Goal: Transaction & Acquisition: Purchase product/service

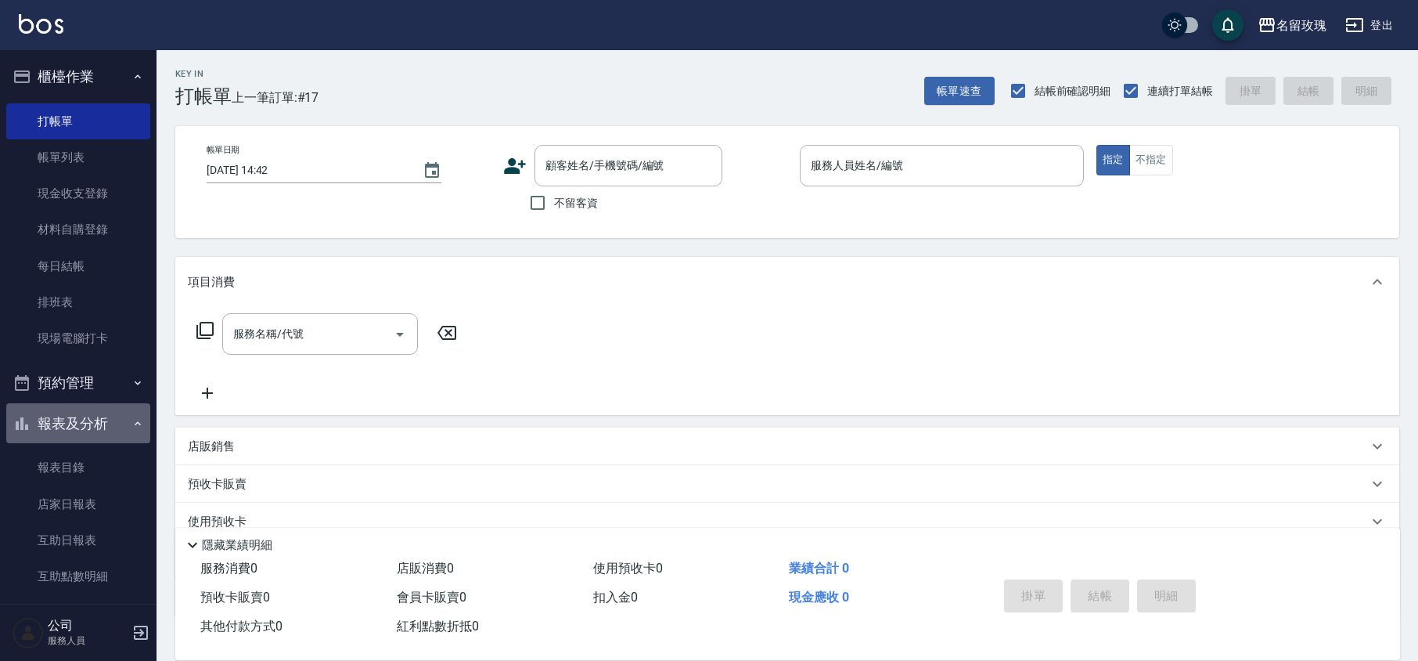
click at [102, 427] on button "報表及分析" at bounding box center [78, 423] width 144 height 41
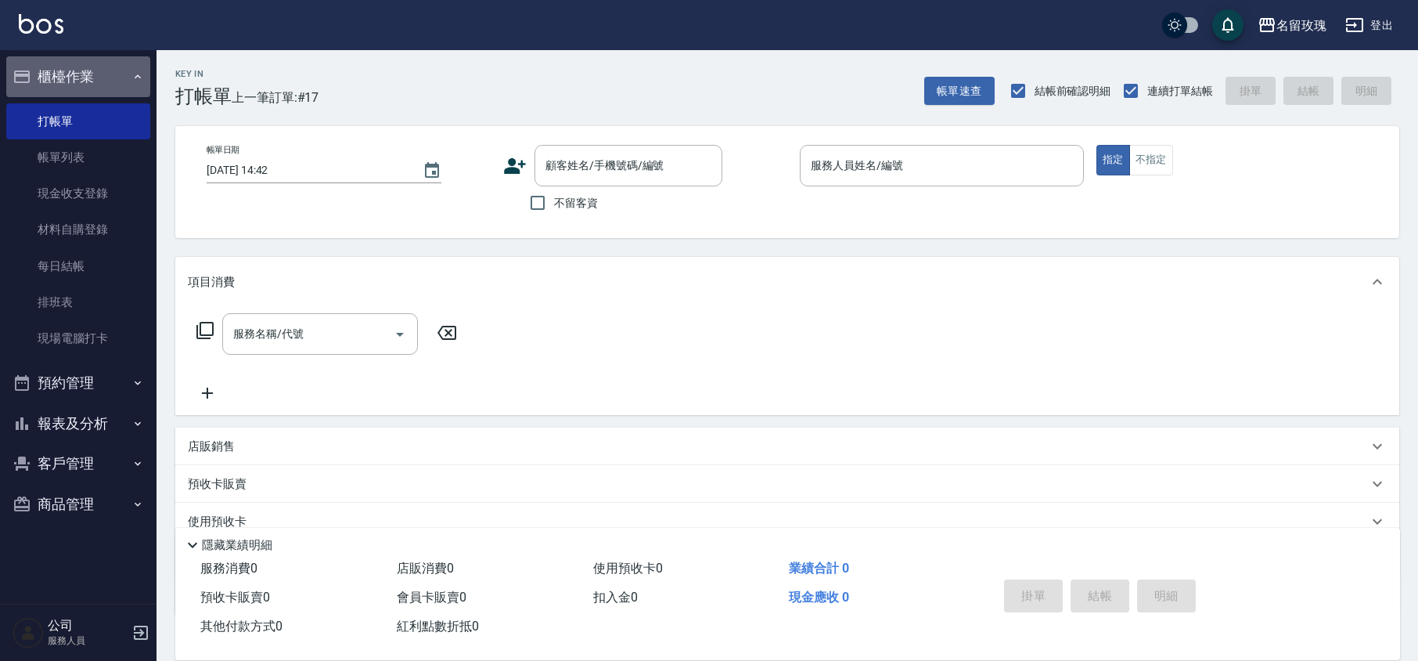
click at [76, 77] on button "櫃檯作業" at bounding box center [78, 76] width 144 height 41
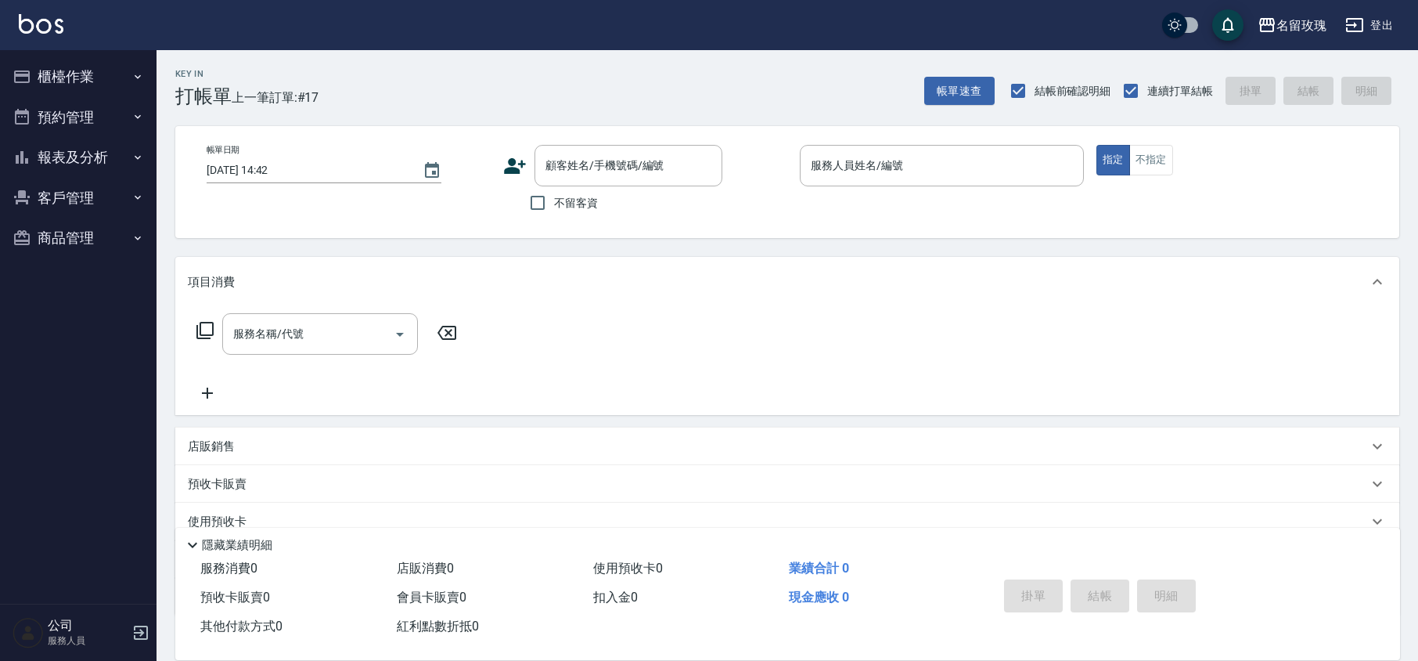
click at [76, 77] on button "櫃檯作業" at bounding box center [78, 76] width 144 height 41
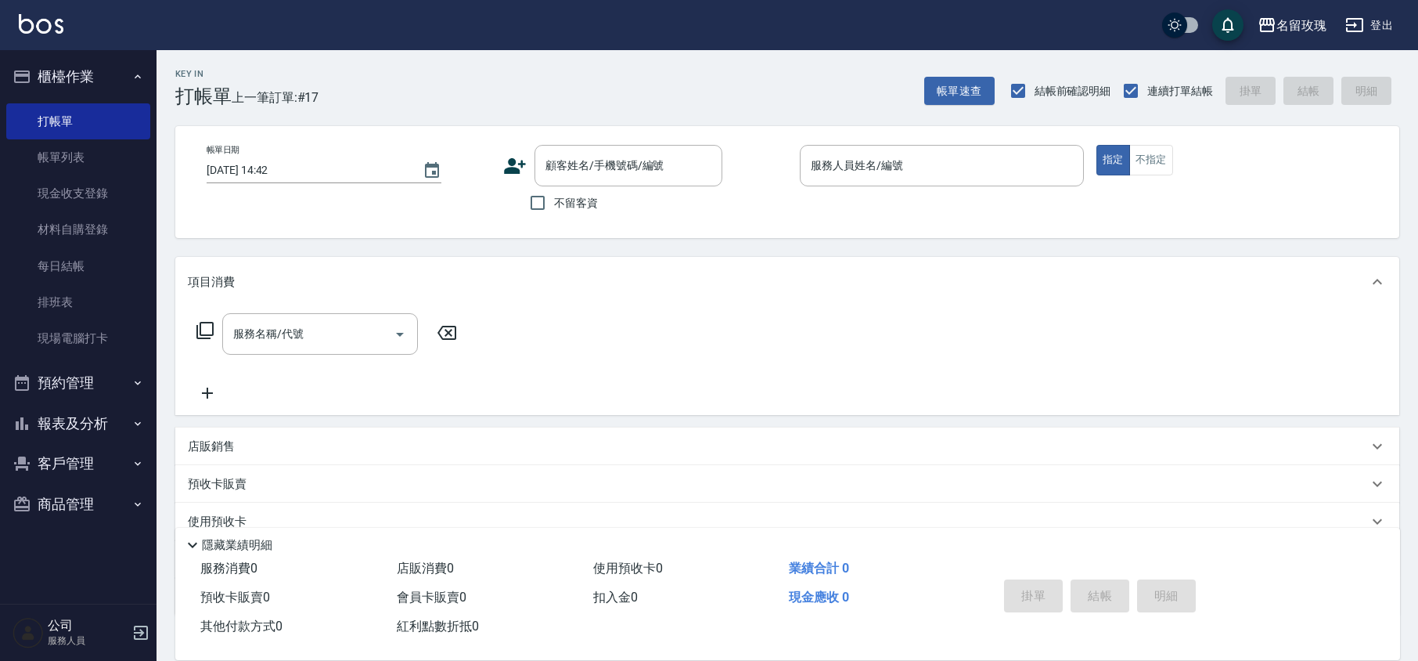
click at [728, 83] on div "Key In 打帳單 上一筆訂單:#17 帳單速查 結帳前確認明細 連續打單結帳 掛單 結帳 明細" at bounding box center [778, 78] width 1243 height 57
click at [553, 214] on input "不留客資" at bounding box center [537, 202] width 33 height 33
checkbox input "true"
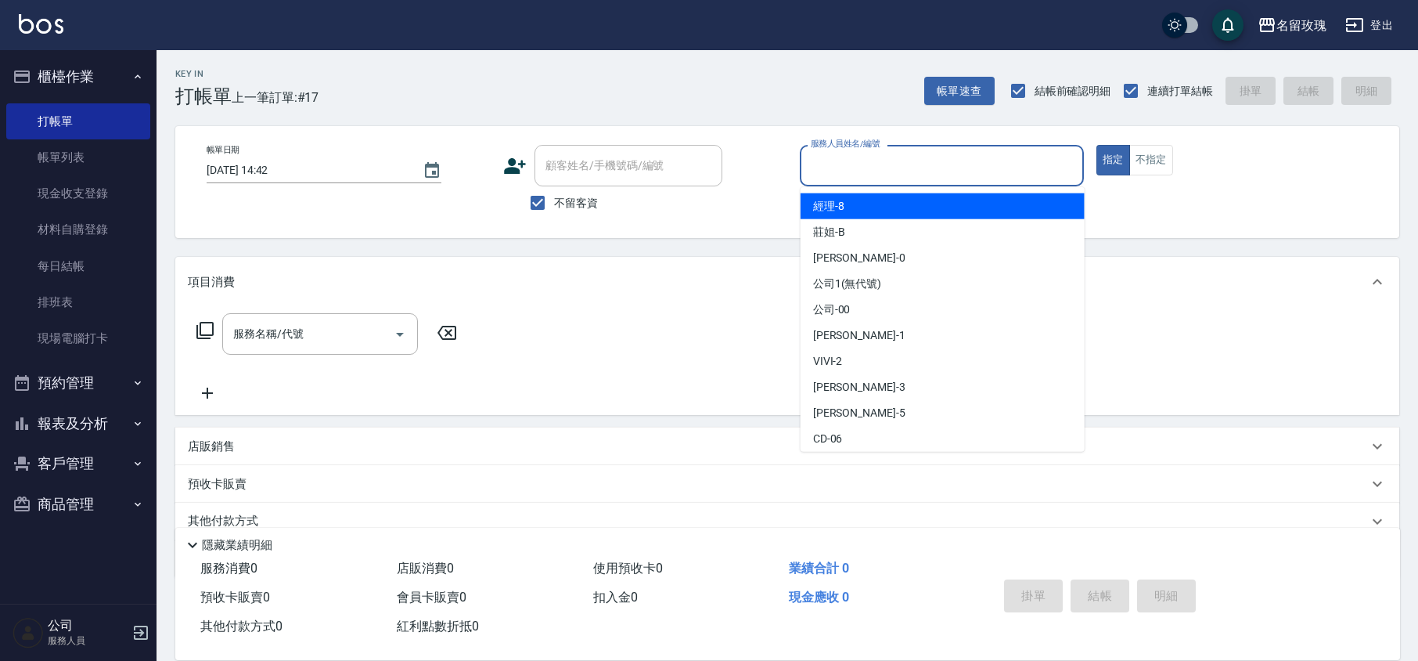
click at [861, 170] on input "服務人員姓名/編號" at bounding box center [942, 165] width 270 height 27
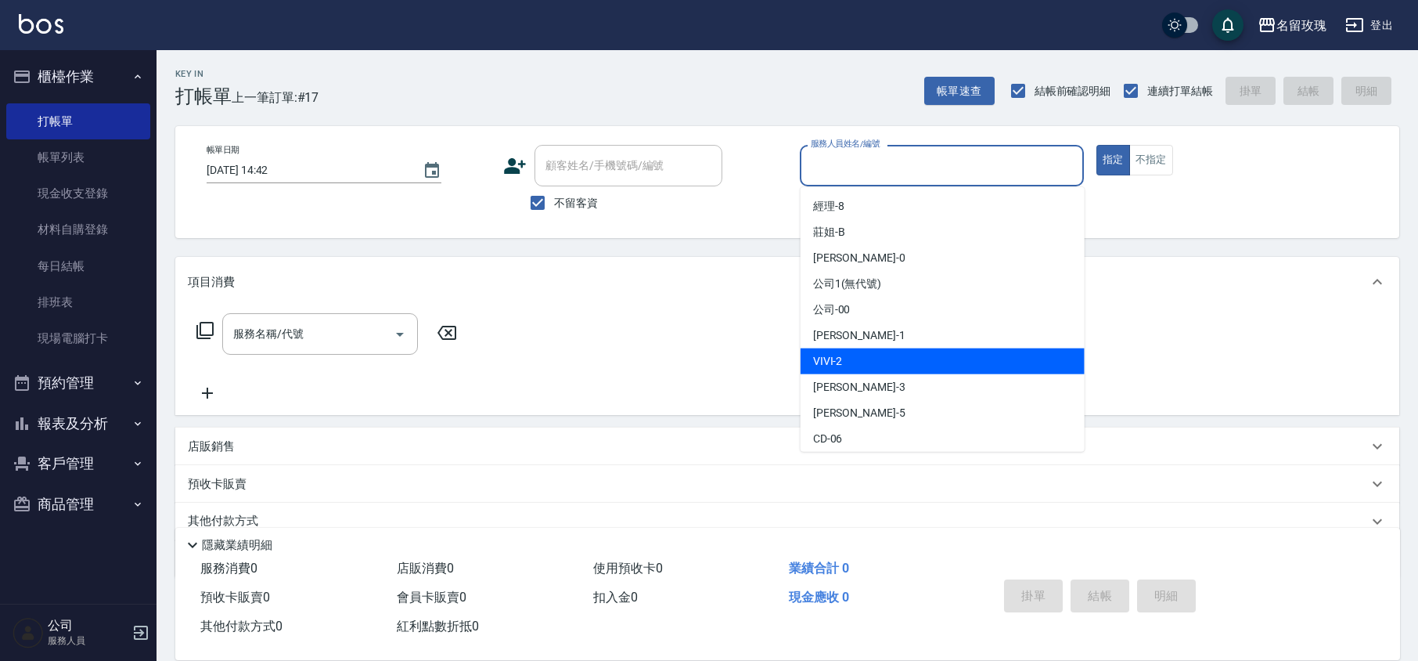
click at [855, 354] on div "VIVI -2" at bounding box center [943, 361] width 284 height 26
type input "VIVI-2"
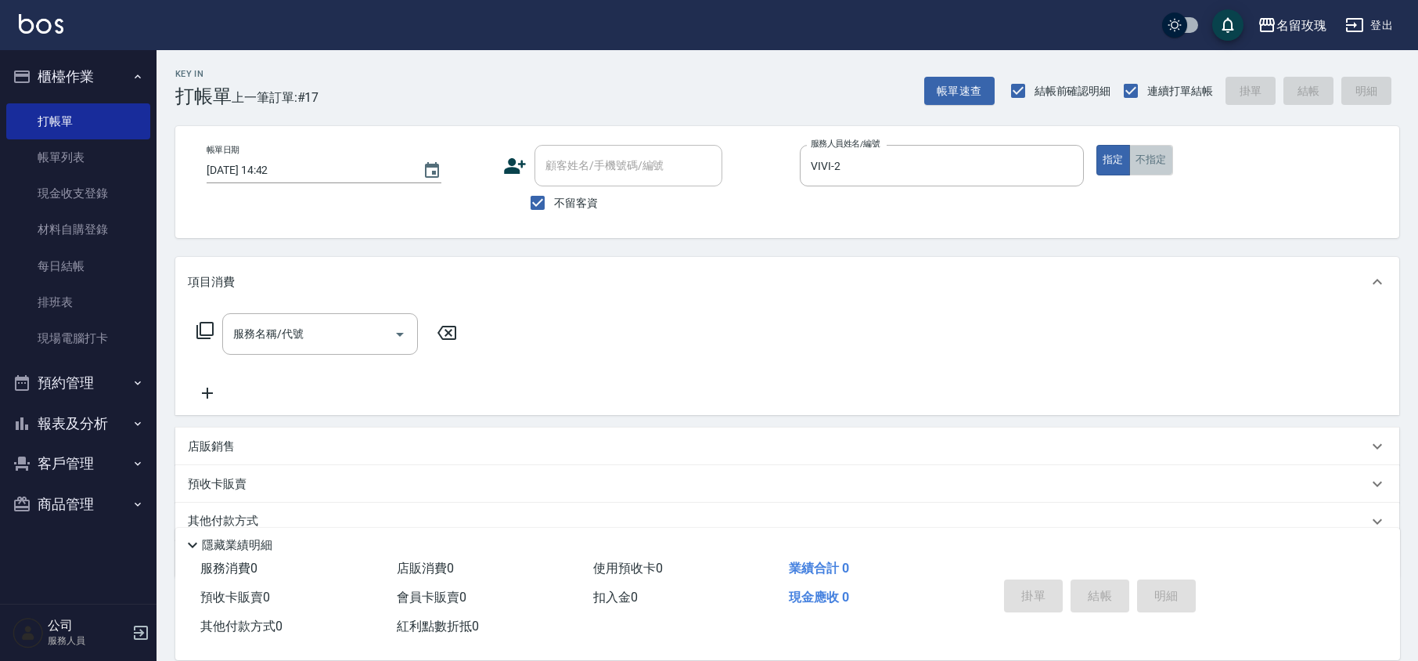
click at [1156, 158] on button "不指定" at bounding box center [1151, 160] width 44 height 31
click at [299, 333] on input "服務名稱/代號" at bounding box center [308, 333] width 158 height 27
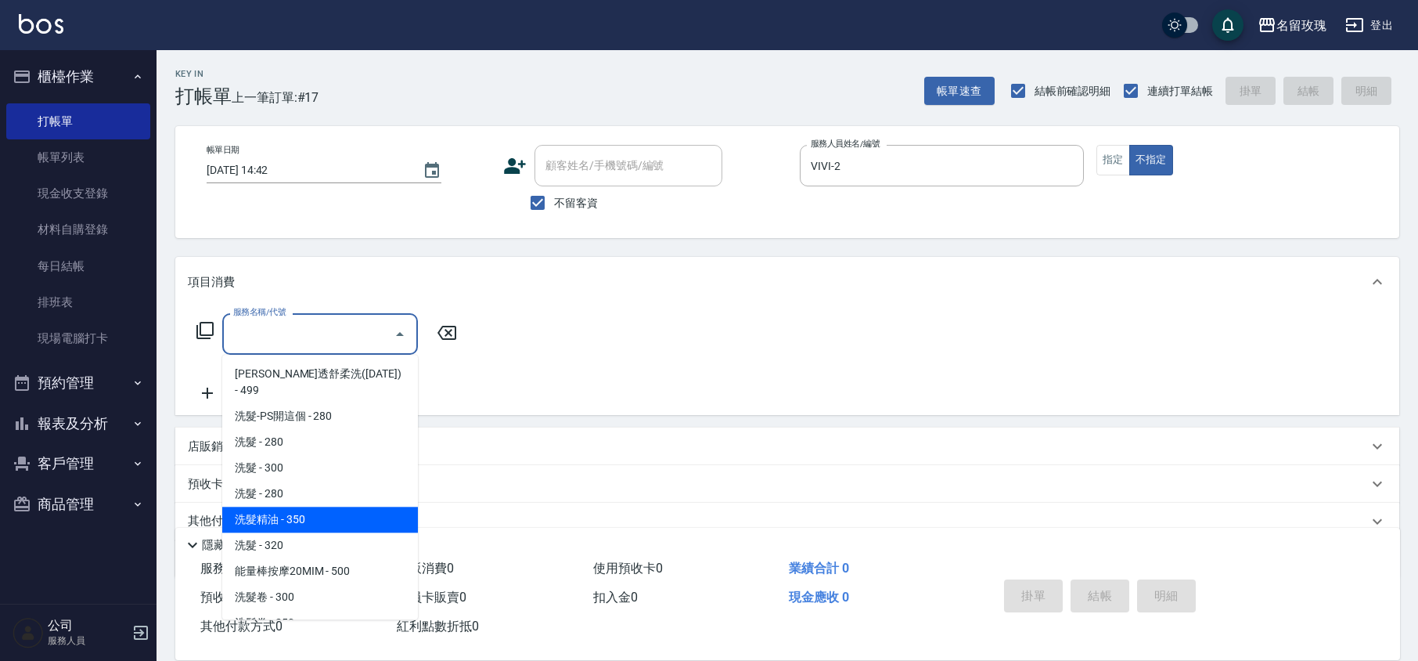
click at [366, 506] on span "洗髮精油 - 350" at bounding box center [320, 519] width 196 height 26
type input "洗髮精油(206)"
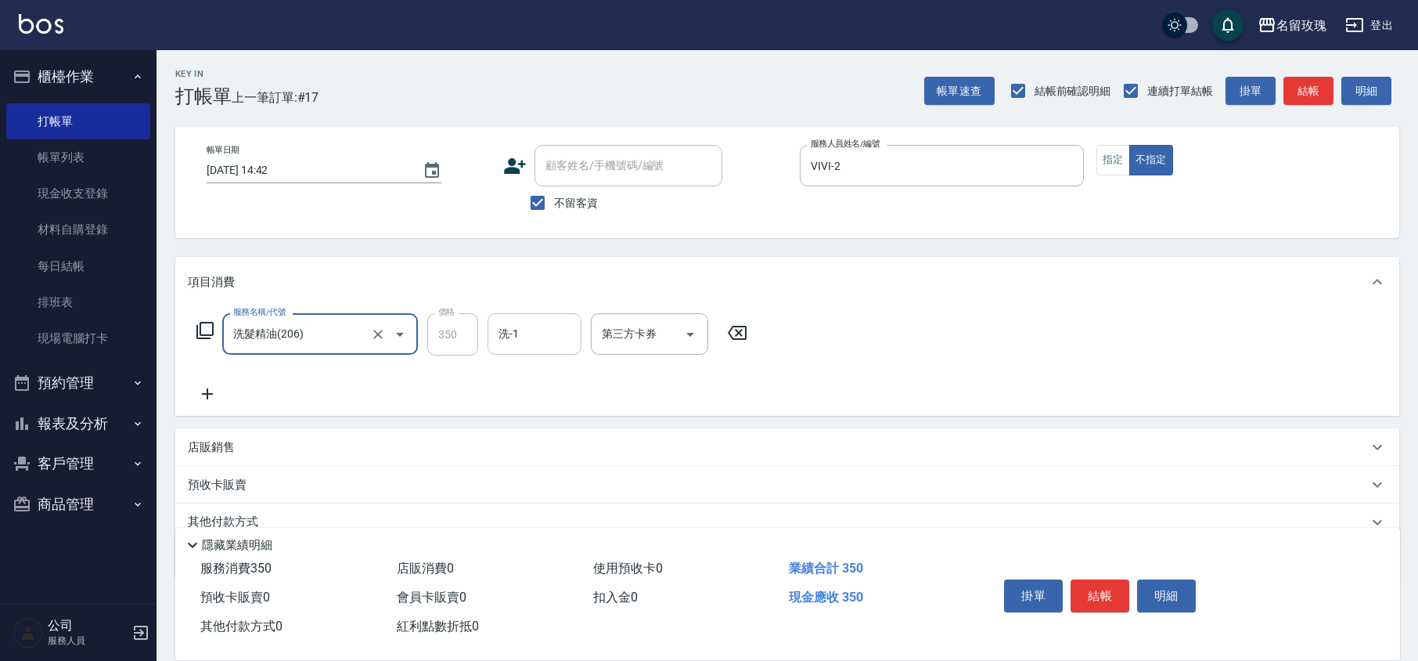
click at [543, 333] on input "洗-1" at bounding box center [535, 333] width 80 height 27
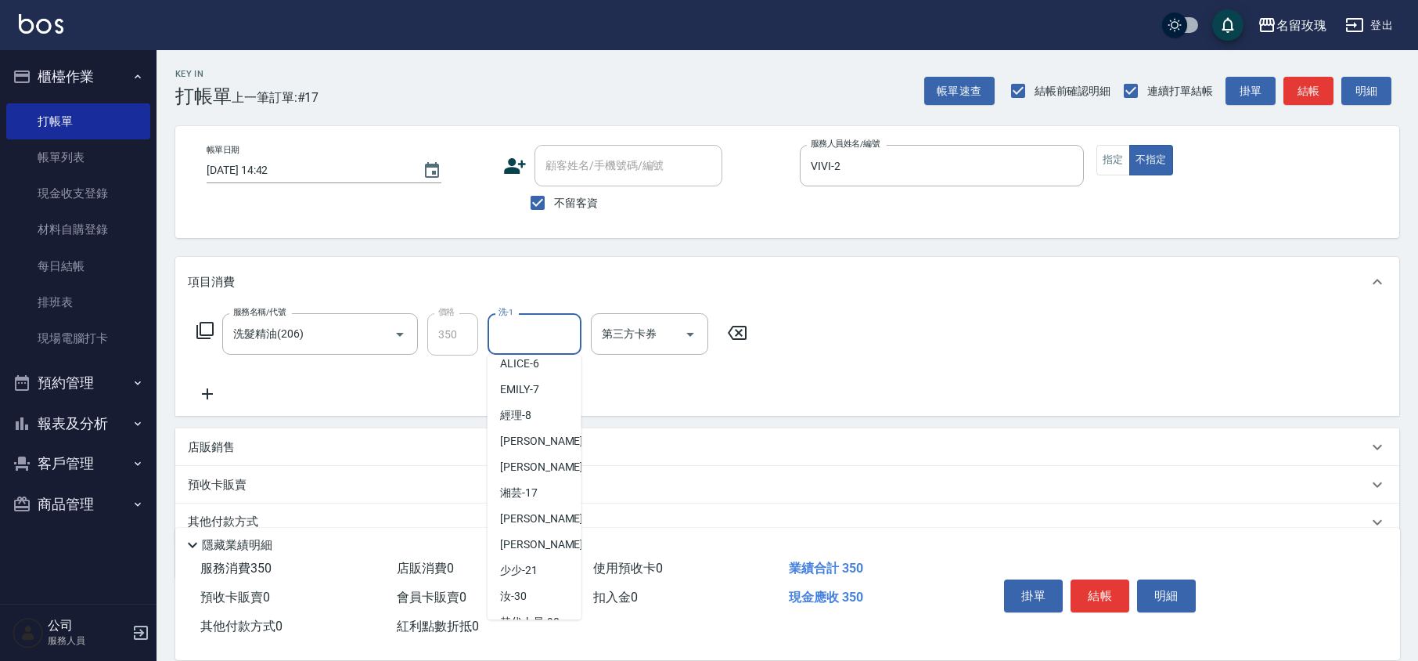
scroll to position [308, 0]
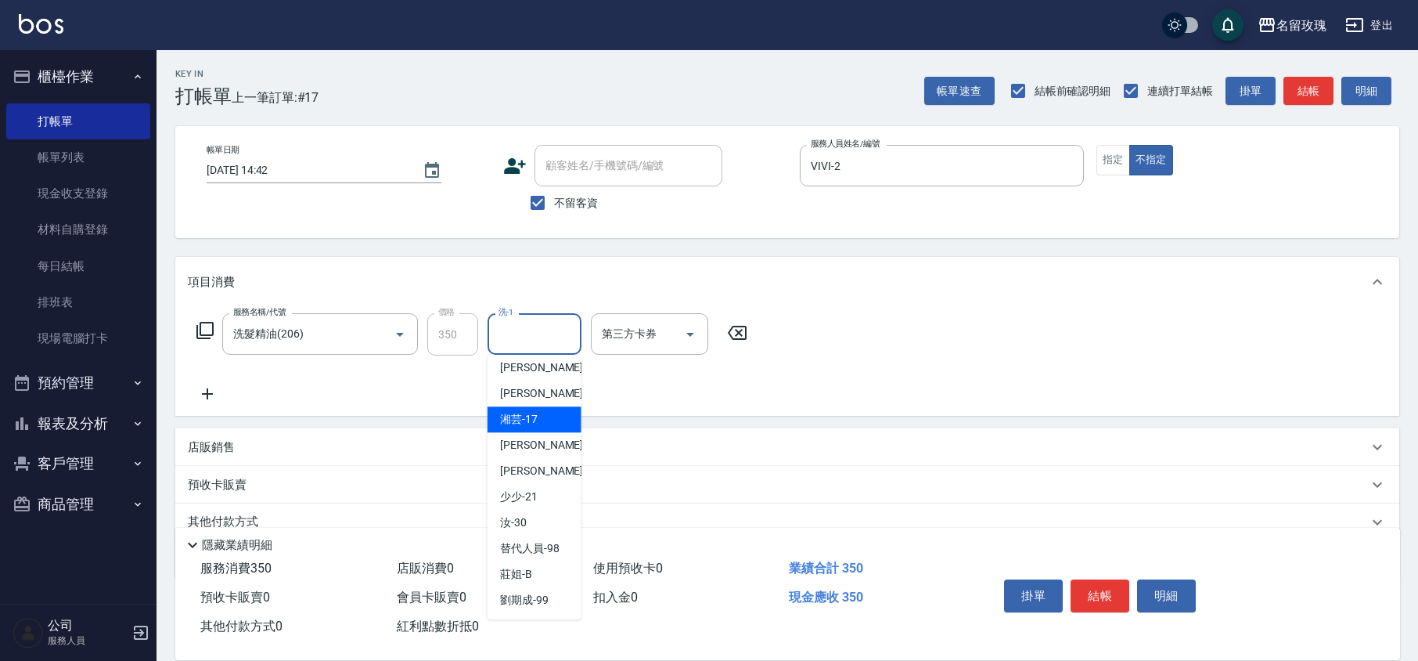
click at [539, 420] on div "湘芸 -17" at bounding box center [535, 419] width 94 height 26
type input "湘芸-17"
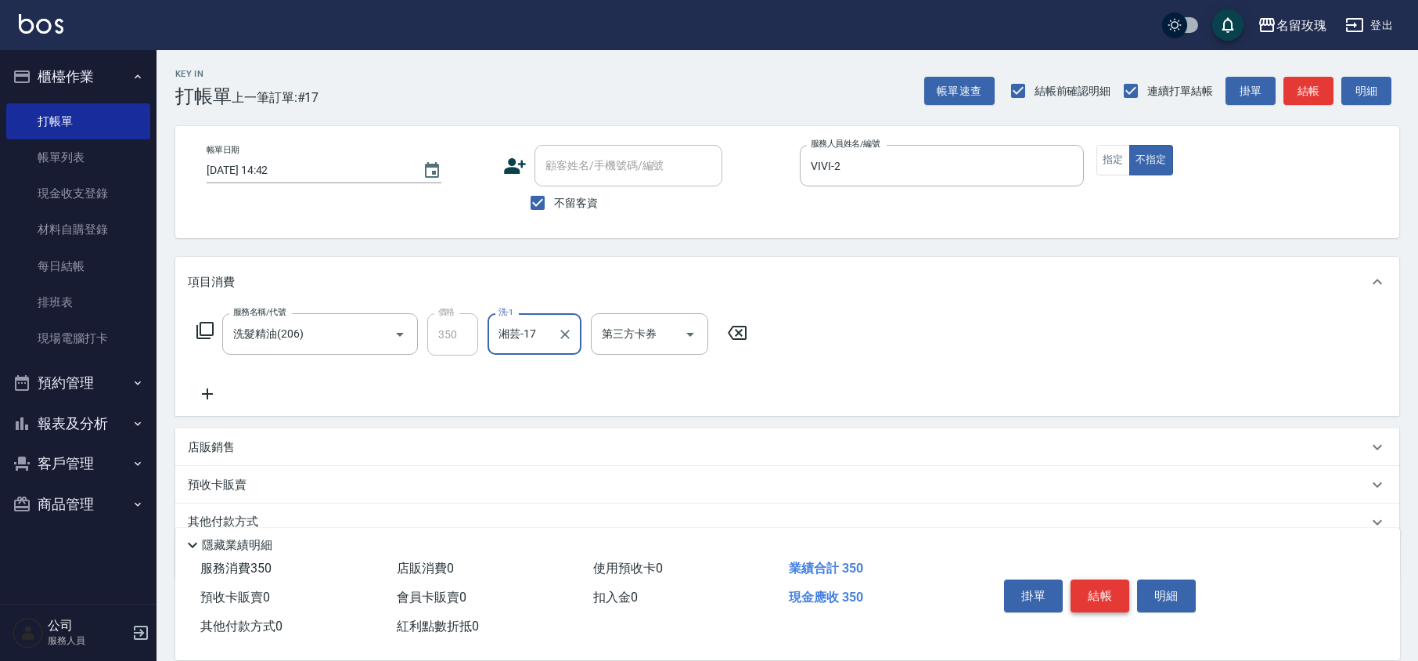
click at [1121, 592] on button "結帳" at bounding box center [1100, 595] width 59 height 33
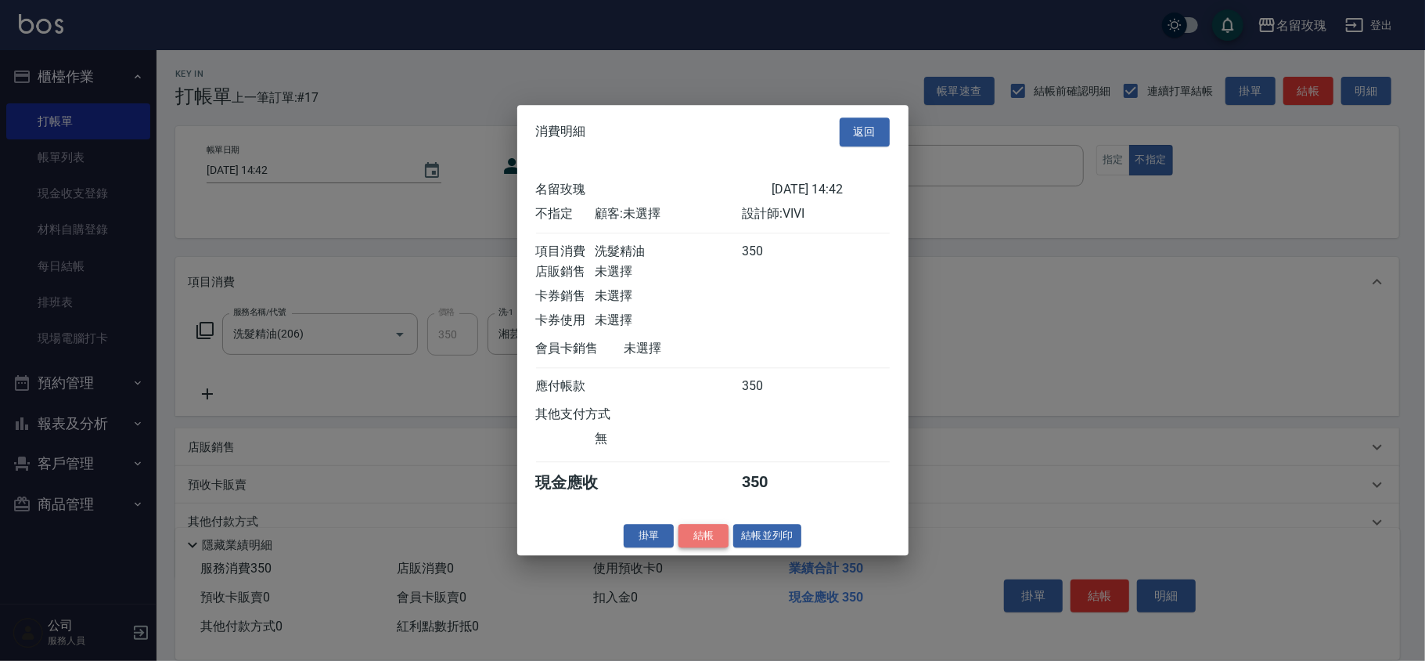
click at [681, 540] on button "結帳" at bounding box center [704, 536] width 50 height 24
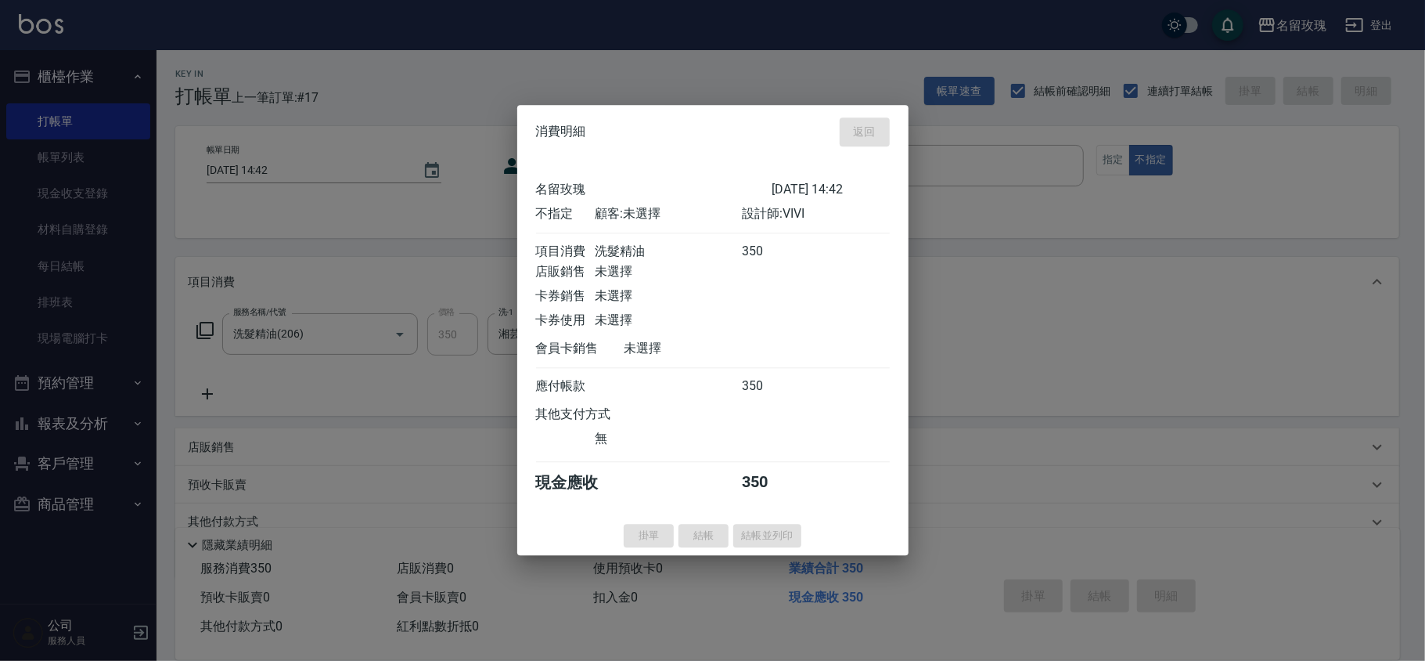
type input "[DATE] 15:46"
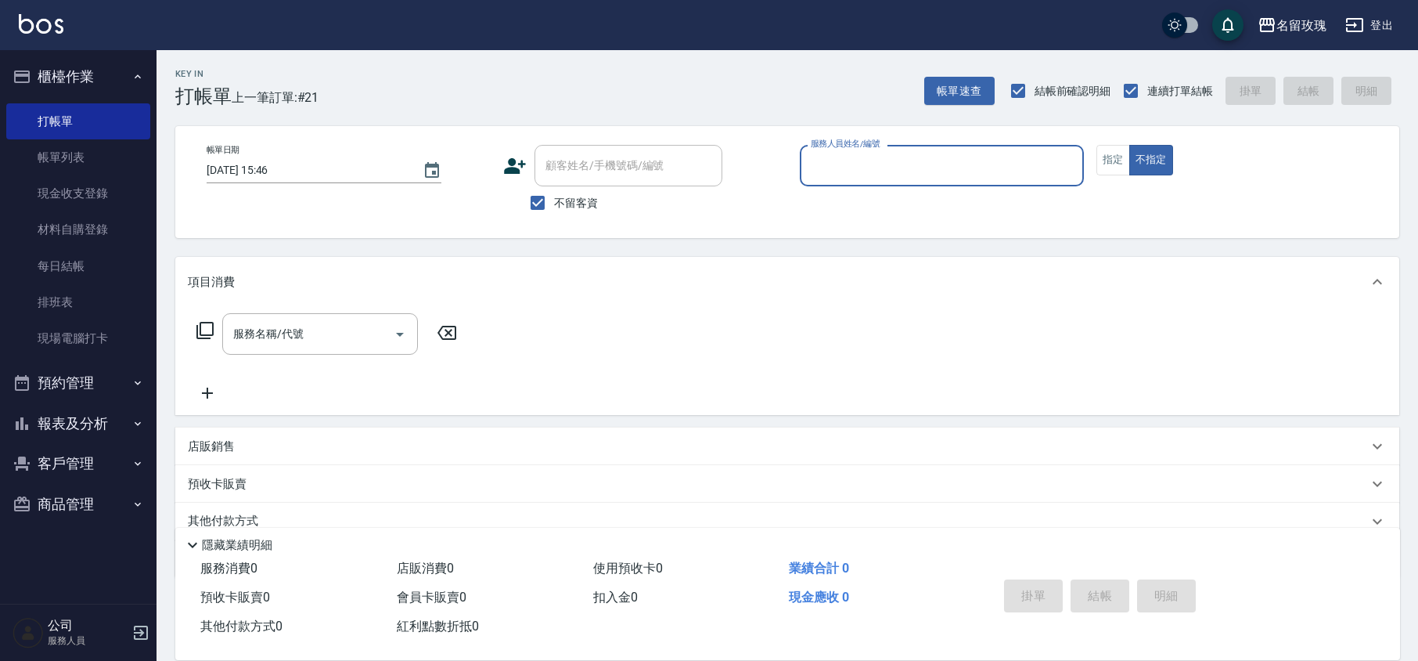
click at [574, 199] on span "不留客資" at bounding box center [576, 203] width 44 height 16
click at [554, 199] on input "不留客資" at bounding box center [537, 202] width 33 height 33
checkbox input "false"
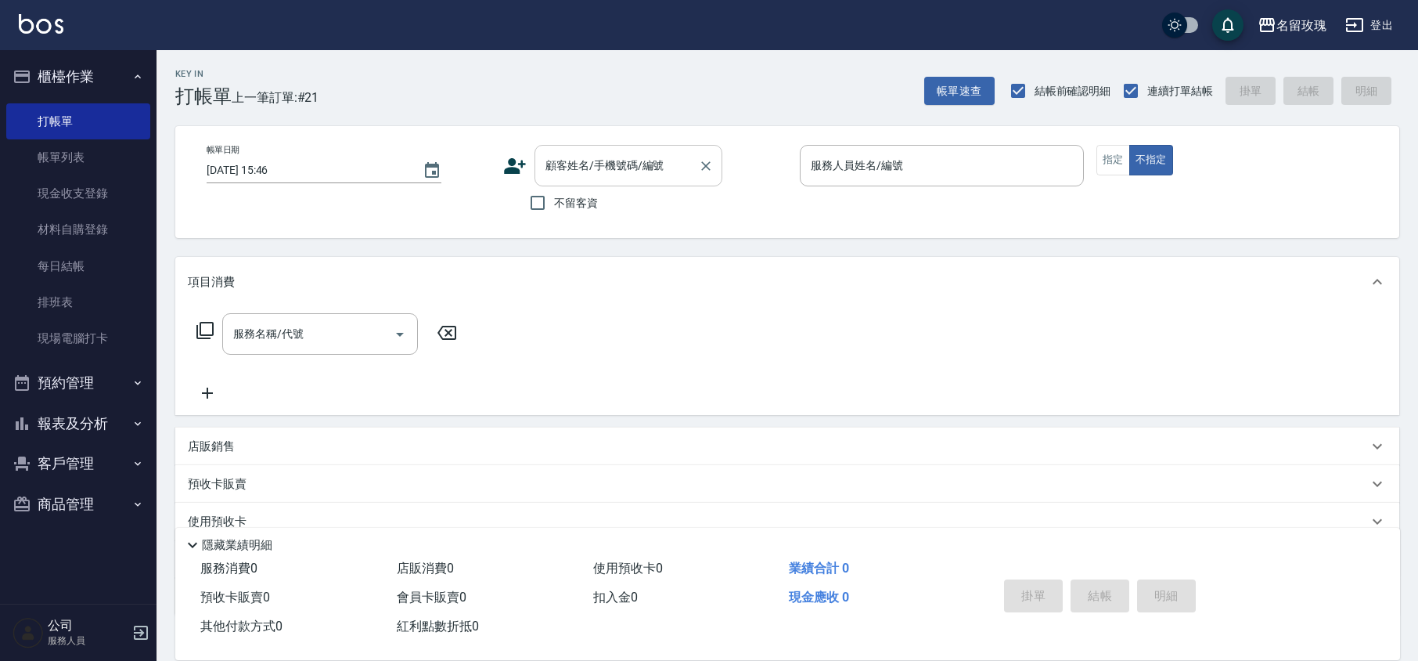
click at [626, 163] on div "顧客姓名/手機號碼/編號 顧客姓名/手機號碼/編號" at bounding box center [629, 165] width 188 height 41
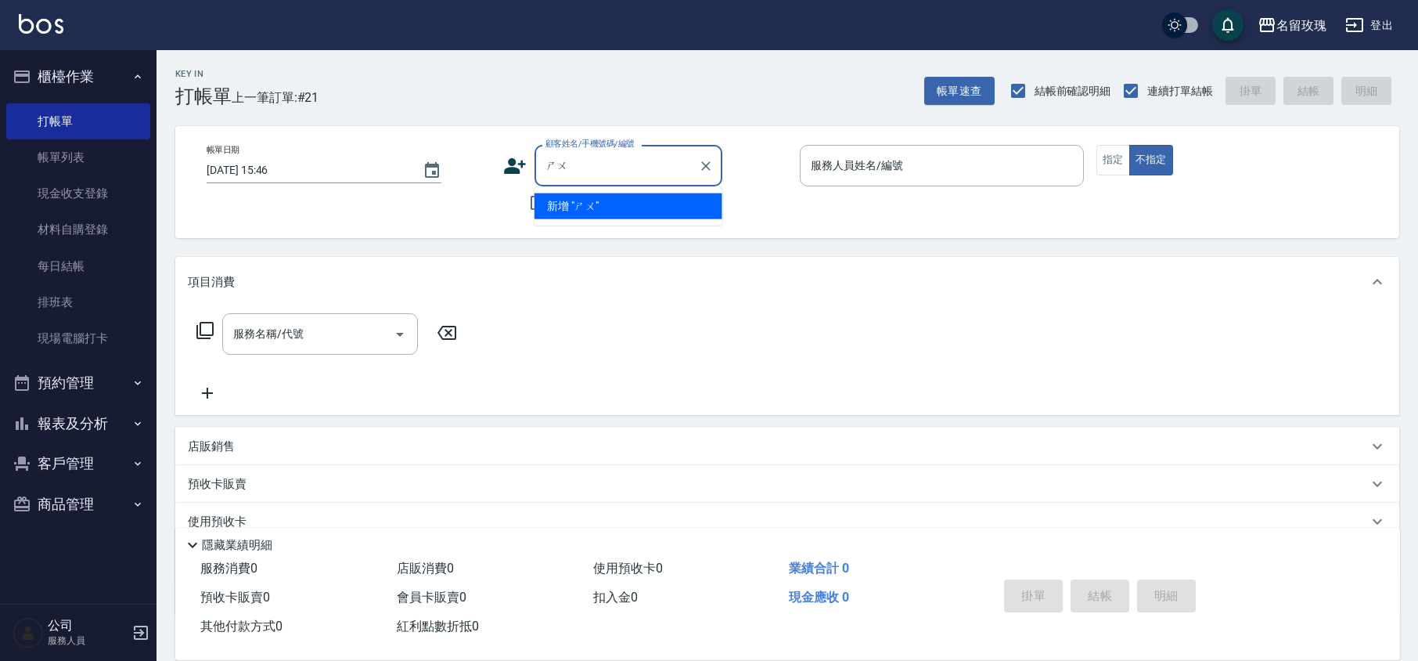
type input "淑"
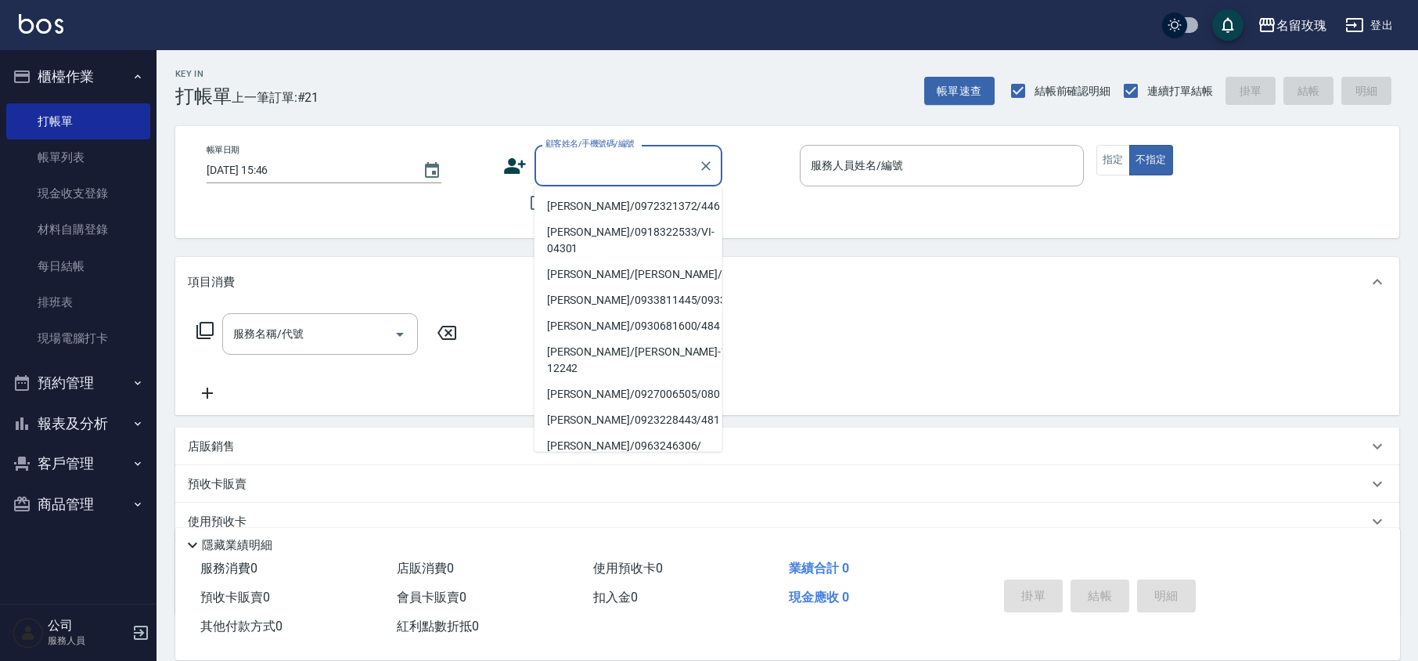
click at [797, 222] on div "帳單日期 [DATE] 15:46 顧客姓名/手機號碼/編號 顧客姓名/手機號碼/編號 不留客資 服務人員姓名/編號 服務人員姓名/編號 指定 不指定" at bounding box center [787, 182] width 1224 height 112
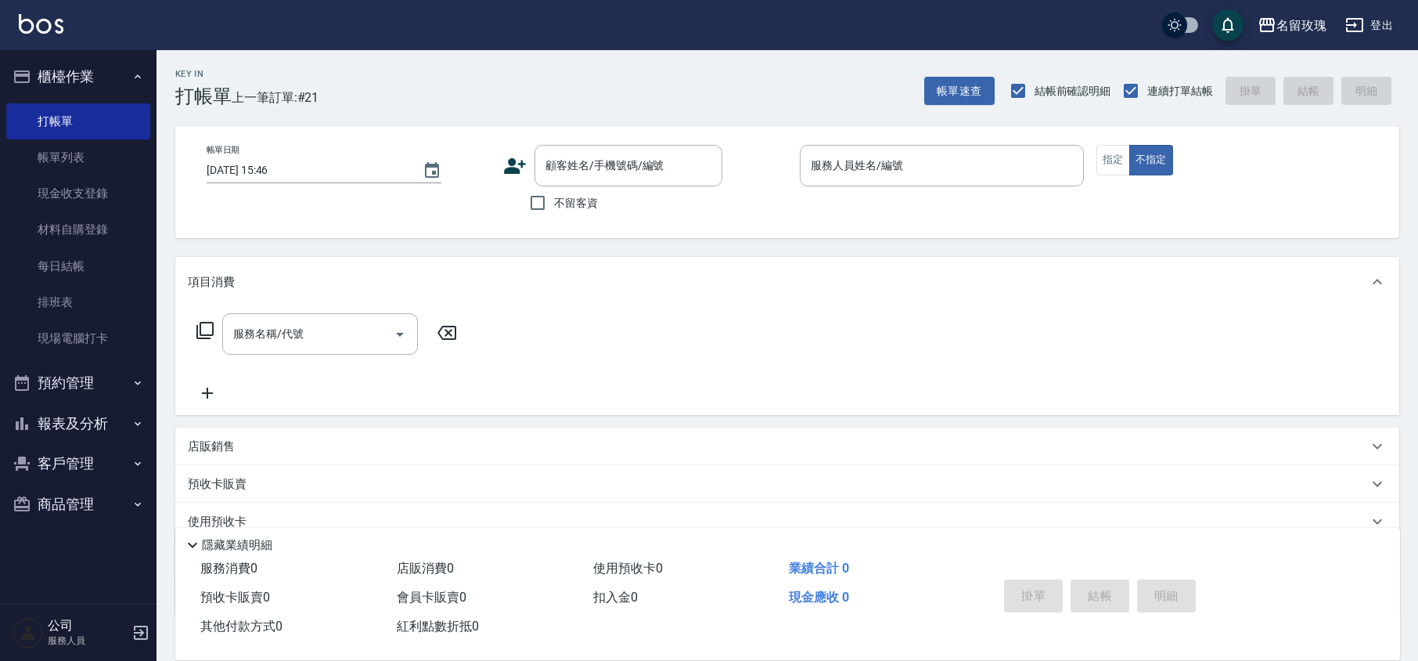
click at [571, 201] on span "不留客資" at bounding box center [576, 203] width 44 height 16
click at [554, 201] on input "不留客資" at bounding box center [537, 202] width 33 height 33
click at [590, 205] on span "不留客資" at bounding box center [576, 203] width 44 height 16
click at [554, 205] on input "不留客資" at bounding box center [537, 202] width 33 height 33
checkbox input "false"
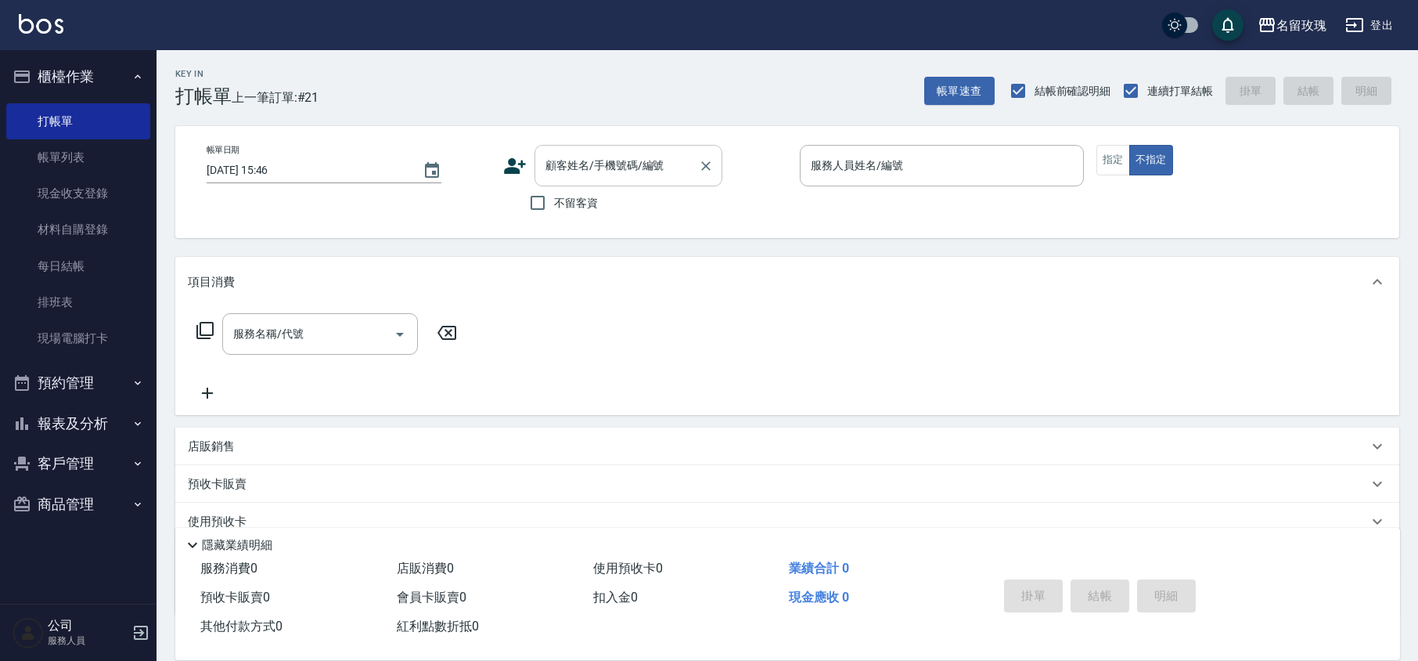
click at [606, 164] on input "顧客姓名/手機號碼/編號" at bounding box center [617, 165] width 150 height 27
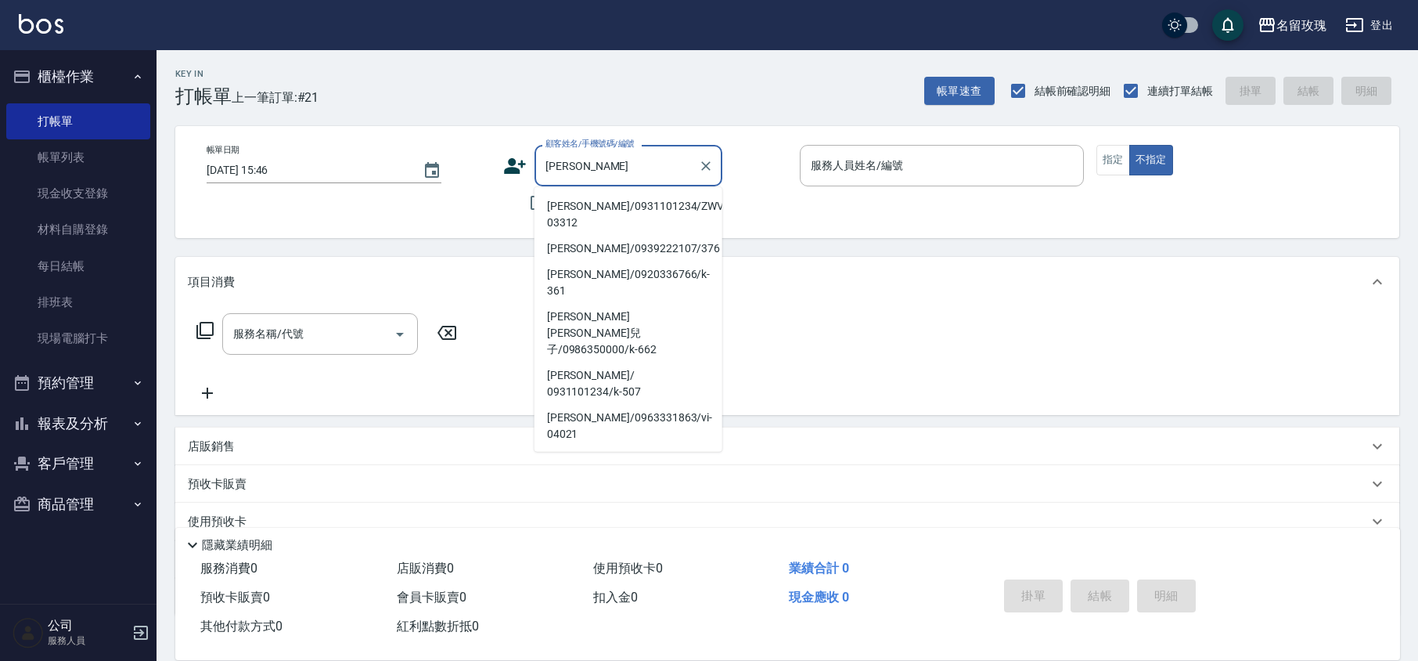
click at [609, 211] on li "[PERSON_NAME]/0931101234/ZWVI-03312" at bounding box center [629, 214] width 188 height 42
type input "[PERSON_NAME]/0931101234/ZWVI-03312"
type input "VIVI-2"
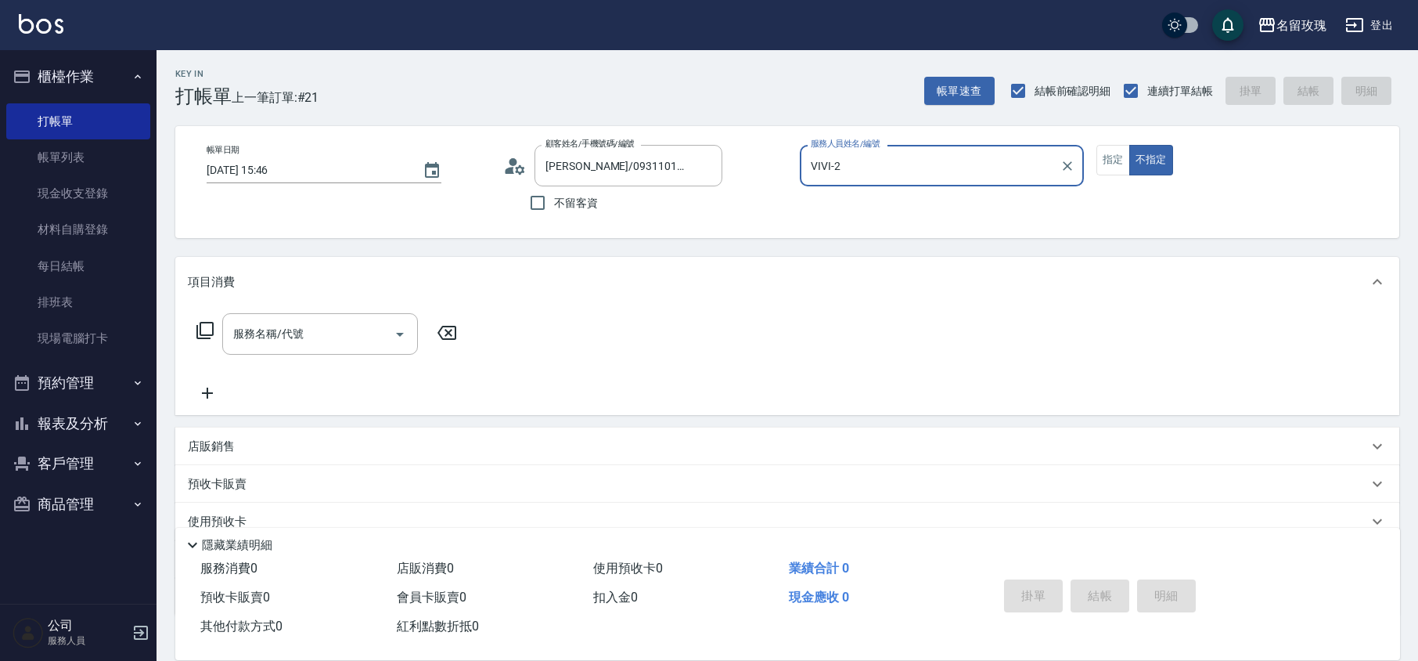
click at [517, 167] on icon at bounding box center [519, 168] width 9 height 9
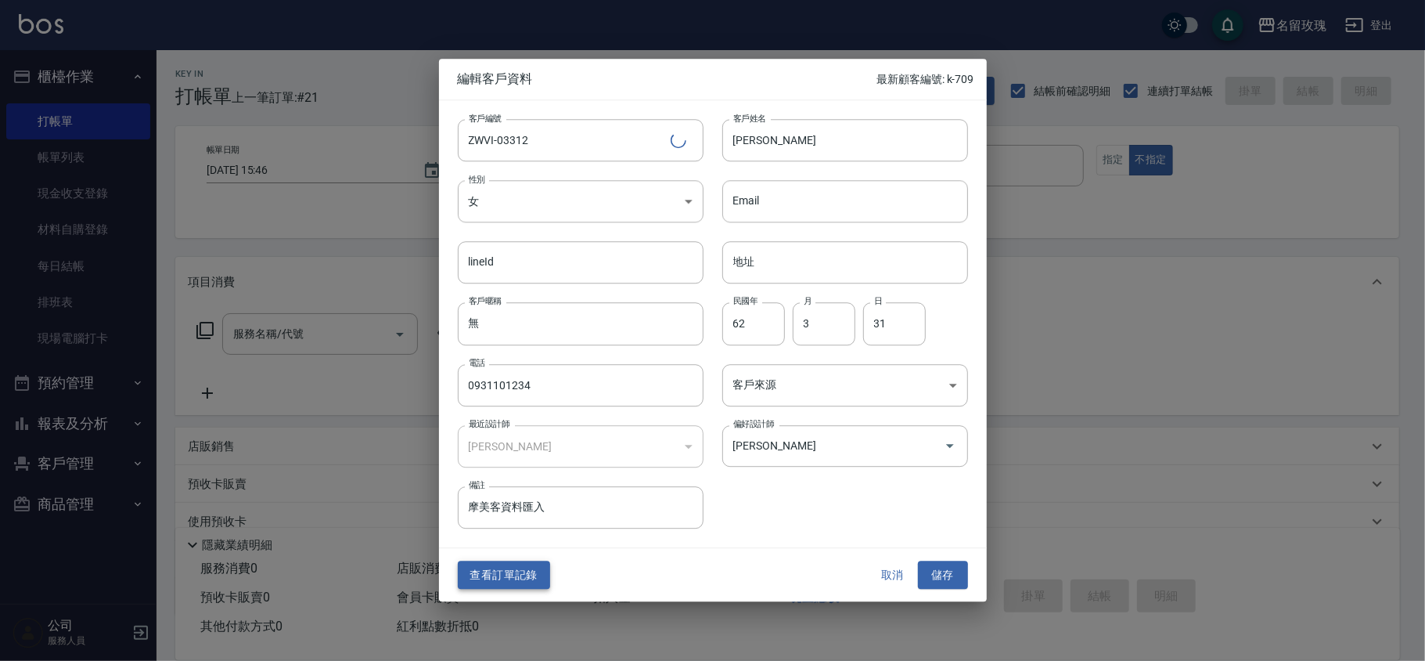
click at [495, 574] on button "查看訂單記錄" at bounding box center [504, 574] width 92 height 29
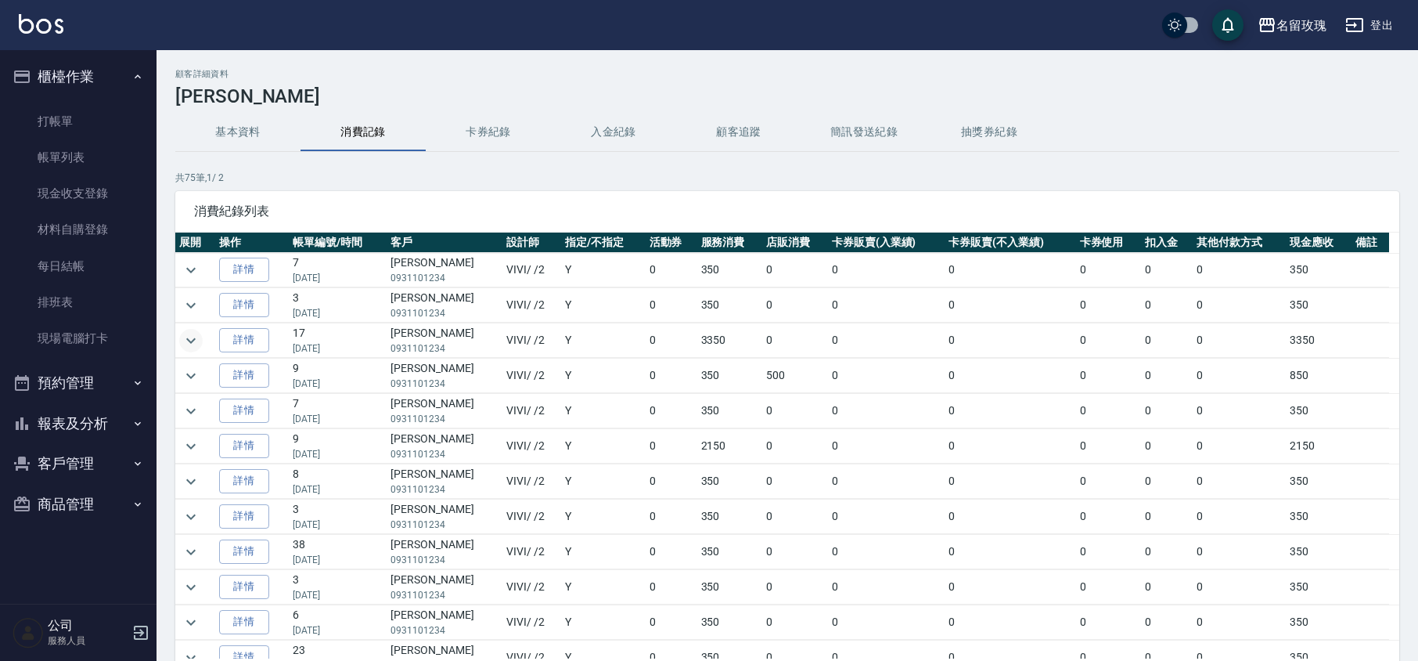
click at [195, 346] on icon "expand row" at bounding box center [191, 340] width 19 height 19
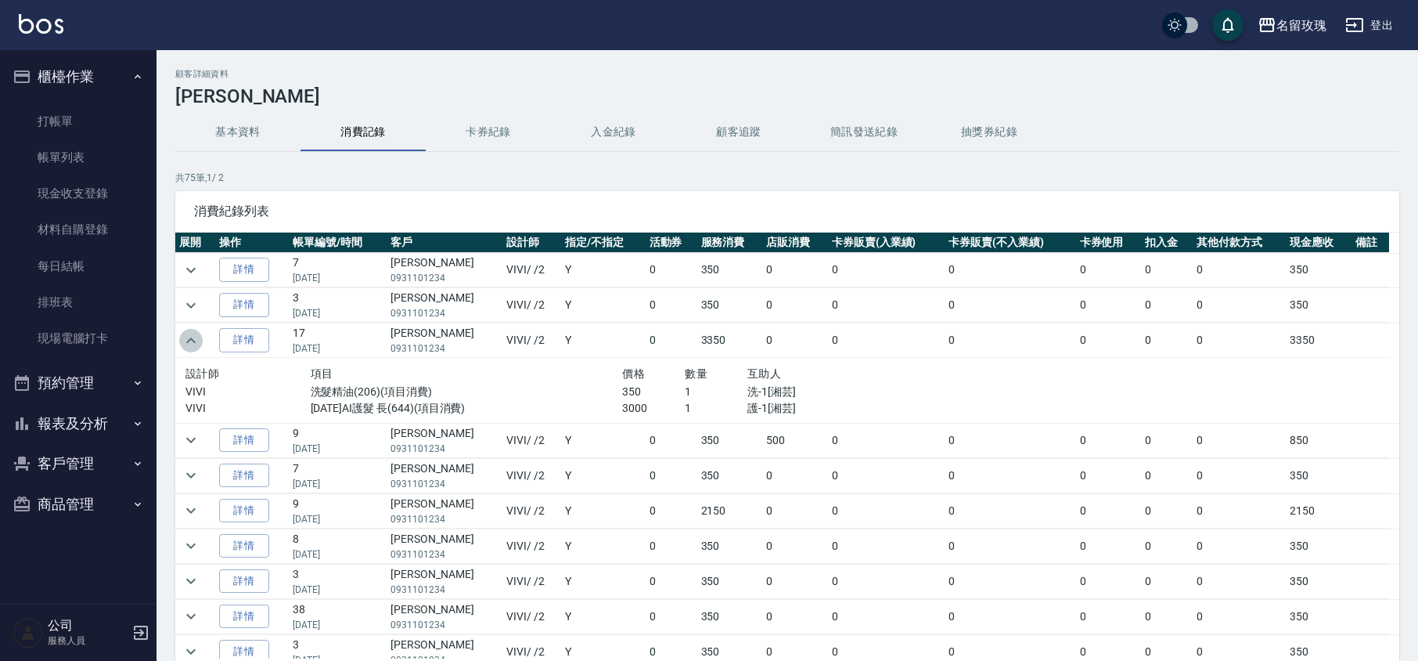
click at [195, 346] on icon "expand row" at bounding box center [191, 340] width 19 height 19
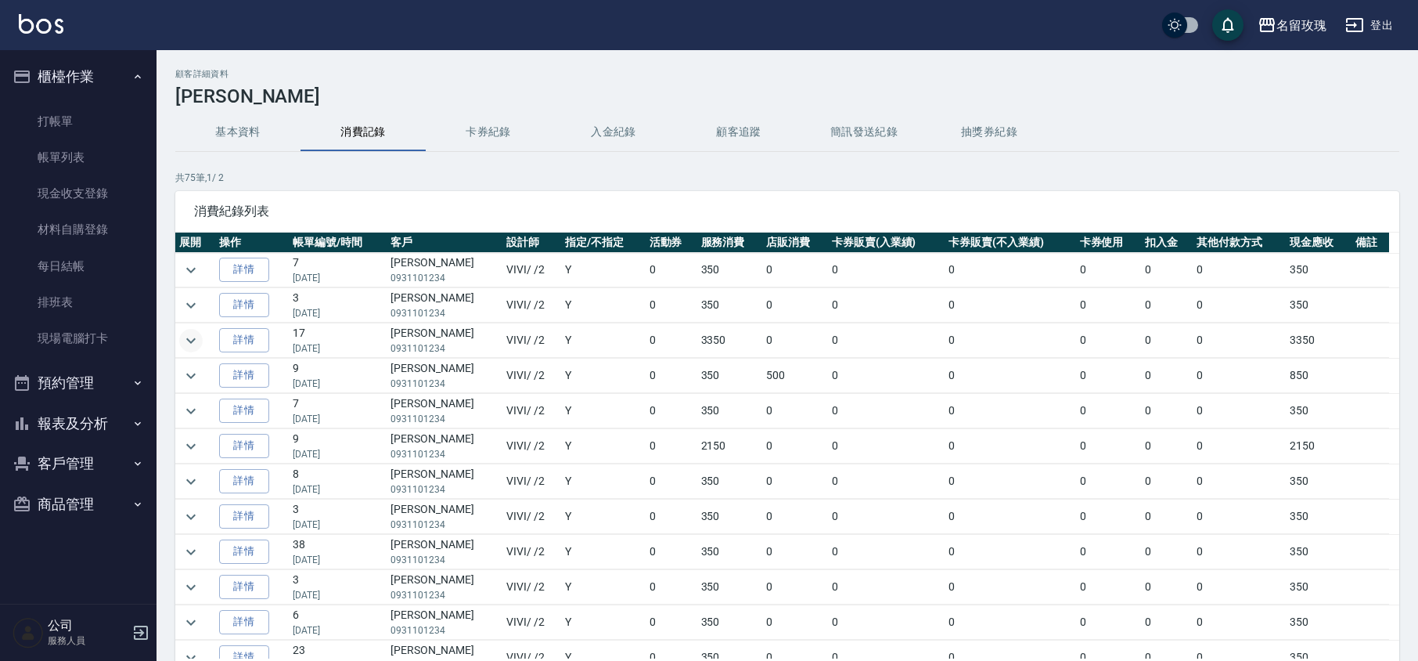
click at [192, 349] on icon "expand row" at bounding box center [191, 340] width 19 height 19
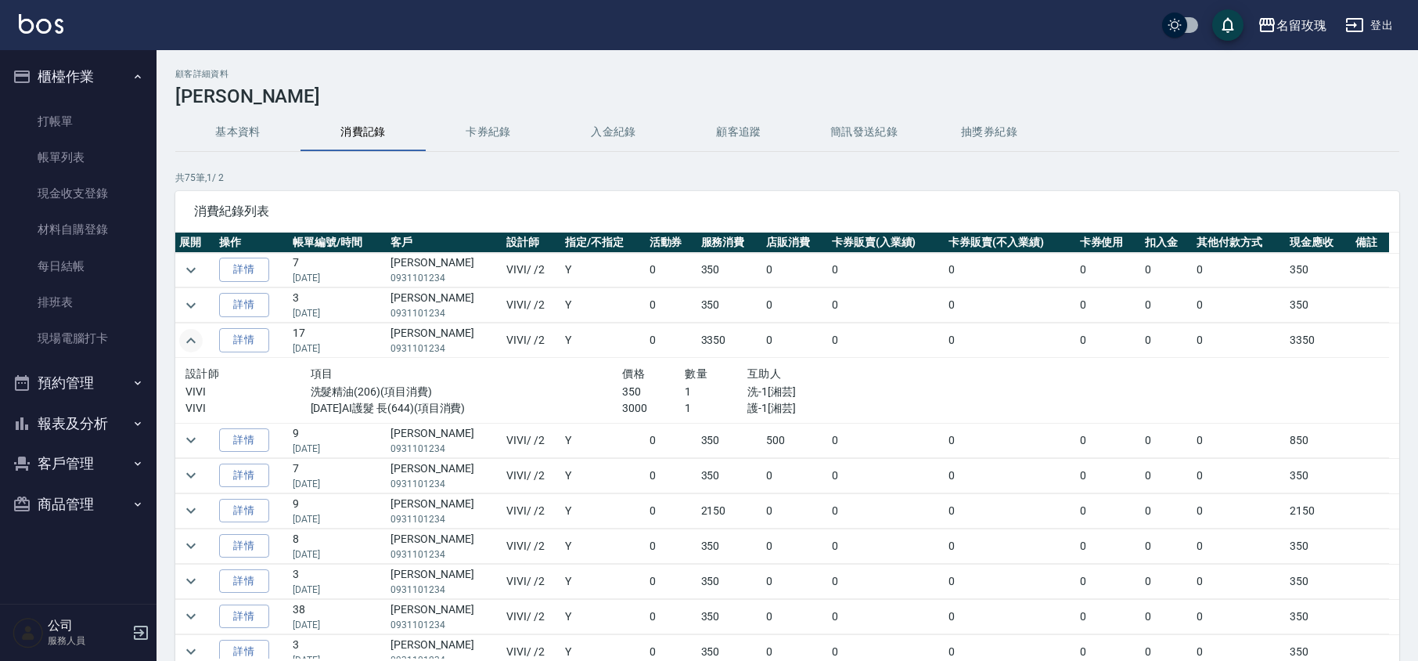
click at [197, 317] on td at bounding box center [195, 305] width 40 height 34
click at [189, 308] on icon "expand row" at bounding box center [191, 305] width 19 height 19
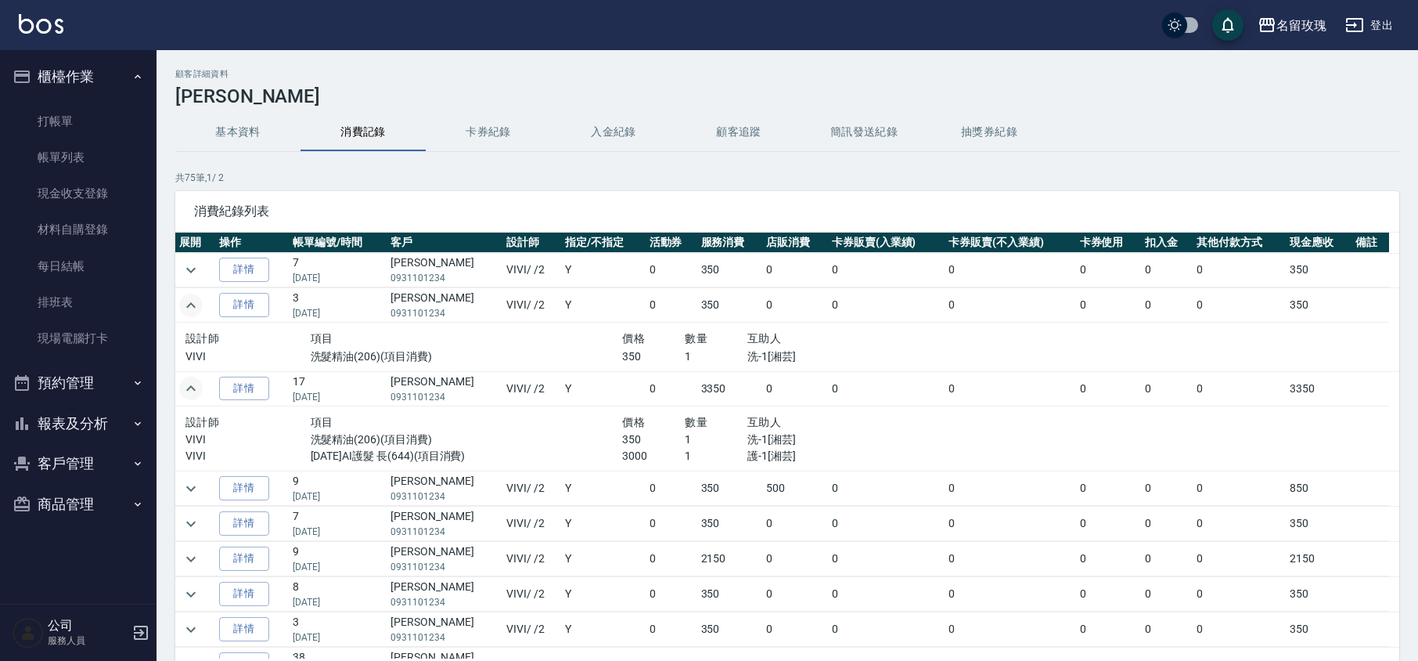
click at [189, 308] on icon "expand row" at bounding box center [191, 305] width 19 height 19
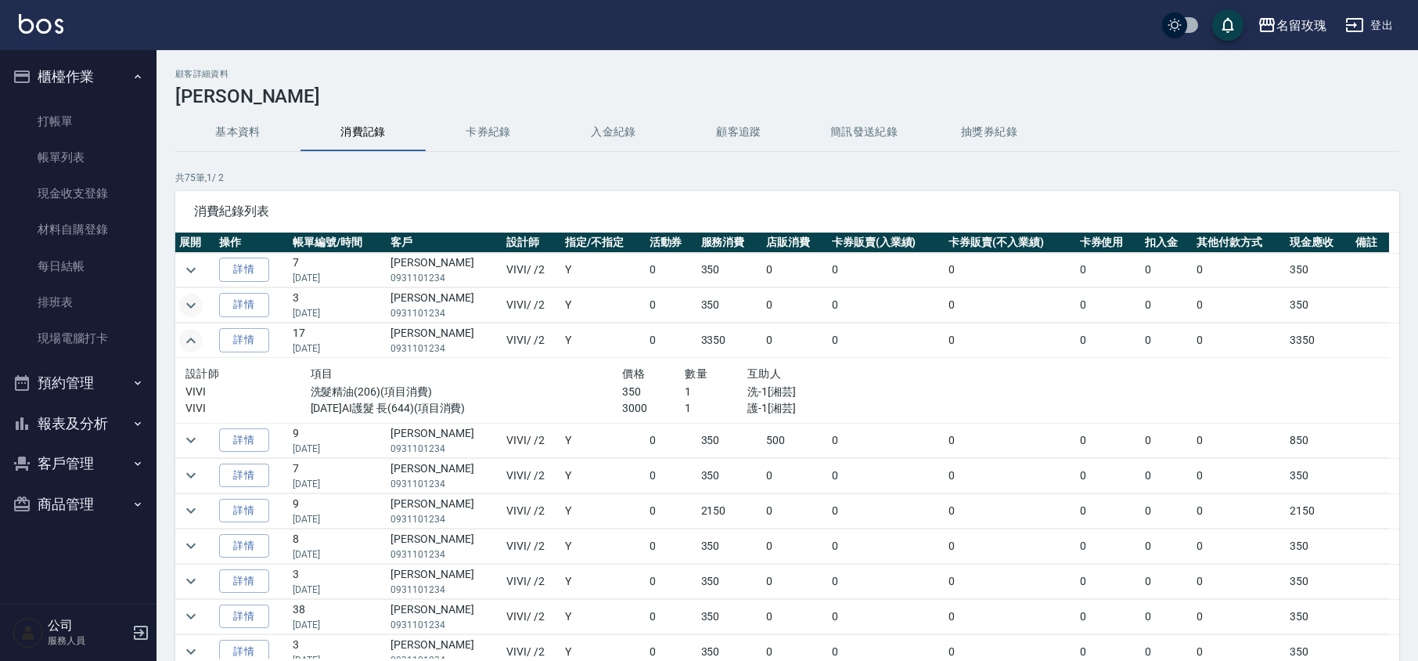
click at [185, 345] on icon "expand row" at bounding box center [191, 340] width 19 height 19
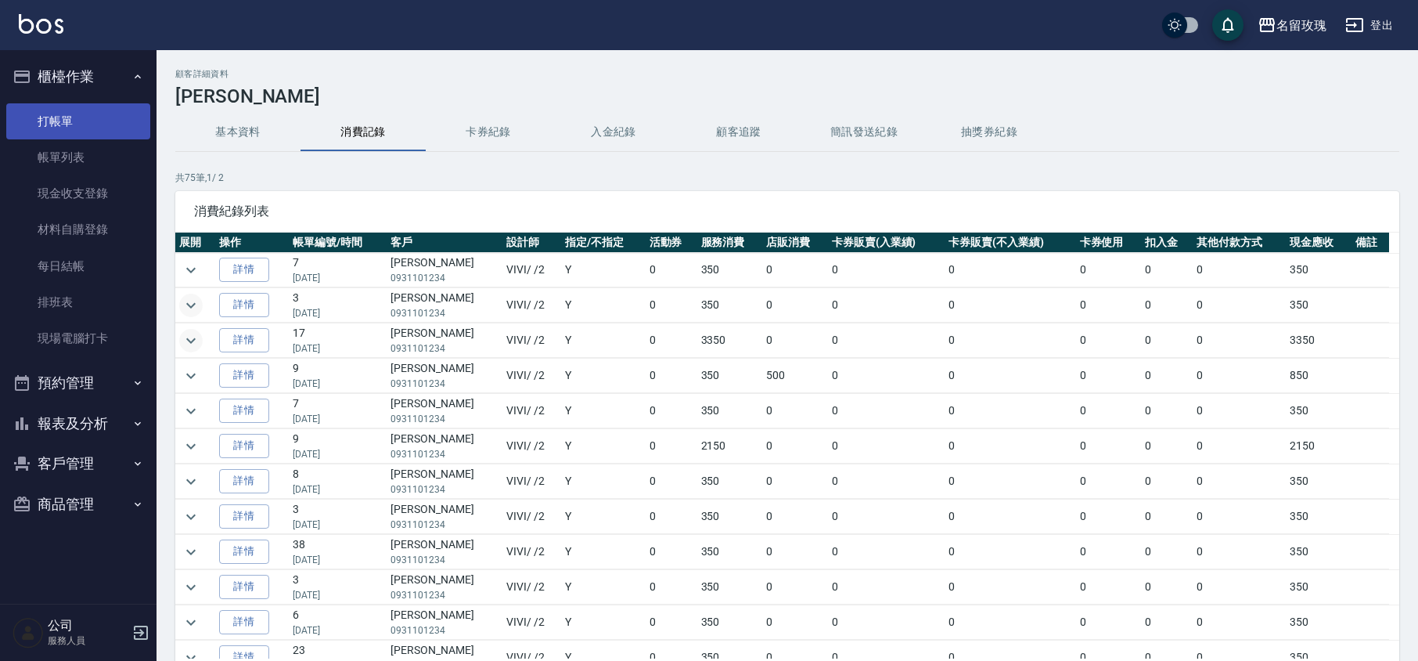
click at [45, 124] on link "打帳單" at bounding box center [78, 121] width 144 height 36
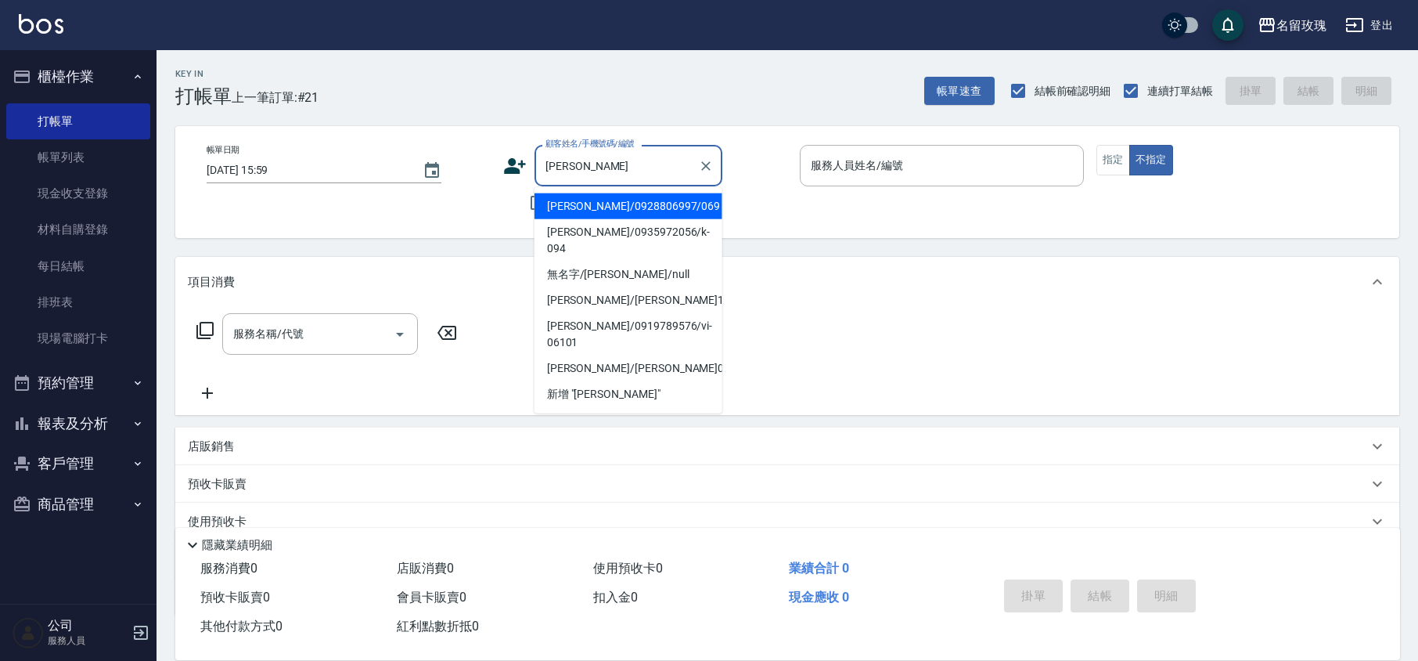
click at [605, 207] on li "[PERSON_NAME]/0928806997/069" at bounding box center [629, 206] width 188 height 26
type input "[PERSON_NAME]/0928806997/069"
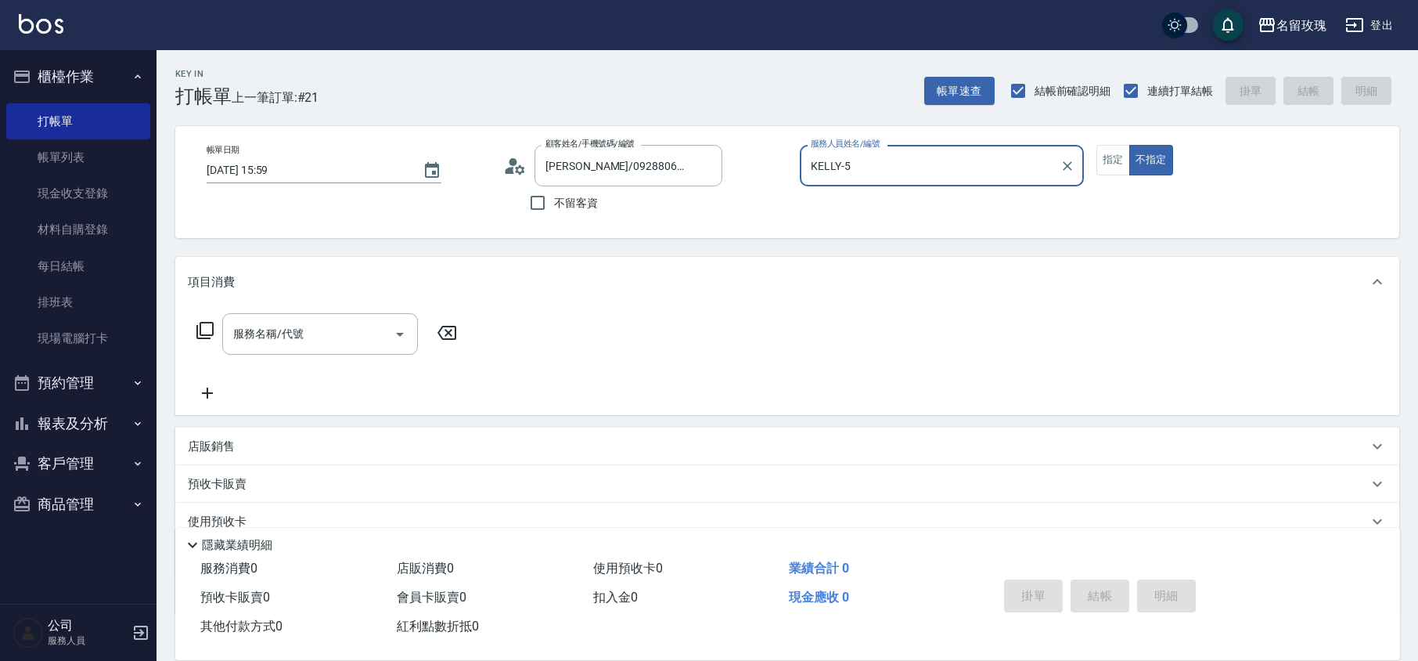
type input "KELLY-5"
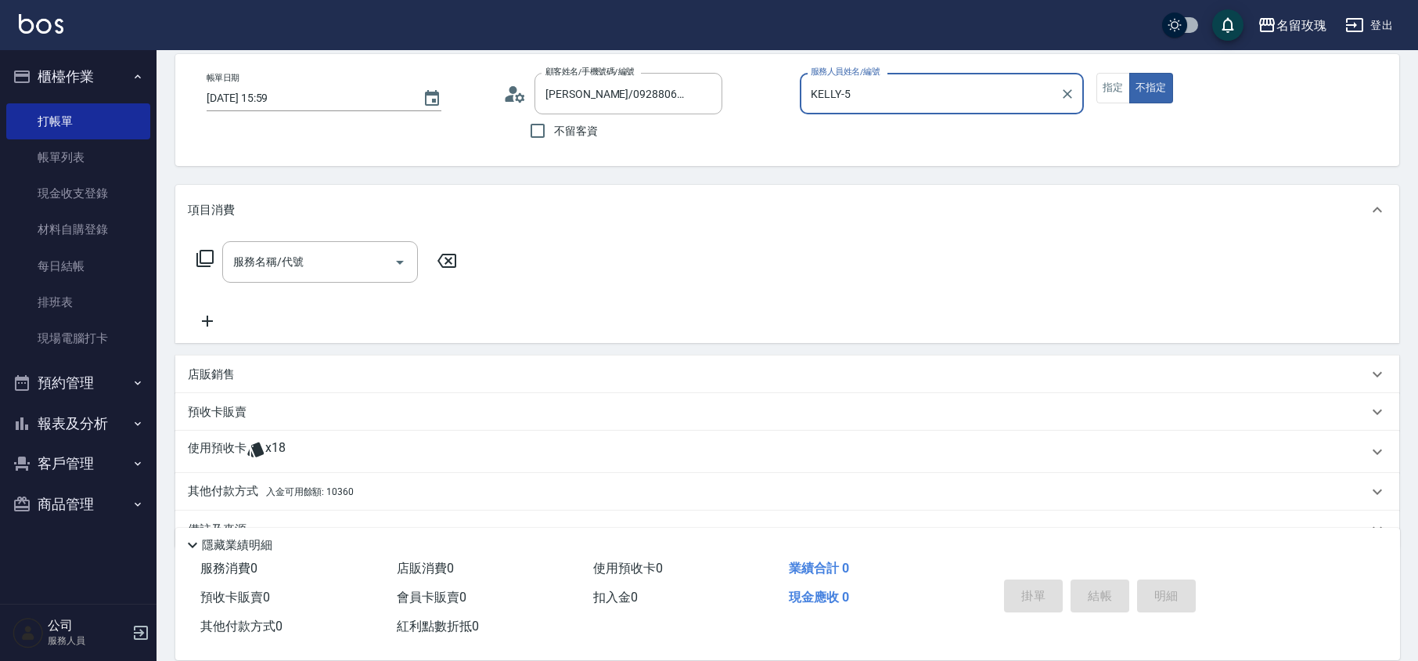
scroll to position [102, 0]
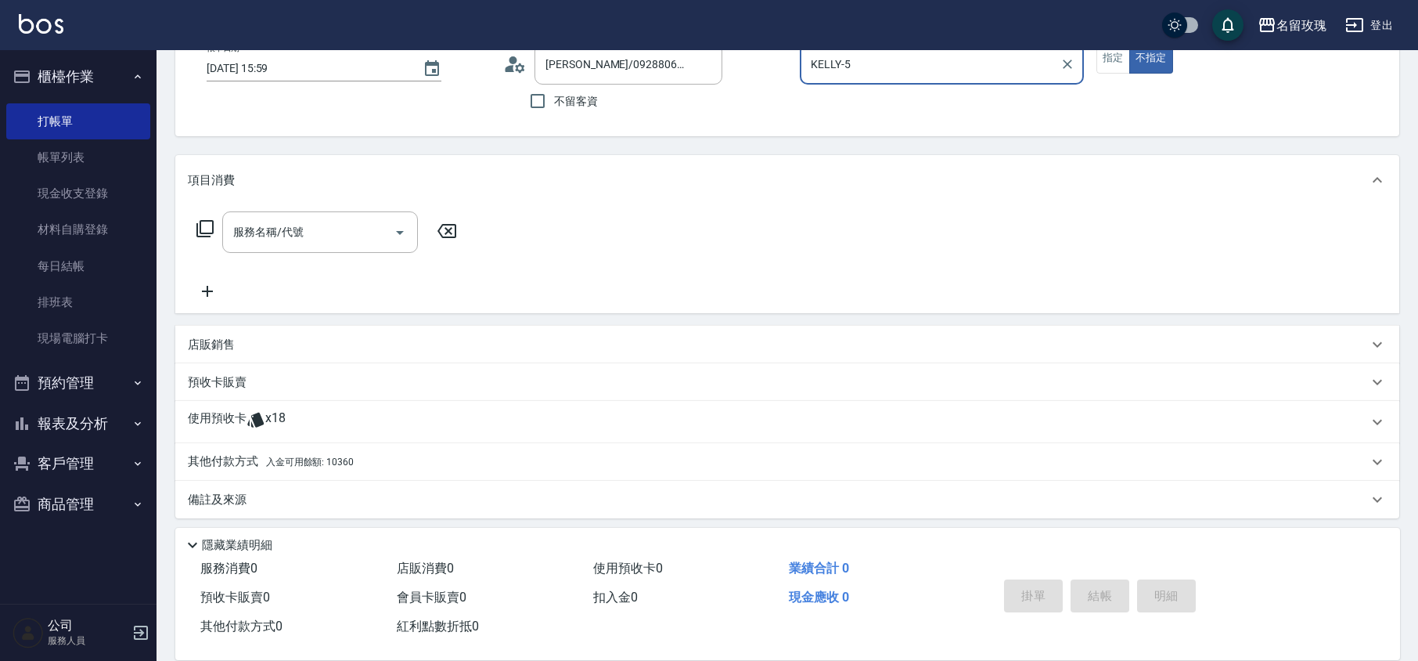
click at [199, 224] on icon at bounding box center [205, 228] width 19 height 19
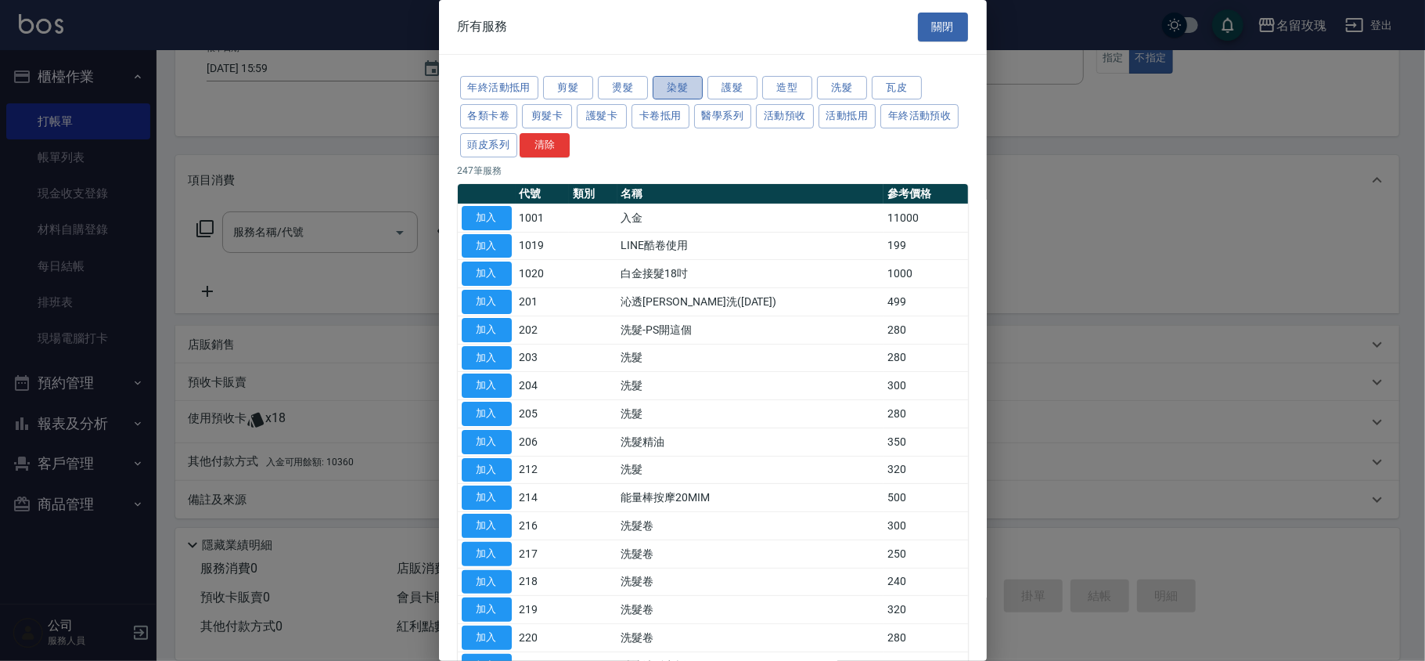
click at [684, 86] on button "染髮" at bounding box center [678, 88] width 50 height 24
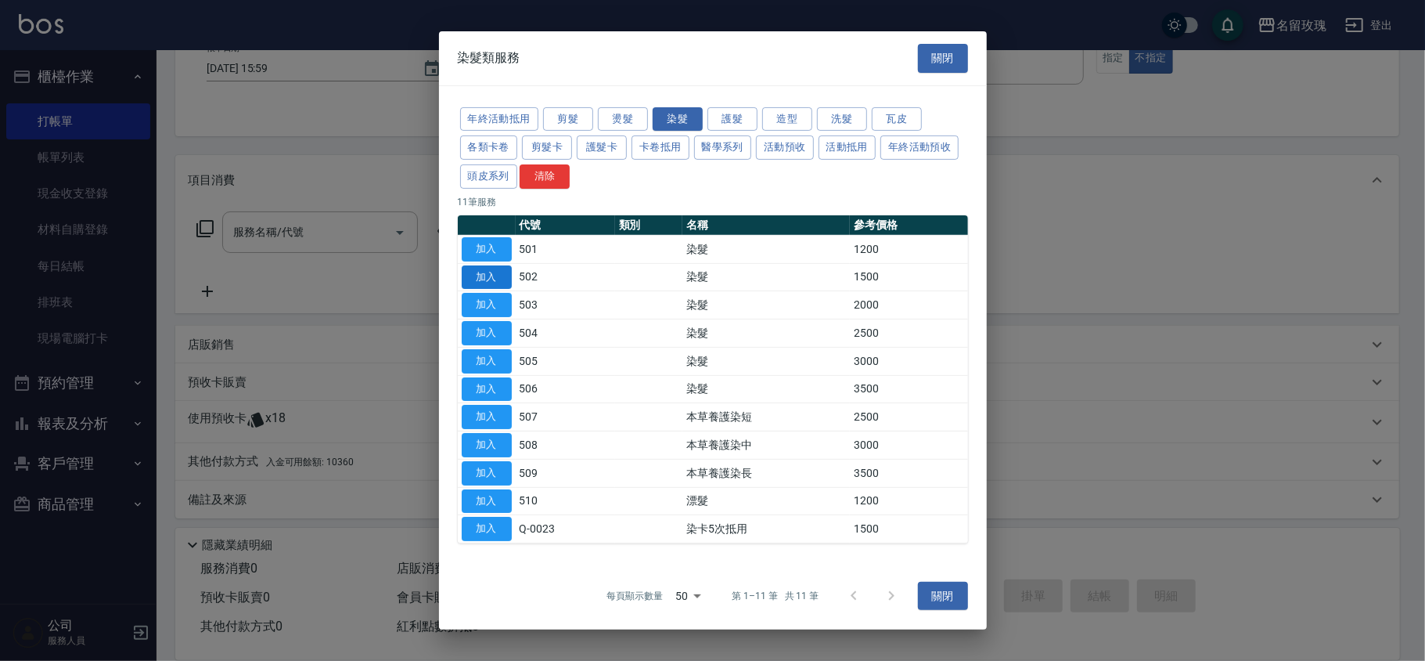
click at [482, 276] on button "加入" at bounding box center [487, 277] width 50 height 24
type input "染髮(502)"
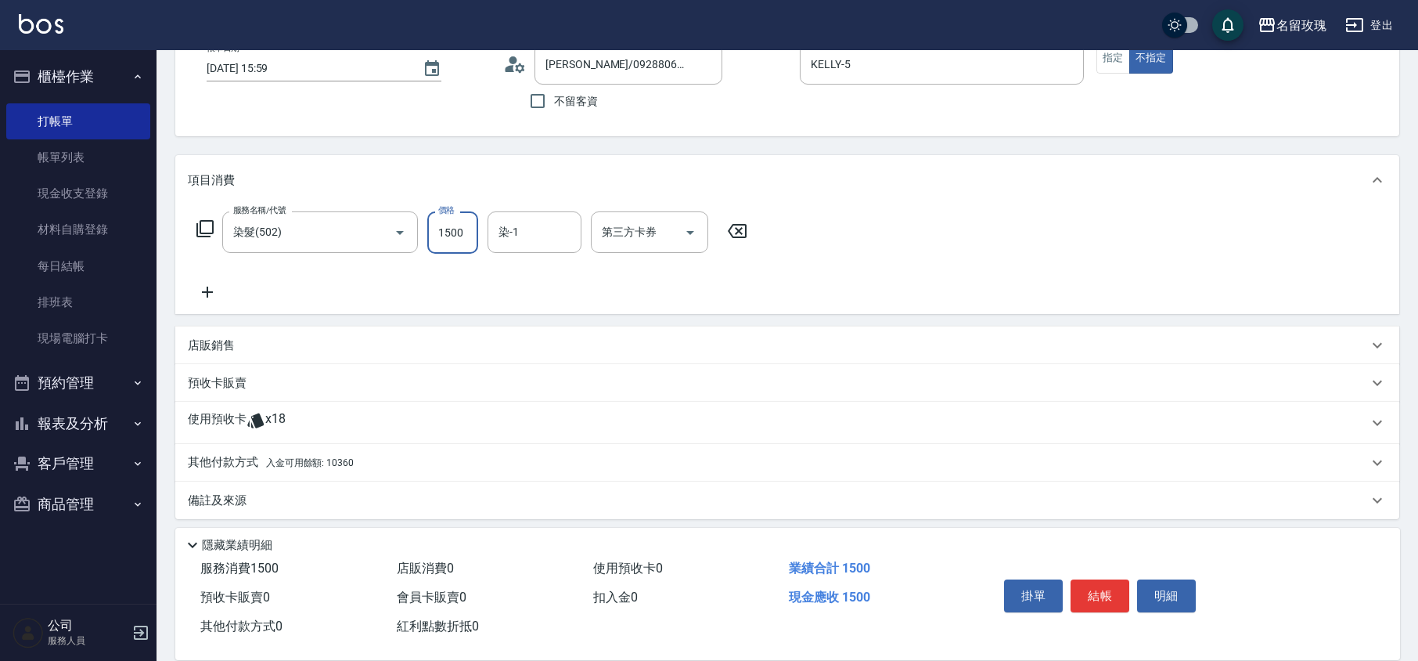
click at [455, 232] on input "1500" at bounding box center [452, 232] width 51 height 42
type input "1800"
type input "汝-30"
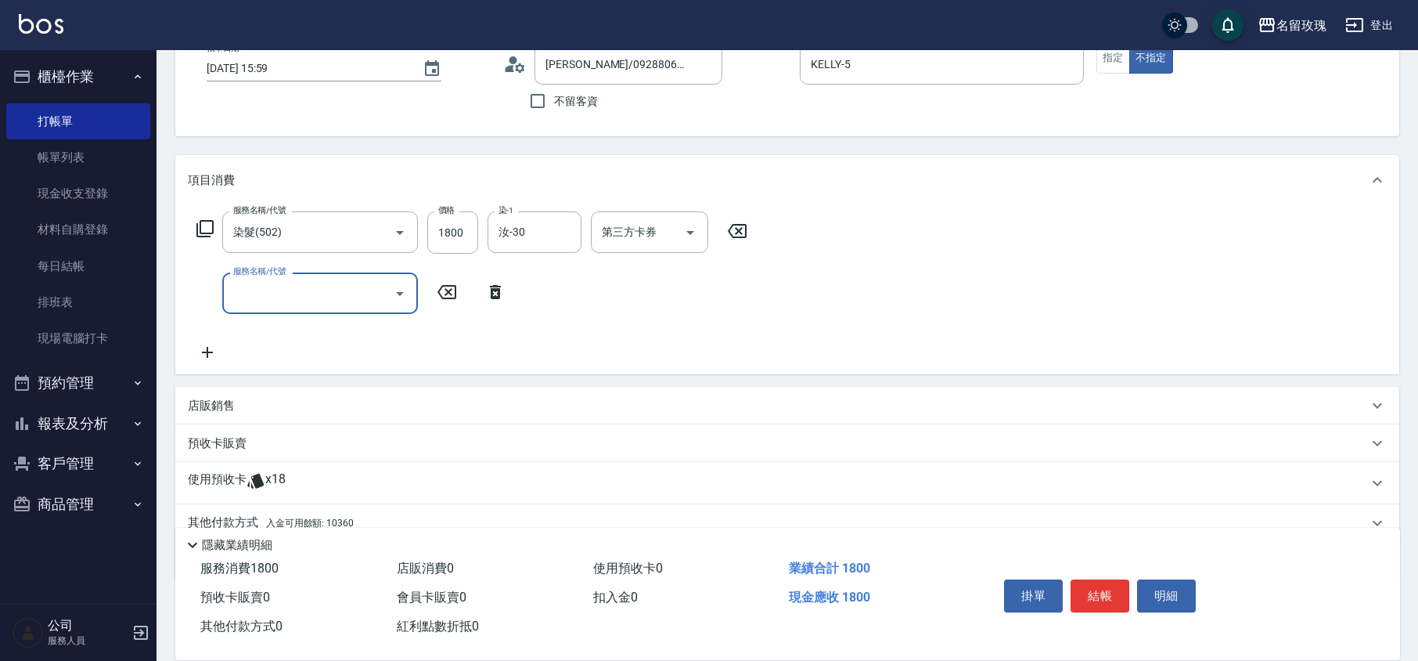
click at [498, 297] on icon at bounding box center [495, 292] width 11 height 14
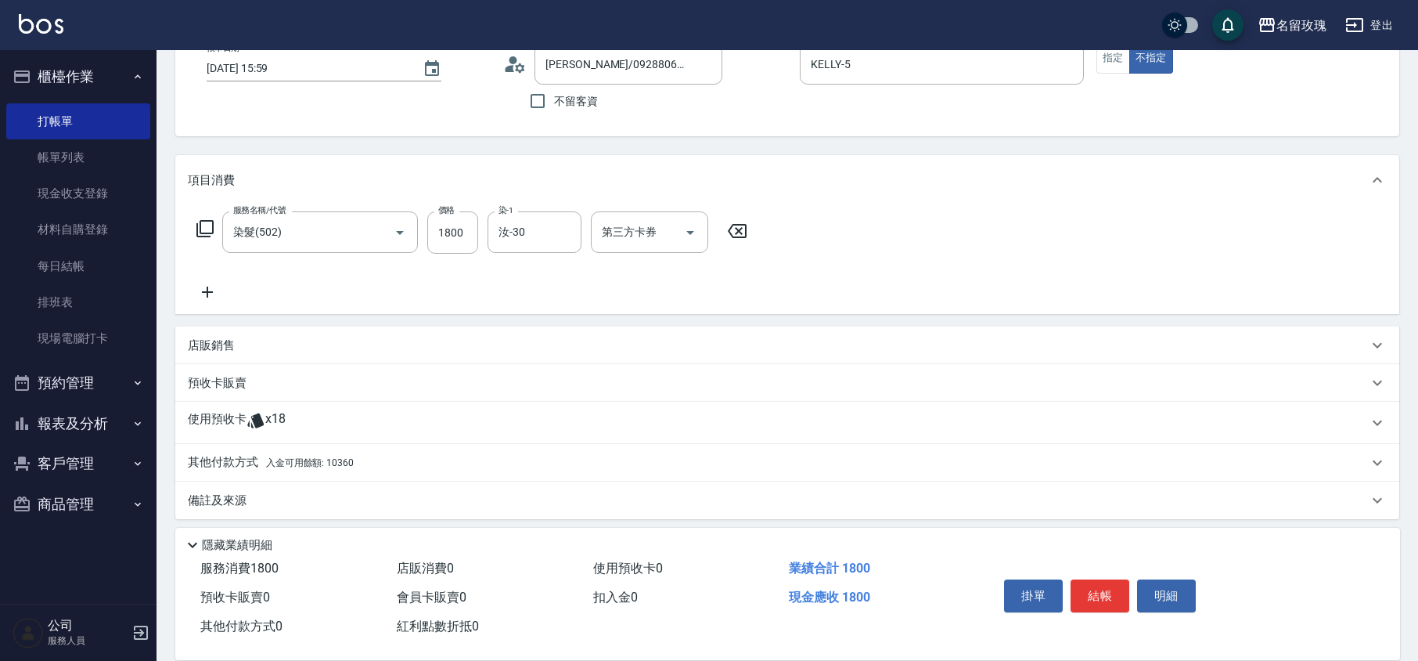
click at [238, 411] on p "使用預收卡" at bounding box center [217, 422] width 59 height 23
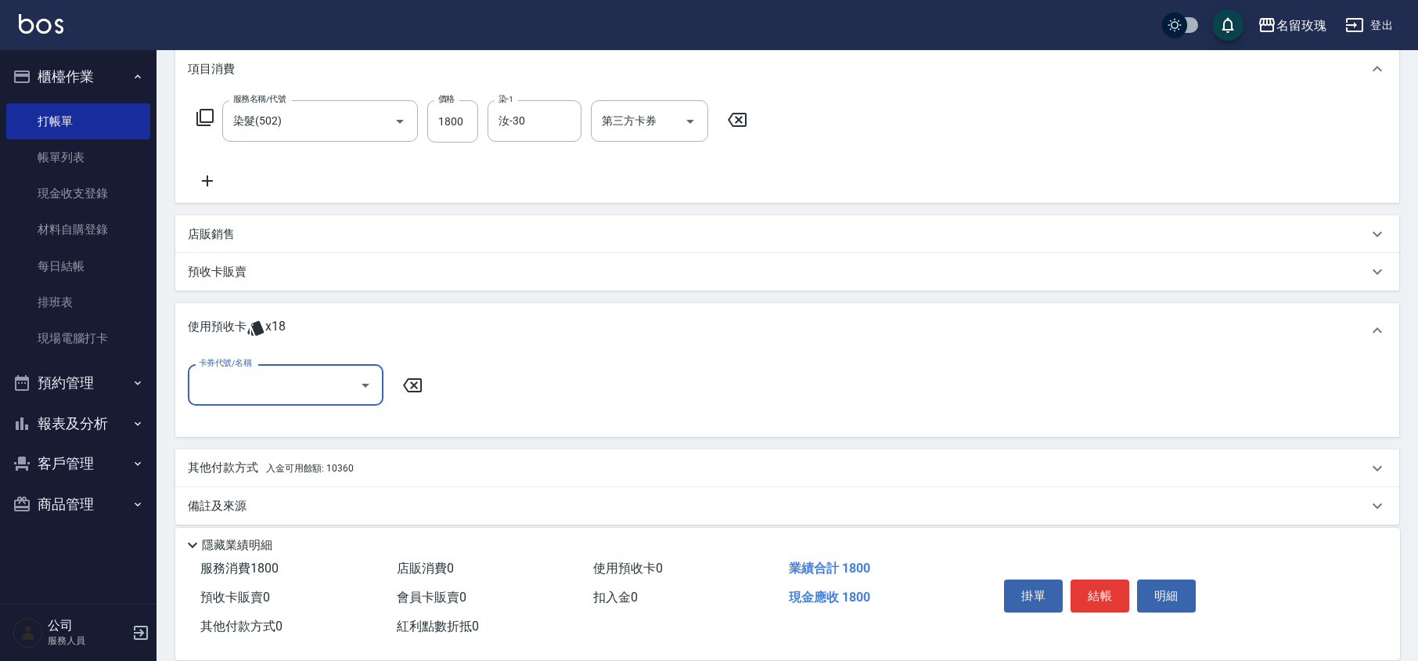
scroll to position [221, 0]
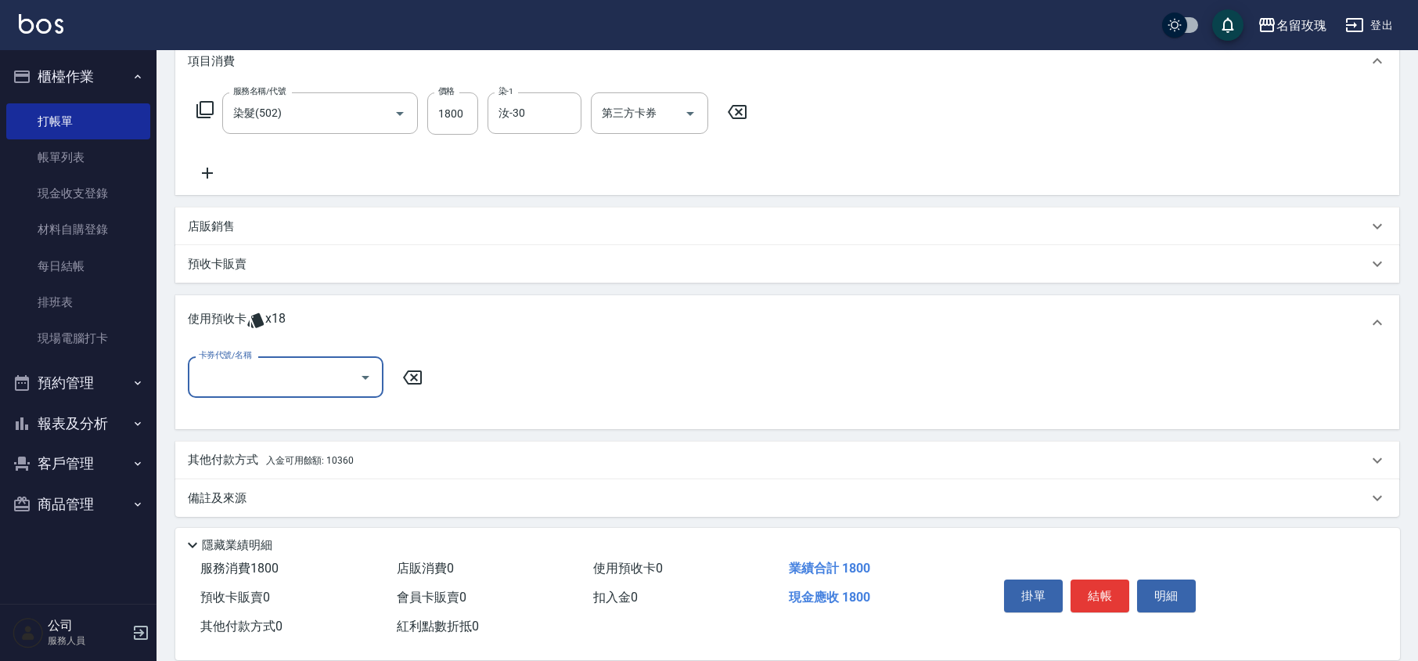
click at [367, 356] on div at bounding box center [364, 376] width 23 height 41
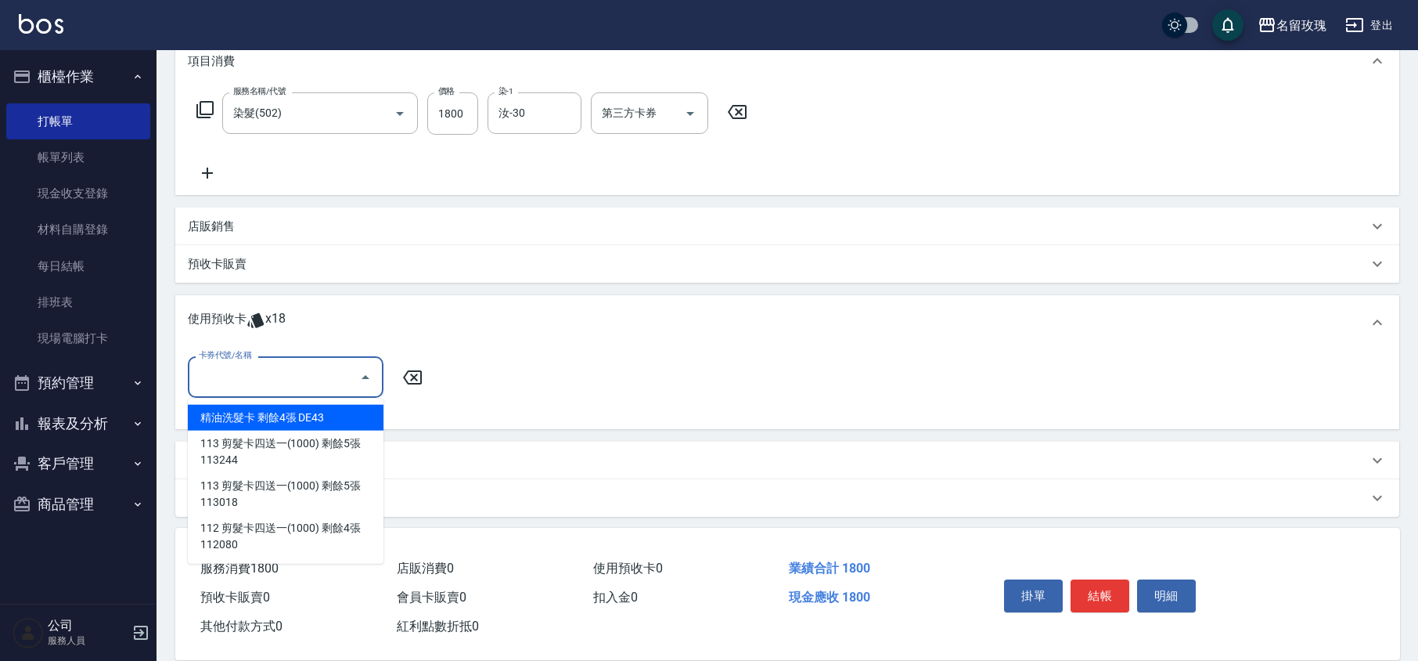
click at [349, 388] on input "卡券代號/名稱" at bounding box center [274, 376] width 158 height 27
click at [313, 418] on div "精油洗髮卡 剩餘4張 DE43" at bounding box center [286, 418] width 196 height 26
type input "精油洗髮卡 DE43"
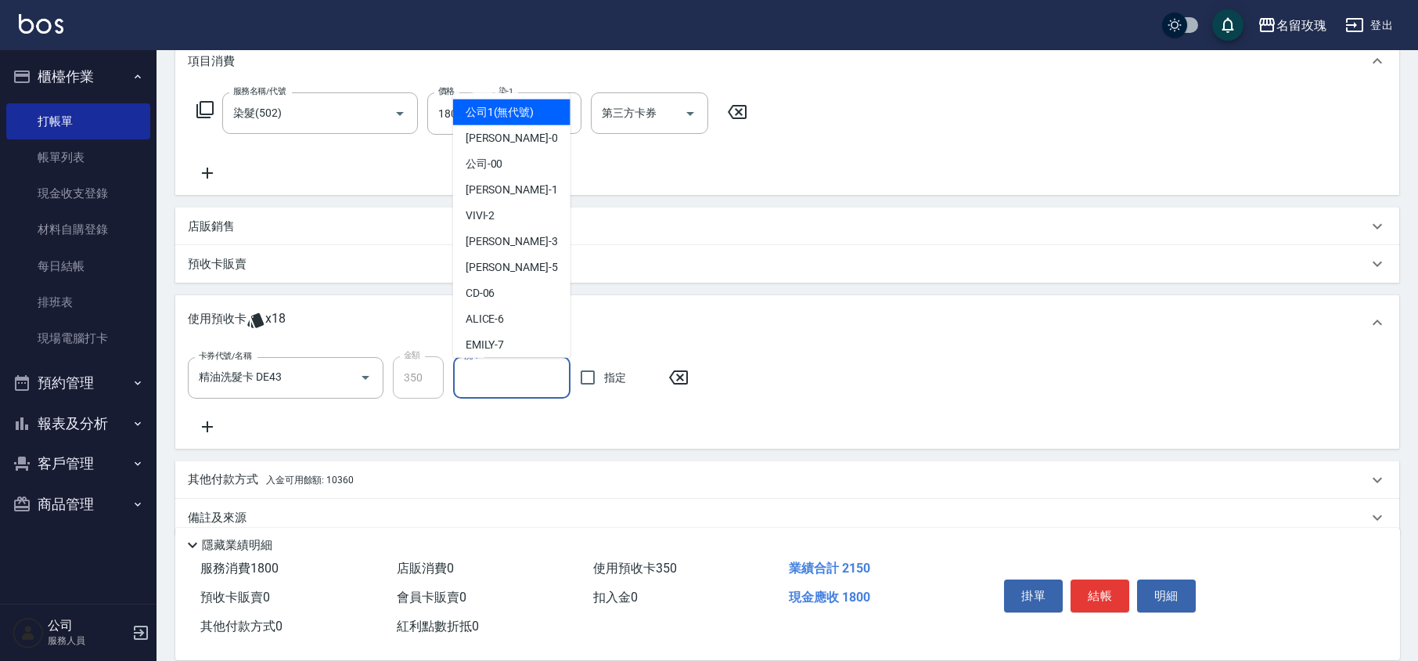
click at [490, 374] on input "洗-1" at bounding box center [511, 377] width 103 height 27
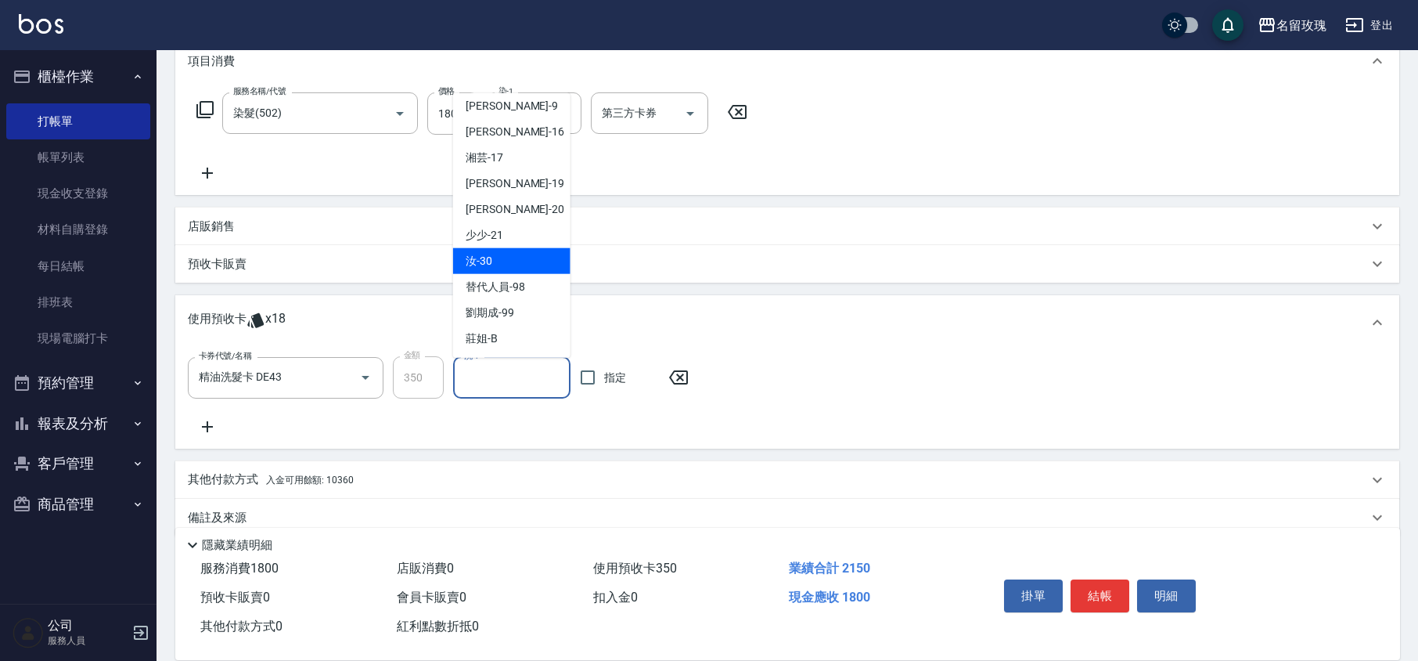
click at [487, 258] on span "汝 -30" at bounding box center [479, 261] width 27 height 16
type input "汝-30"
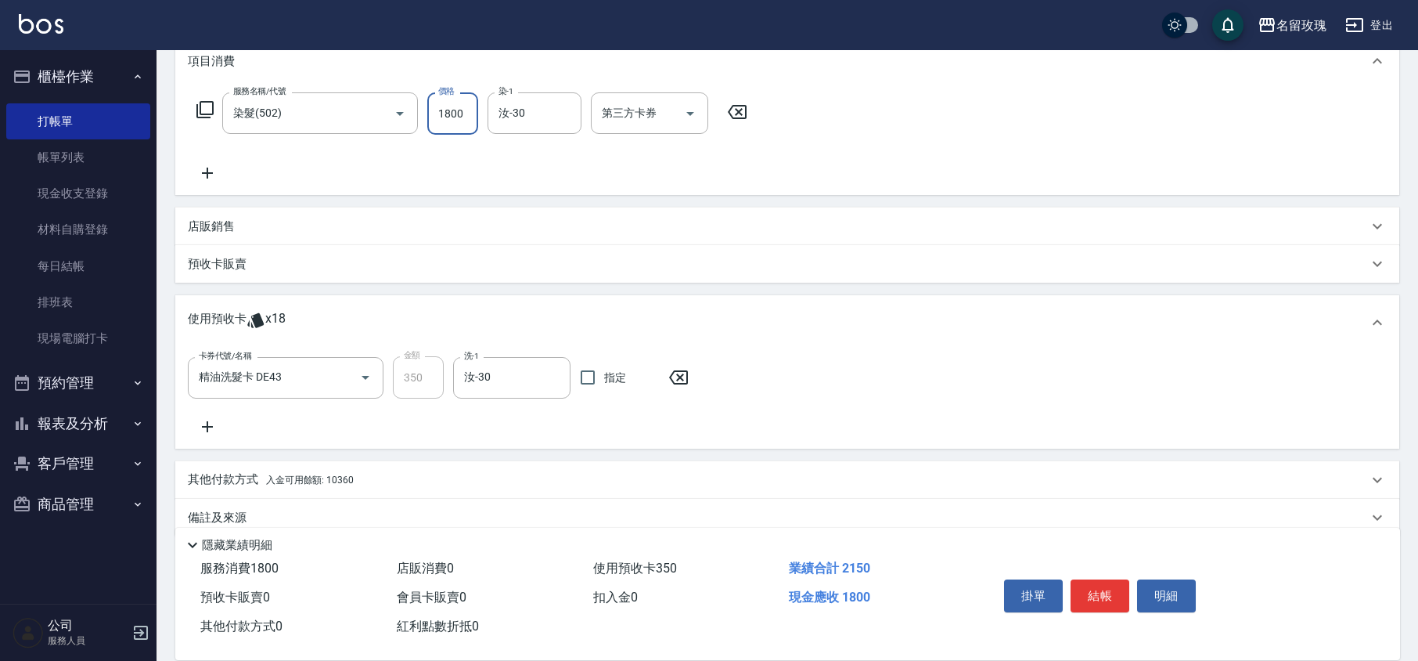
click at [445, 114] on input "1800" at bounding box center [452, 113] width 51 height 42
type input "1650"
click at [205, 107] on icon at bounding box center [205, 109] width 19 height 19
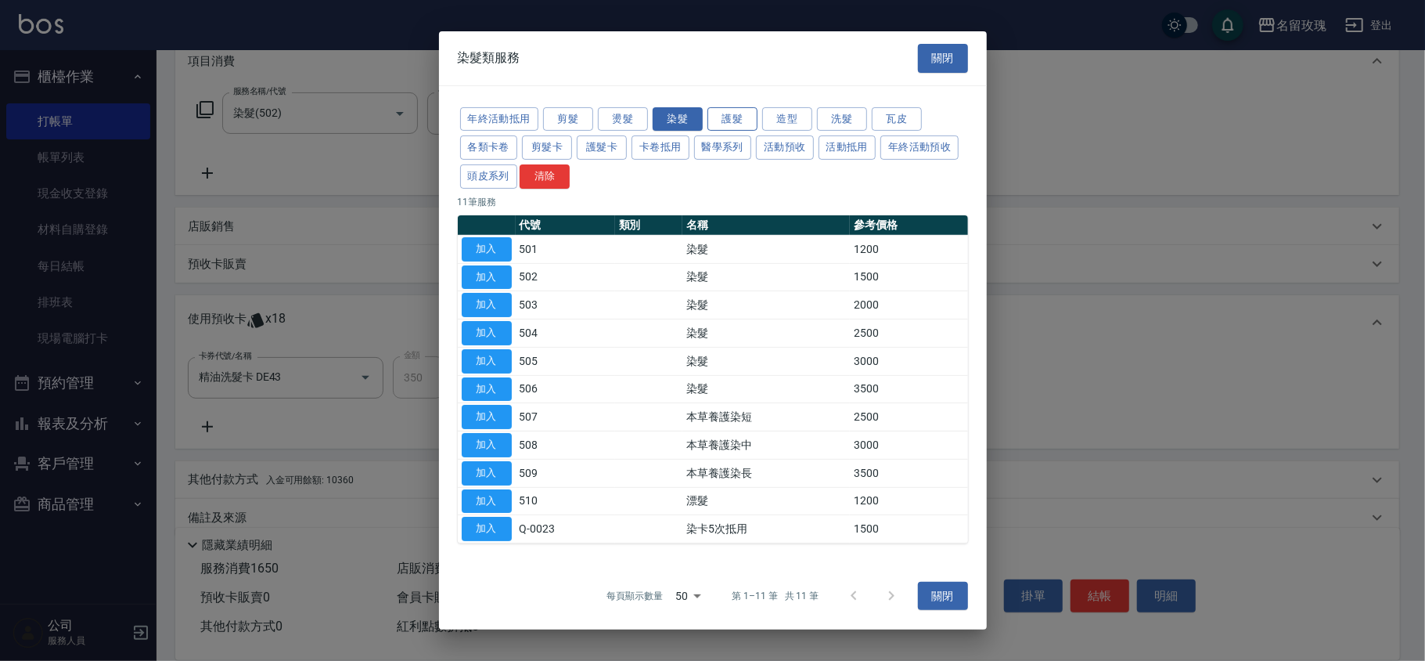
click at [740, 111] on button "護髮" at bounding box center [733, 118] width 50 height 24
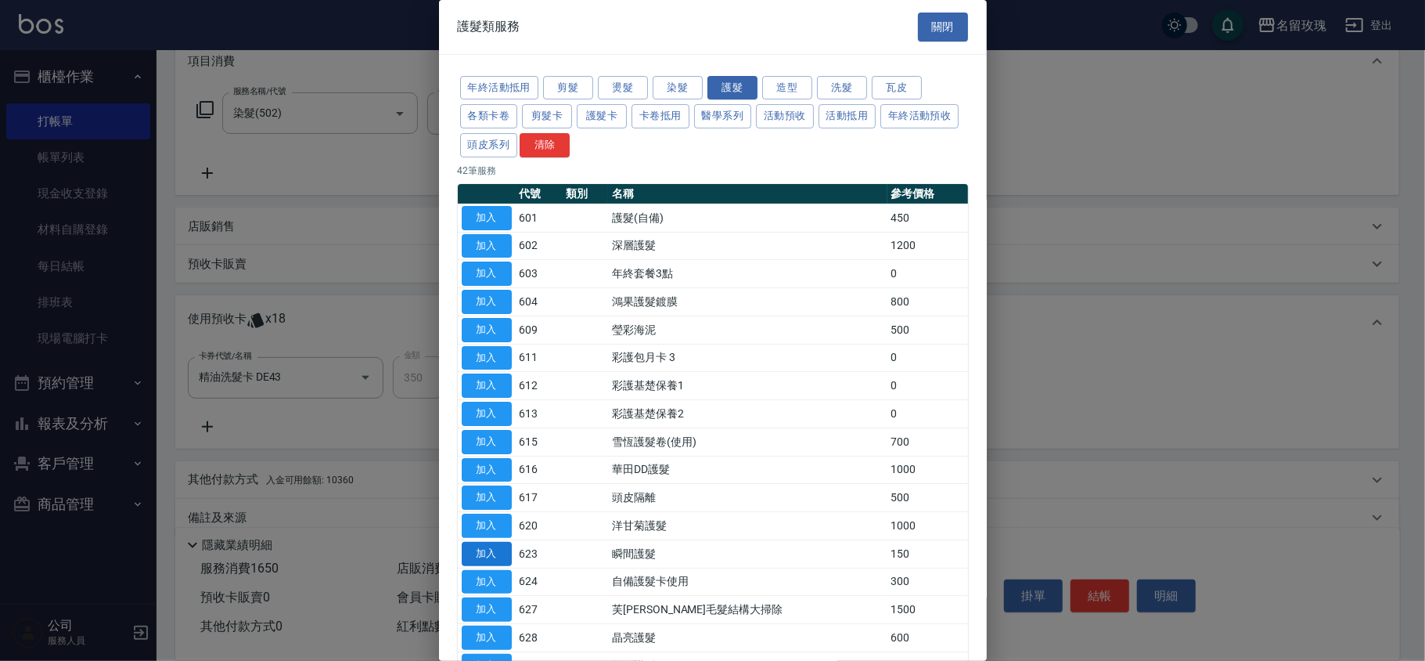
click at [499, 562] on button "加入" at bounding box center [487, 554] width 50 height 24
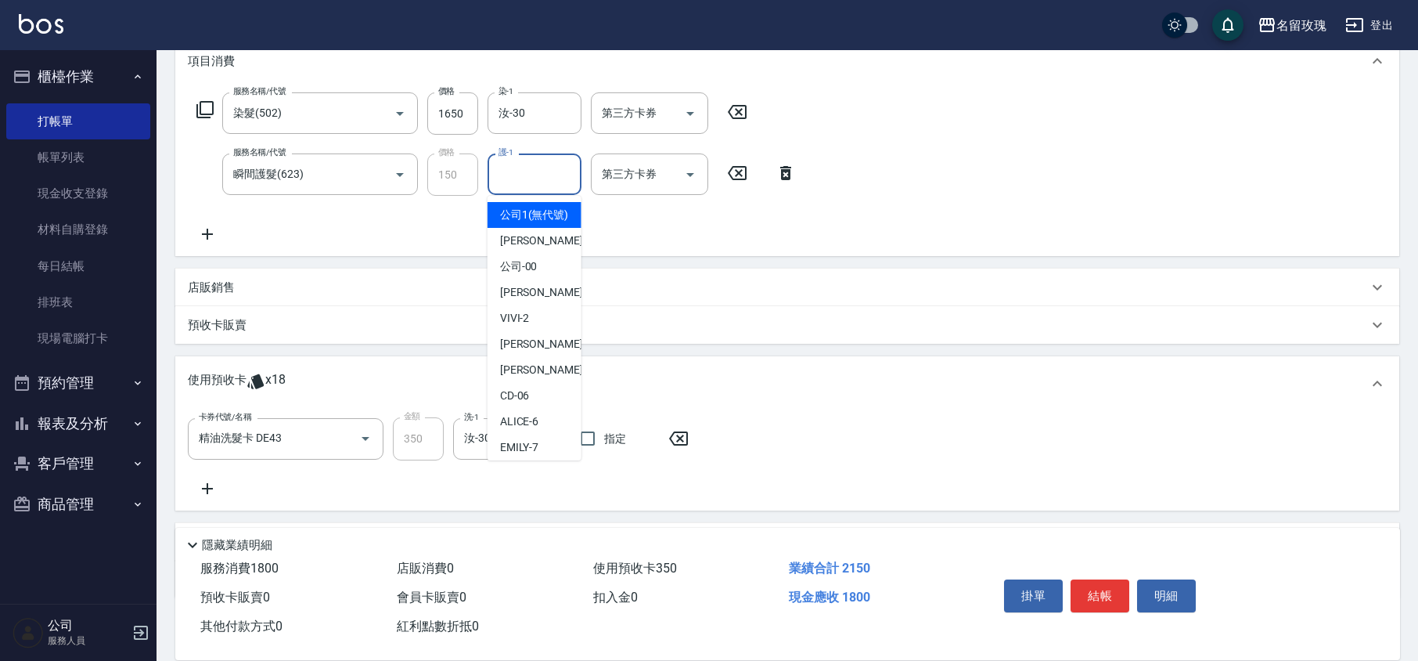
click at [529, 176] on input "護-1" at bounding box center [535, 173] width 80 height 27
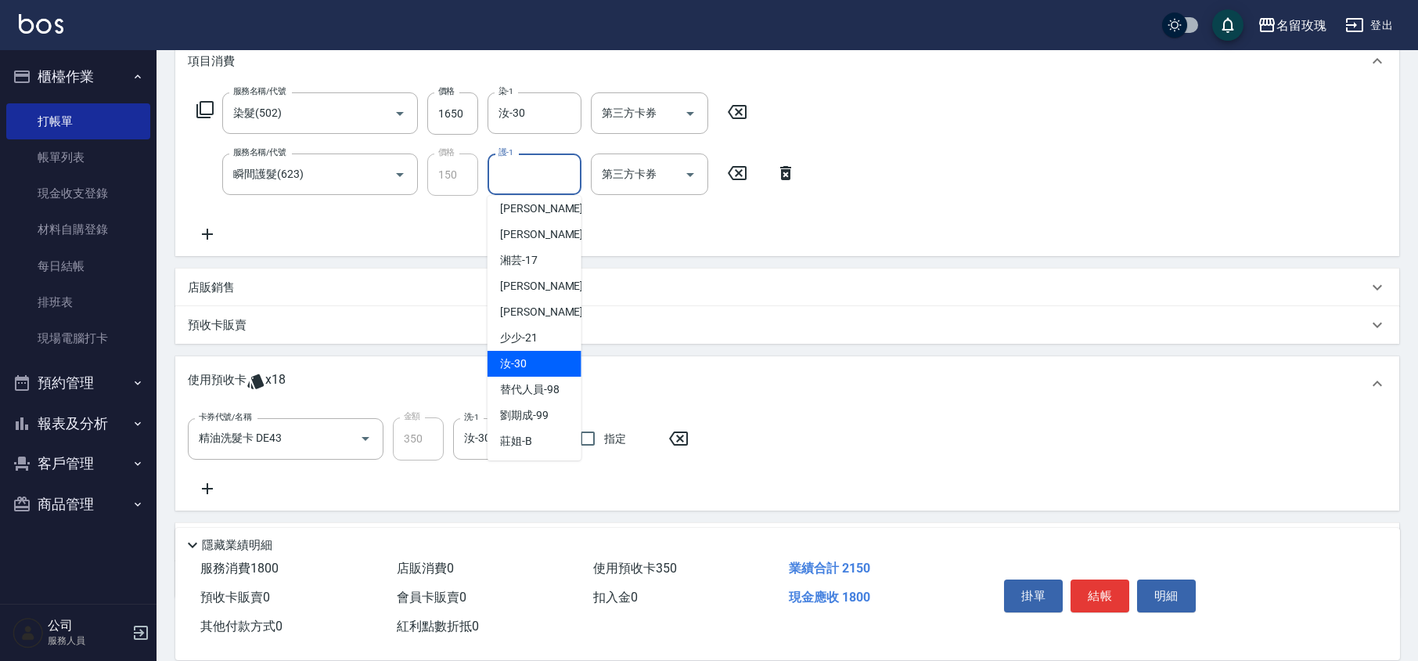
click at [535, 370] on div "汝 -30" at bounding box center [535, 364] width 94 height 26
type input "汝-30"
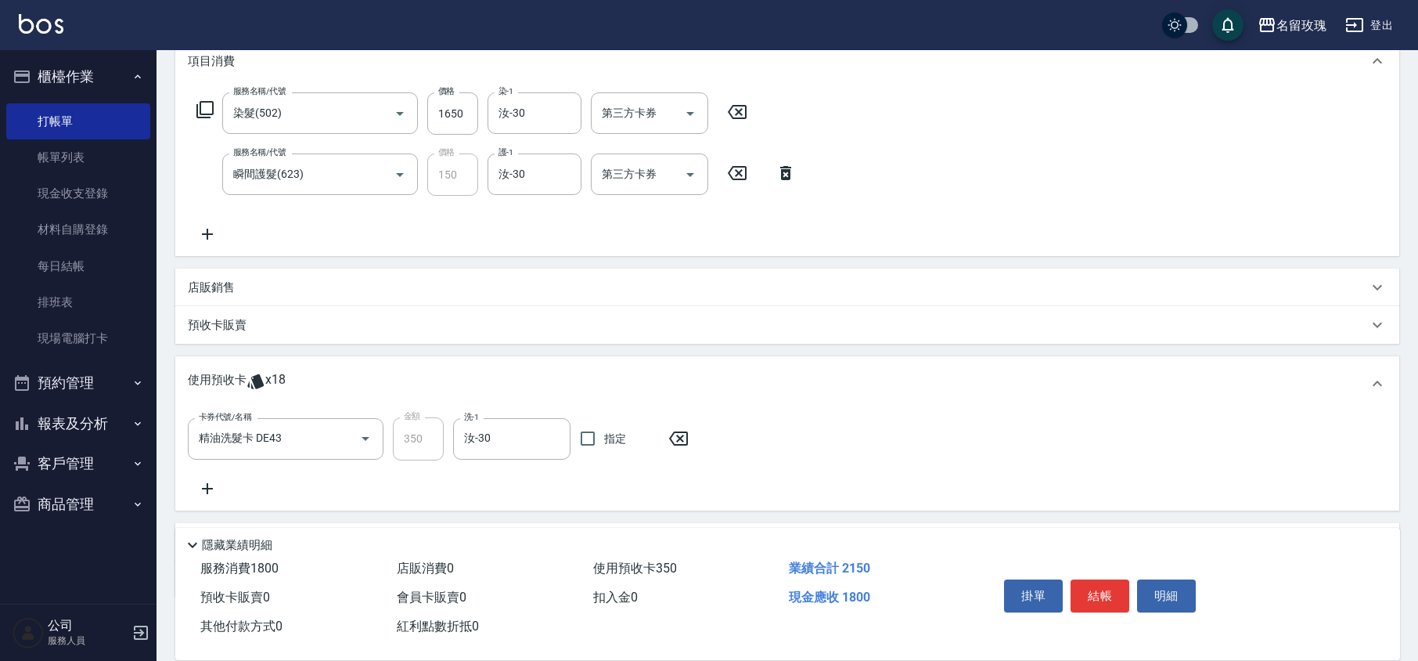
click at [567, 238] on div "服務名稱/代號 染髮(502) 服務名稱/代號 價格 1650 價格 染-1 汝-30 染-1 第三方卡券 第三方卡券 服務名稱/代號 瞬間護髮(623) 服…" at bounding box center [497, 167] width 618 height 151
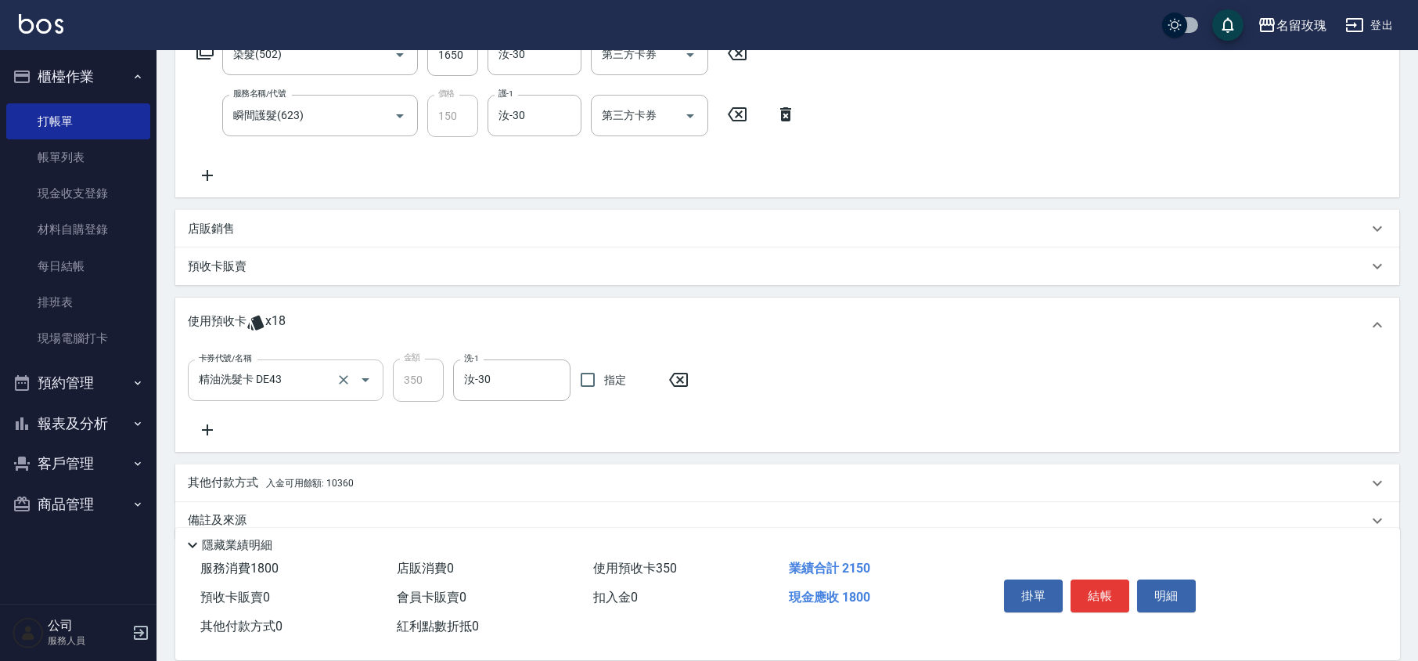
scroll to position [304, 0]
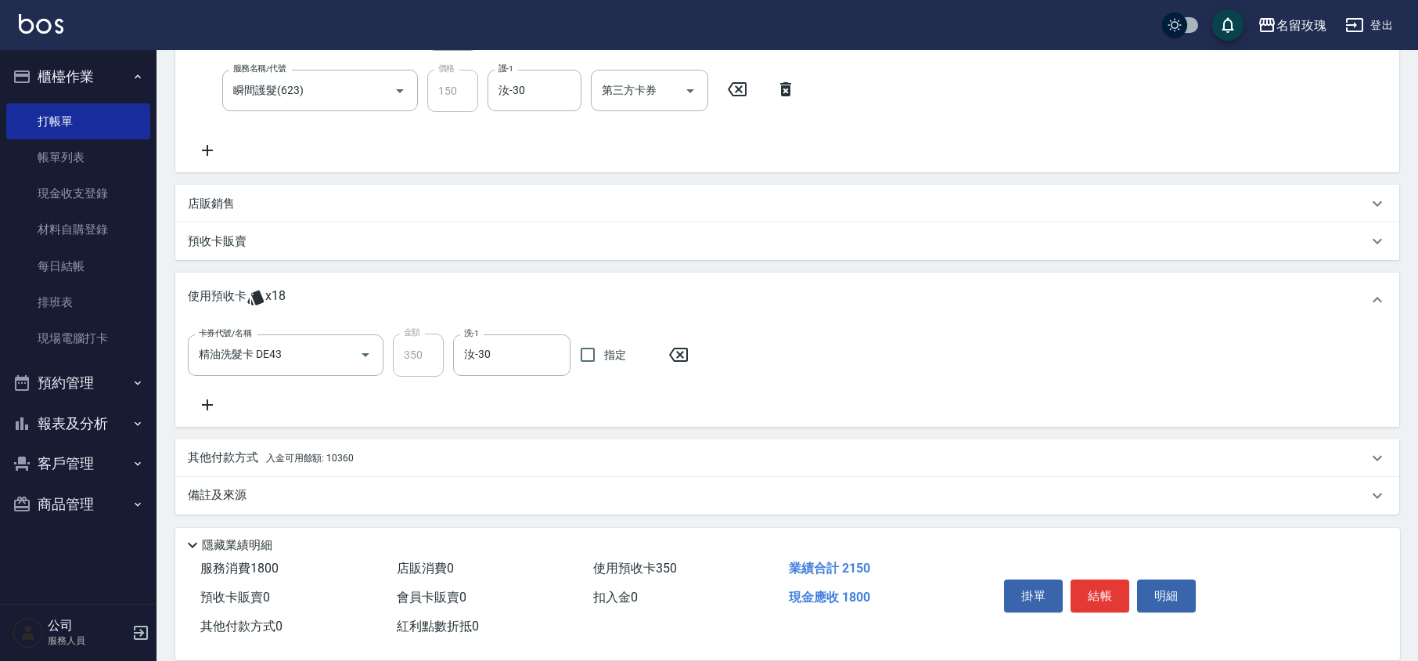
drag, startPoint x: 218, startPoint y: 459, endPoint x: 232, endPoint y: 457, distance: 14.2
click at [218, 458] on p "其他付款方式 入金可用餘額: 10360" at bounding box center [271, 457] width 166 height 17
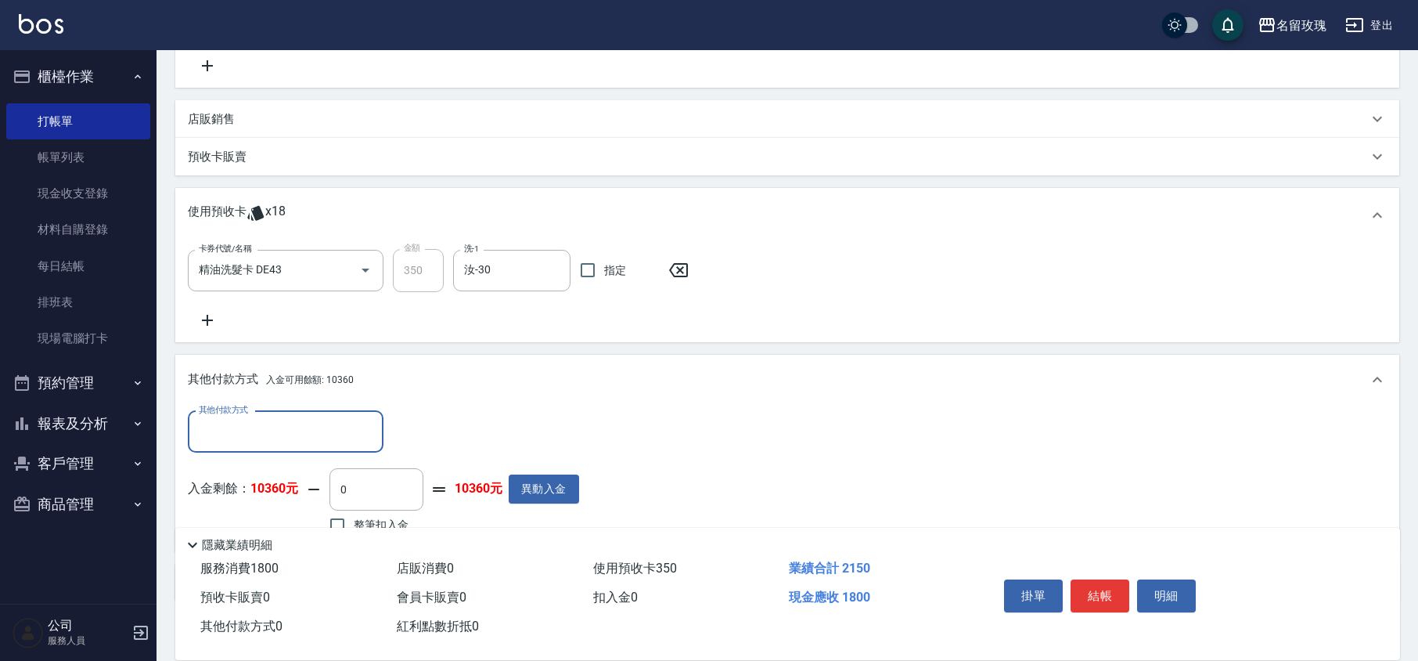
scroll to position [470, 0]
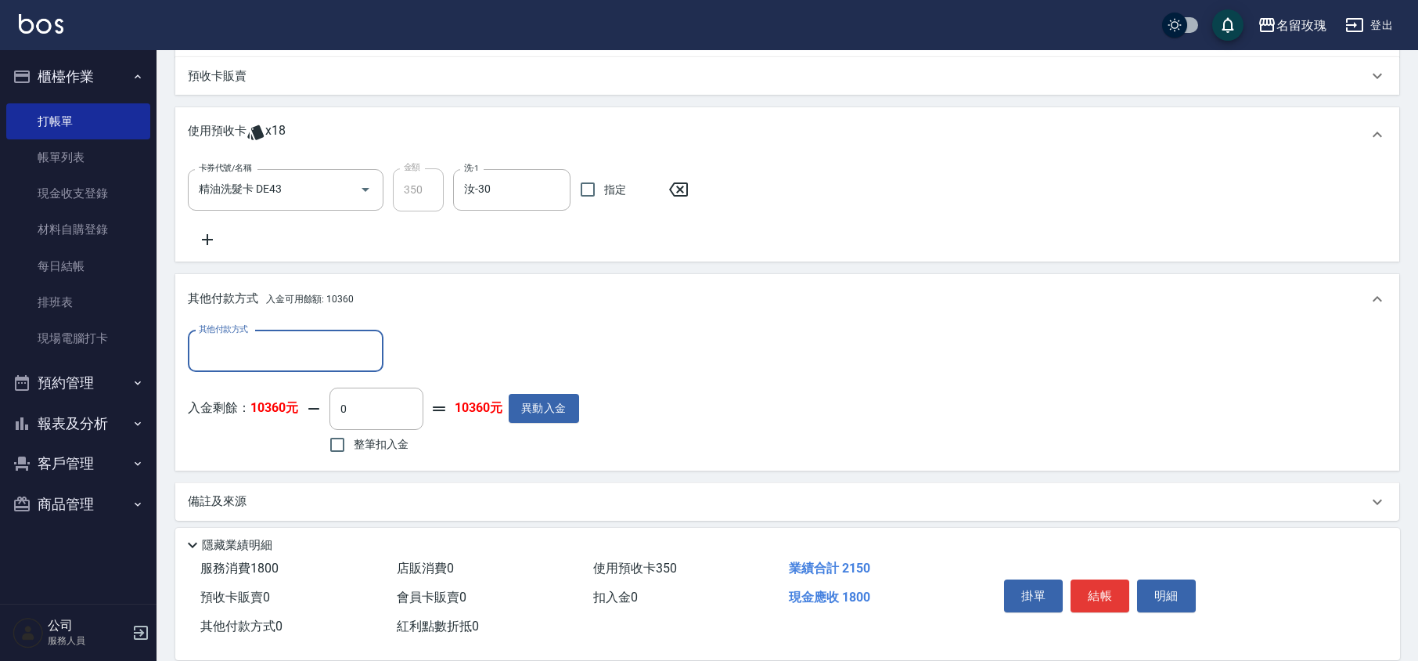
click at [402, 441] on span "整筆扣入金" at bounding box center [381, 444] width 55 height 16
click at [354, 441] on input "整筆扣入金" at bounding box center [337, 444] width 33 height 33
checkbox input "true"
type input "1800"
click at [517, 463] on div "其他付款方式 其他付款方式 入金剩餘： 10360元 1800 ​ 整筆扣入金 8560元 異動入金" at bounding box center [787, 397] width 1224 height 146
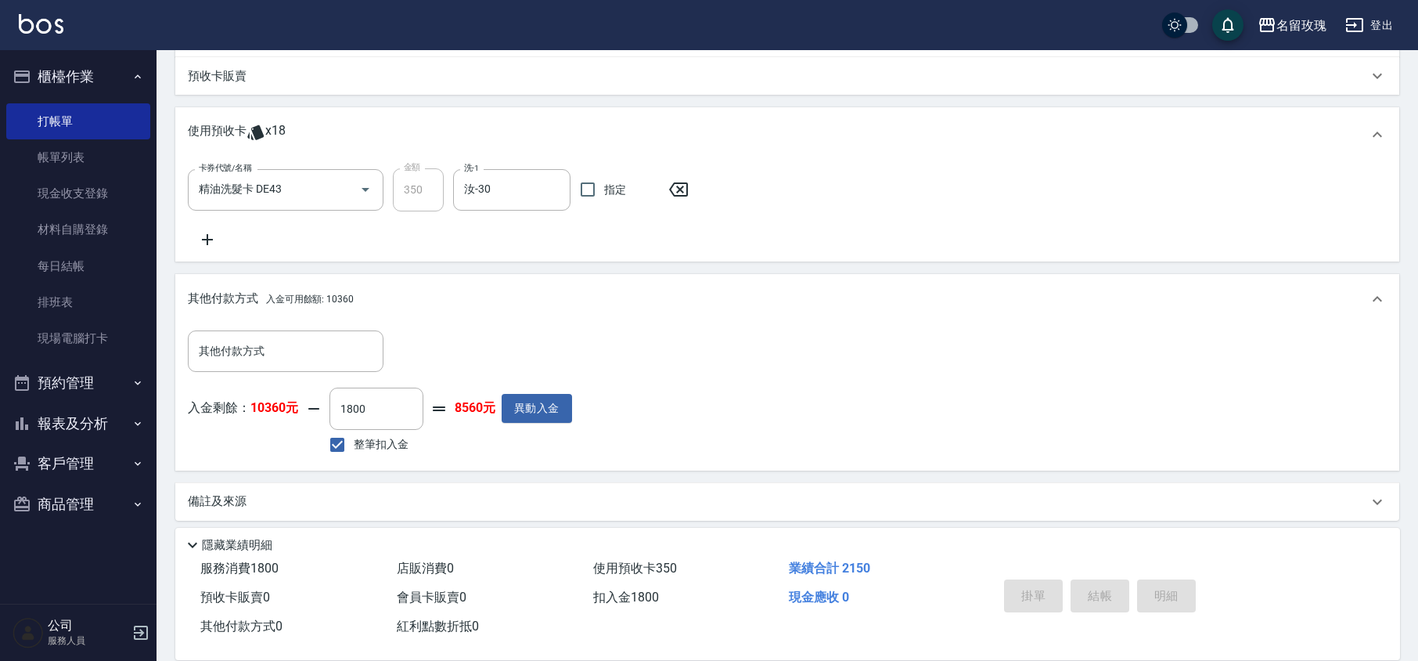
type input "[DATE] 16:24"
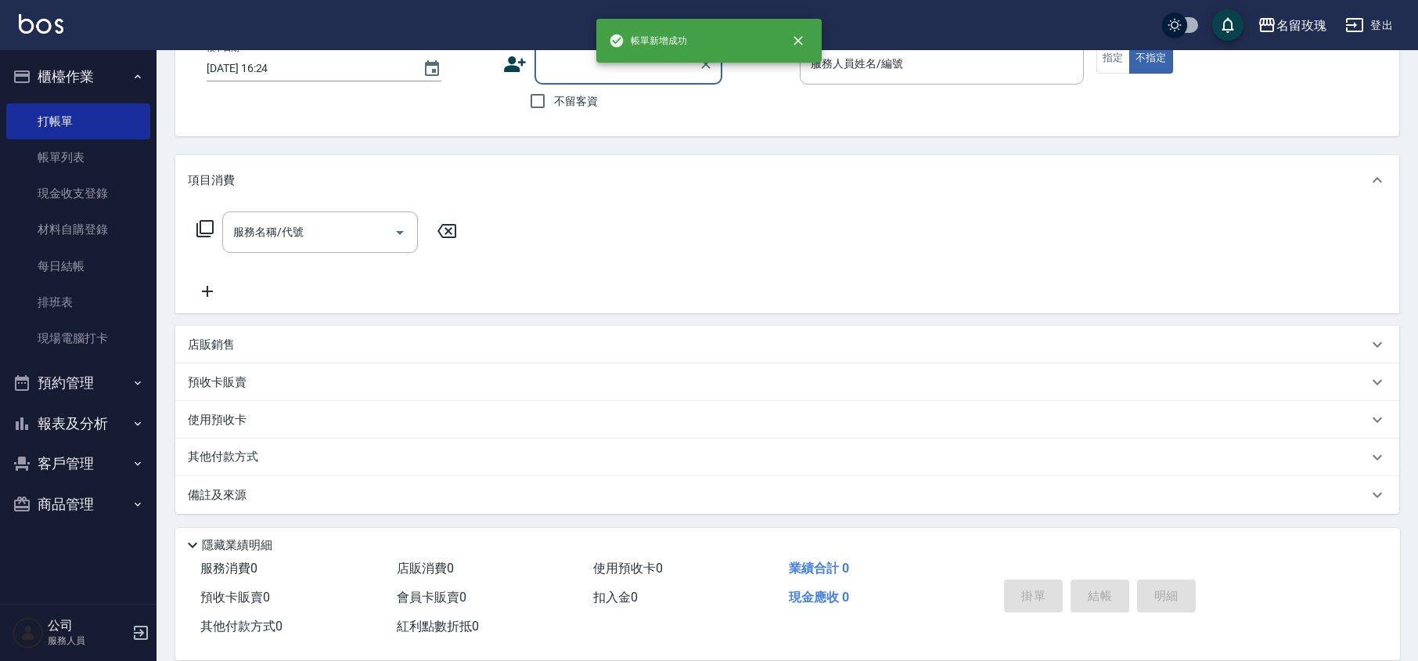
scroll to position [0, 0]
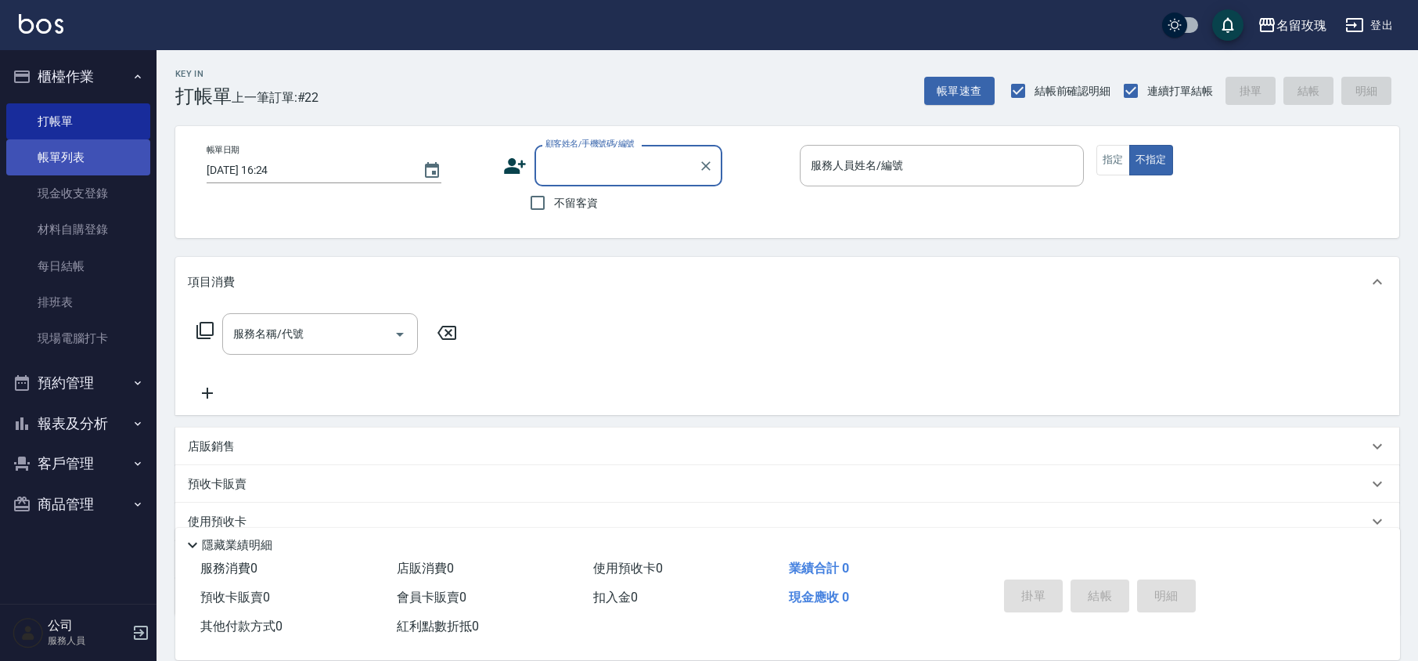
click at [99, 151] on link "帳單列表" at bounding box center [78, 157] width 144 height 36
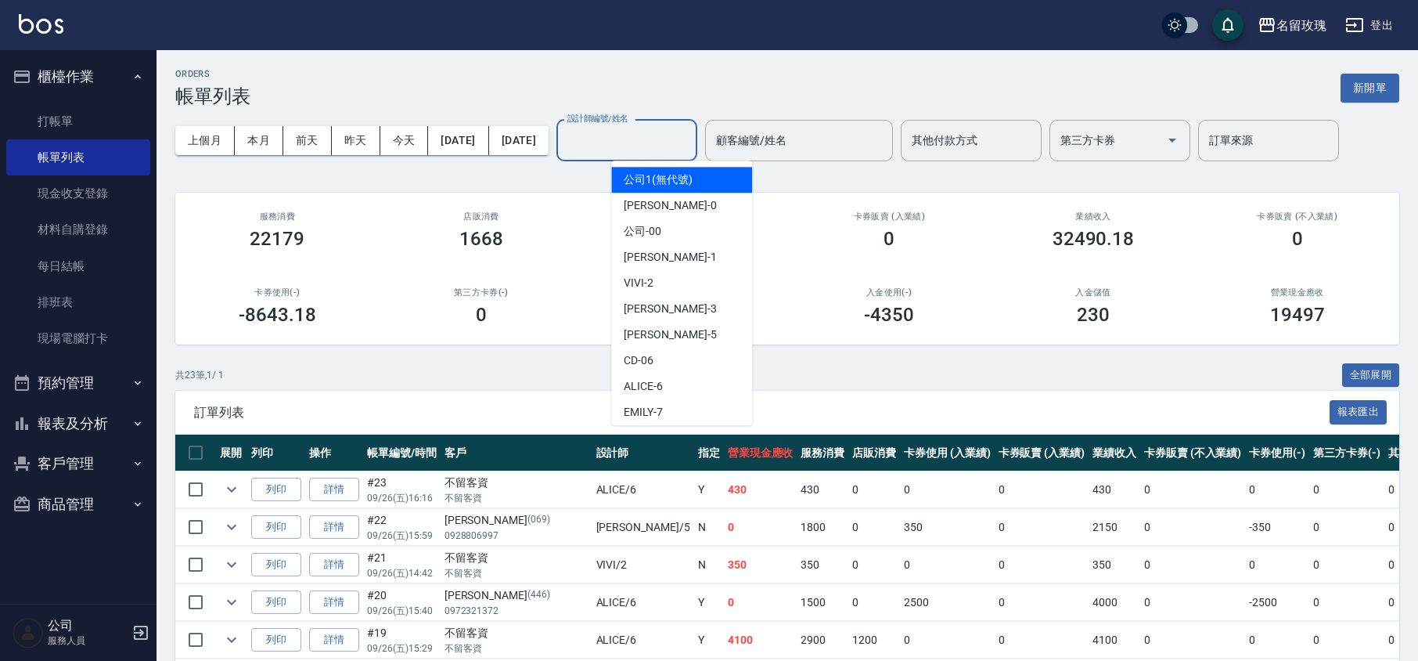
click at [634, 141] on input "設計師編號/姓名" at bounding box center [627, 140] width 127 height 27
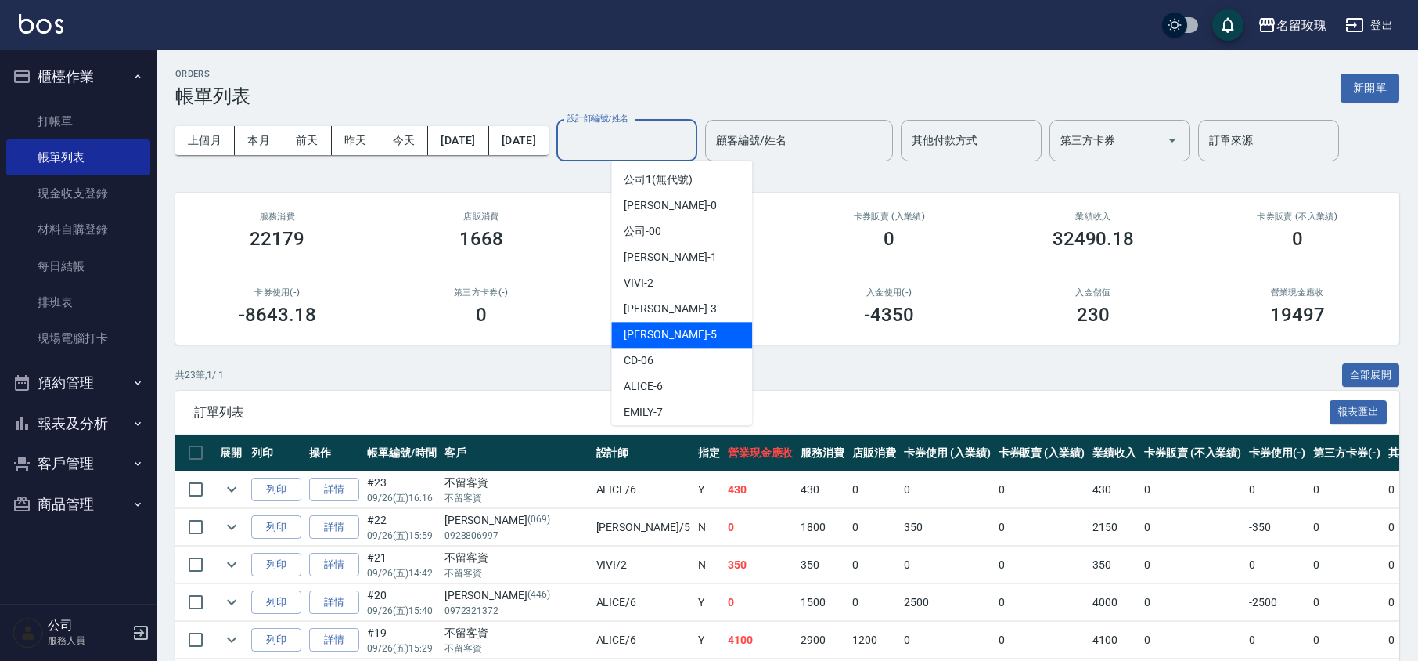
click at [693, 323] on div "[PERSON_NAME] -5" at bounding box center [681, 335] width 141 height 26
type input "KELLY-5"
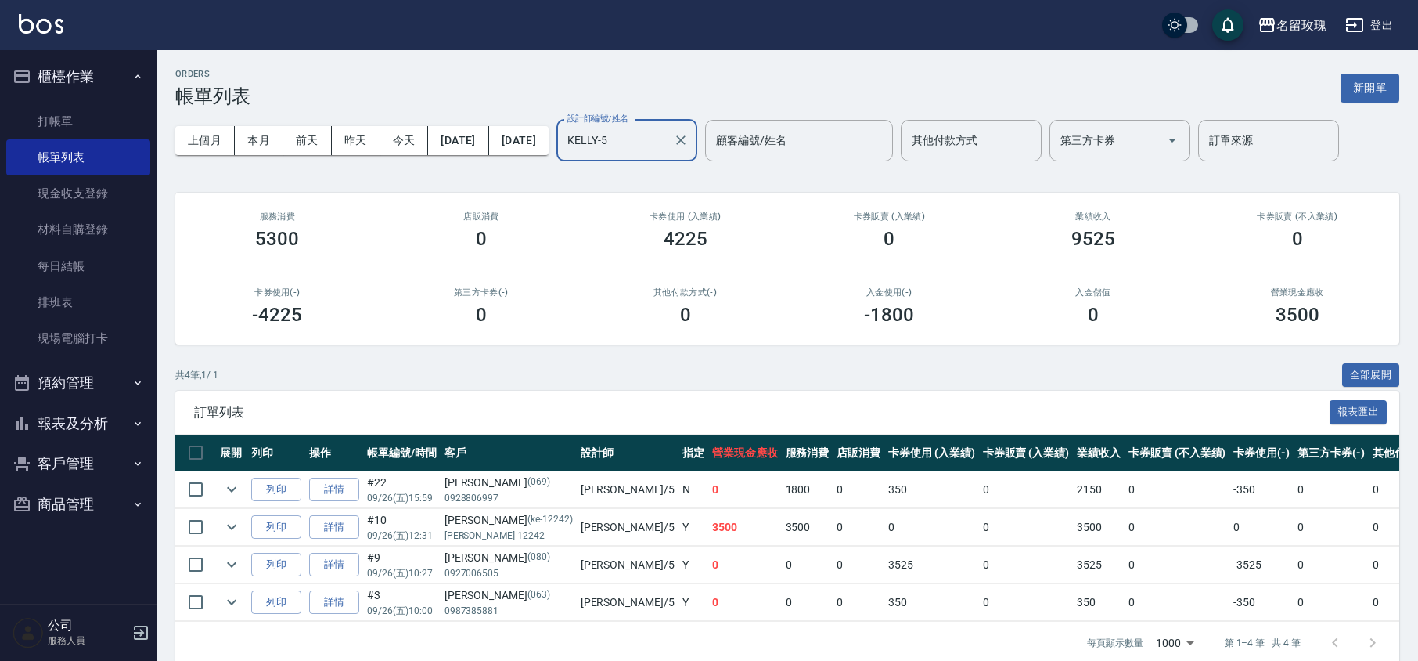
click at [647, 79] on div "ORDERS 帳單列表 新開單" at bounding box center [787, 88] width 1224 height 38
click at [48, 114] on link "打帳單" at bounding box center [78, 121] width 144 height 36
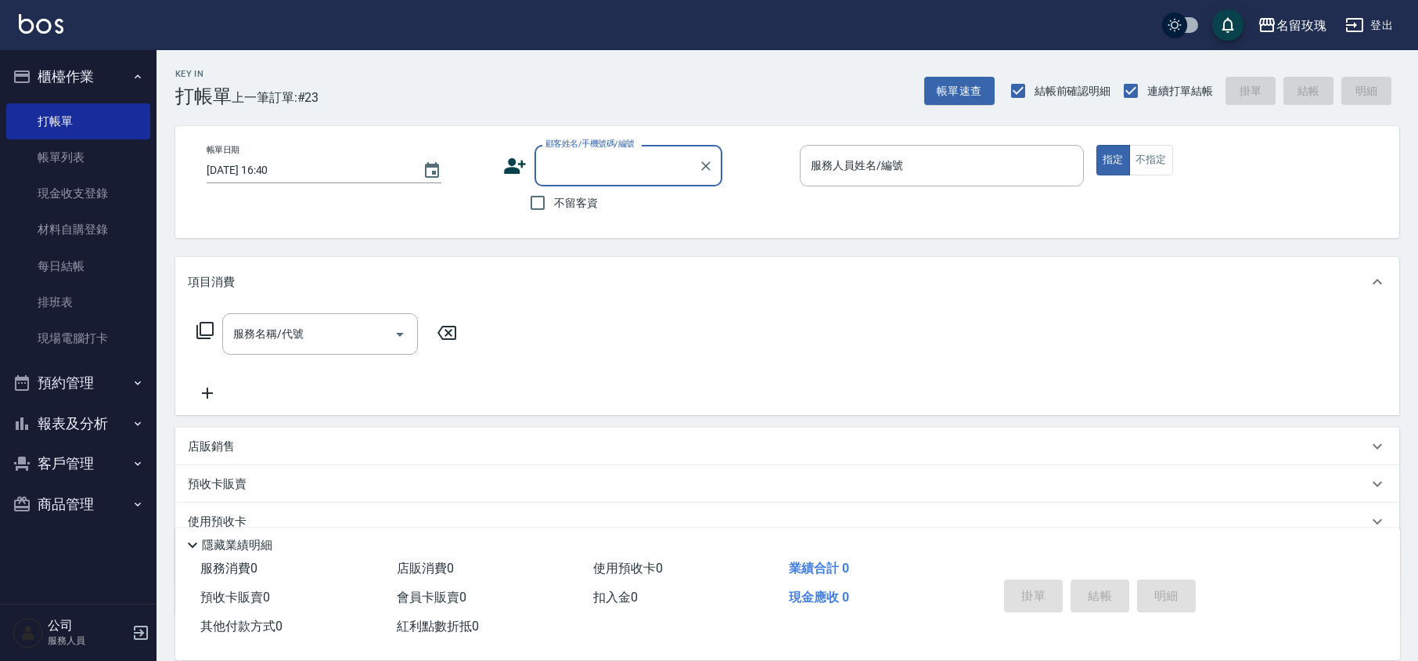
click at [579, 154] on input "顧客姓名/手機號碼/編號" at bounding box center [617, 165] width 150 height 27
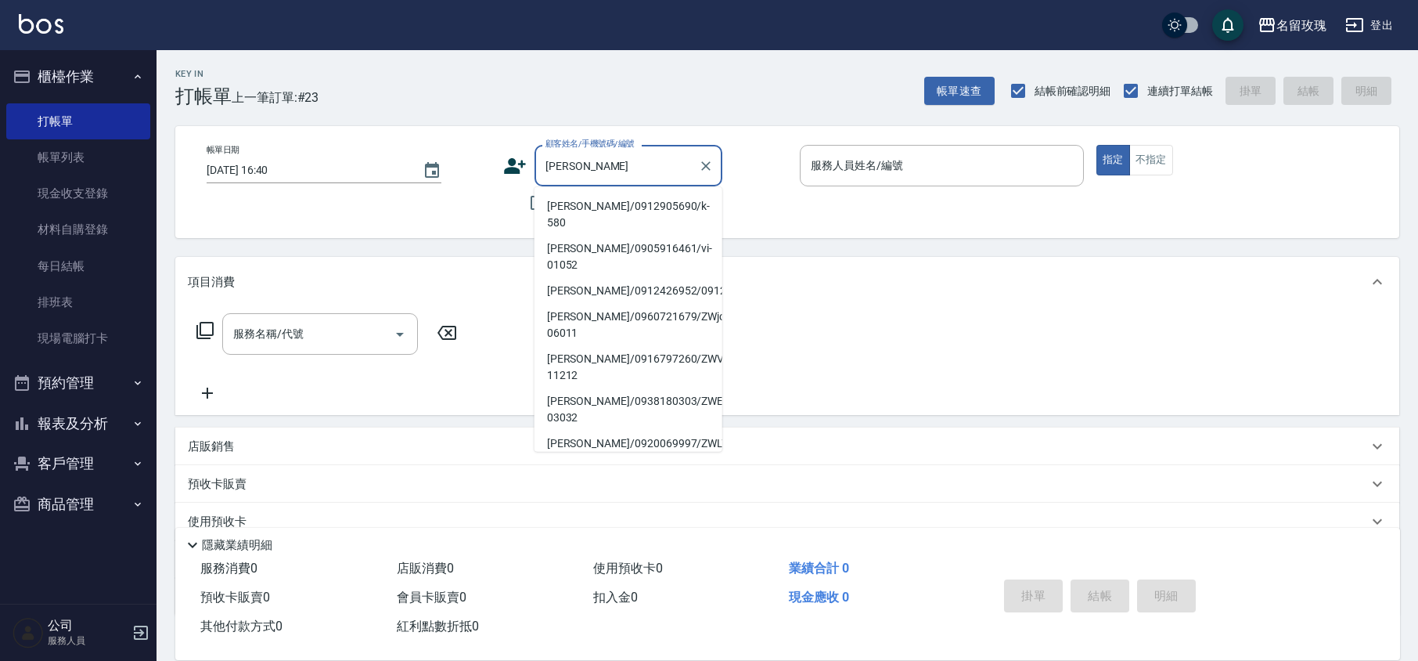
click at [700, 207] on li "[PERSON_NAME]/0912905690/k-580" at bounding box center [629, 214] width 188 height 42
type input "[PERSON_NAME]/0912905690/k-580"
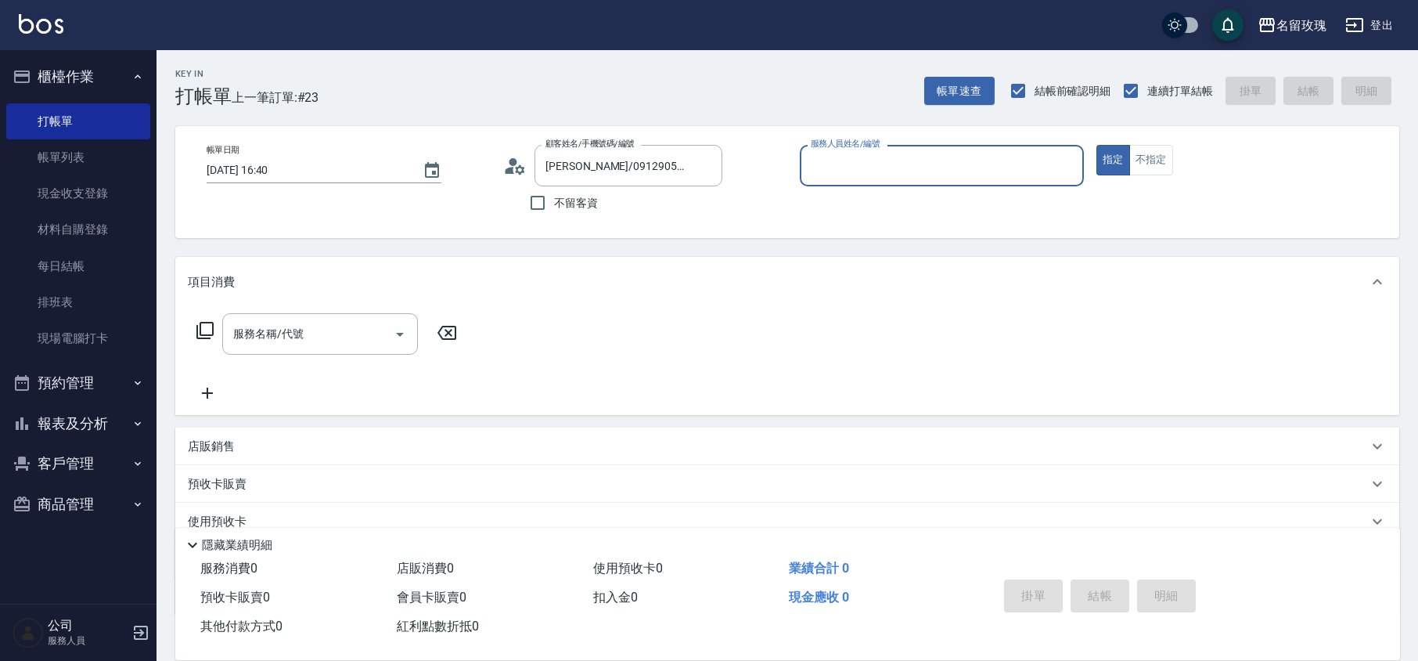
type input "KELLY-5"
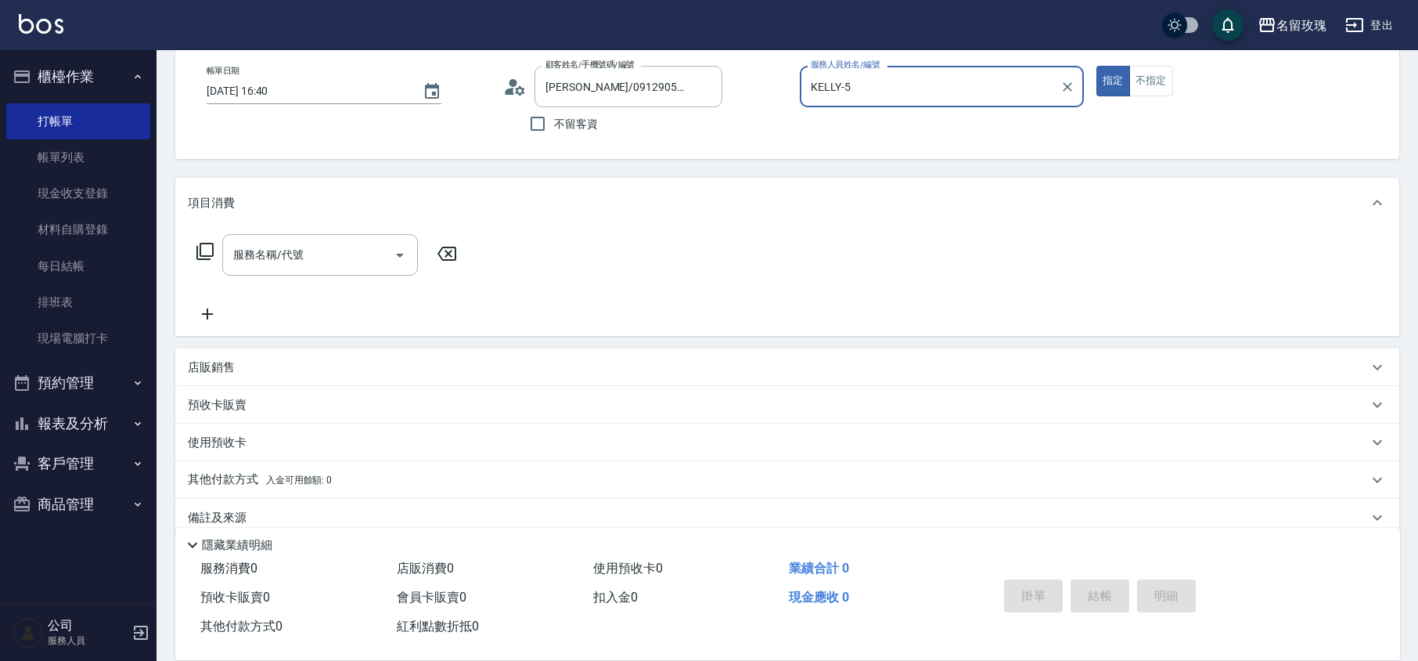
scroll to position [102, 0]
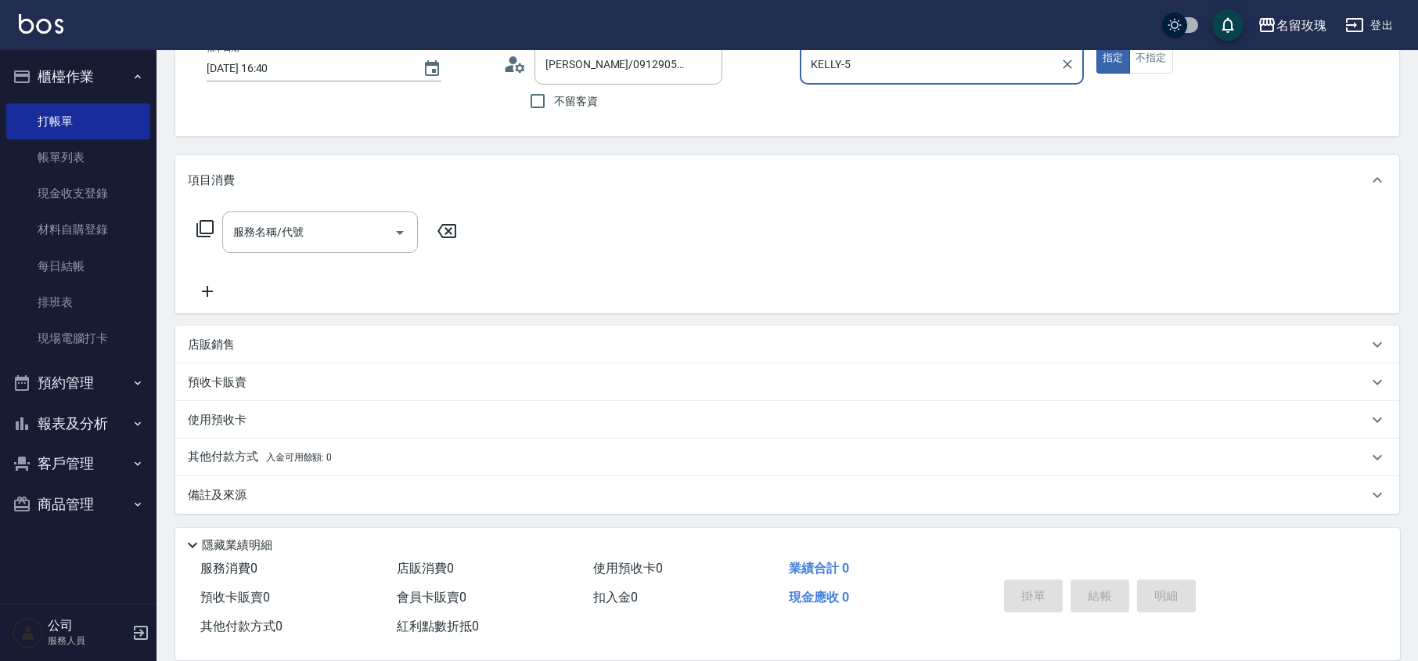
click at [208, 223] on icon at bounding box center [205, 228] width 19 height 19
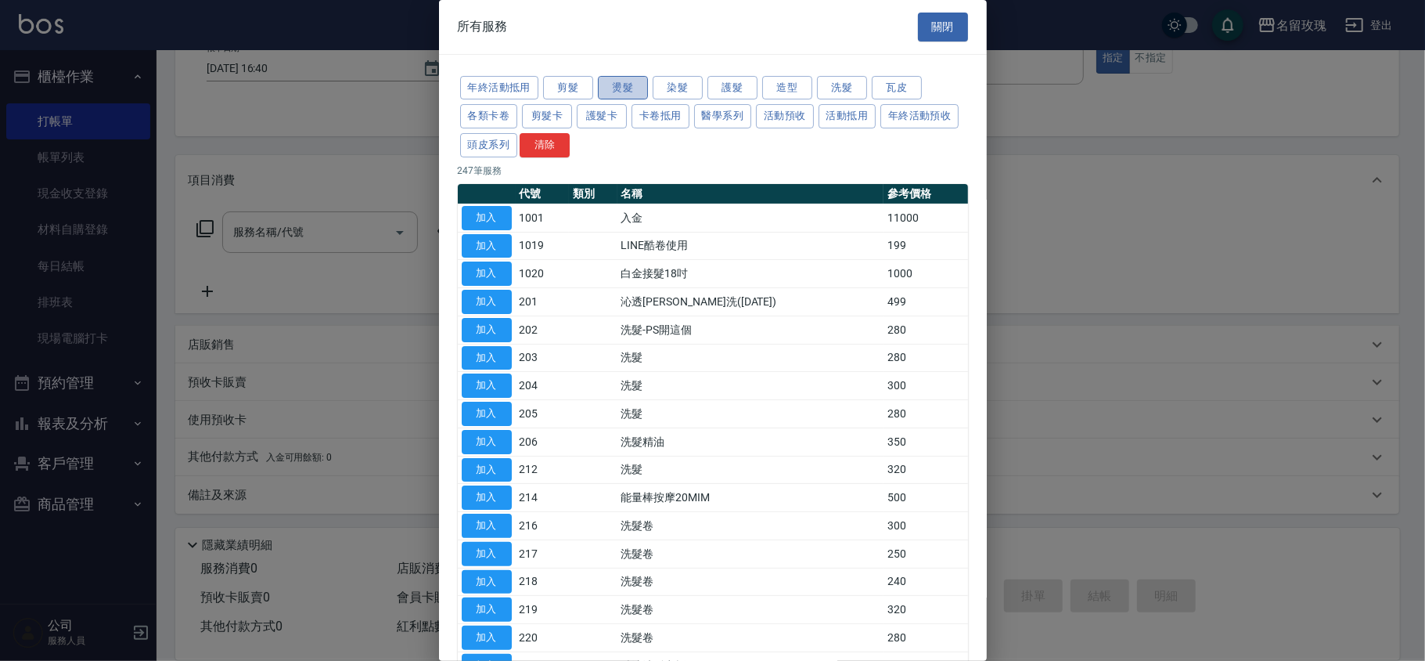
click at [634, 82] on button "燙髮" at bounding box center [623, 88] width 50 height 24
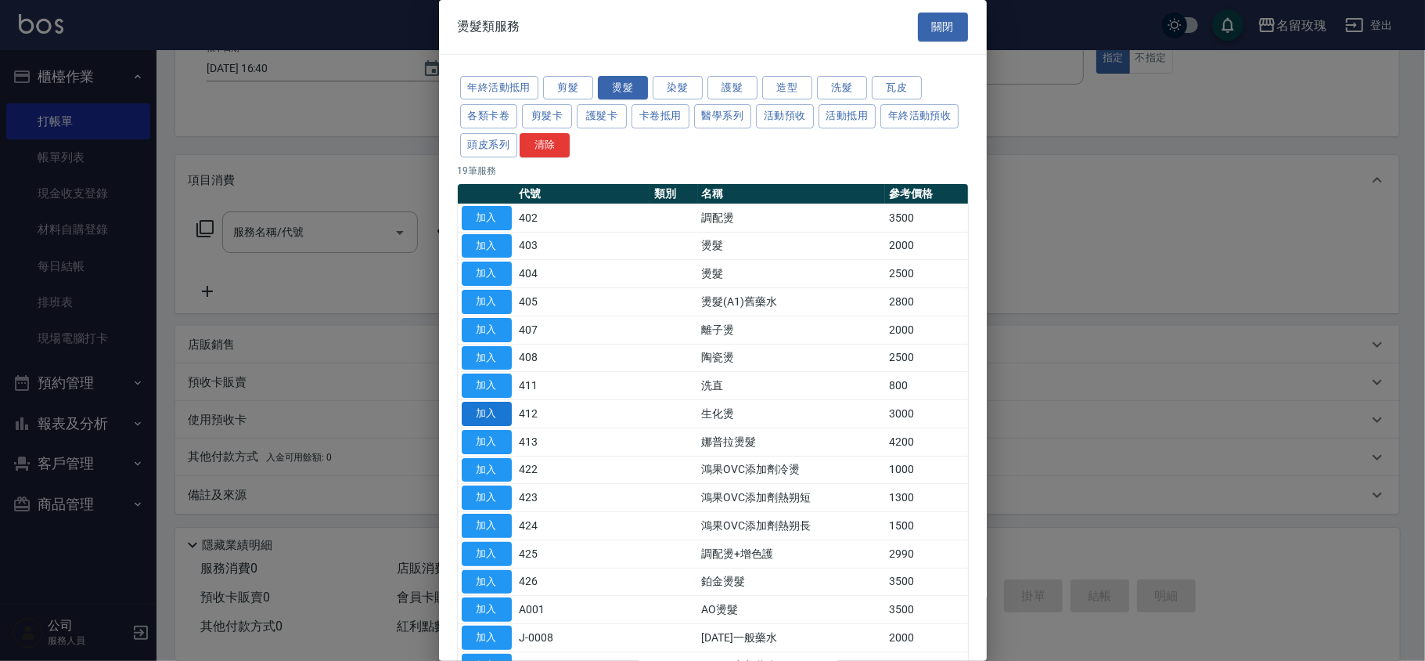
click at [495, 415] on button "加入" at bounding box center [487, 414] width 50 height 24
type input "生化燙(412)"
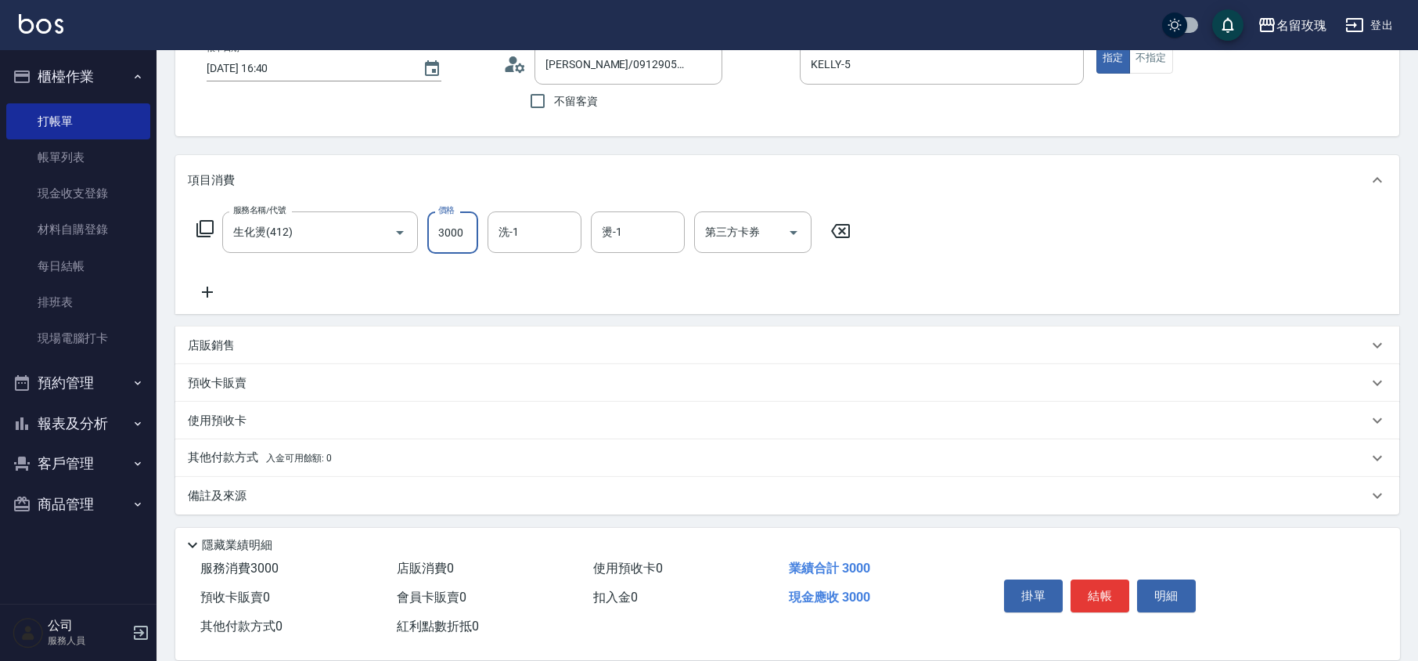
click at [452, 226] on input "3000" at bounding box center [452, 232] width 51 height 42
type input "3350"
type input "汝-30"
click at [207, 225] on icon at bounding box center [205, 228] width 19 height 19
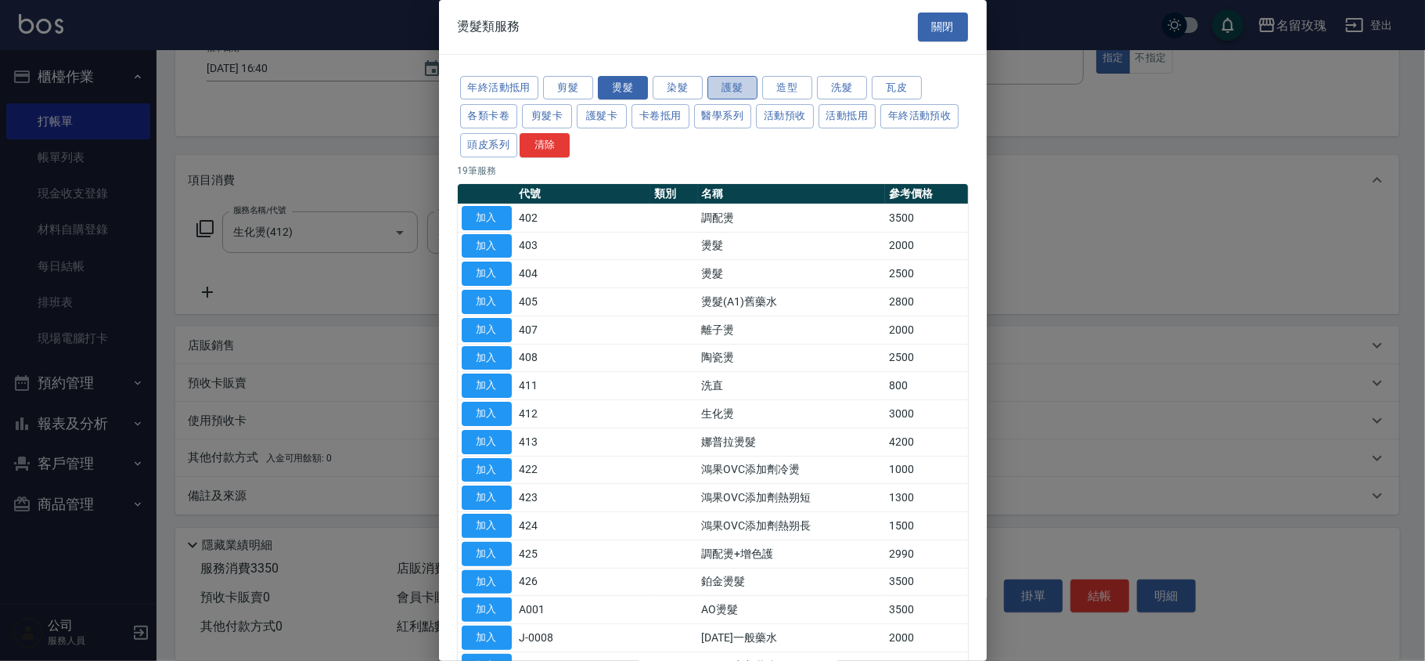
click at [733, 82] on button "護髮" at bounding box center [733, 88] width 50 height 24
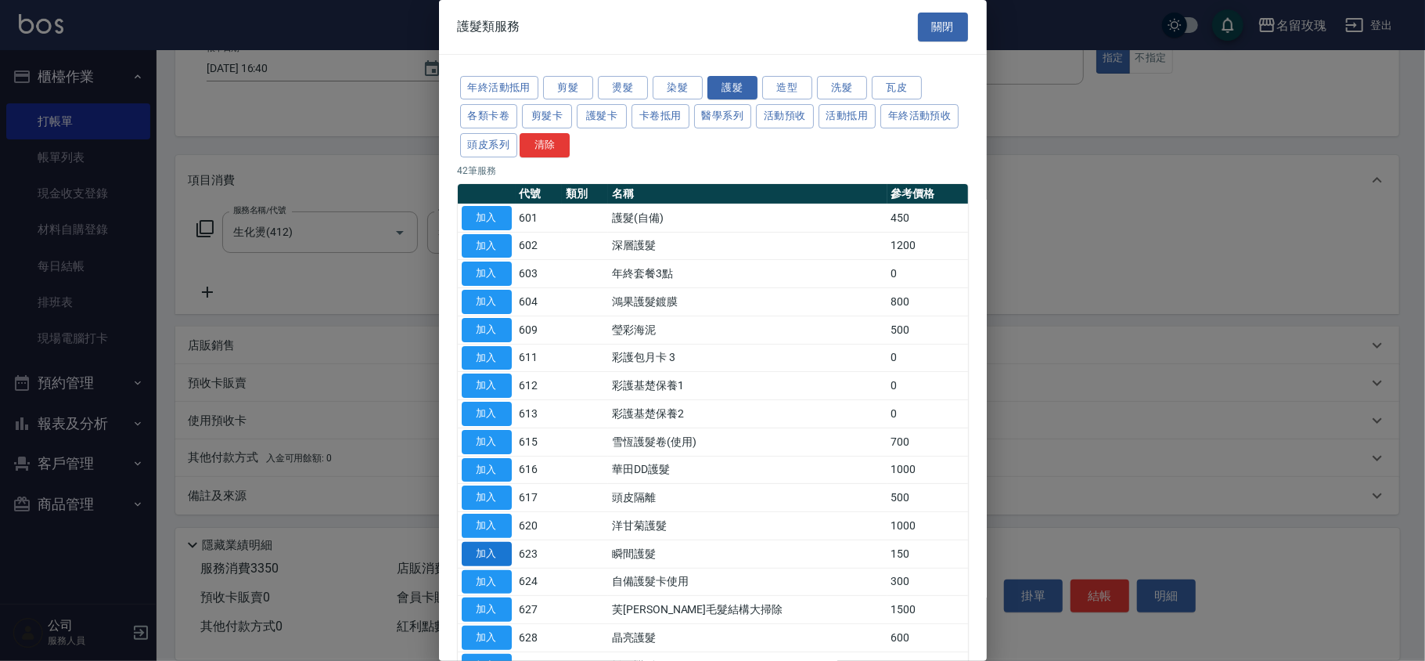
click at [499, 555] on button "加入" at bounding box center [487, 554] width 50 height 24
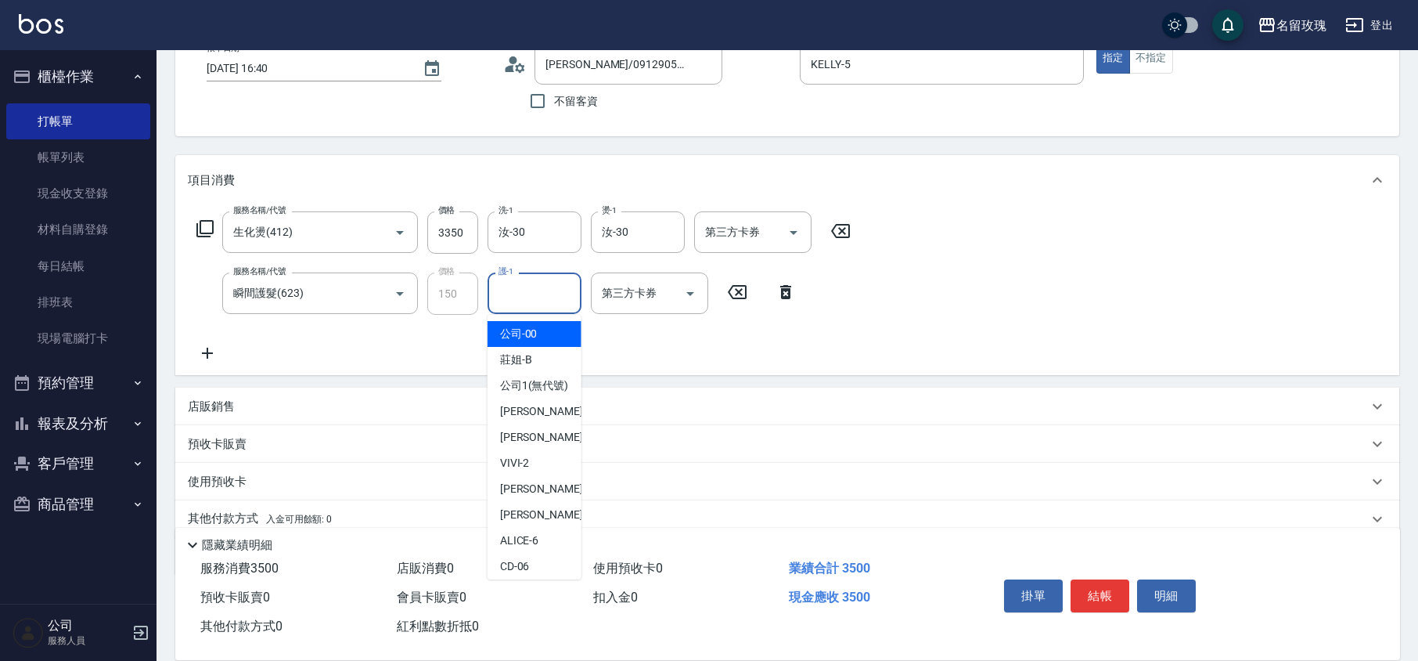
click at [524, 286] on input "護-1" at bounding box center [535, 292] width 80 height 27
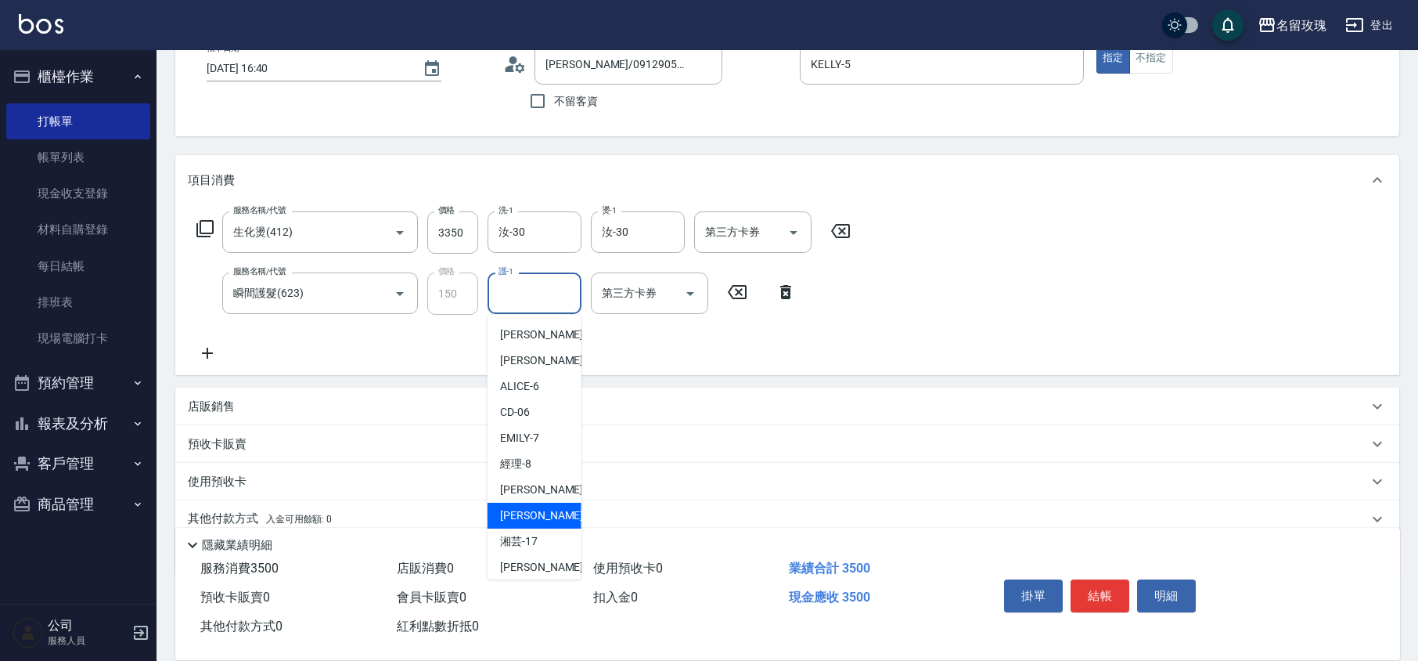
scroll to position [308, 0]
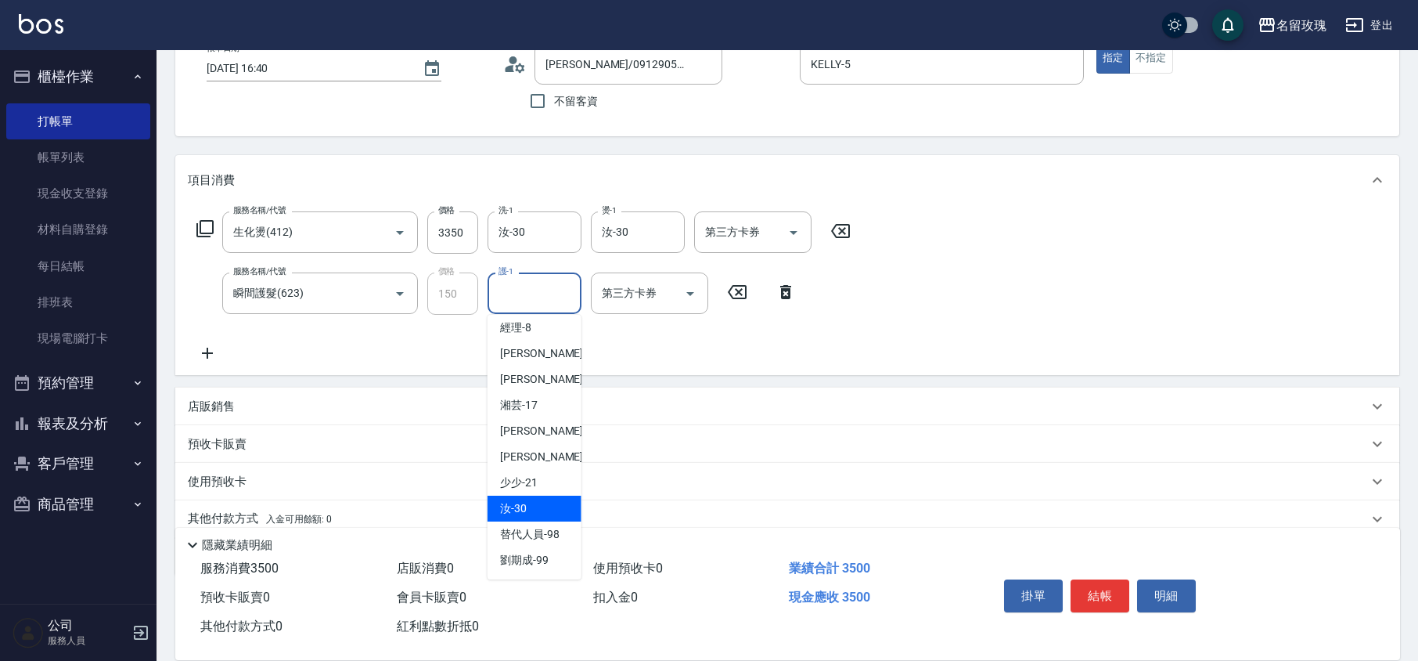
click at [514, 501] on span "汝 -30" at bounding box center [513, 508] width 27 height 16
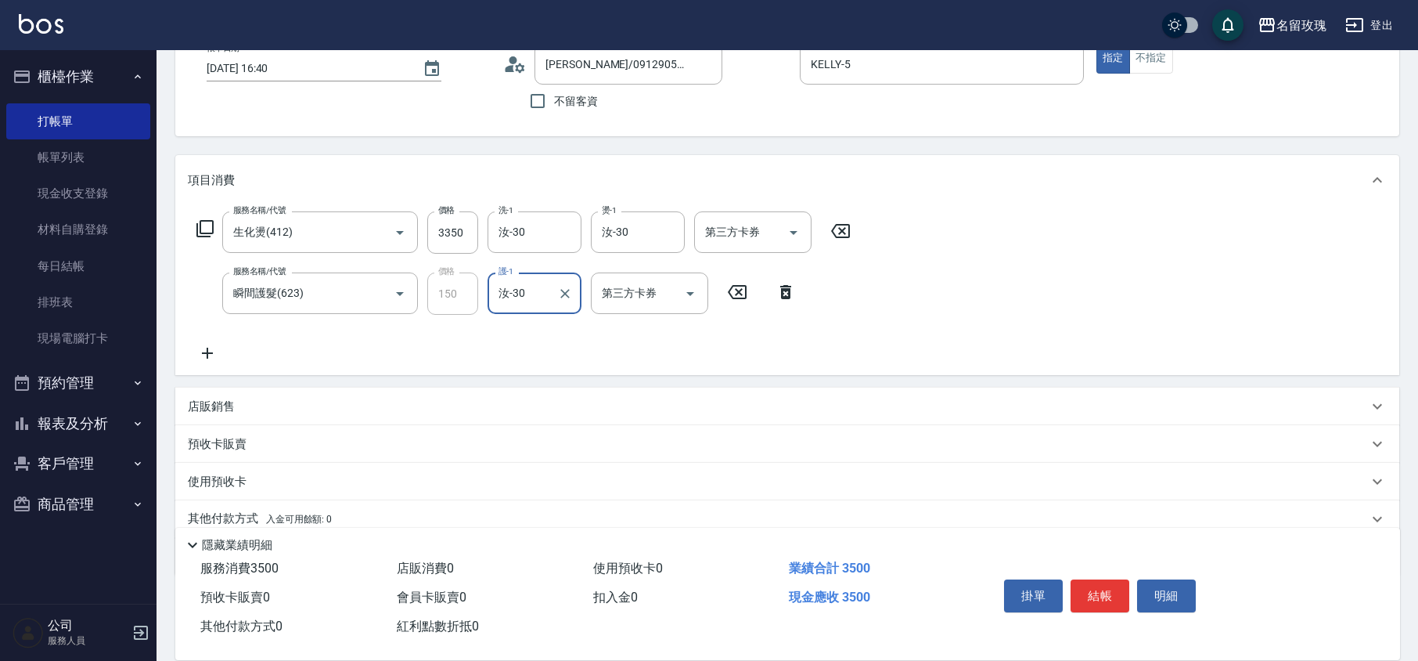
type input "汝-30"
click at [558, 341] on div "服務名稱/代號 生化燙(412) 服務名稱/代號 價格 3350 價格 洗-1 汝-30 洗-1 燙-1 汝-30 燙-1 第三方卡券 第三方卡券 服務名稱/…" at bounding box center [524, 286] width 672 height 151
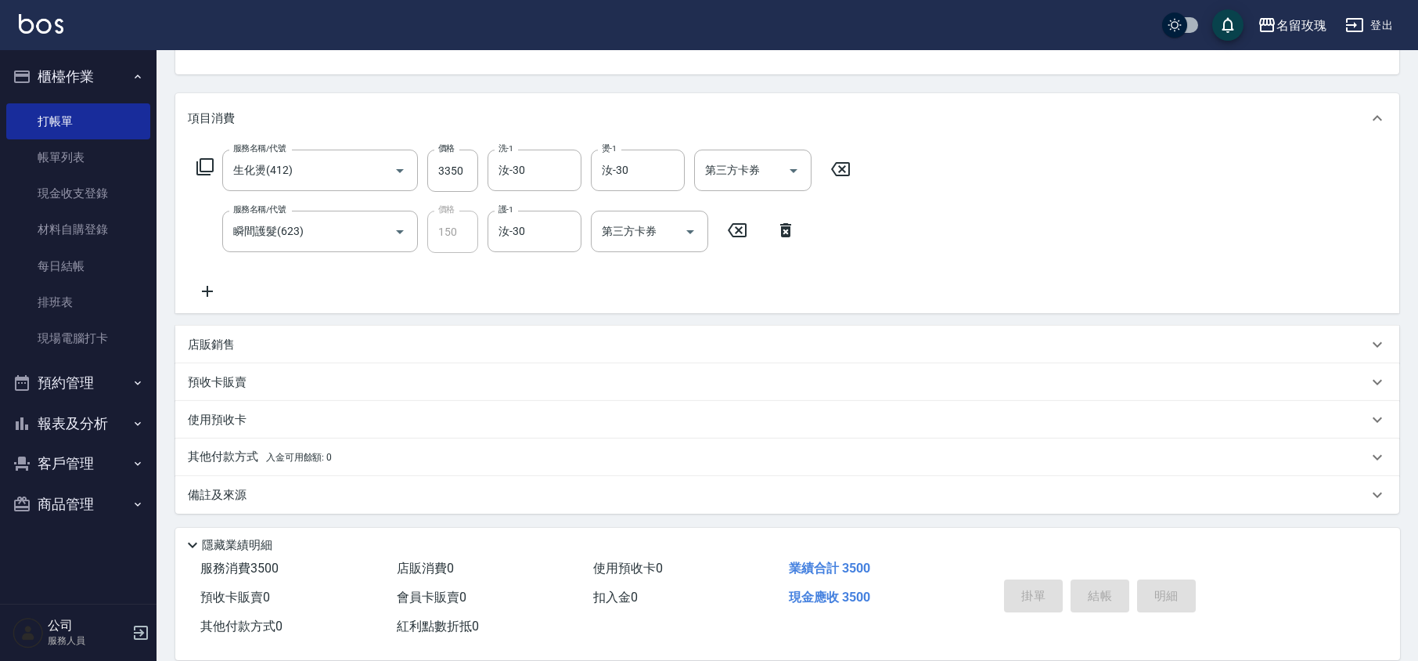
type input "[DATE] 16:41"
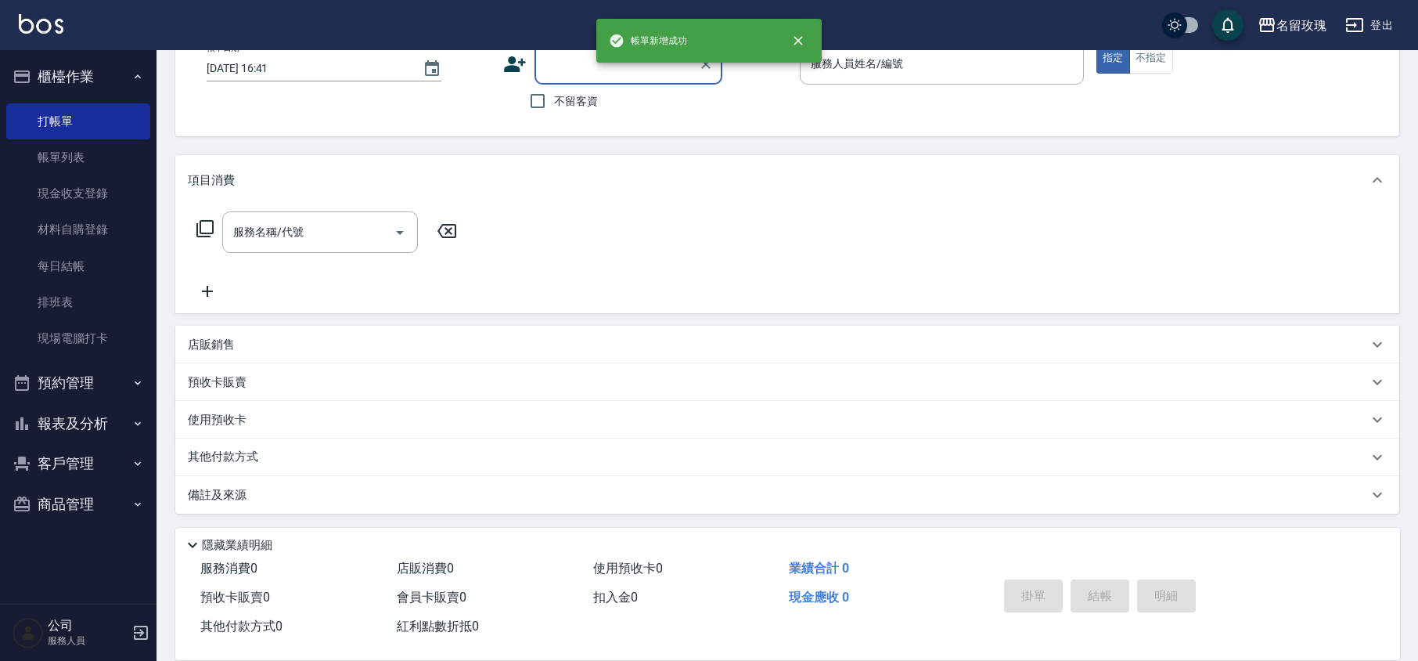
scroll to position [102, 0]
click at [91, 166] on link "帳單列表" at bounding box center [78, 157] width 144 height 36
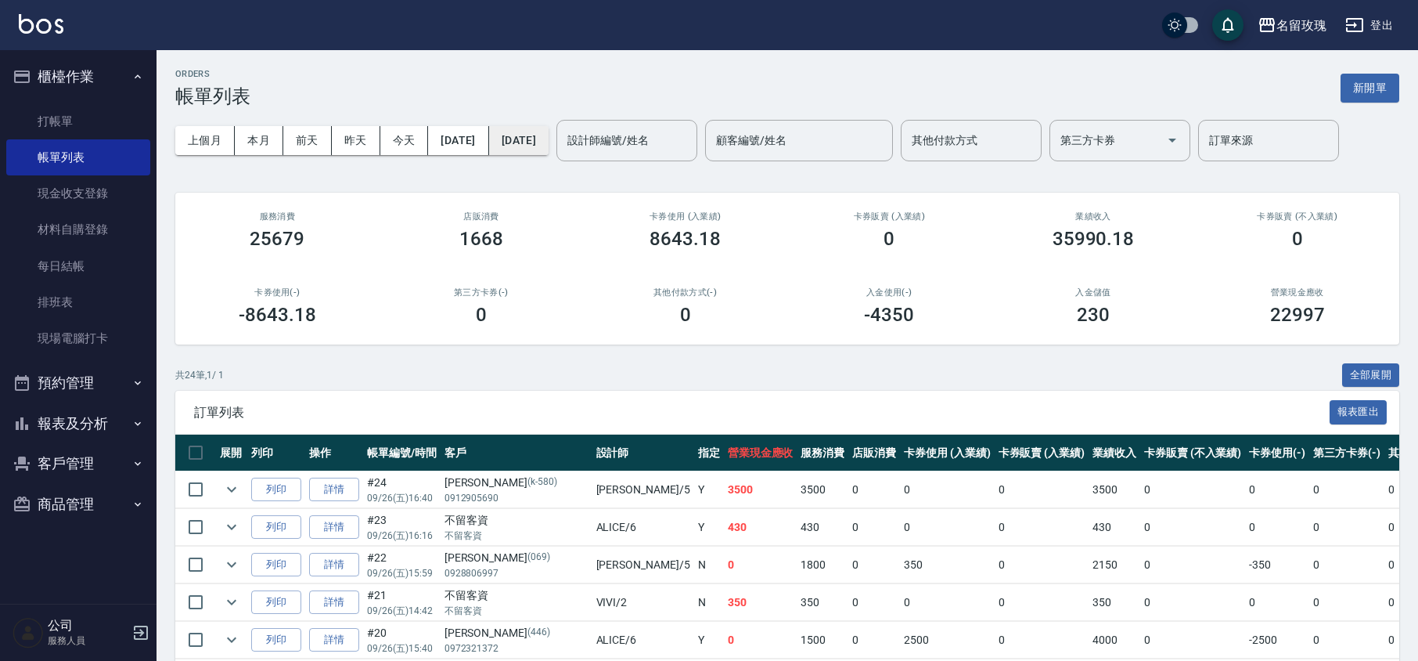
drag, startPoint x: 573, startPoint y: 114, endPoint x: 581, endPoint y: 144, distance: 30.8
click at [549, 144] on button "[DATE]" at bounding box center [518, 140] width 59 height 29
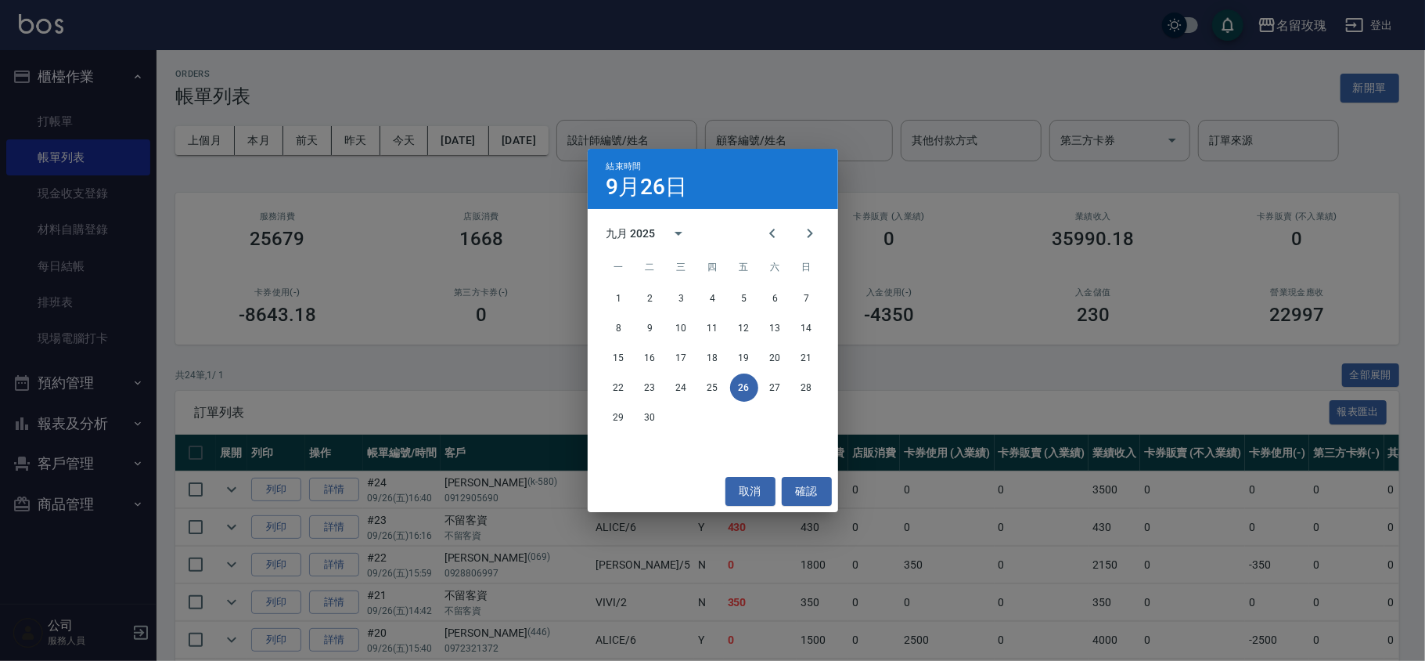
click at [542, 41] on div "結束時間 [DATE] 九月 2025 一 二 三 四 五 六 日 1 2 3 4 5 6 7 8 9 10 11 12 13 14 15 16 17 18 …" at bounding box center [712, 330] width 1425 height 661
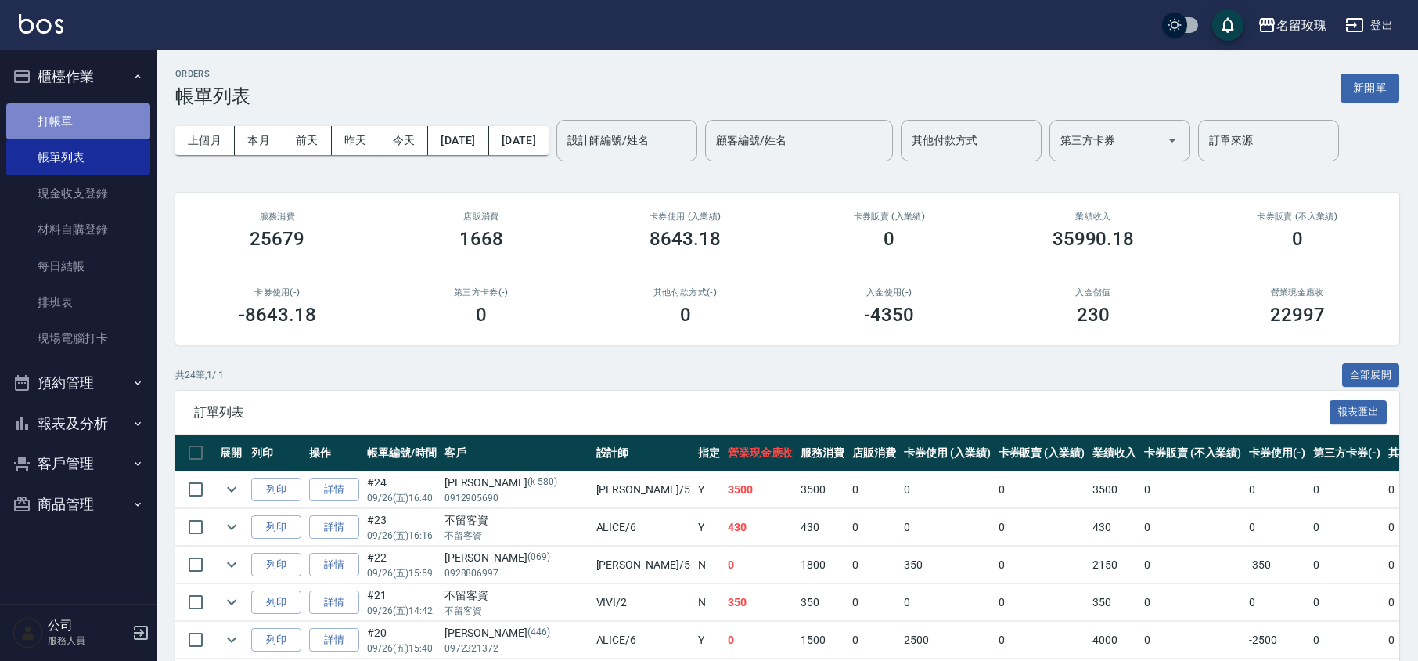
click at [59, 121] on link "打帳單" at bounding box center [78, 121] width 144 height 36
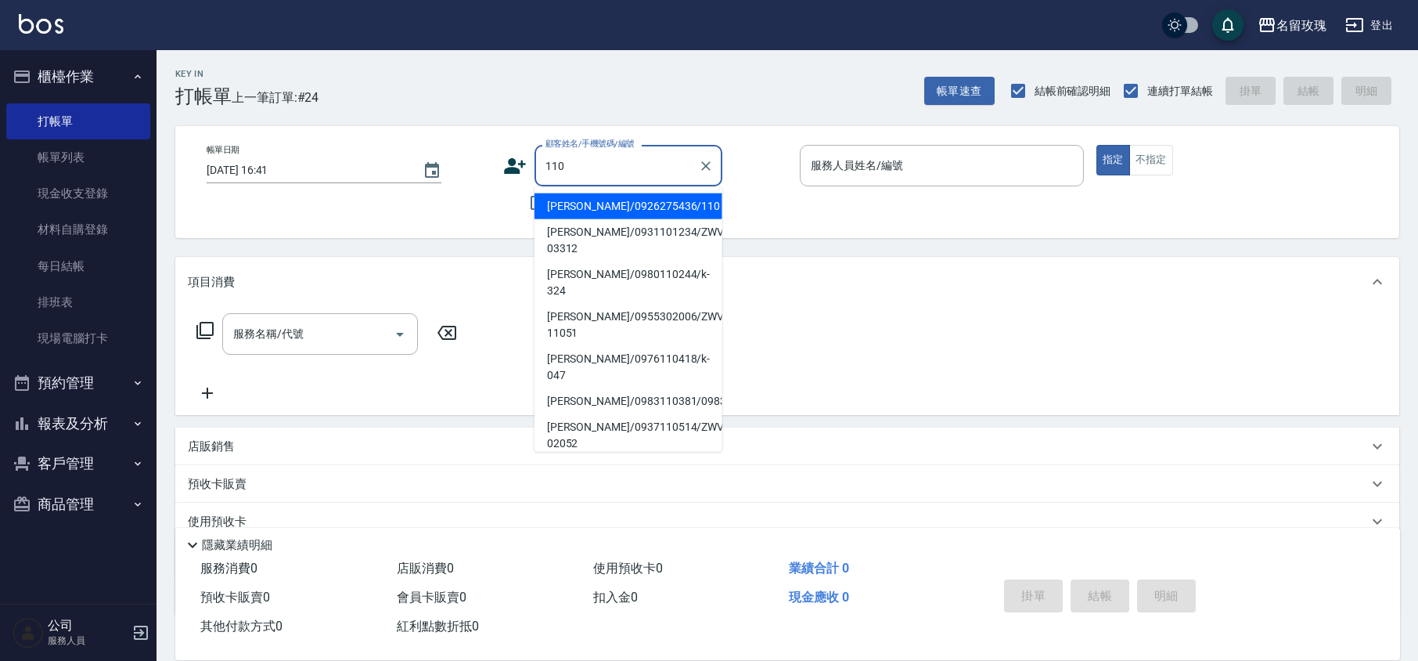
click at [587, 198] on li "[PERSON_NAME]/0926275436/110" at bounding box center [629, 206] width 188 height 26
type input "[PERSON_NAME]/0926275436/110"
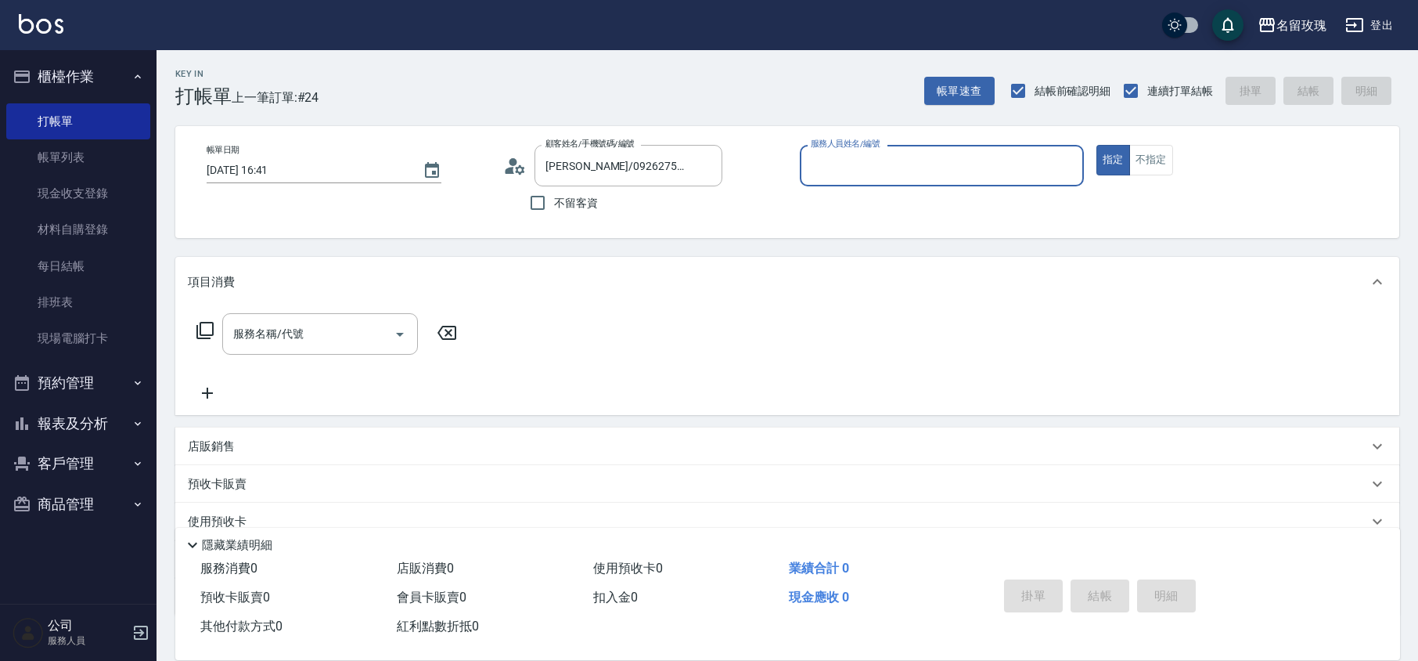
type input "KELLY-5"
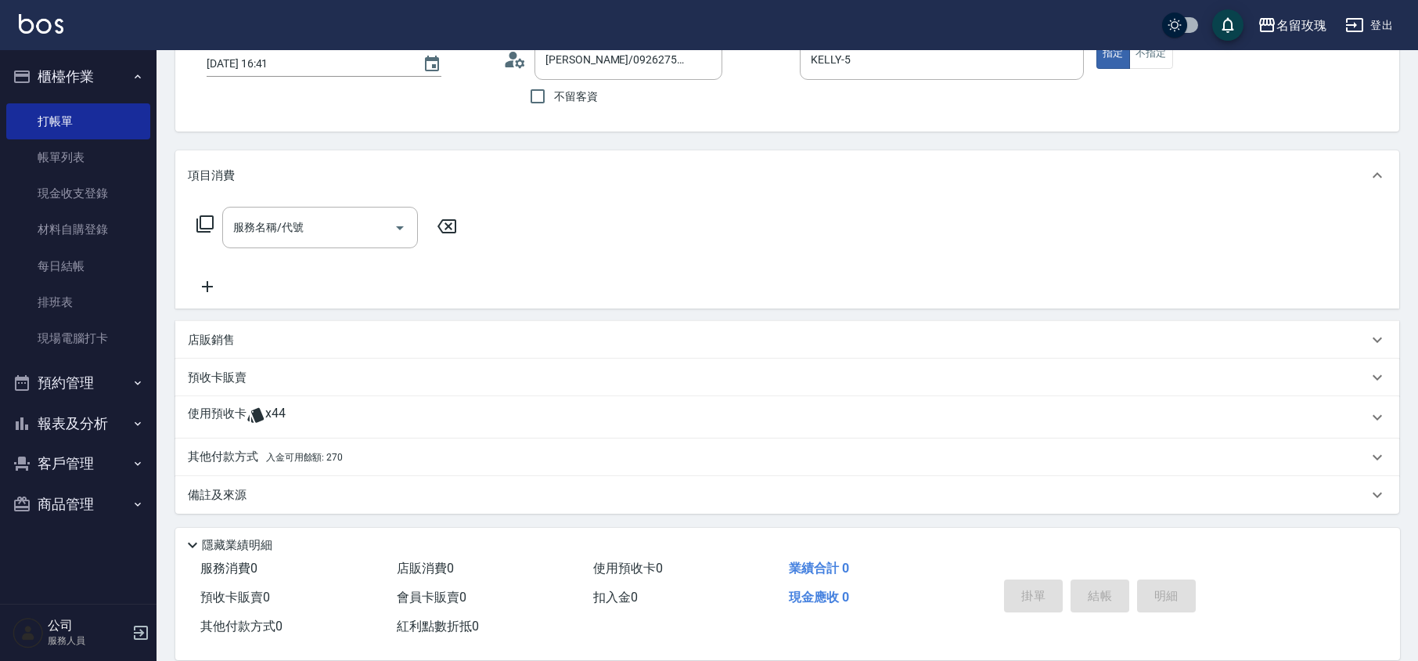
click at [241, 423] on p "使用預收卡" at bounding box center [217, 416] width 59 height 23
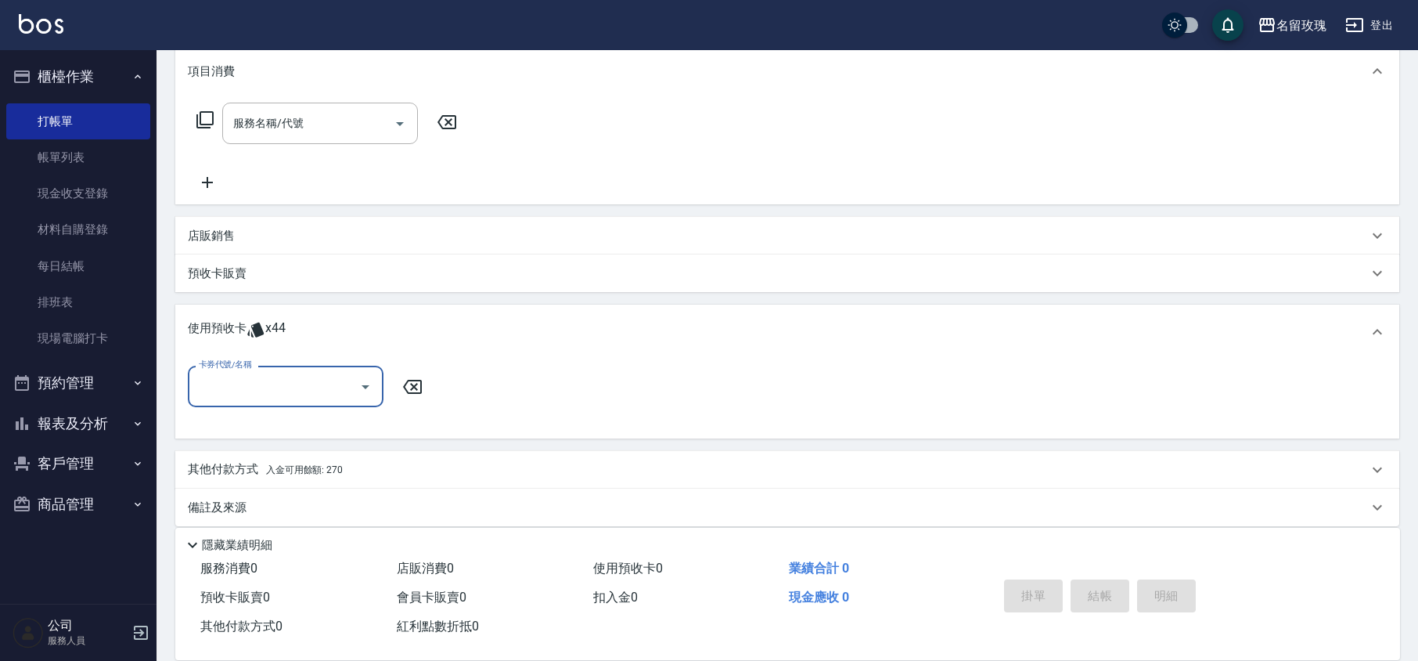
scroll to position [218, 0]
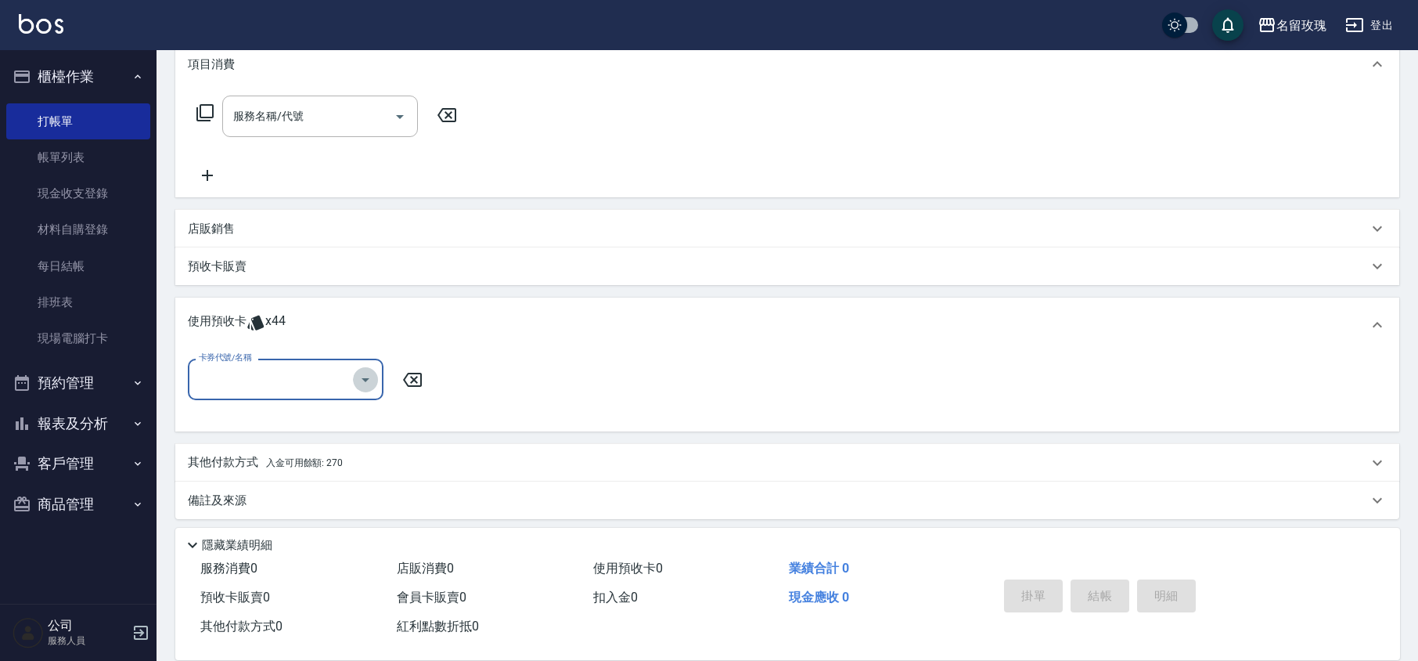
click at [357, 376] on icon "Open" at bounding box center [365, 379] width 19 height 19
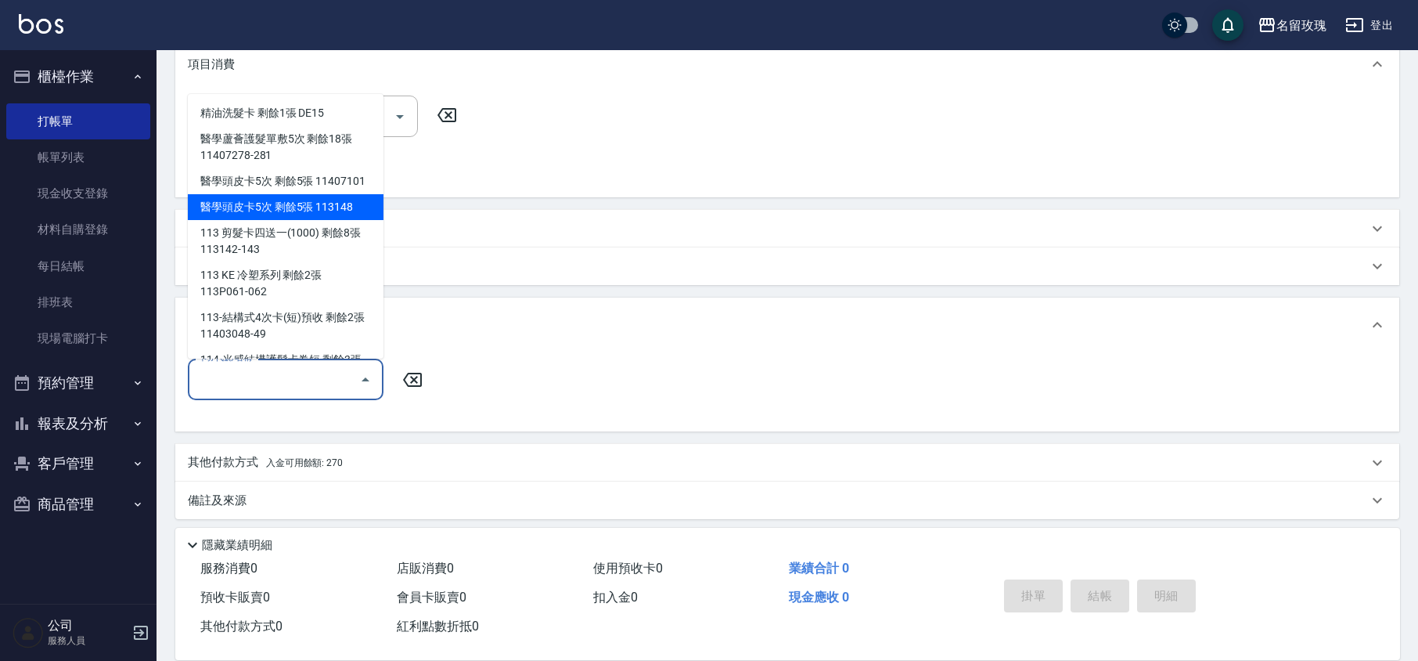
click at [298, 220] on div "醫學頭皮卡5次 剩餘5張 113148" at bounding box center [286, 207] width 196 height 26
type input "醫學頭皮卡5次 113148"
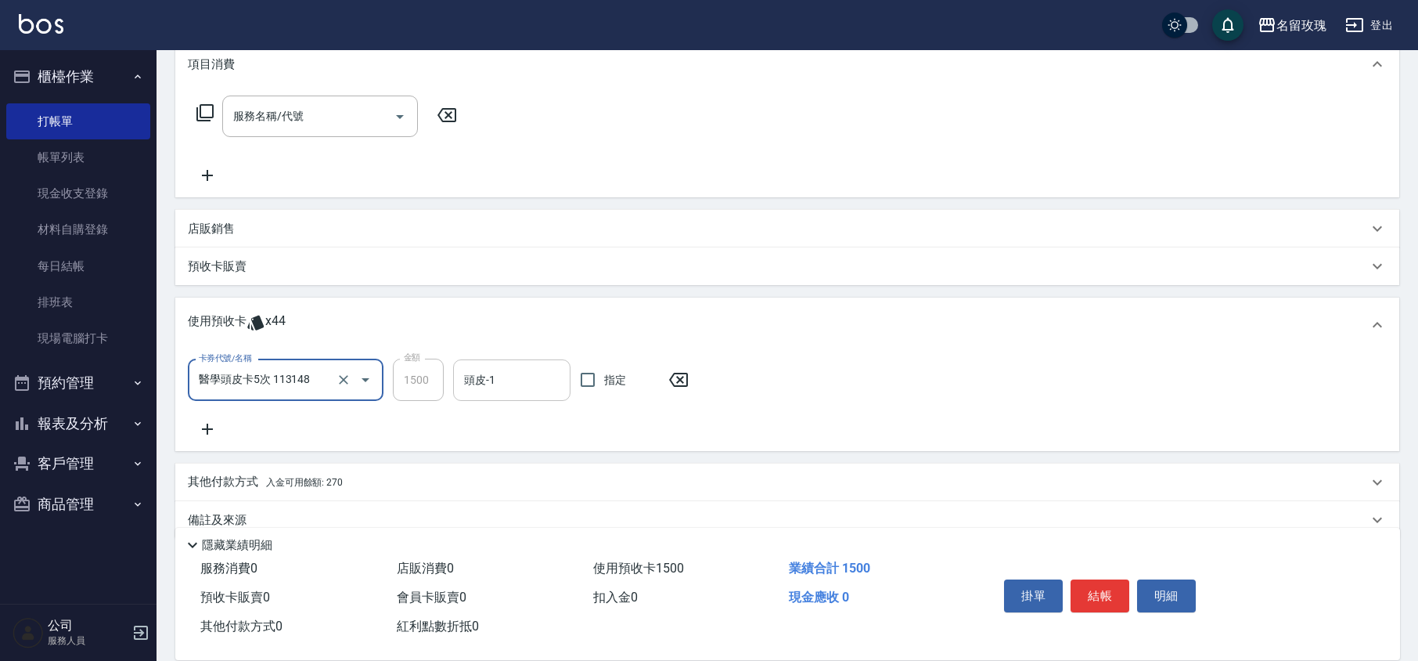
click at [502, 385] on input "頭皮-1" at bounding box center [511, 379] width 103 height 27
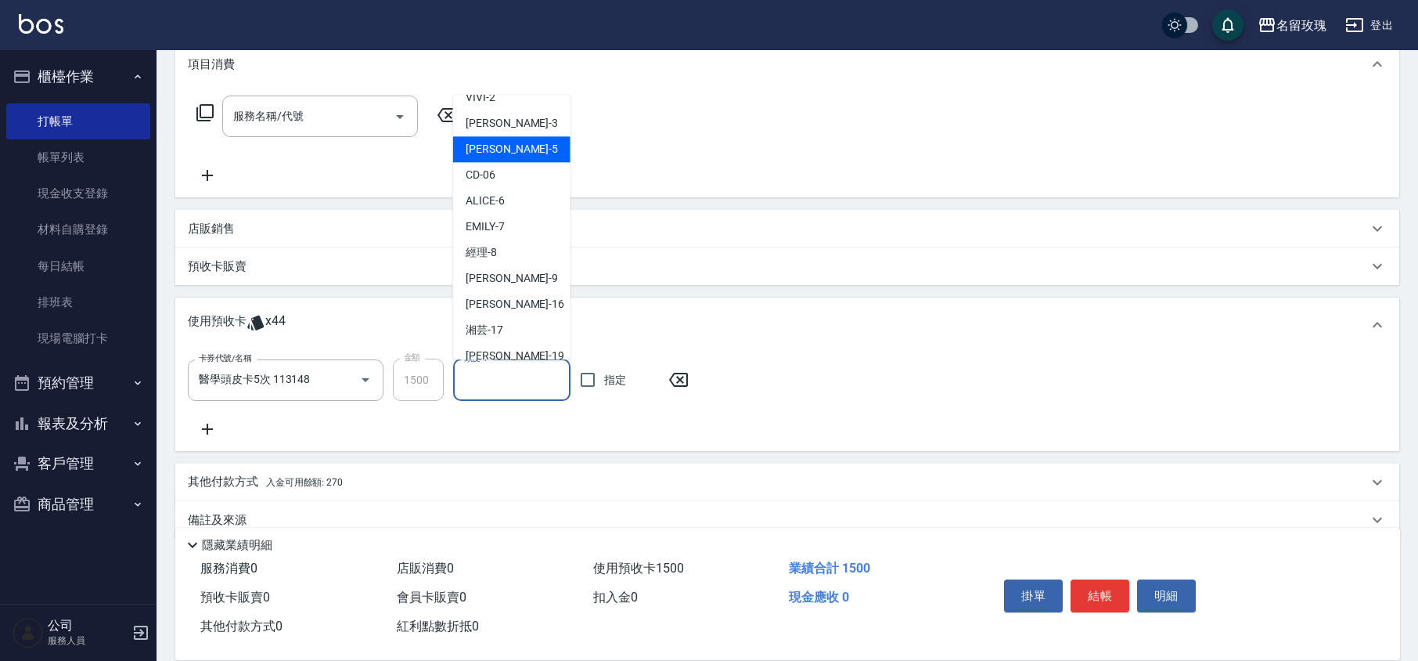
scroll to position [291, 0]
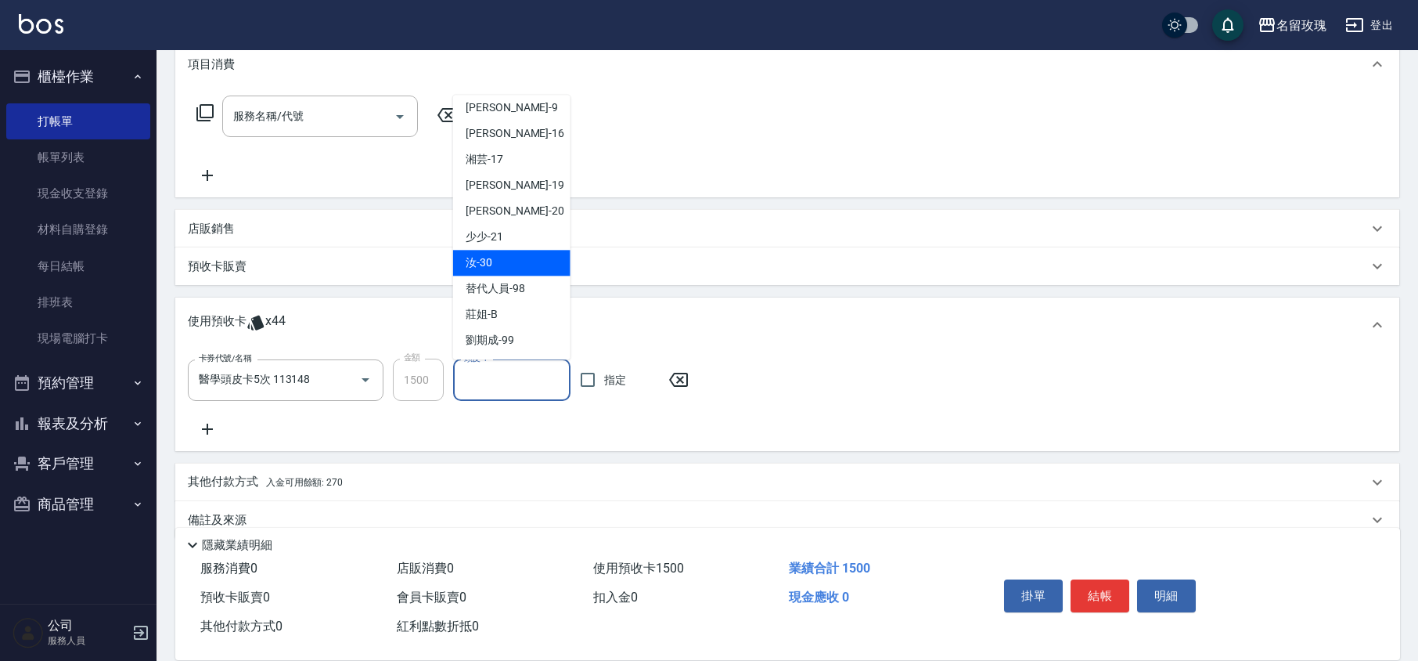
click at [485, 261] on span "汝 -30" at bounding box center [479, 263] width 27 height 16
type input "汝-30"
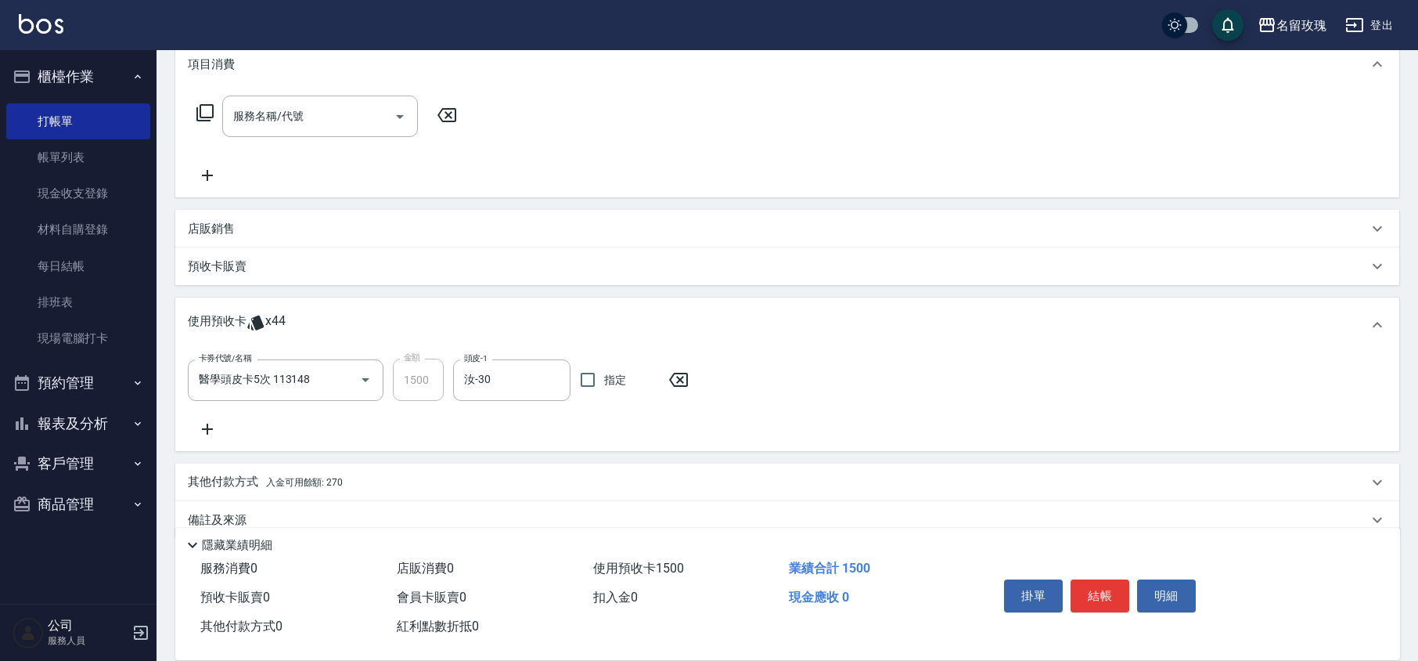
click at [208, 430] on icon at bounding box center [207, 429] width 39 height 19
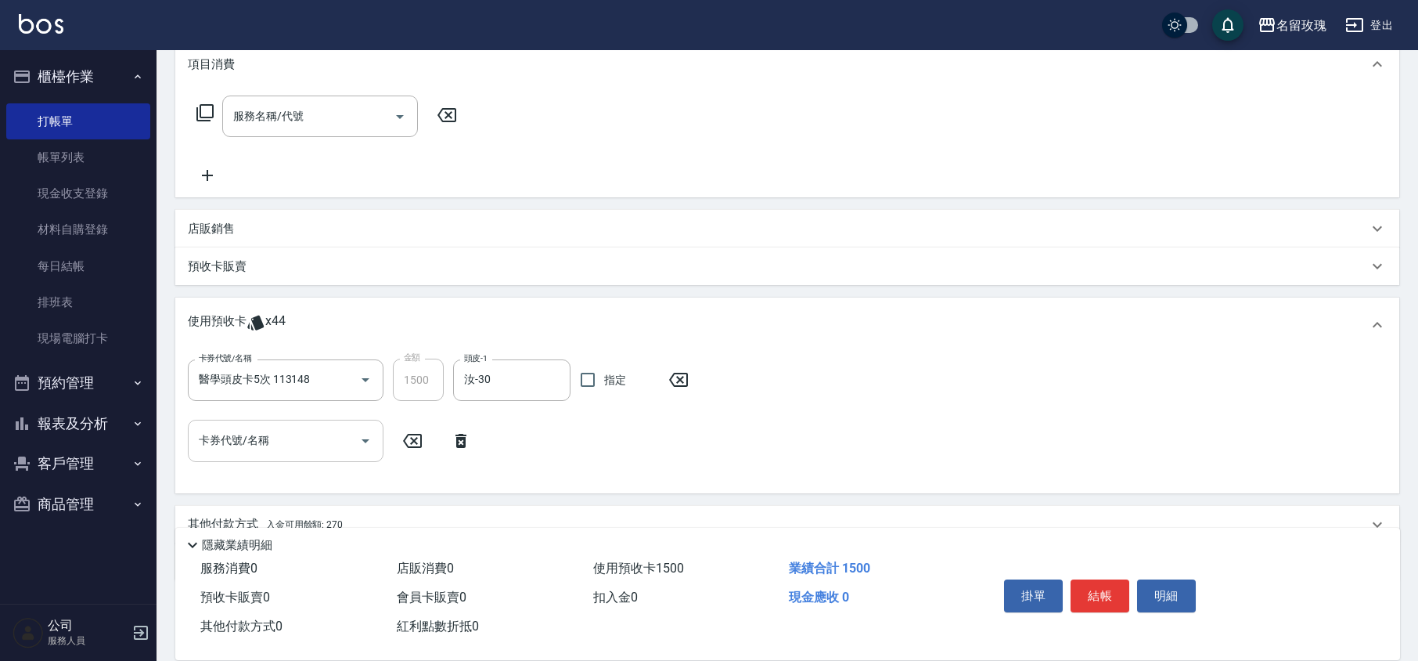
click at [367, 437] on icon "Open" at bounding box center [365, 440] width 19 height 19
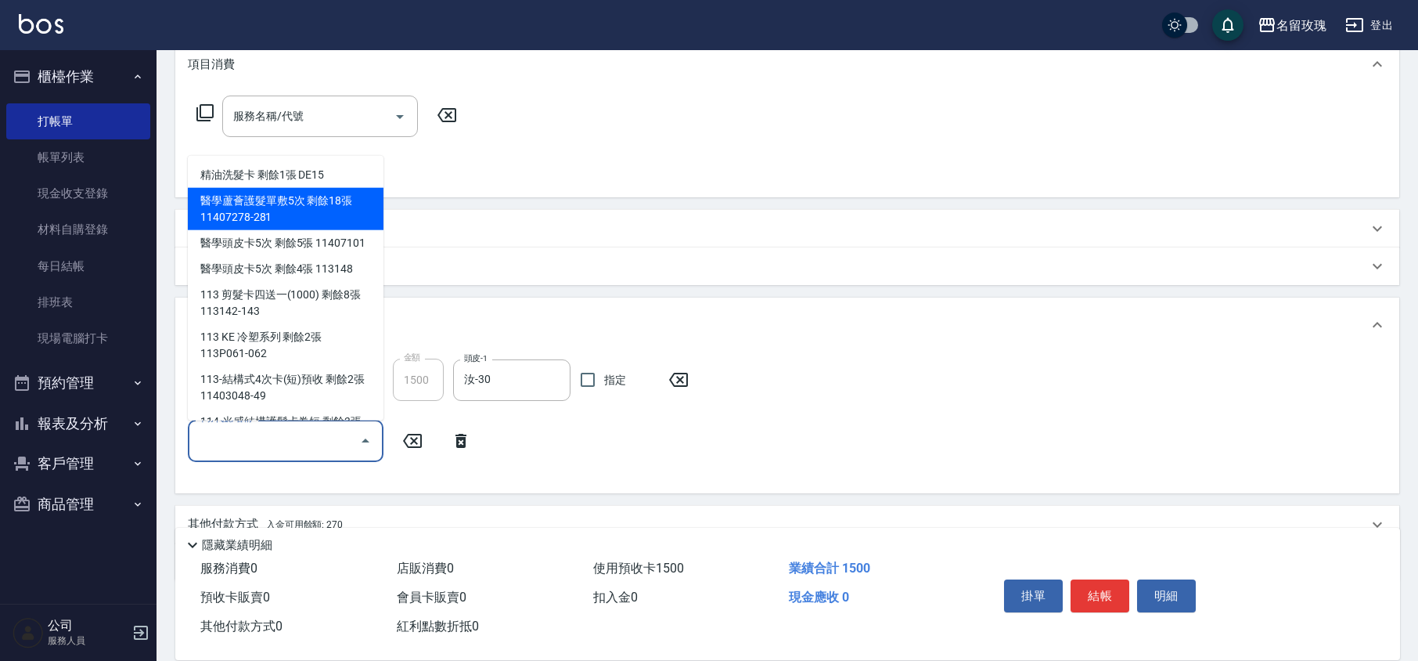
click at [283, 207] on div "醫學蘆薈護髮單敷5次 剩餘18張 11407278-281" at bounding box center [286, 209] width 196 height 42
type input "醫學蘆薈護髮單敷5次 11407278-281"
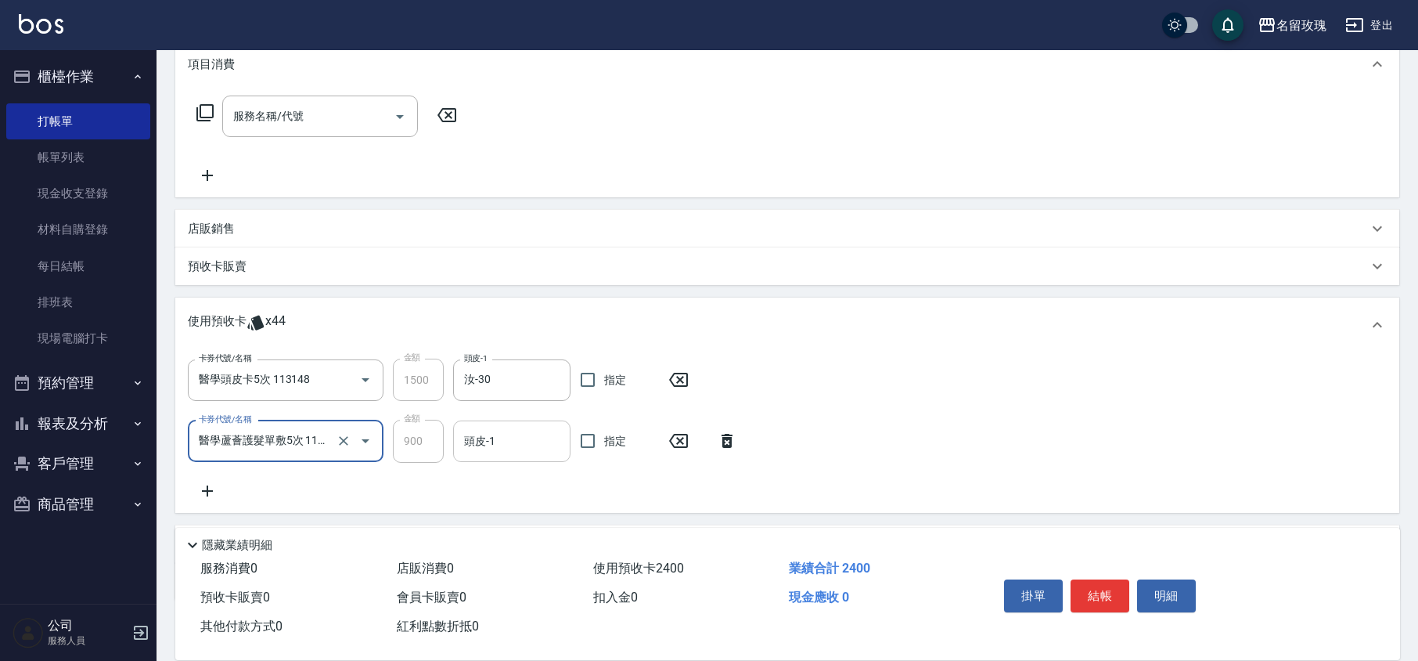
click at [493, 455] on div "頭皮-1" at bounding box center [511, 440] width 117 height 41
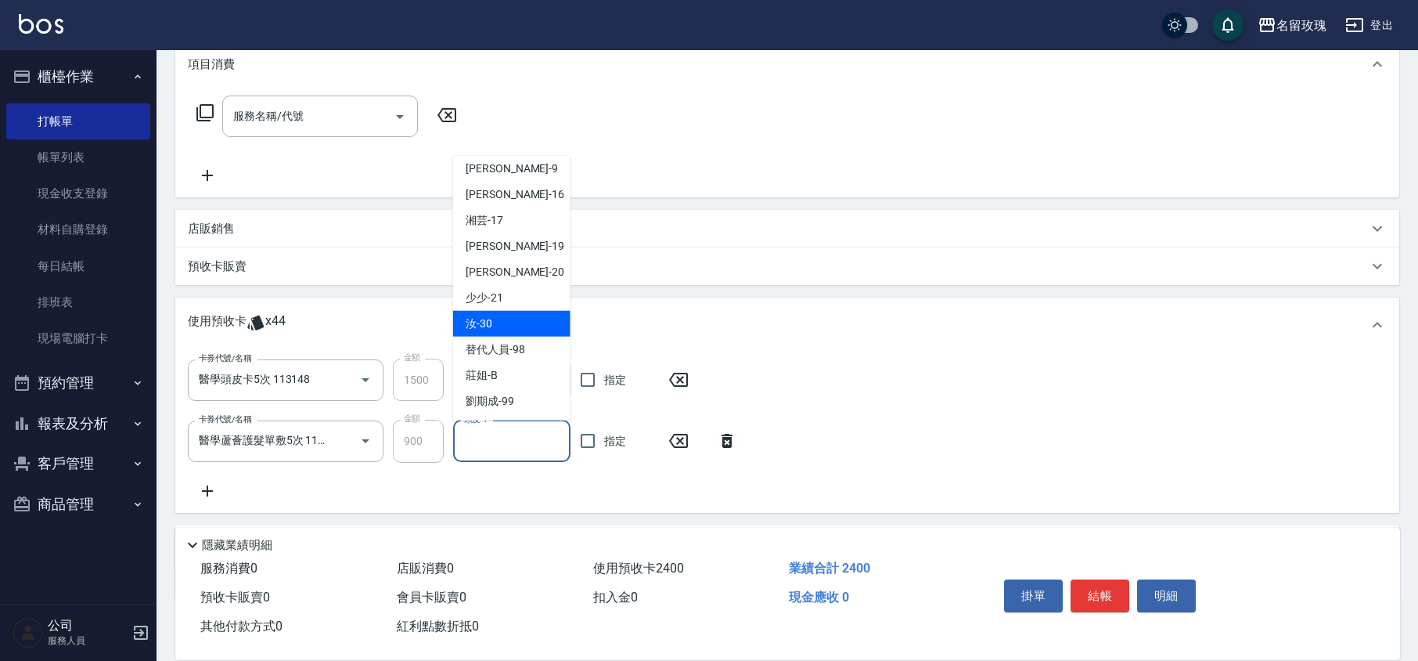
click at [492, 322] on span "汝 -30" at bounding box center [479, 323] width 27 height 16
type input "汝-30"
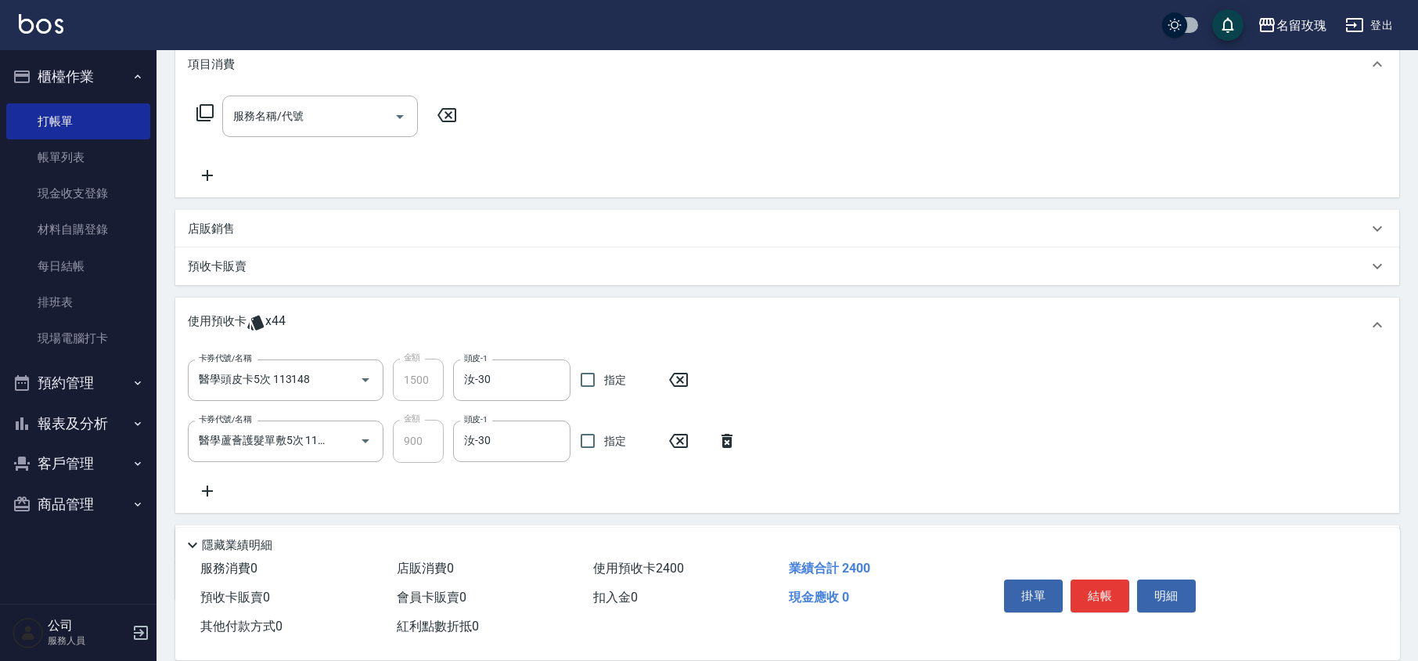
click at [208, 489] on icon at bounding box center [207, 490] width 39 height 19
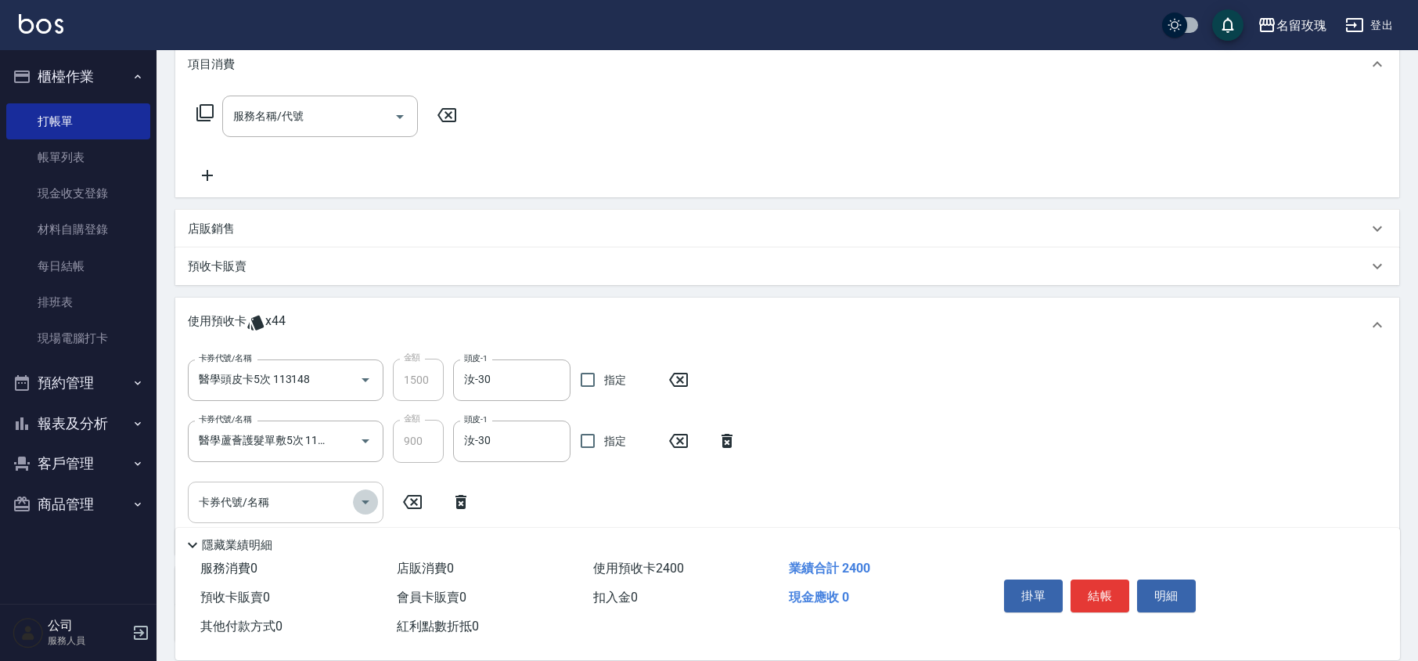
click at [362, 501] on icon "Open" at bounding box center [365, 501] width 19 height 19
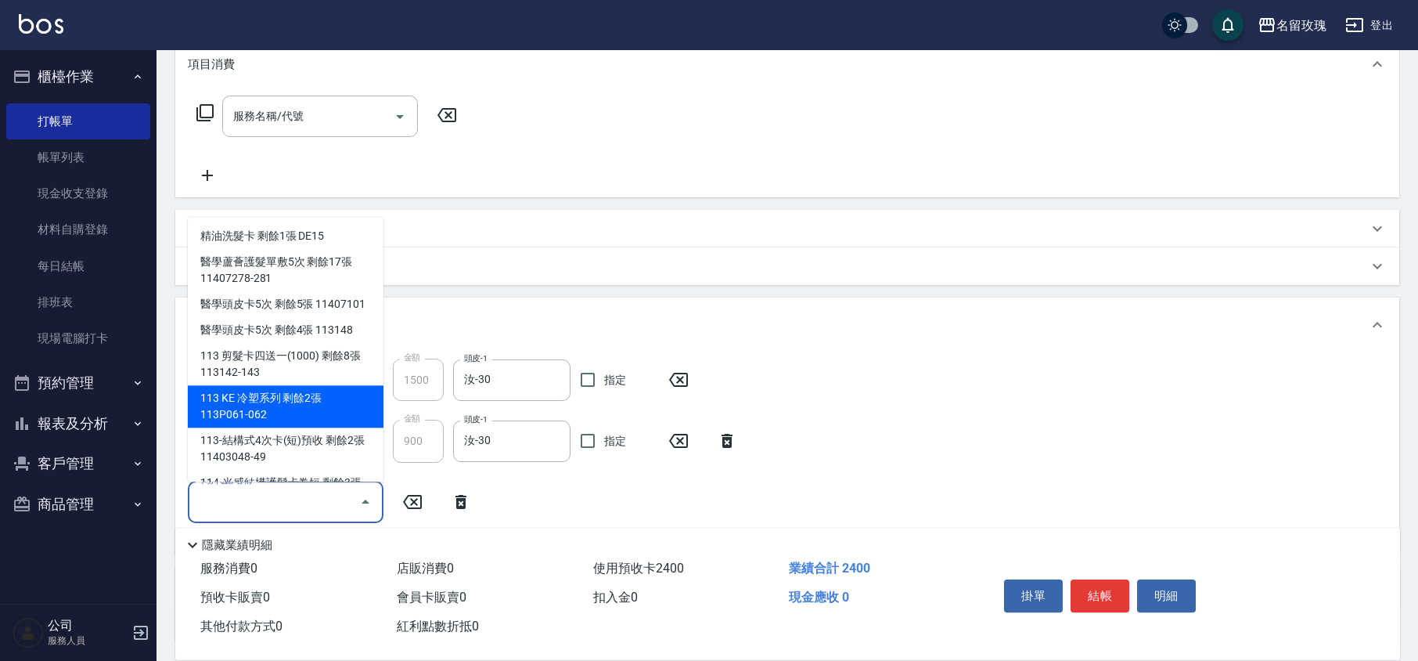
scroll to position [53, 0]
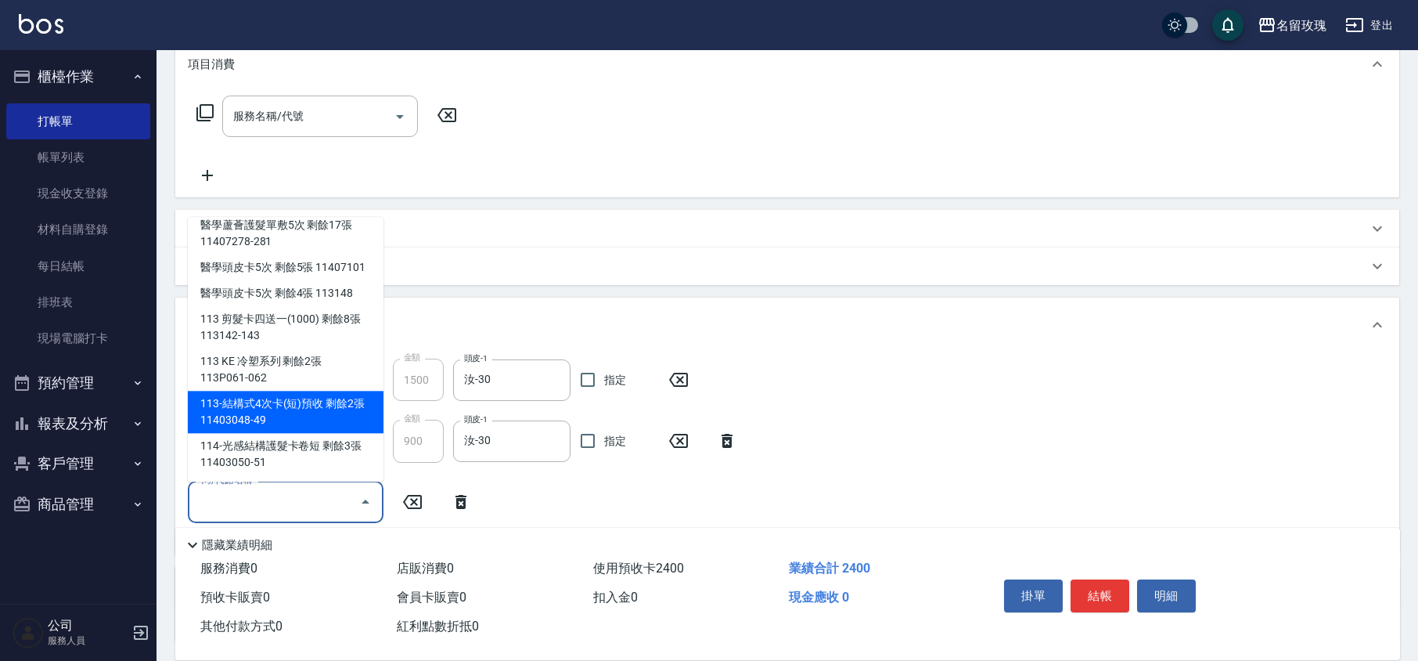
click at [348, 407] on div "113-結構式4次卡(短)預收 剩餘2張 11403048-49" at bounding box center [286, 412] width 196 height 42
type input "113-結構式4次卡(短)預收 11403048-49"
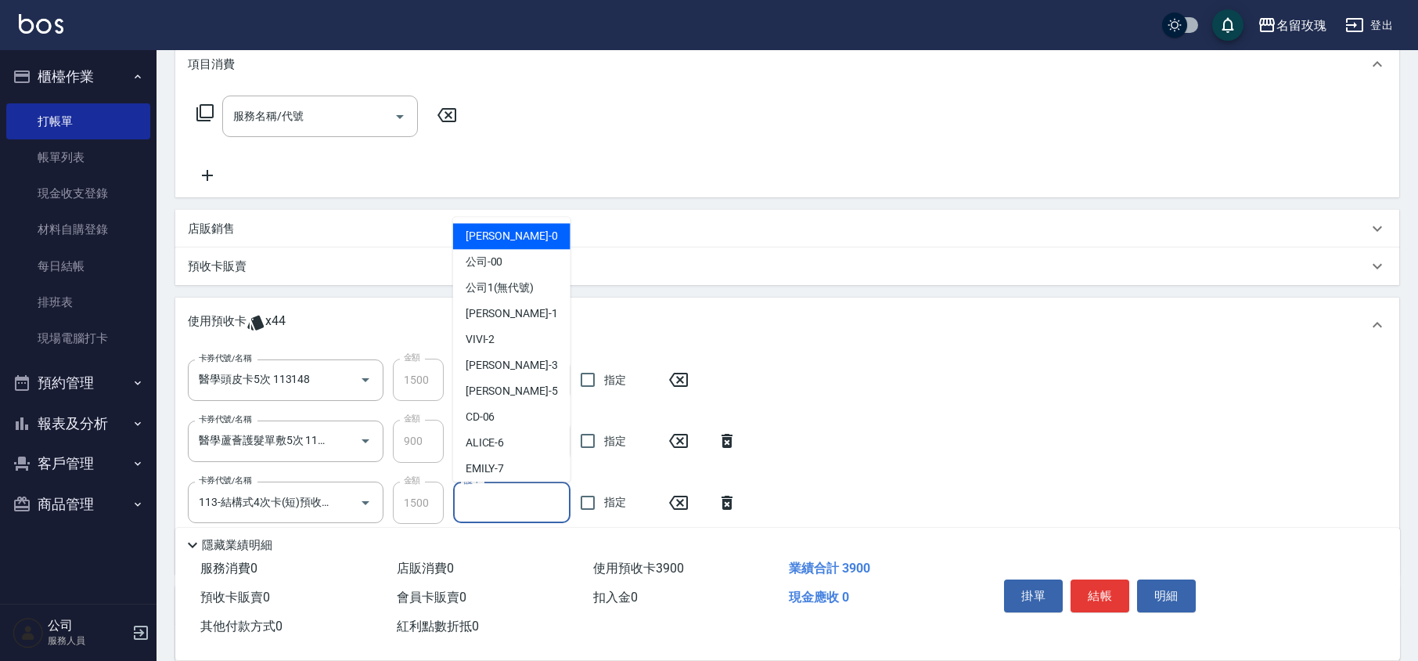
click at [512, 492] on input "護-1" at bounding box center [511, 501] width 103 height 27
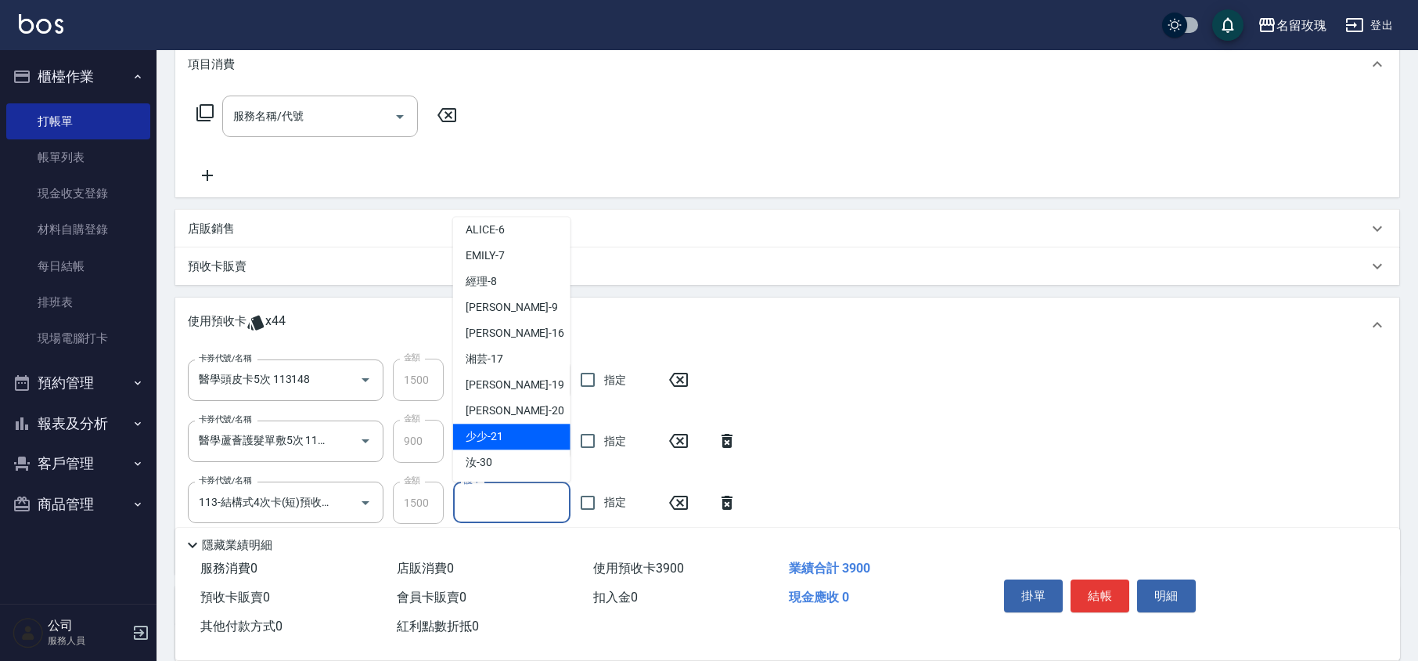
scroll to position [291, 0]
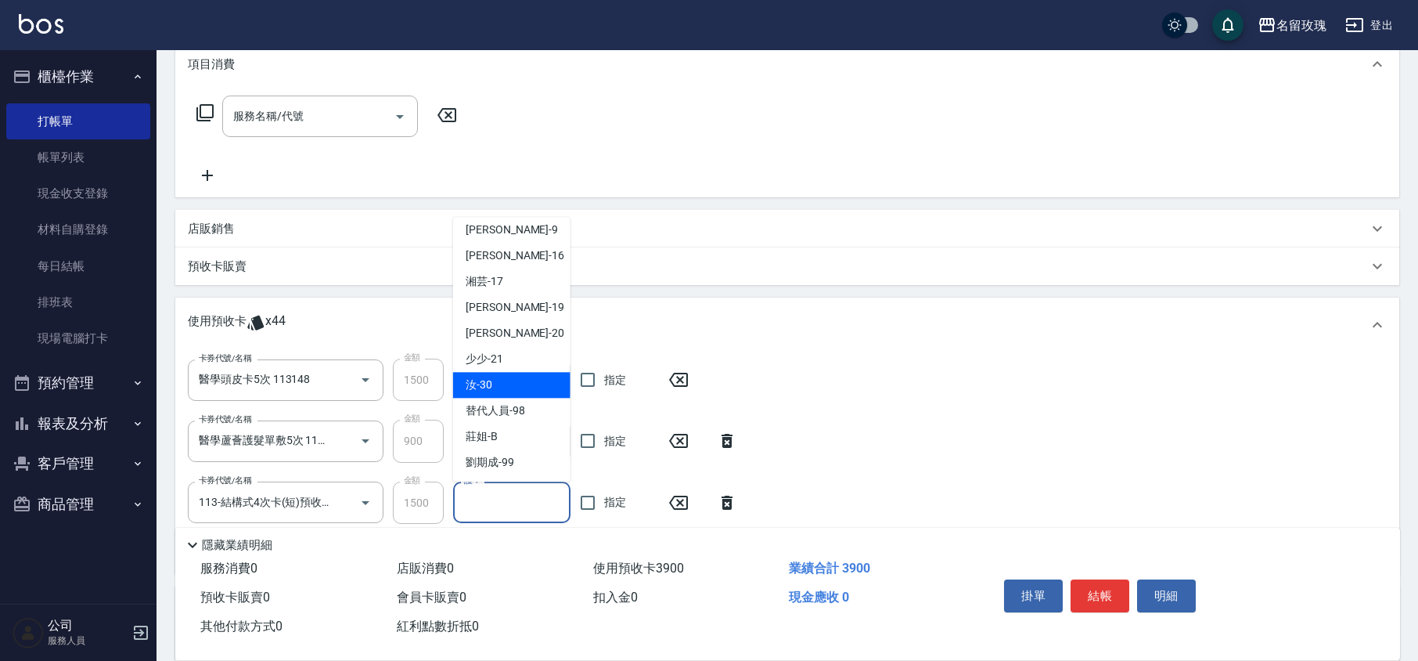
click at [502, 383] on div "汝 -30" at bounding box center [511, 386] width 117 height 26
type input "汝-30"
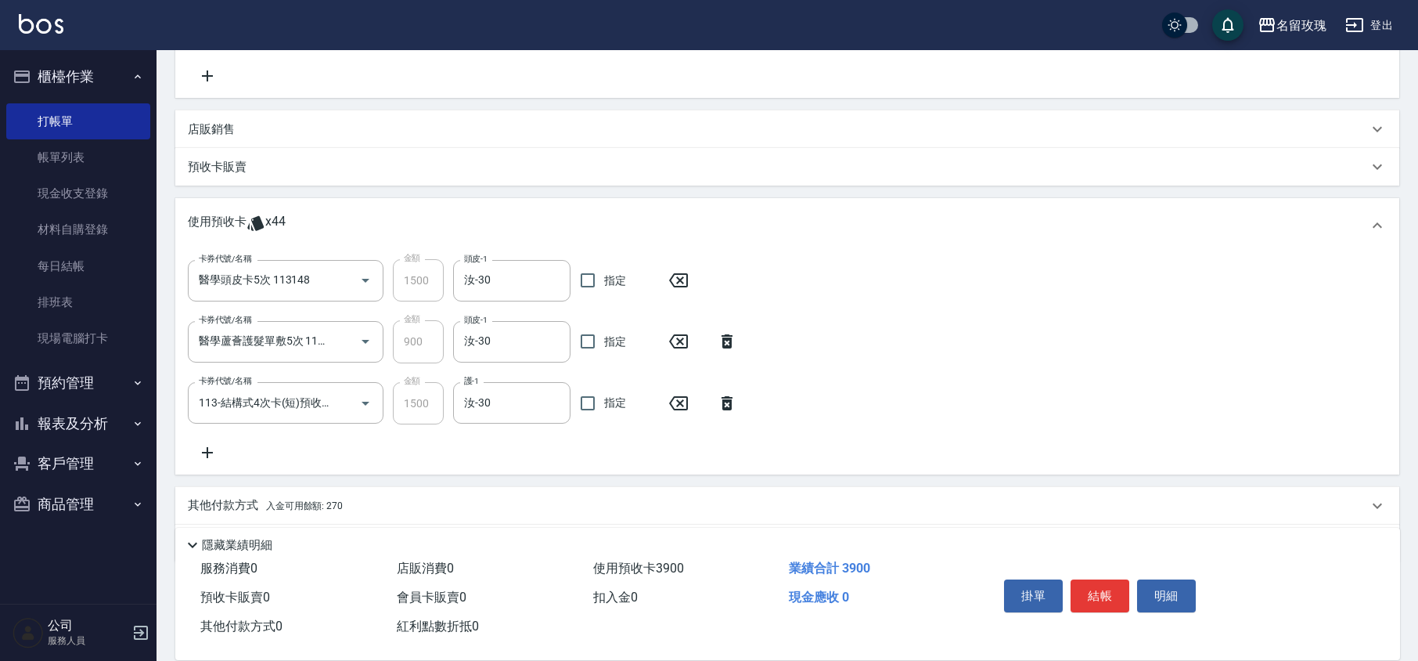
scroll to position [365, 0]
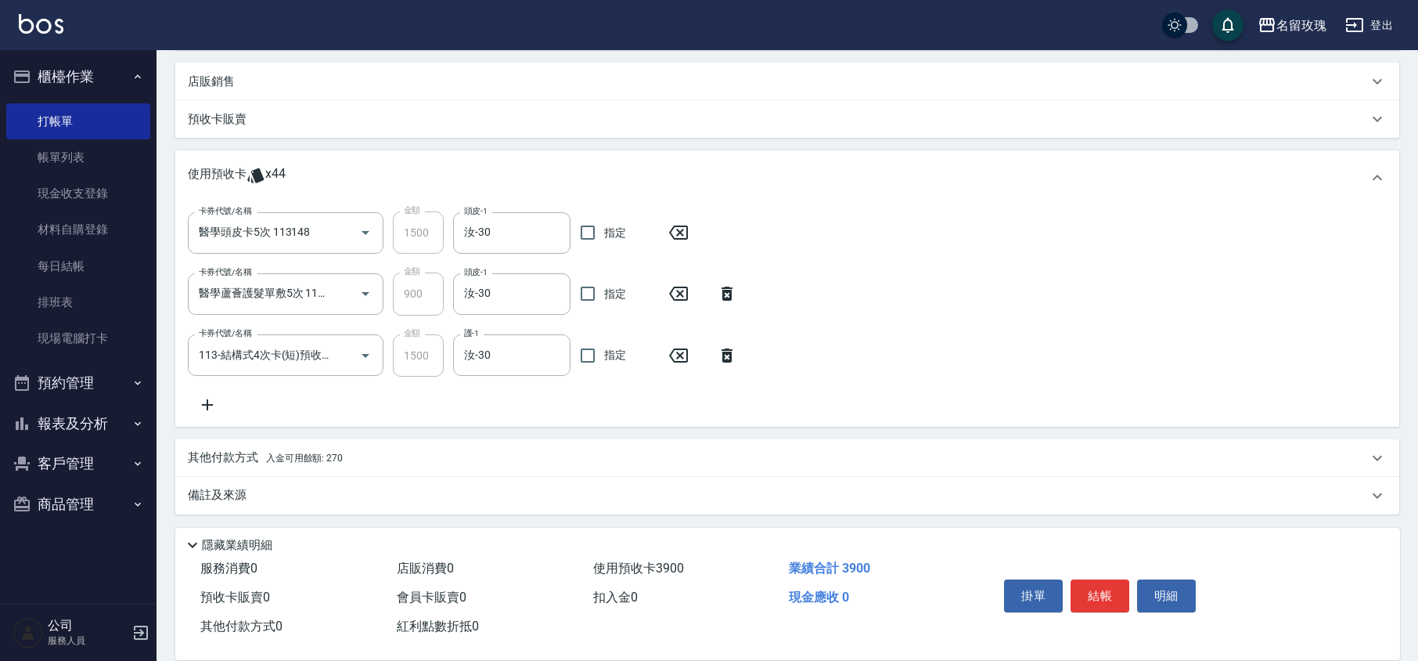
click at [515, 398] on div "卡券代號/名稱 醫學頭皮卡5次 113148 卡券代號/名稱 金額 1500 金額 頭皮-1 汝-30 頭皮-1 指定 卡券代號/名稱 醫學蘆薈護髮單敷5次 …" at bounding box center [787, 312] width 1199 height 202
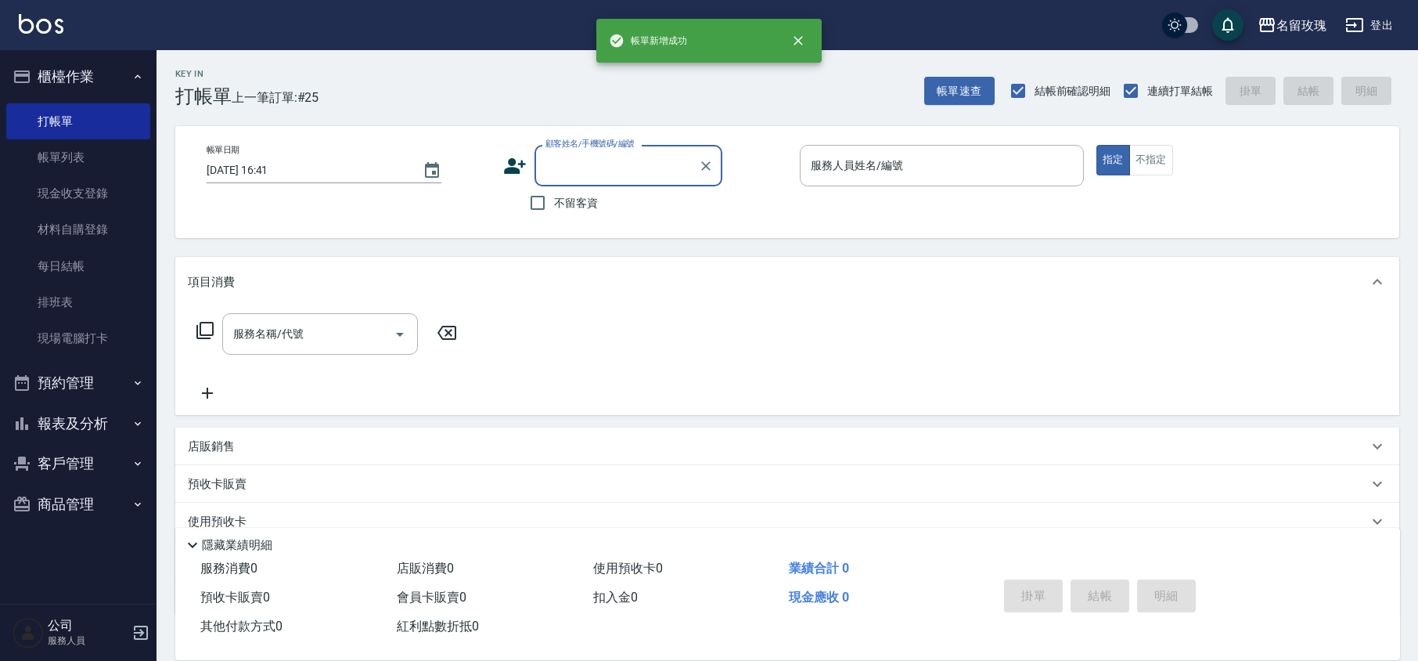
scroll to position [0, 0]
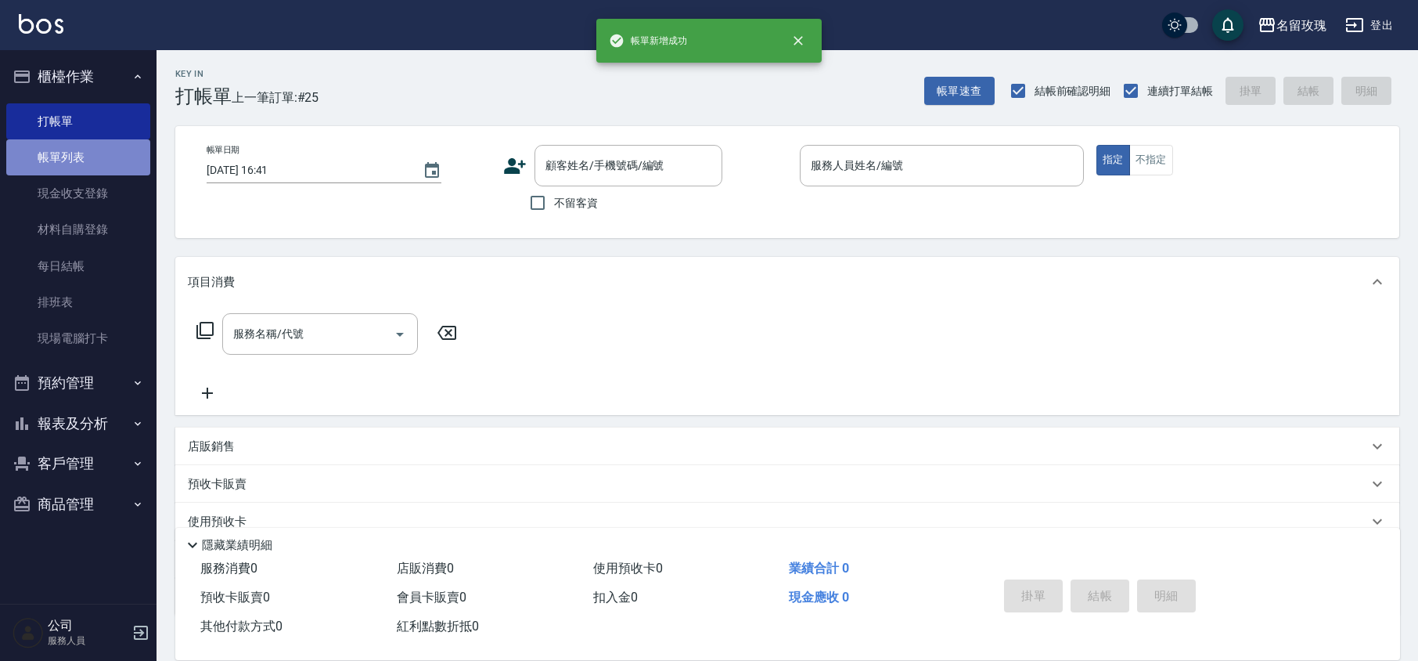
click at [82, 163] on link "帳單列表" at bounding box center [78, 157] width 144 height 36
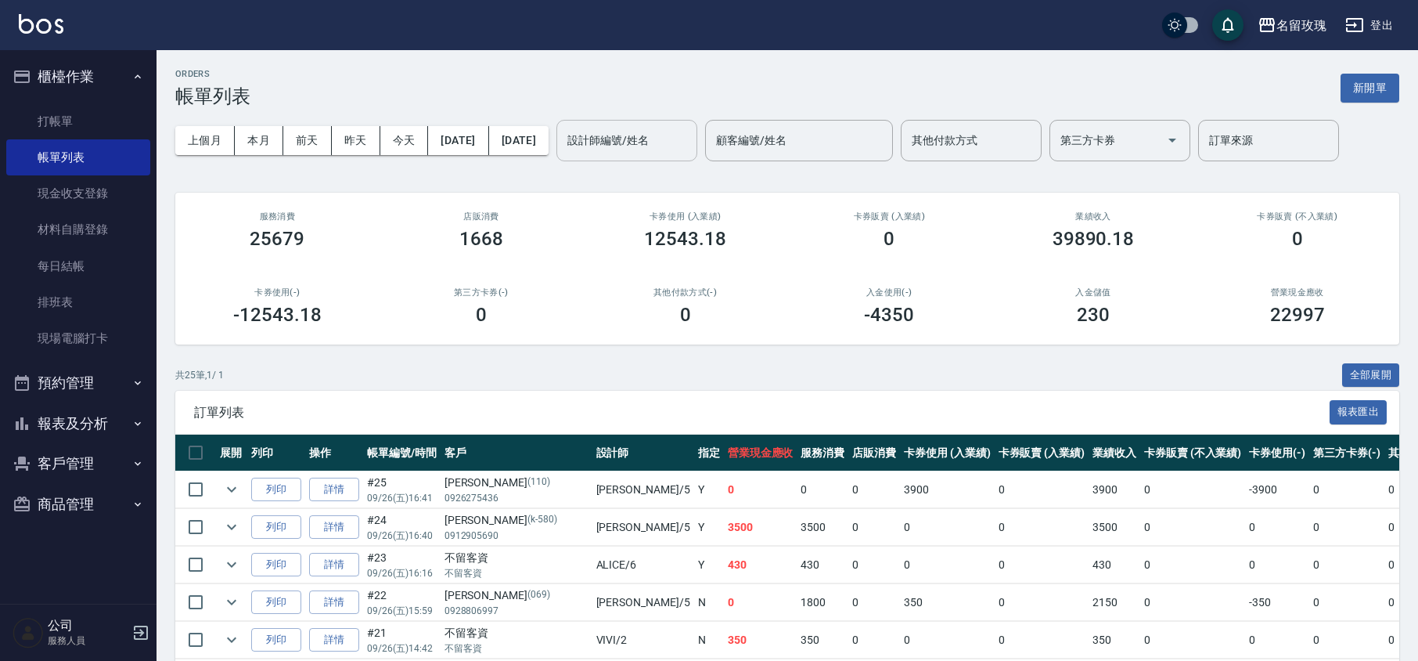
click at [659, 139] on input "設計師編號/姓名" at bounding box center [627, 140] width 127 height 27
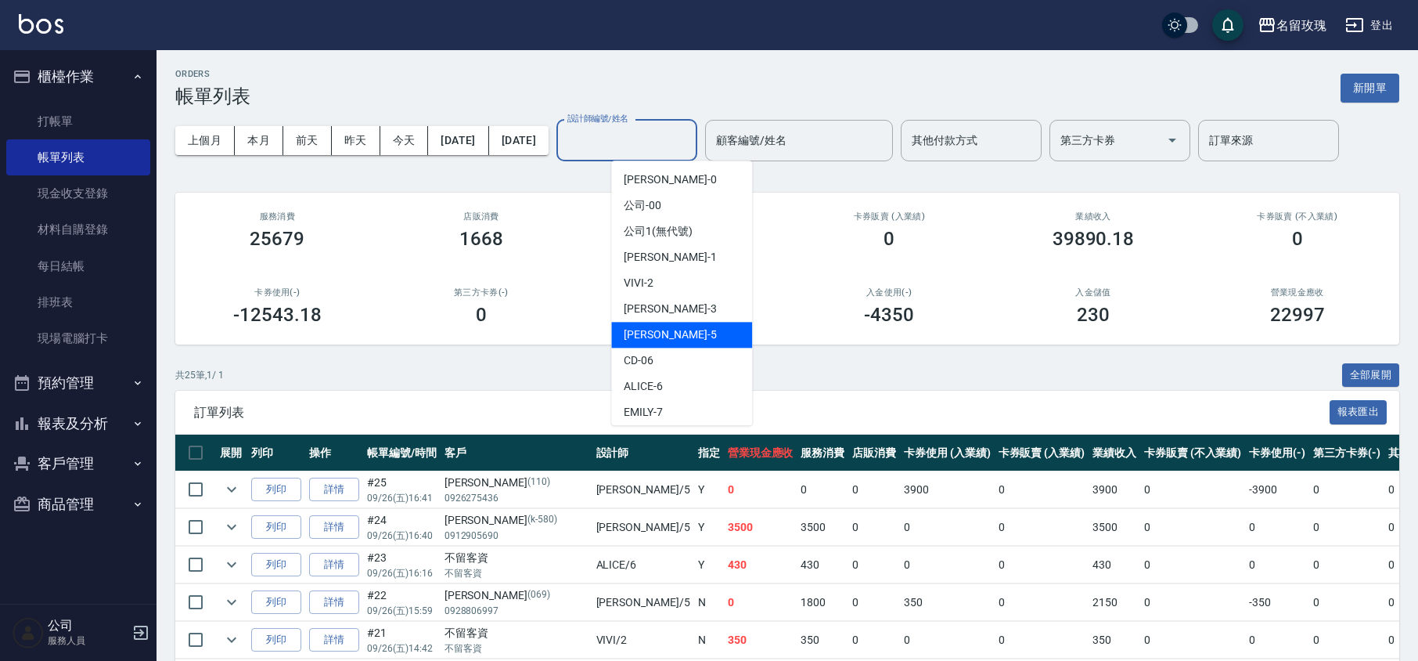
click at [664, 323] on div "[PERSON_NAME] -5" at bounding box center [681, 335] width 141 height 26
type input "KELLY-5"
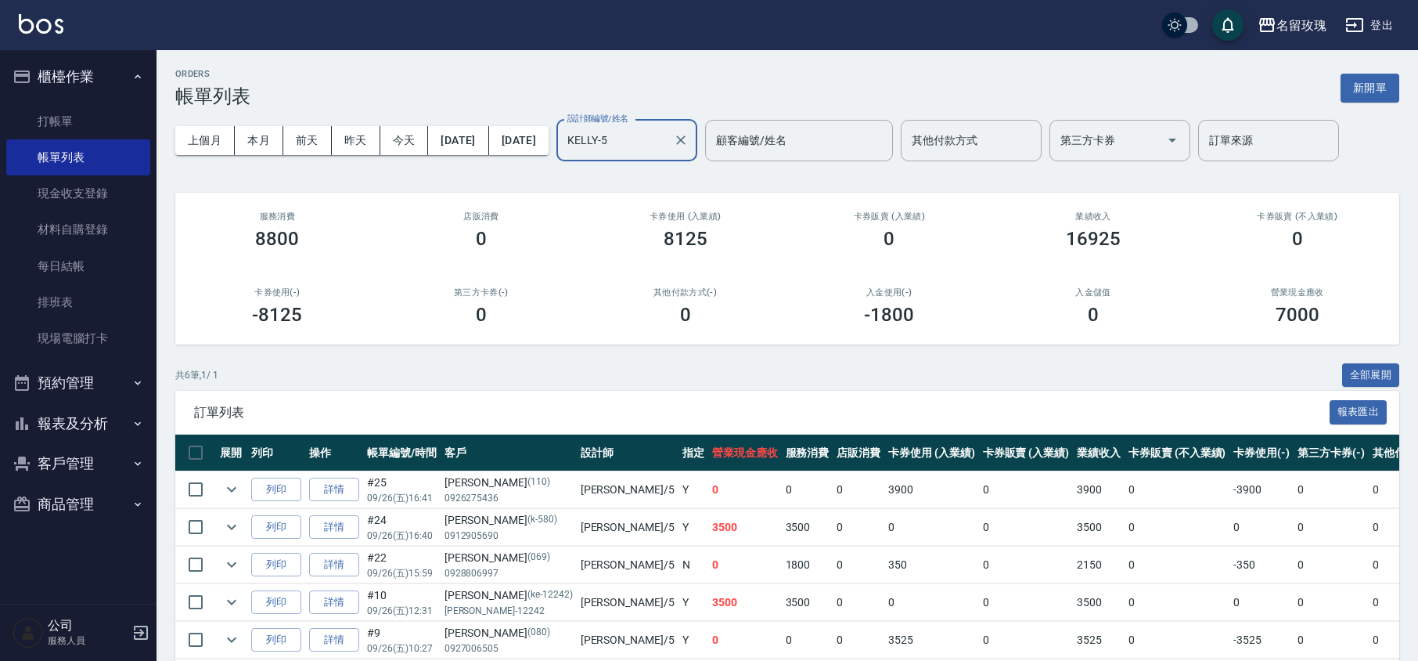
click at [646, 85] on div "ORDERS 帳單列表 新開單" at bounding box center [787, 88] width 1224 height 38
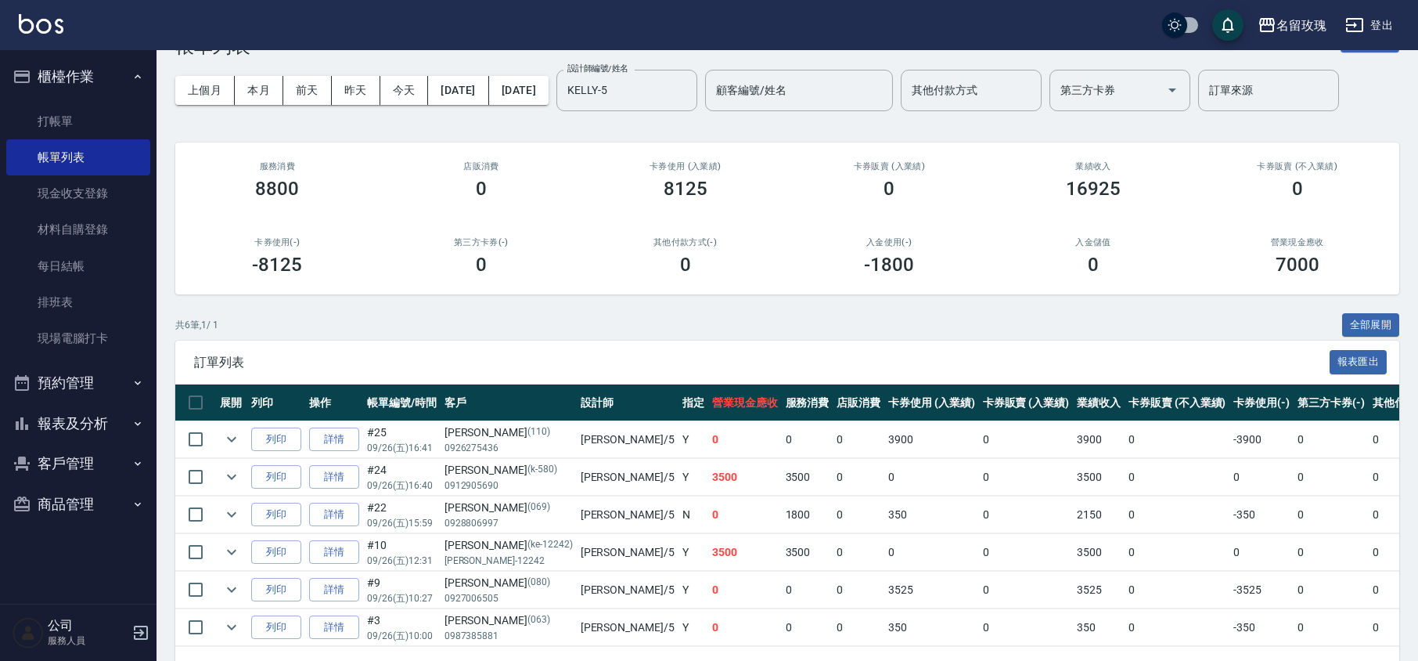
scroll to position [117, 0]
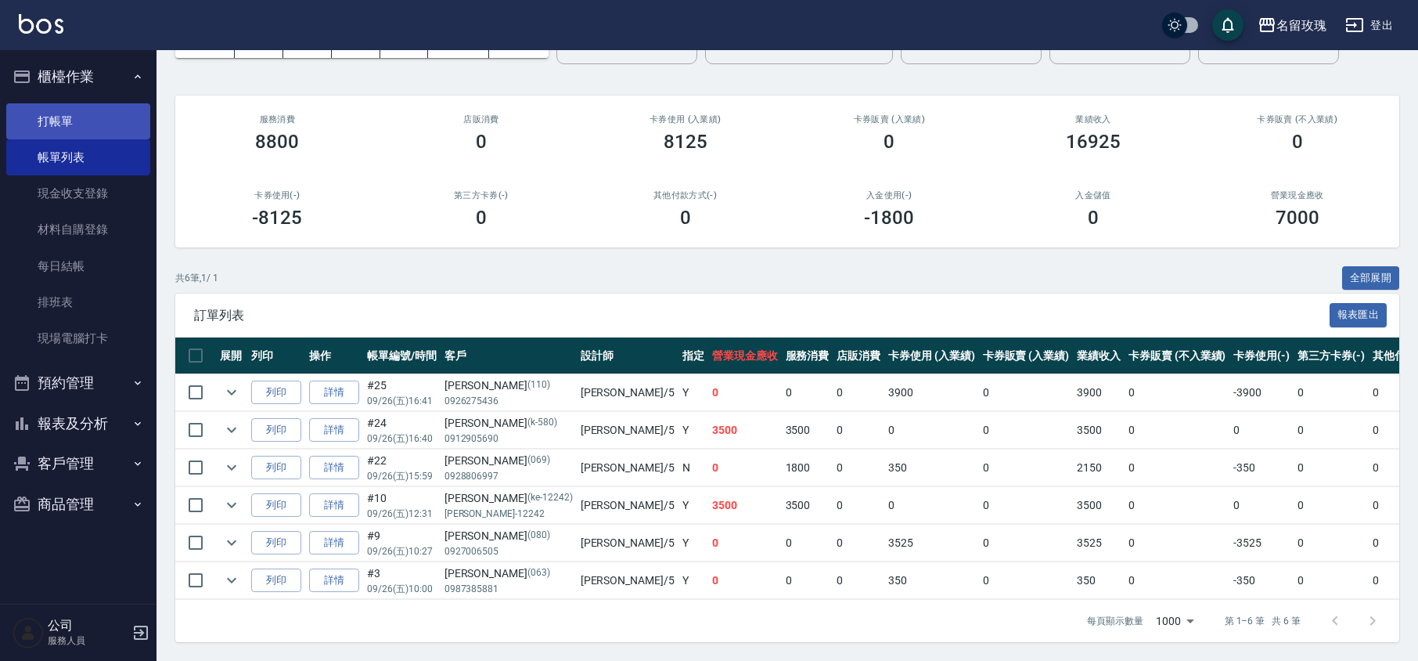
click at [41, 119] on link "打帳單" at bounding box center [78, 121] width 144 height 36
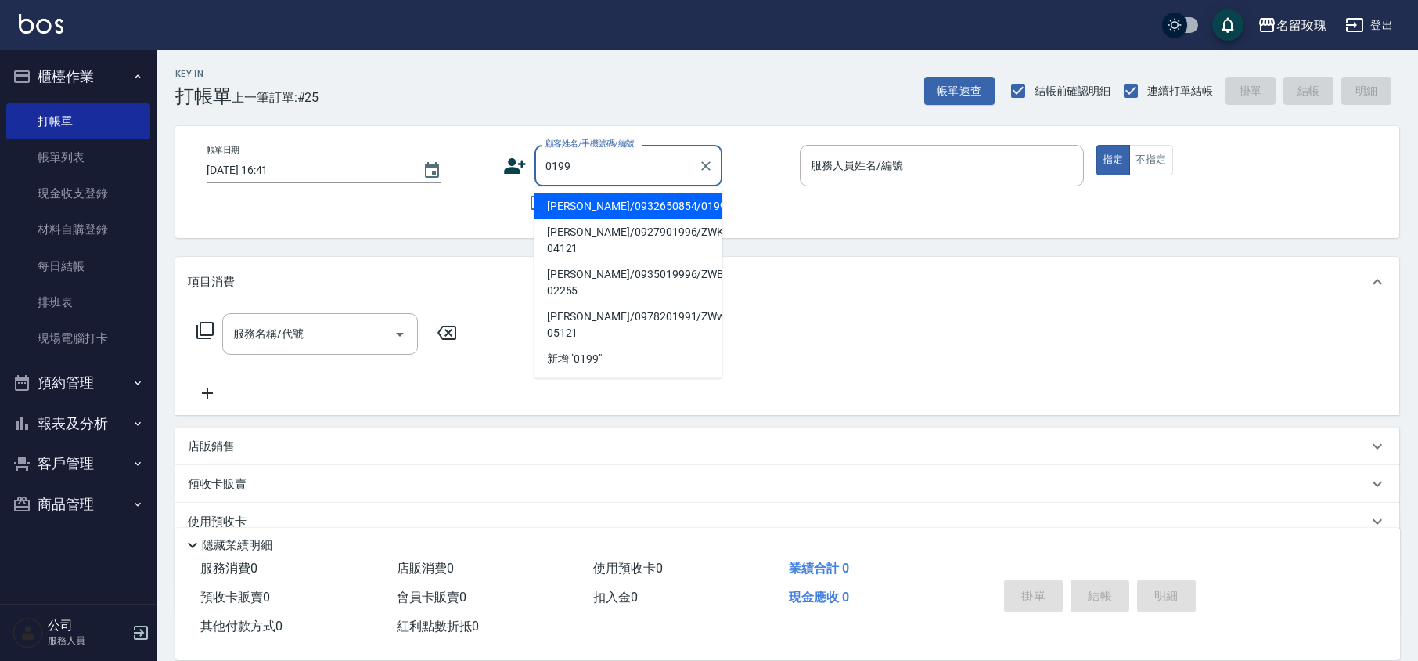
click at [589, 207] on li "[PERSON_NAME]/0932650854/0199" at bounding box center [629, 206] width 188 height 26
type input "[PERSON_NAME]/0932650854/0199"
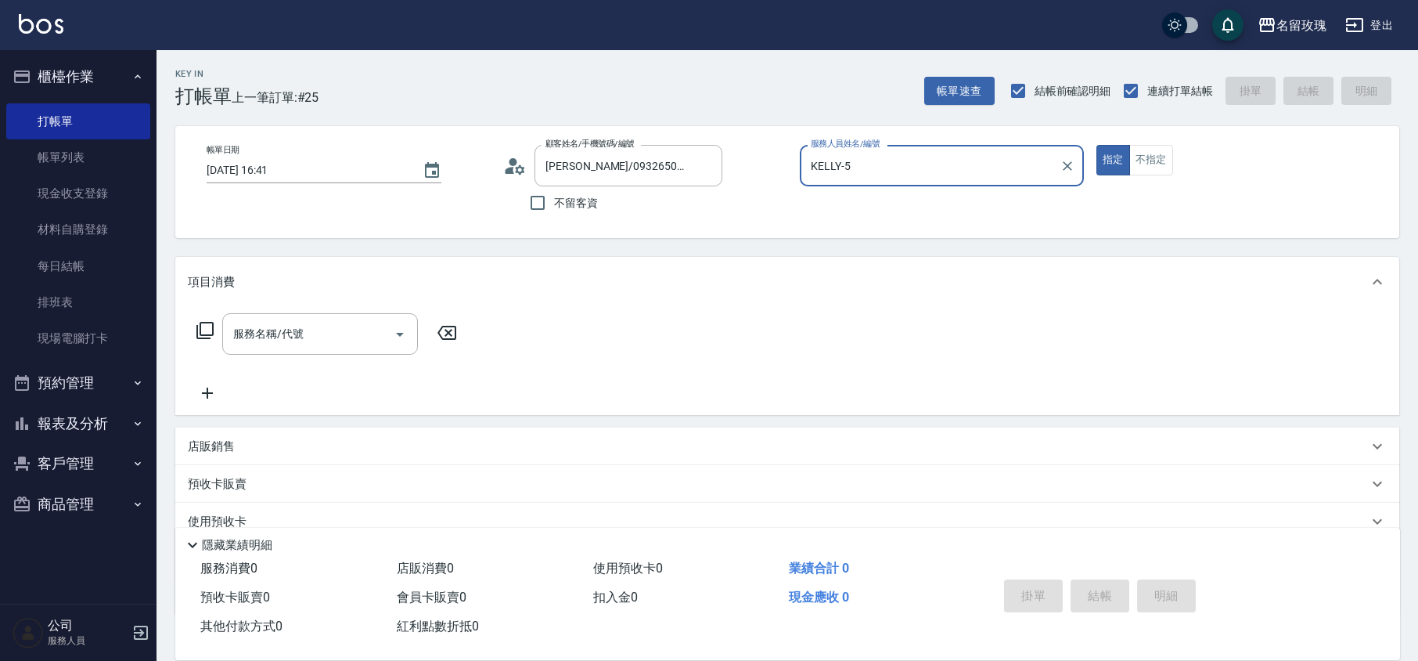
type input "KELLY-5"
click at [335, 351] on div "服務名稱/代號" at bounding box center [320, 333] width 196 height 41
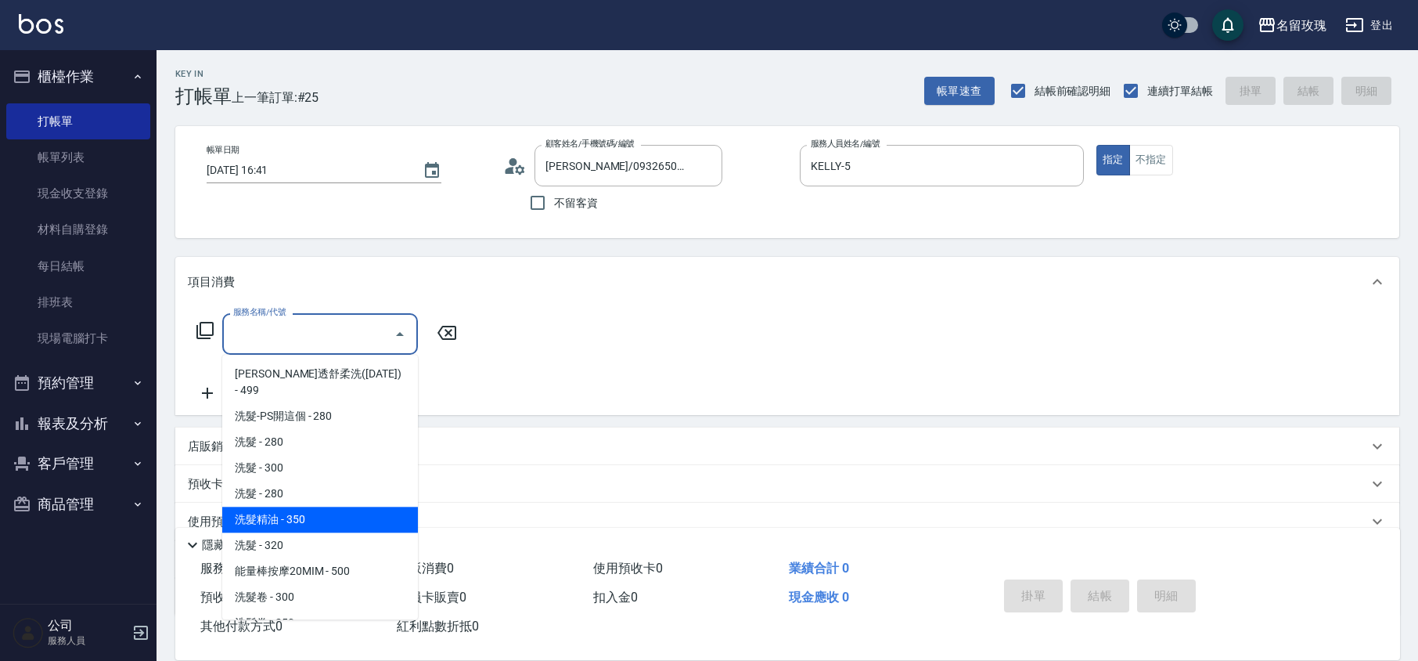
click at [336, 506] on span "洗髮精油 - 350" at bounding box center [320, 519] width 196 height 26
type input "洗髮精油(206)"
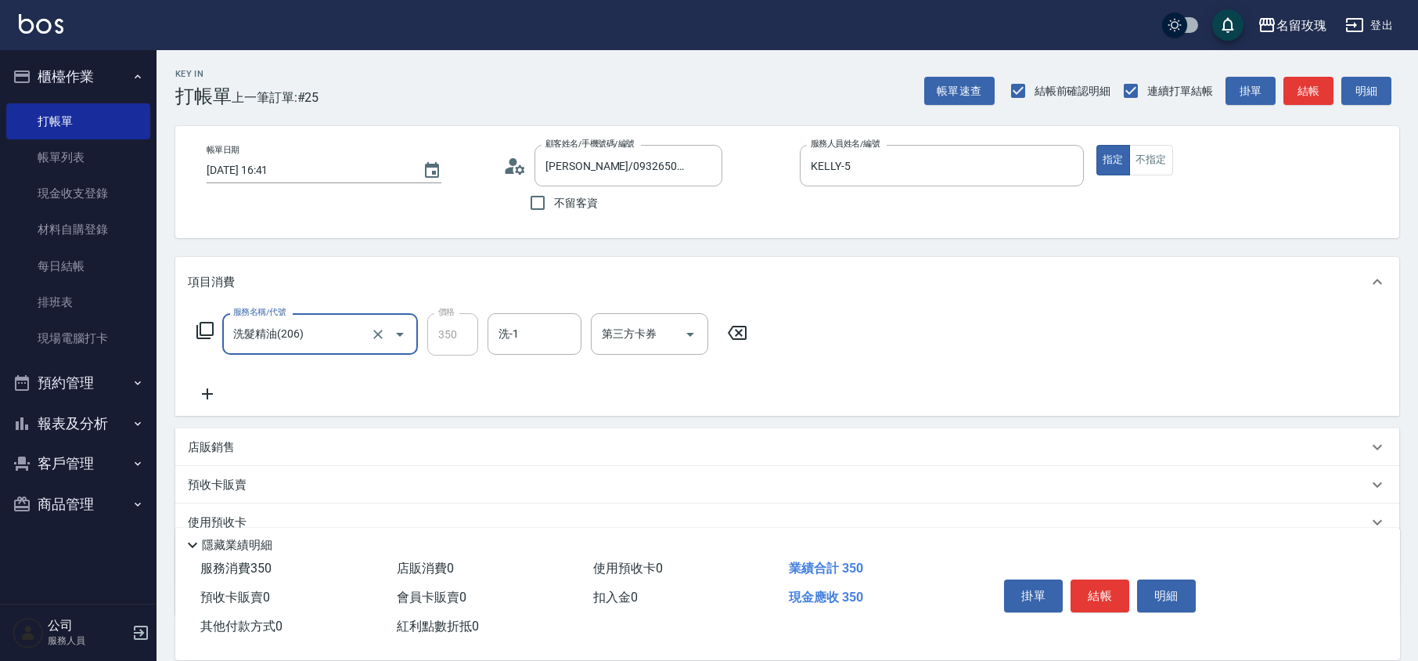
click at [564, 315] on div "洗-1" at bounding box center [535, 333] width 94 height 41
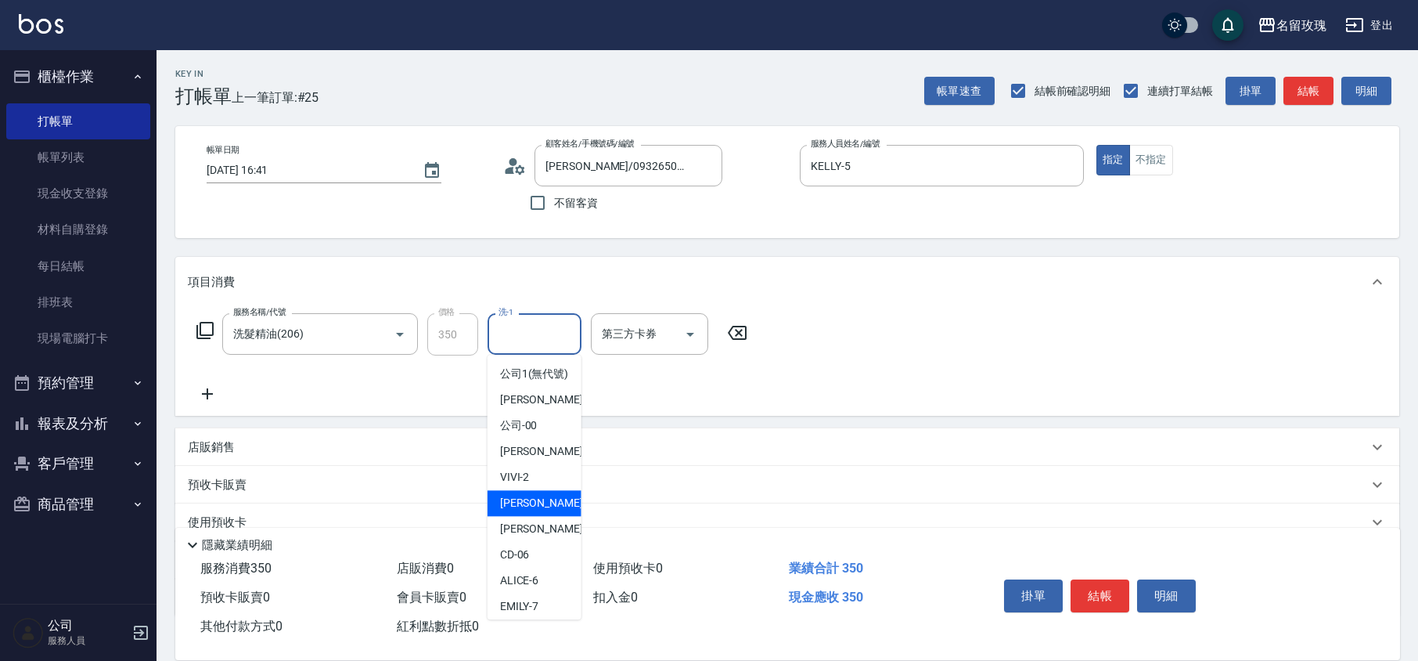
scroll to position [308, 0]
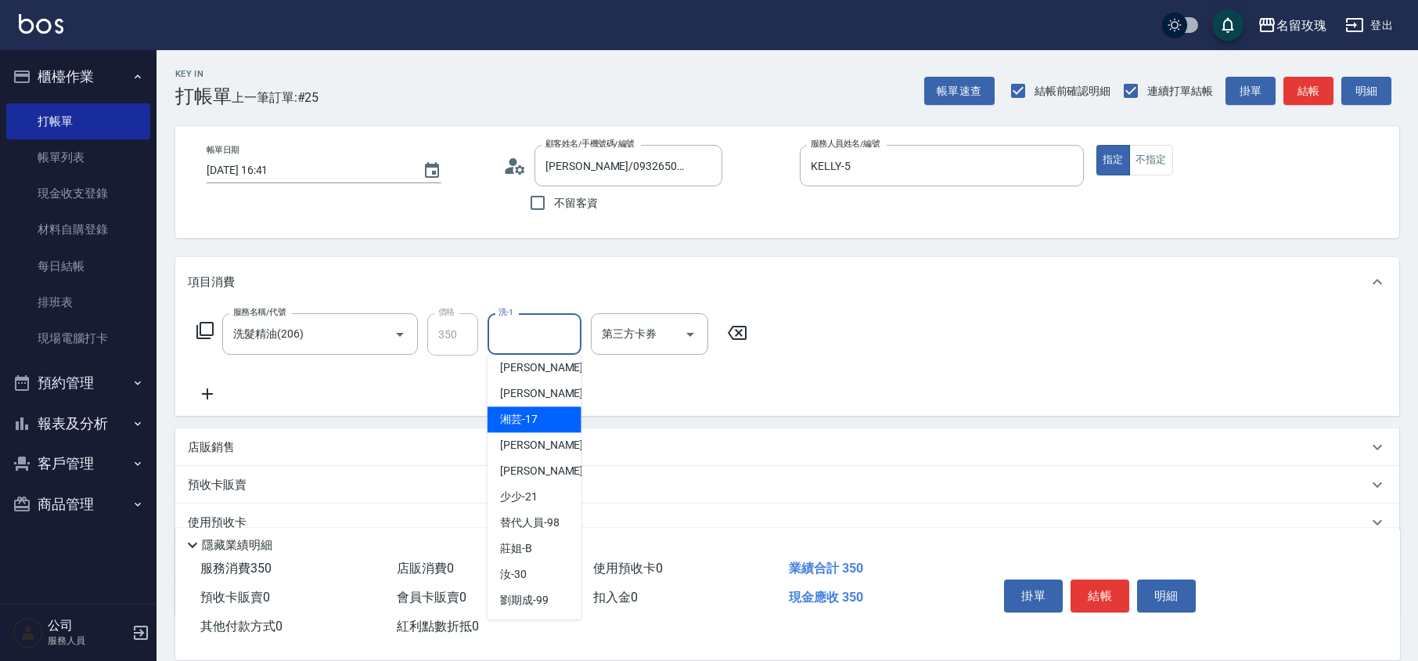
click at [532, 420] on span "湘芸 -17" at bounding box center [519, 419] width 38 height 16
type input "湘芸-17"
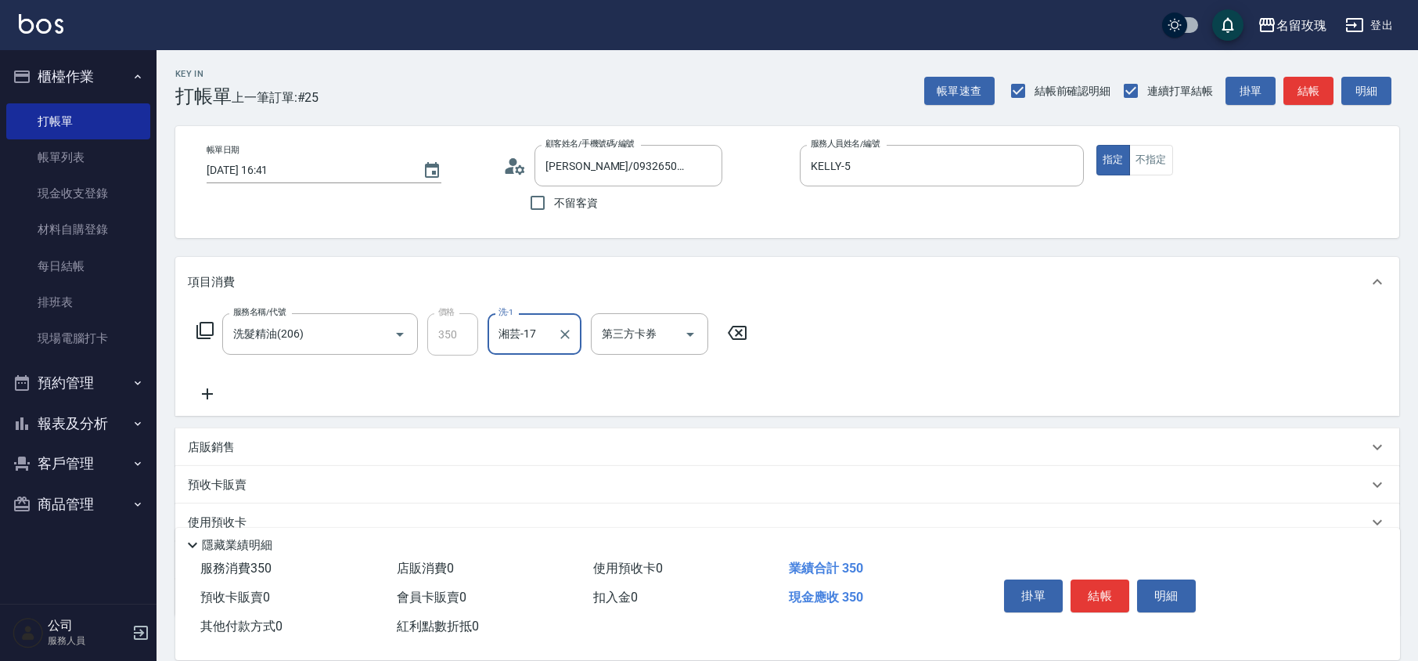
click at [201, 395] on icon at bounding box center [207, 393] width 39 height 19
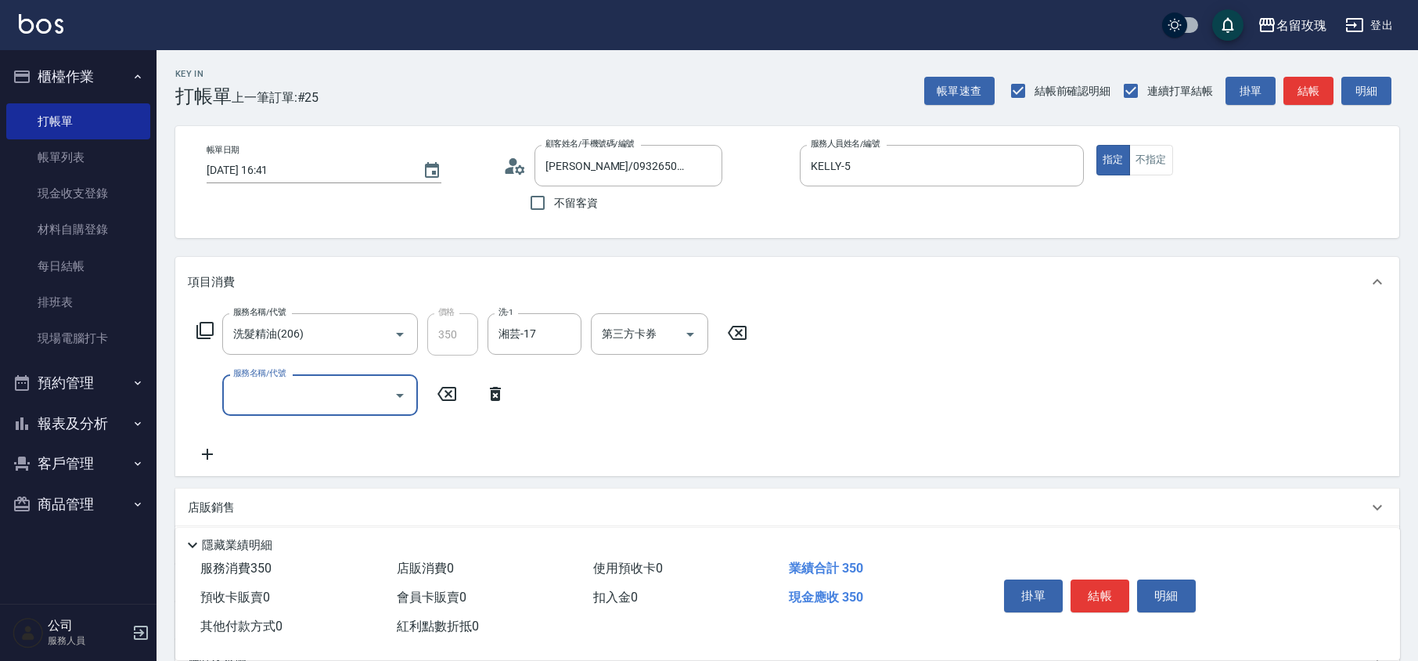
click at [268, 395] on input "服務名稱/代號" at bounding box center [308, 394] width 158 height 27
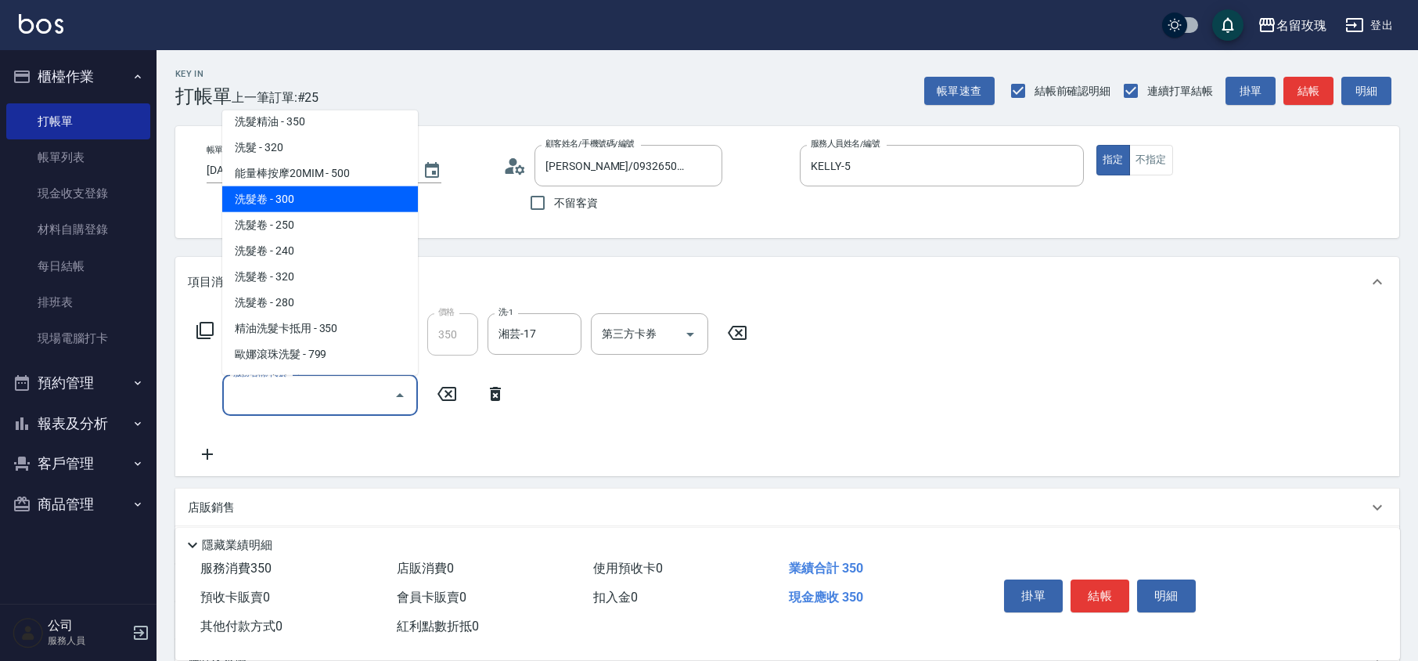
scroll to position [0, 0]
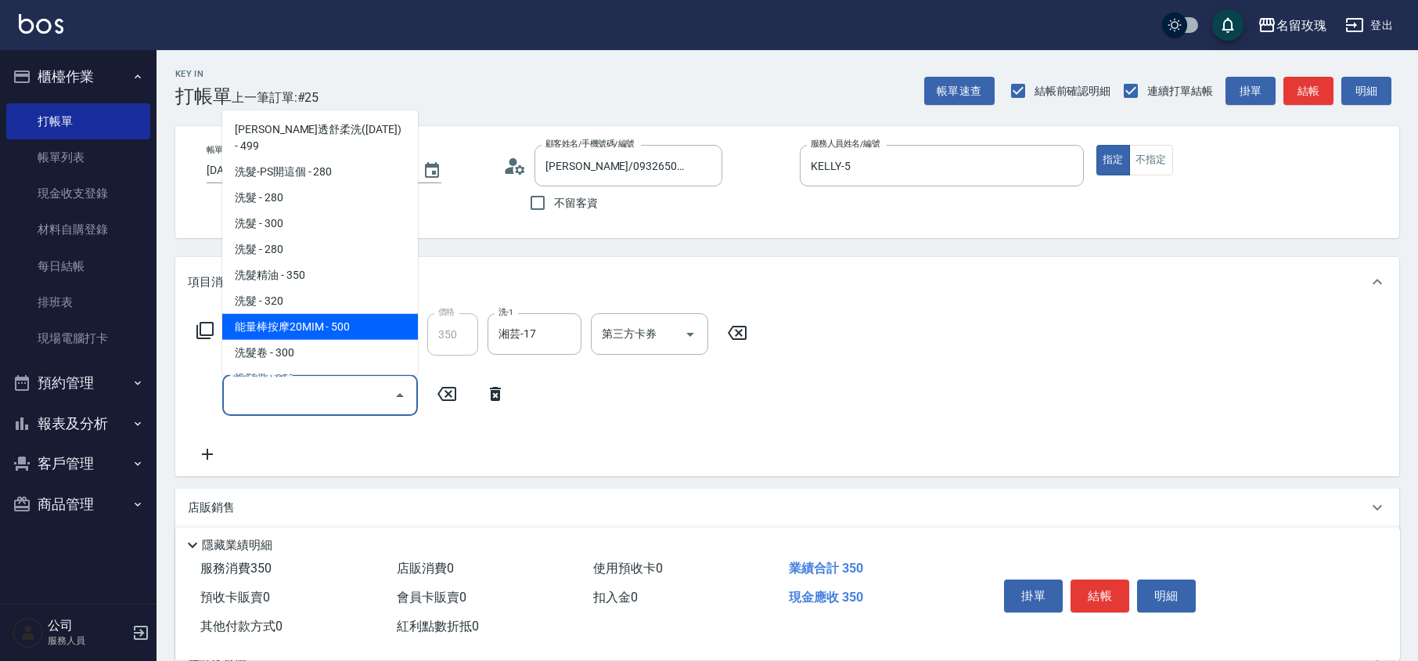
click at [495, 385] on icon at bounding box center [495, 393] width 39 height 19
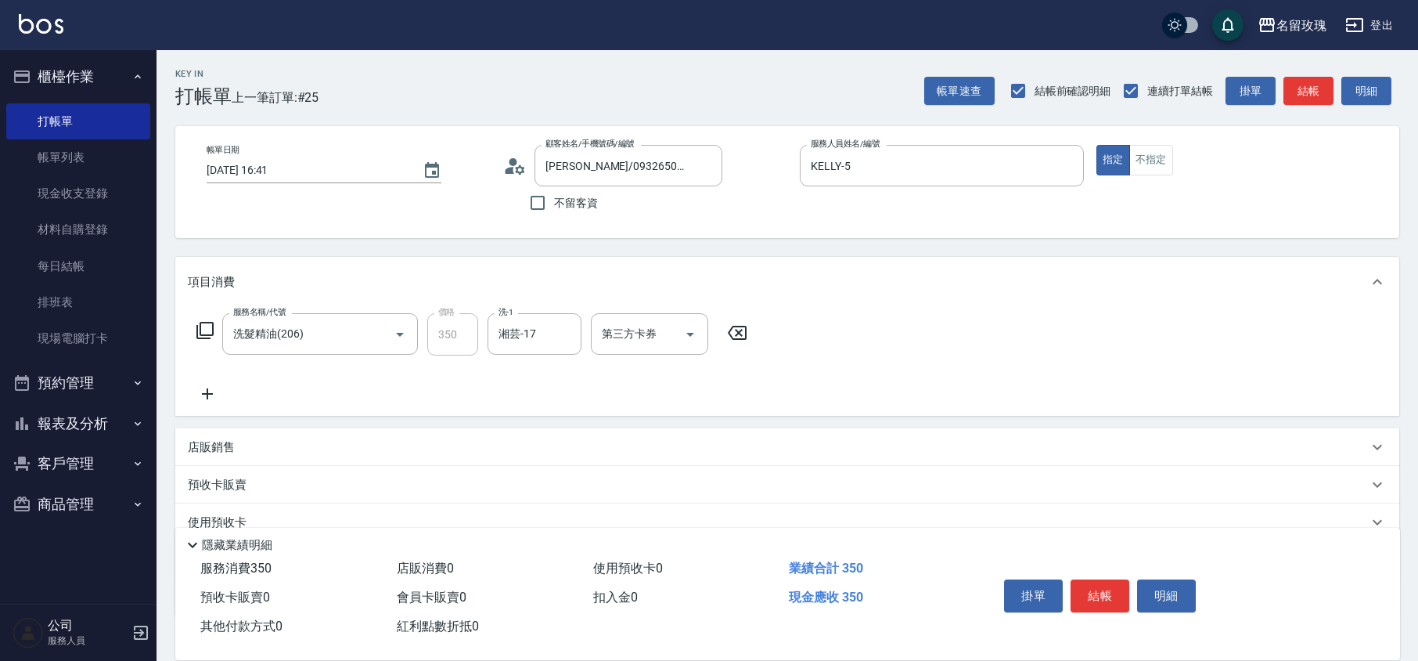
click at [724, 338] on icon at bounding box center [737, 332] width 39 height 19
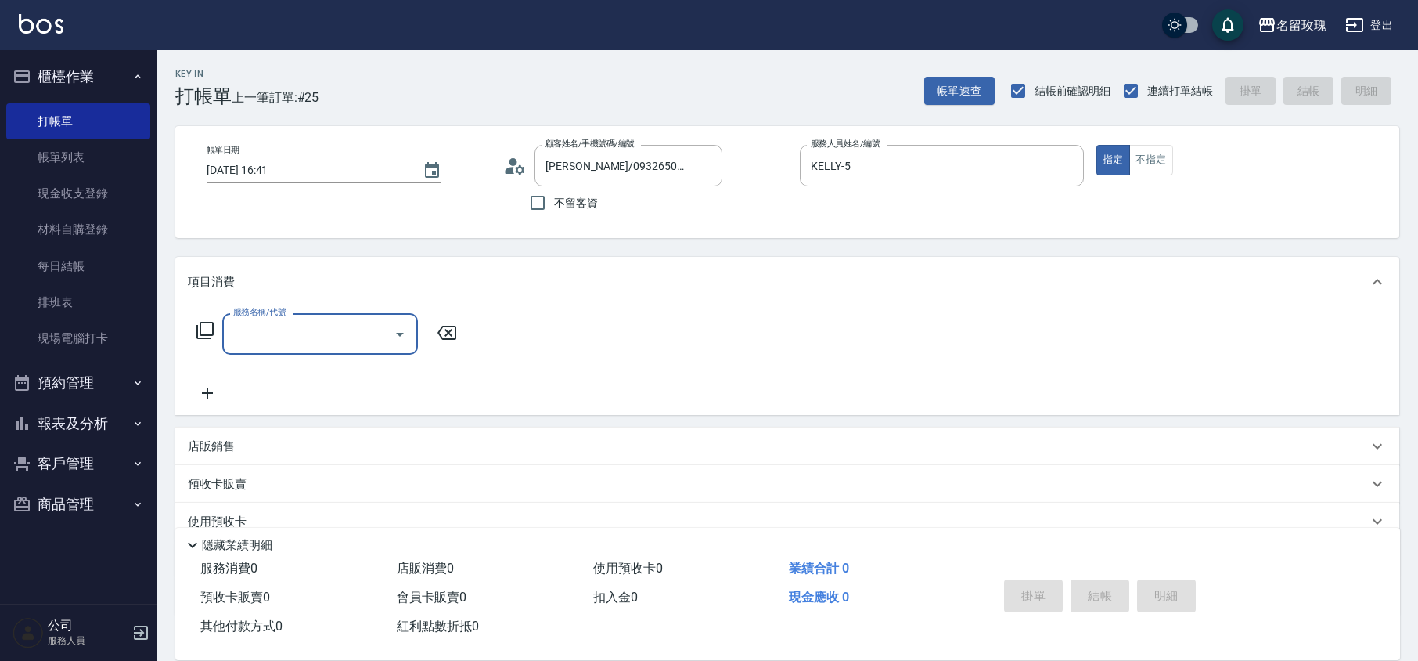
click at [326, 327] on input "服務名稱/代號" at bounding box center [308, 333] width 158 height 27
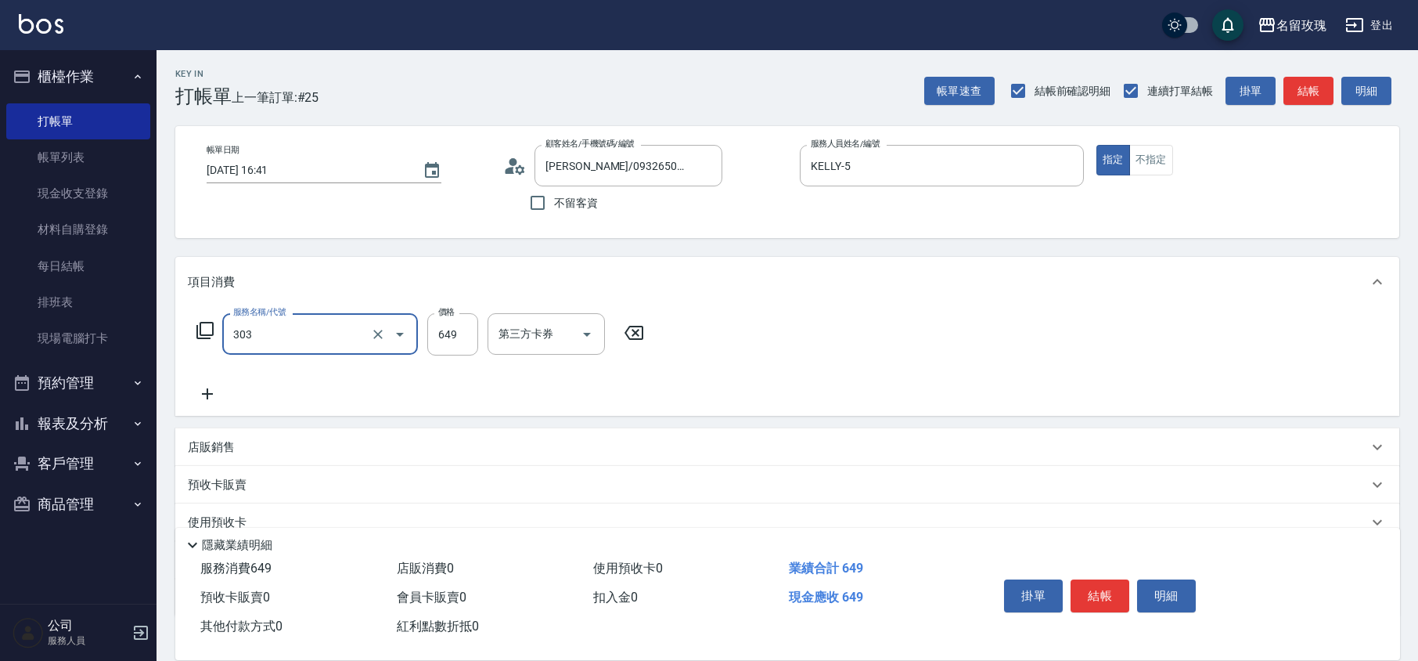
type input "洗+剪649(303)"
type input "500"
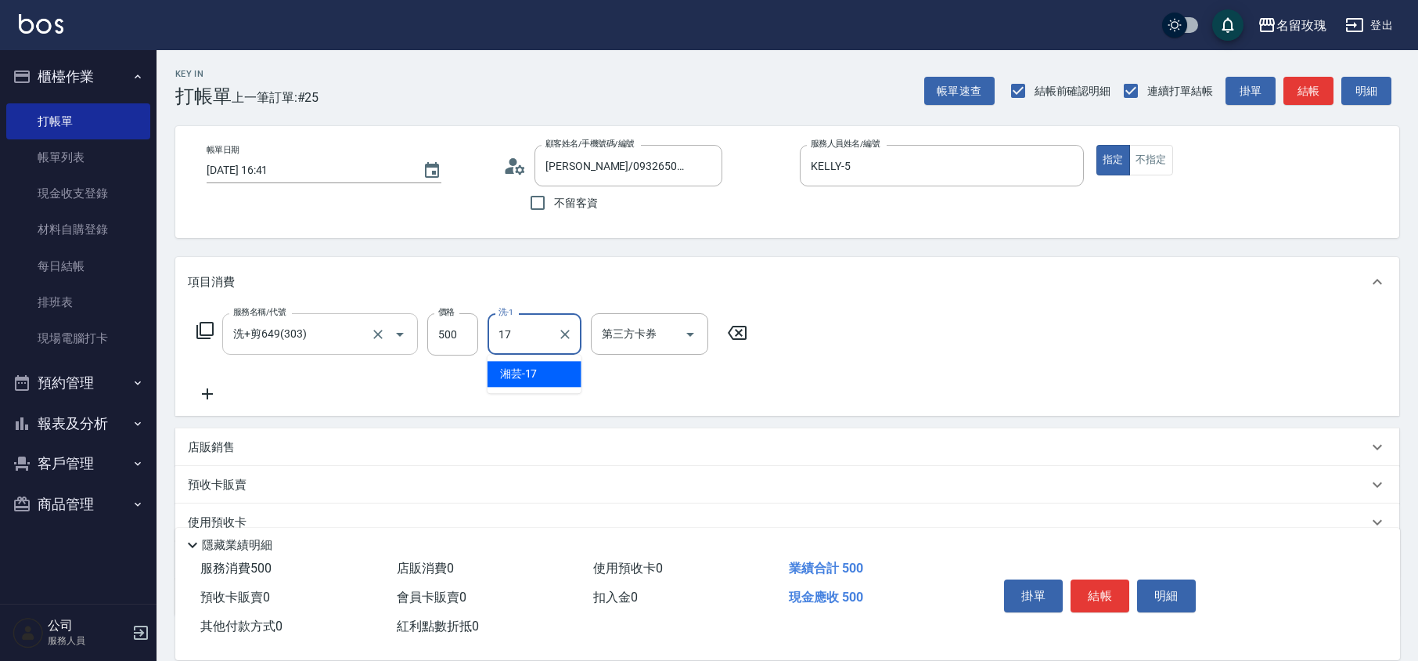
type input "湘芸-17"
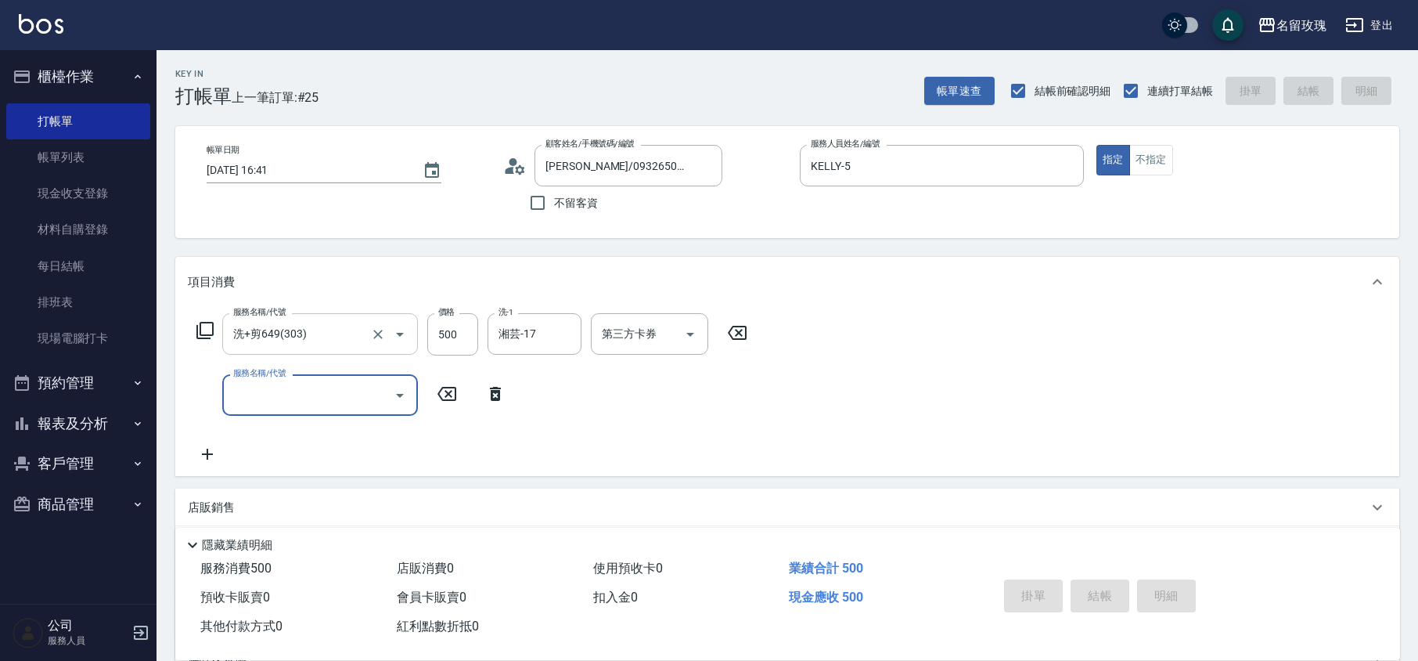
type input "[DATE] 16:42"
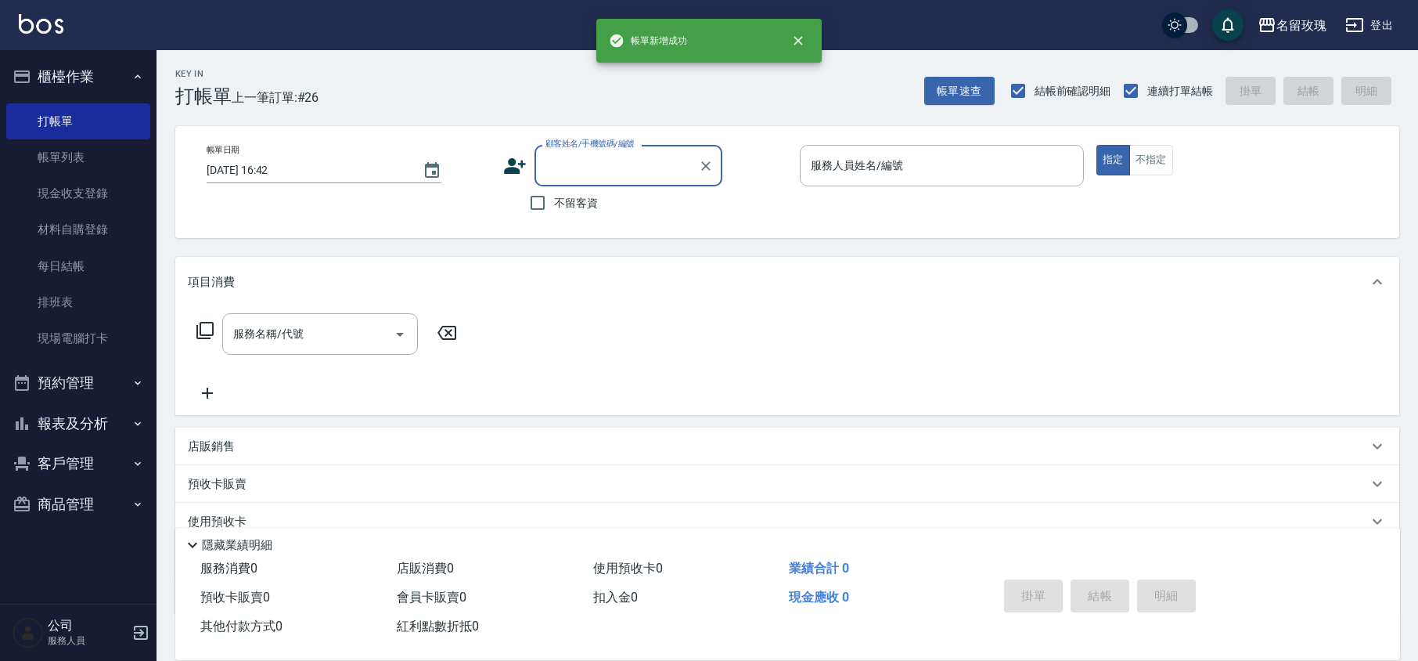
click at [99, 75] on button "櫃檯作業" at bounding box center [78, 76] width 144 height 41
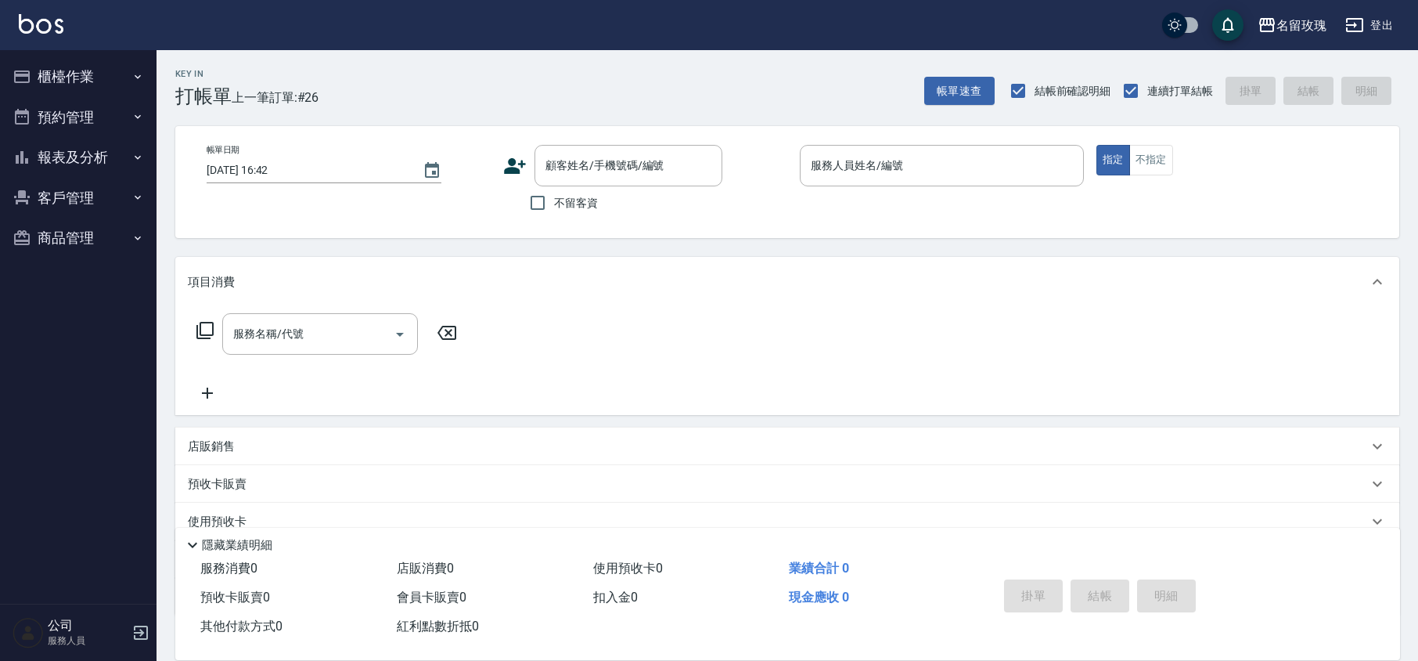
click at [463, 70] on div "Key In 打帳單 上一筆訂單:#26 帳單速查 結帳前確認明細 連續打單結帳 掛單 結帳 明細" at bounding box center [778, 78] width 1243 height 57
click at [504, 67] on div "Key In 打帳單 上一筆訂單:#26 帳單速查 結帳前確認明細 連續打單結帳 掛單 結帳 明細" at bounding box center [778, 78] width 1243 height 57
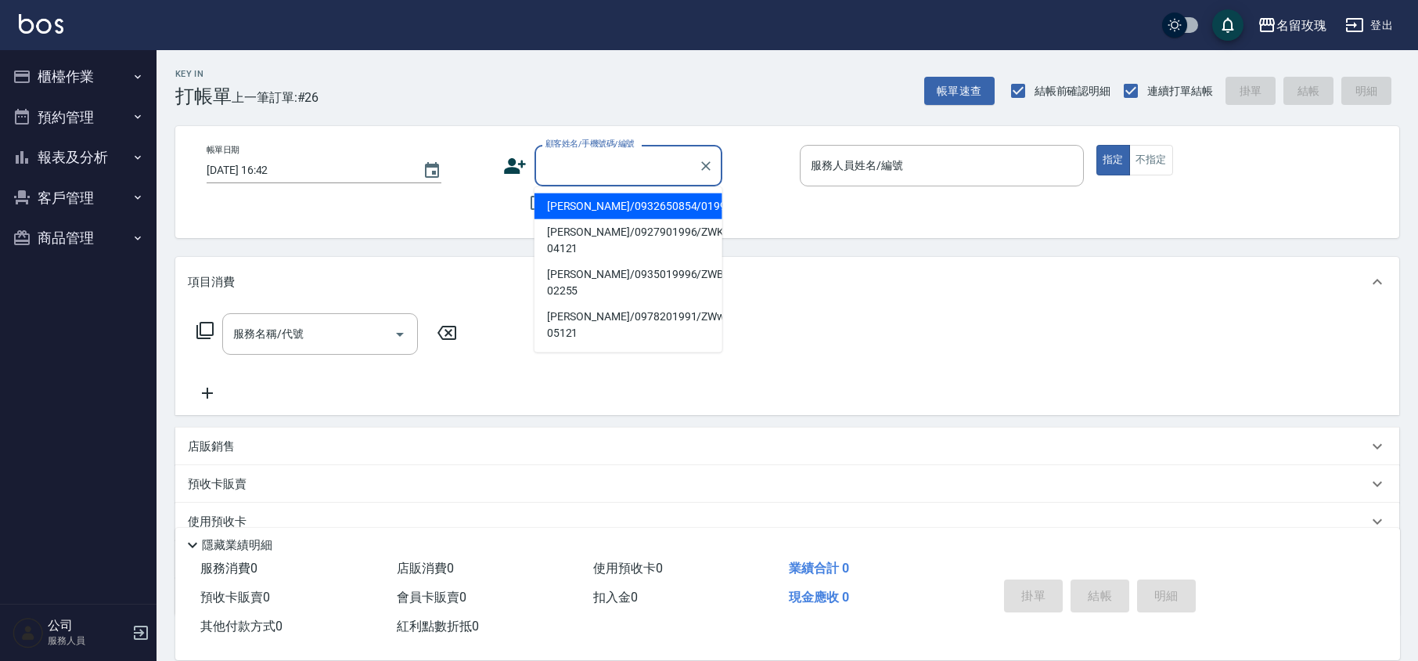
click at [618, 163] on input "顧客姓名/手機號碼/編號" at bounding box center [617, 165] width 150 height 27
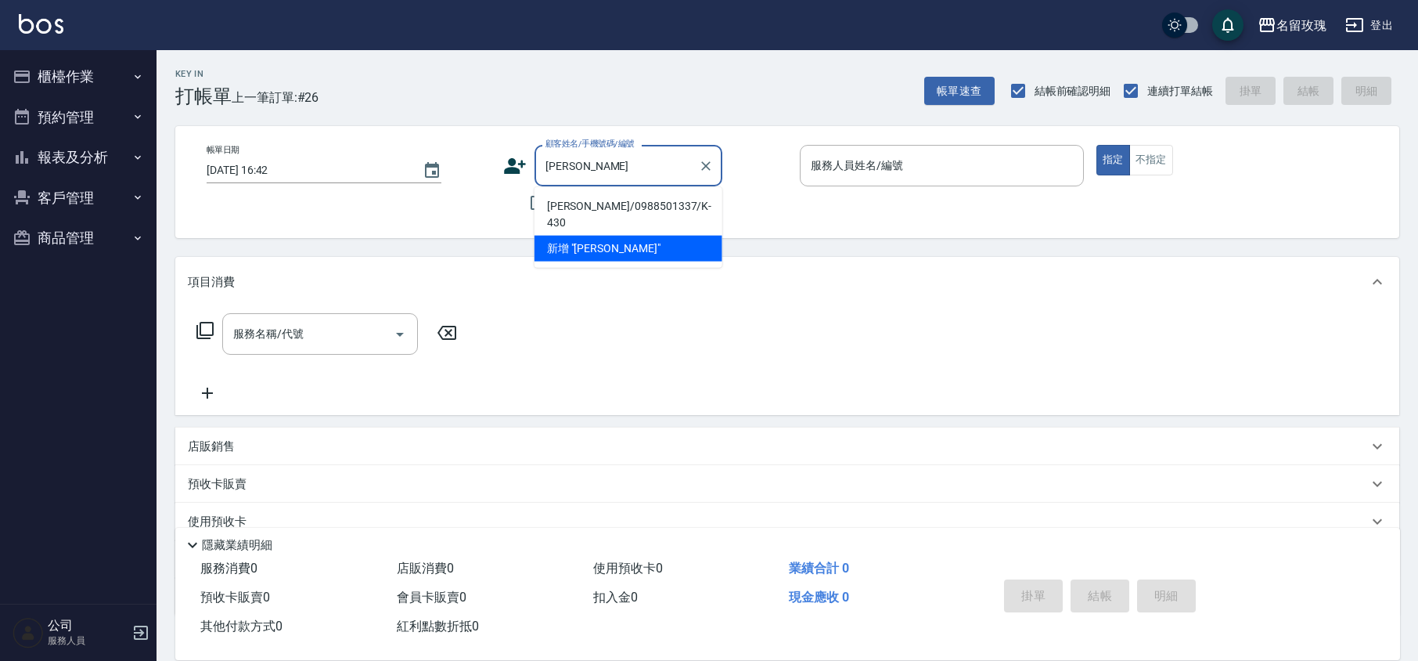
click at [640, 201] on li "[PERSON_NAME]/0988501337/K-430" at bounding box center [629, 214] width 188 height 42
type input "[PERSON_NAME]/0988501337/K-430"
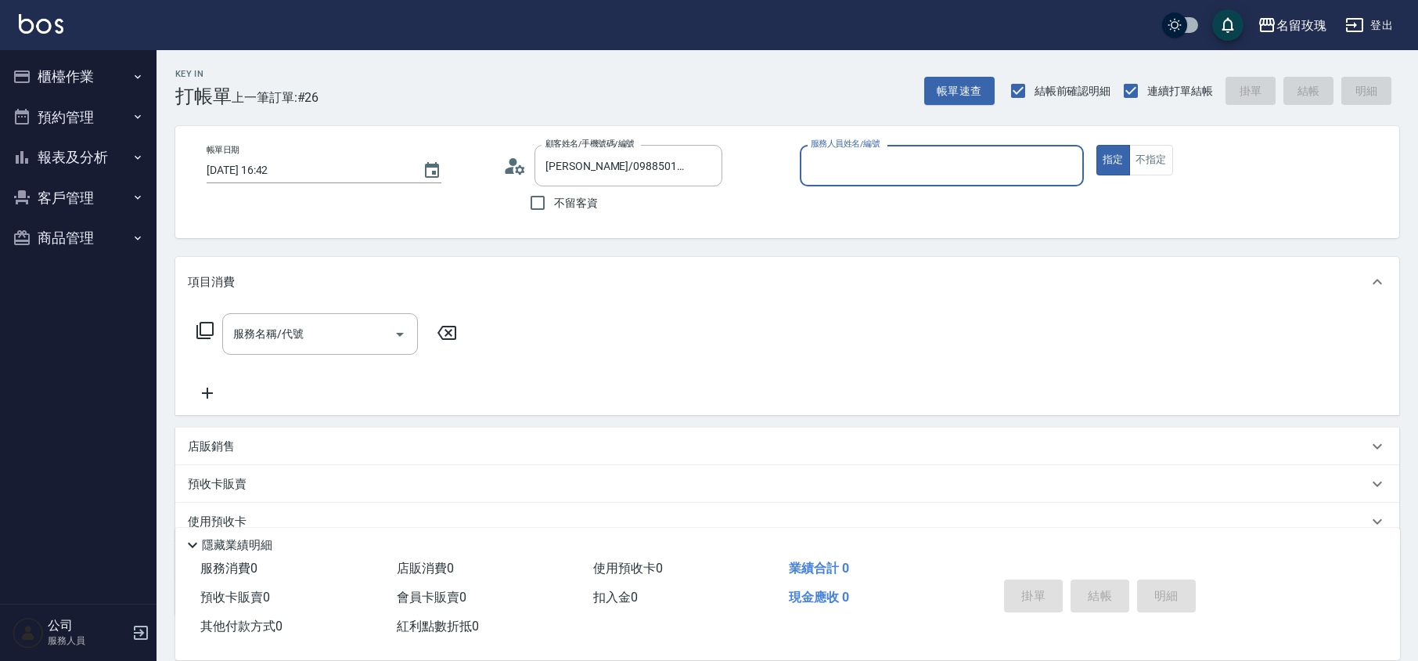
type input "KELLY-5"
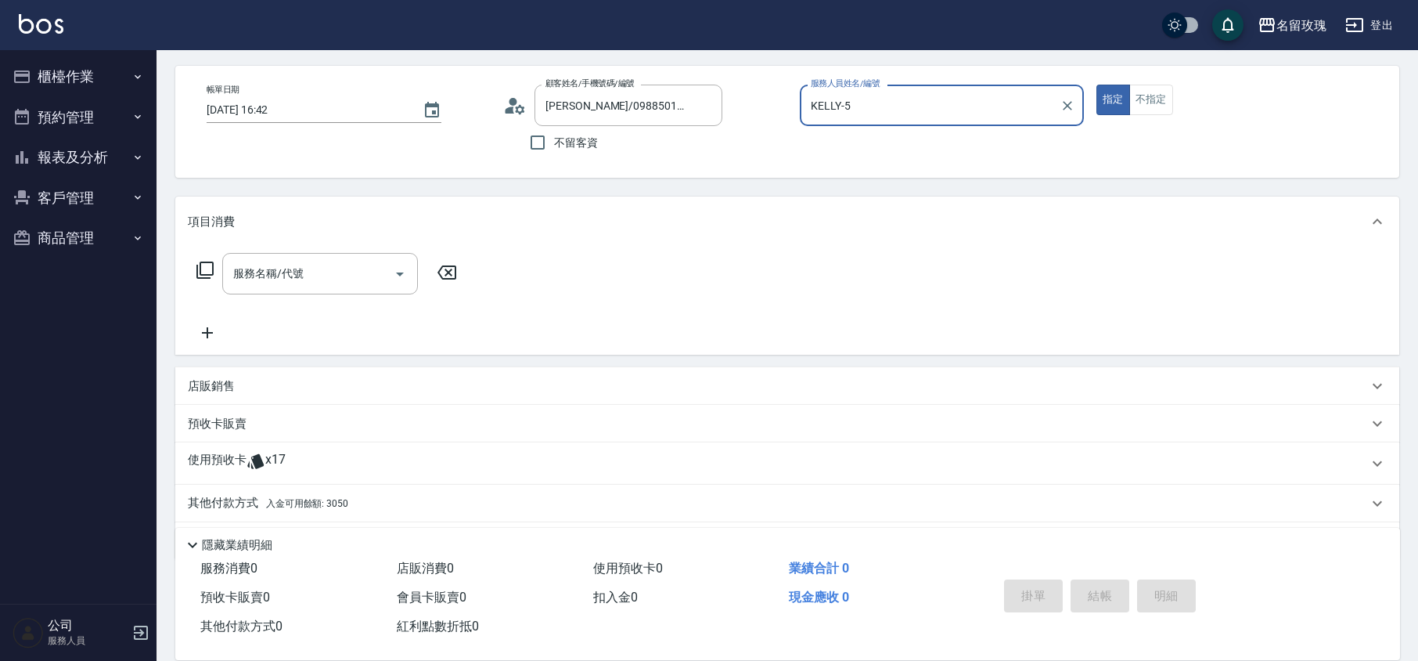
scroll to position [106, 0]
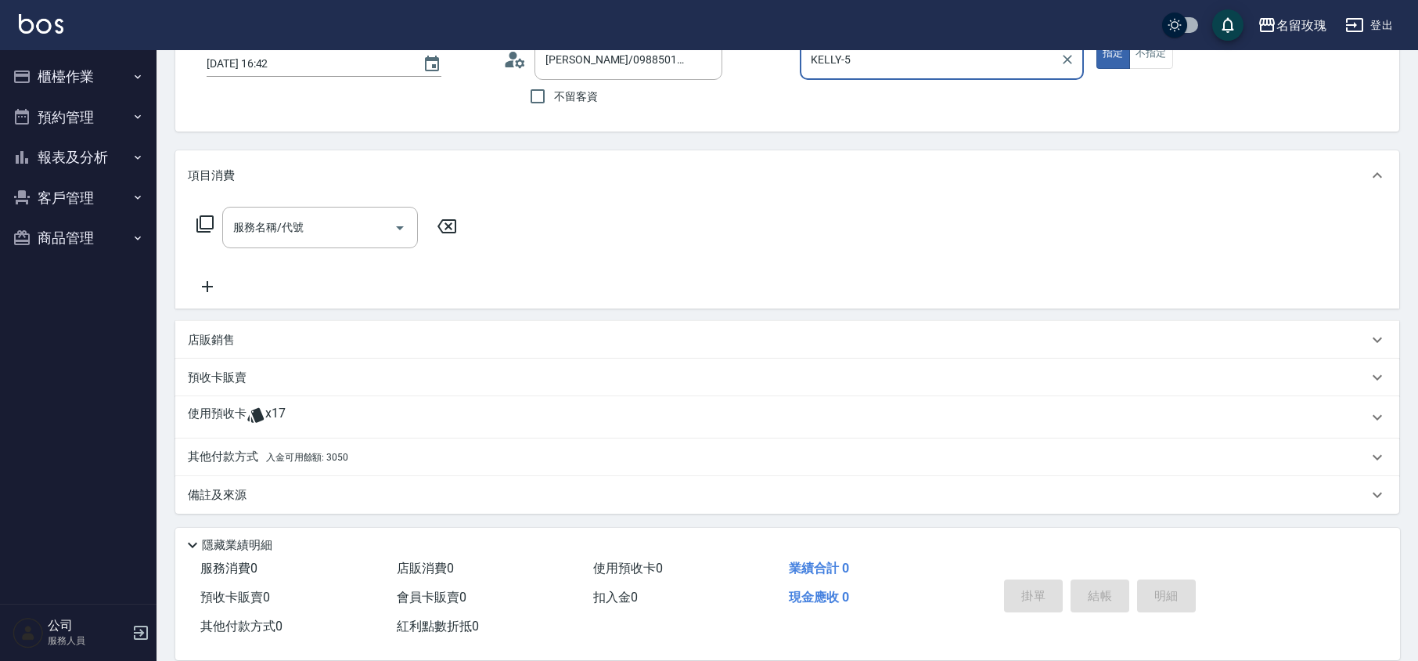
click at [310, 415] on div "使用預收卡 x17" at bounding box center [778, 416] width 1180 height 23
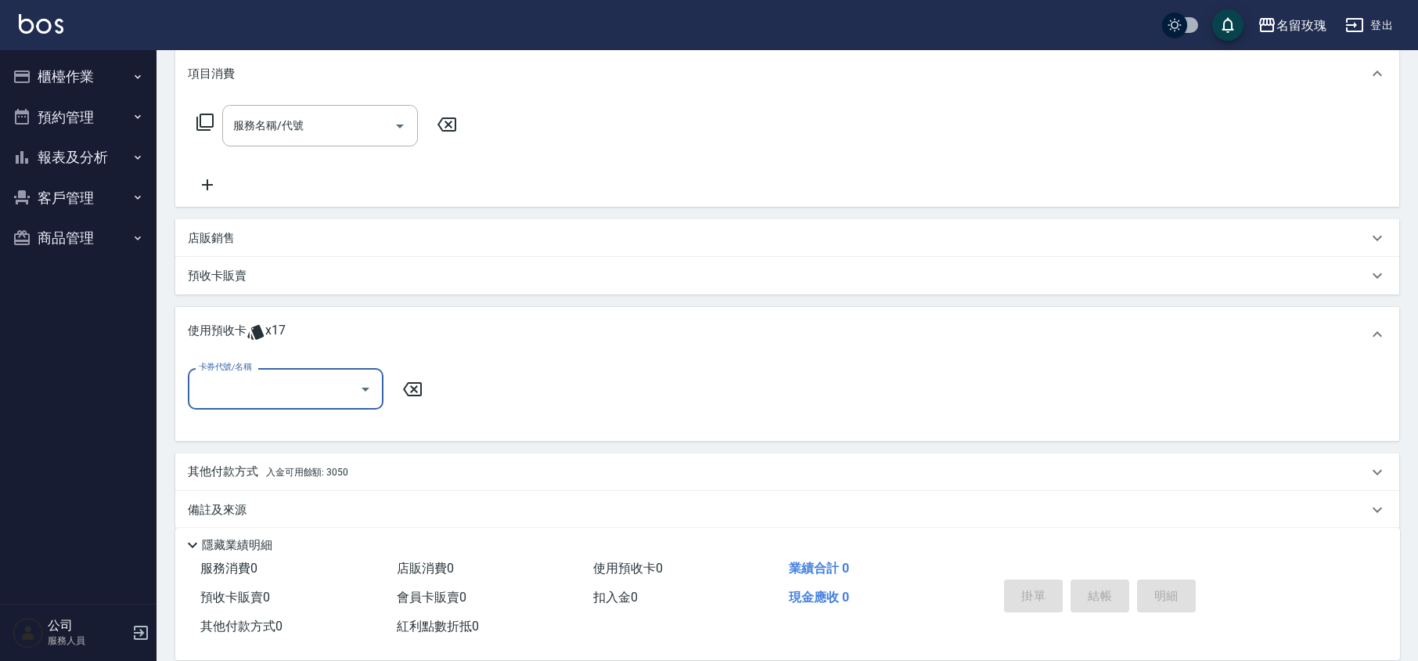
scroll to position [211, 0]
click at [349, 376] on input "卡券代號/名稱" at bounding box center [274, 386] width 158 height 27
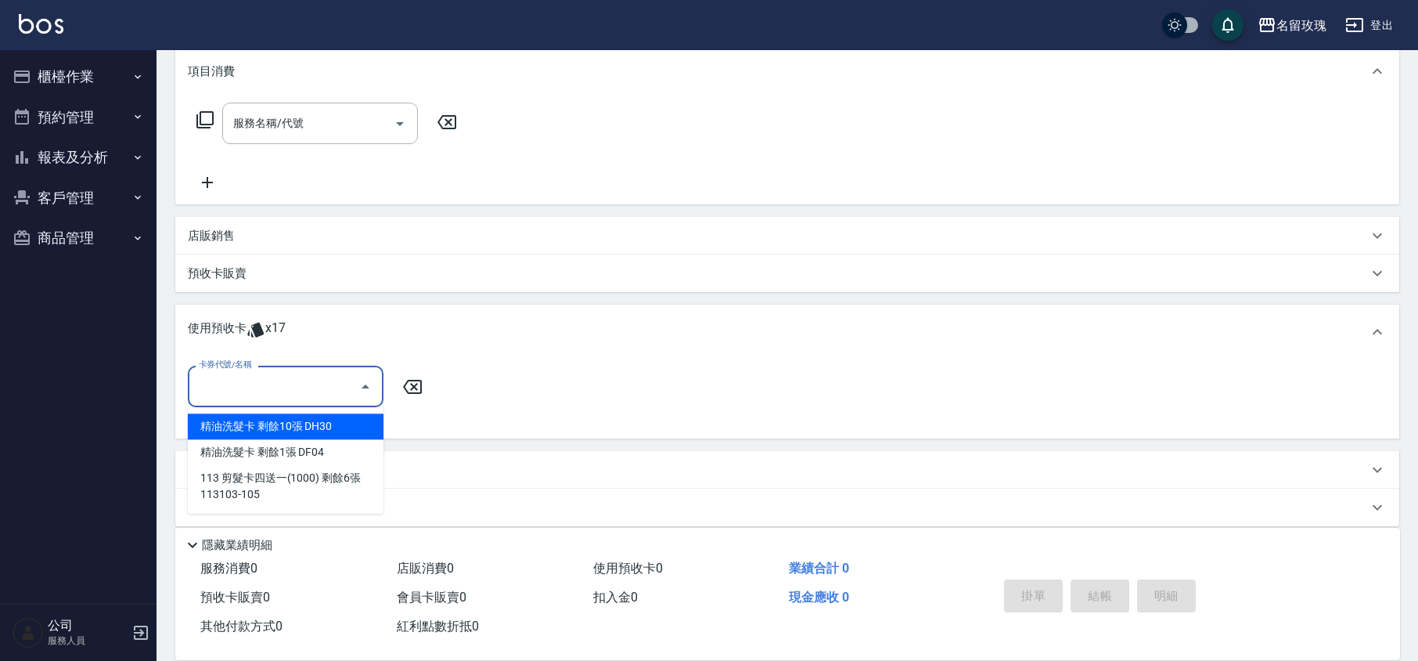
click at [291, 421] on div "精油洗髮卡 剩餘10張 DH30" at bounding box center [286, 426] width 196 height 26
type input "精油洗髮卡 DH30"
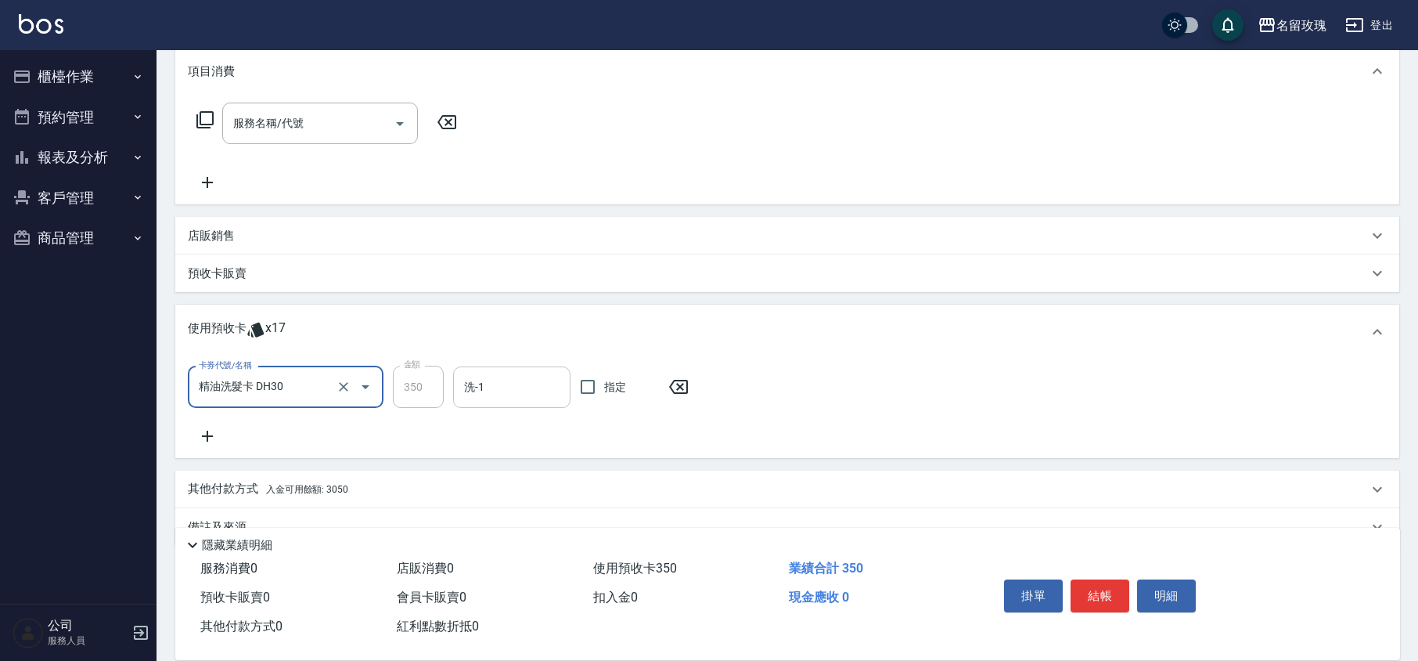
click at [546, 371] on div "洗-1" at bounding box center [511, 386] width 117 height 41
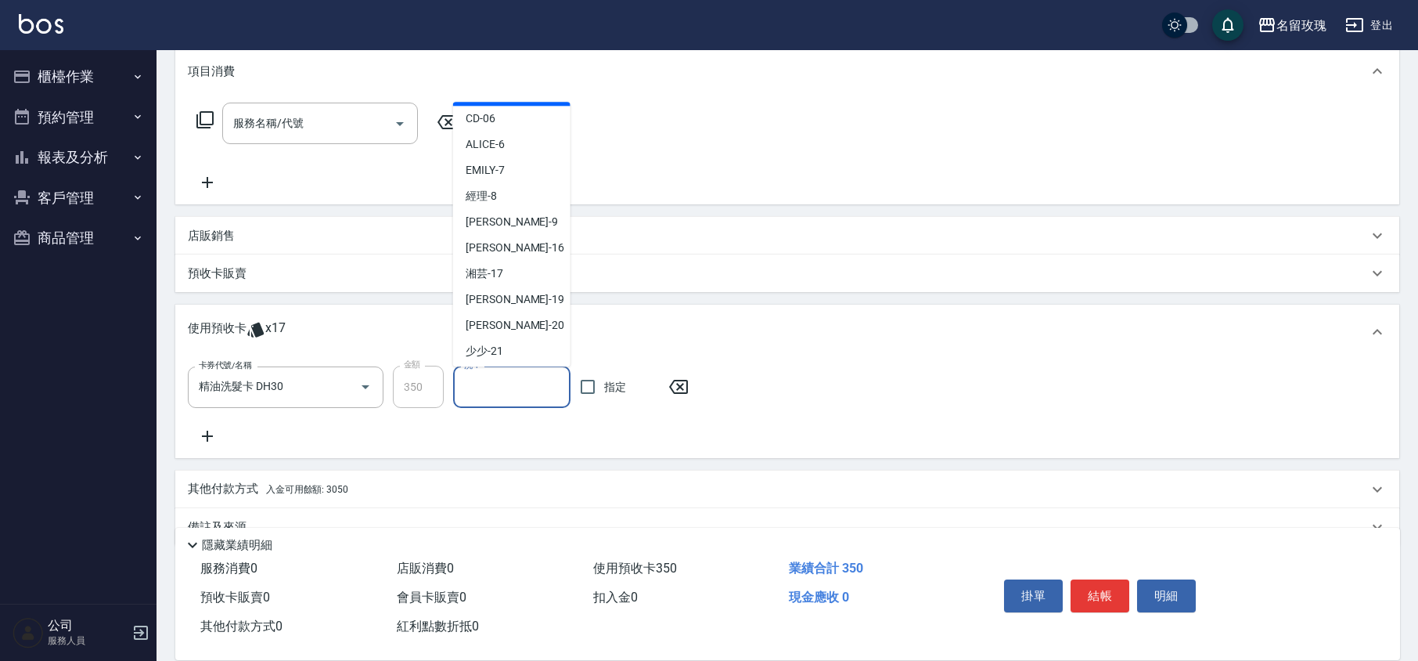
scroll to position [291, 0]
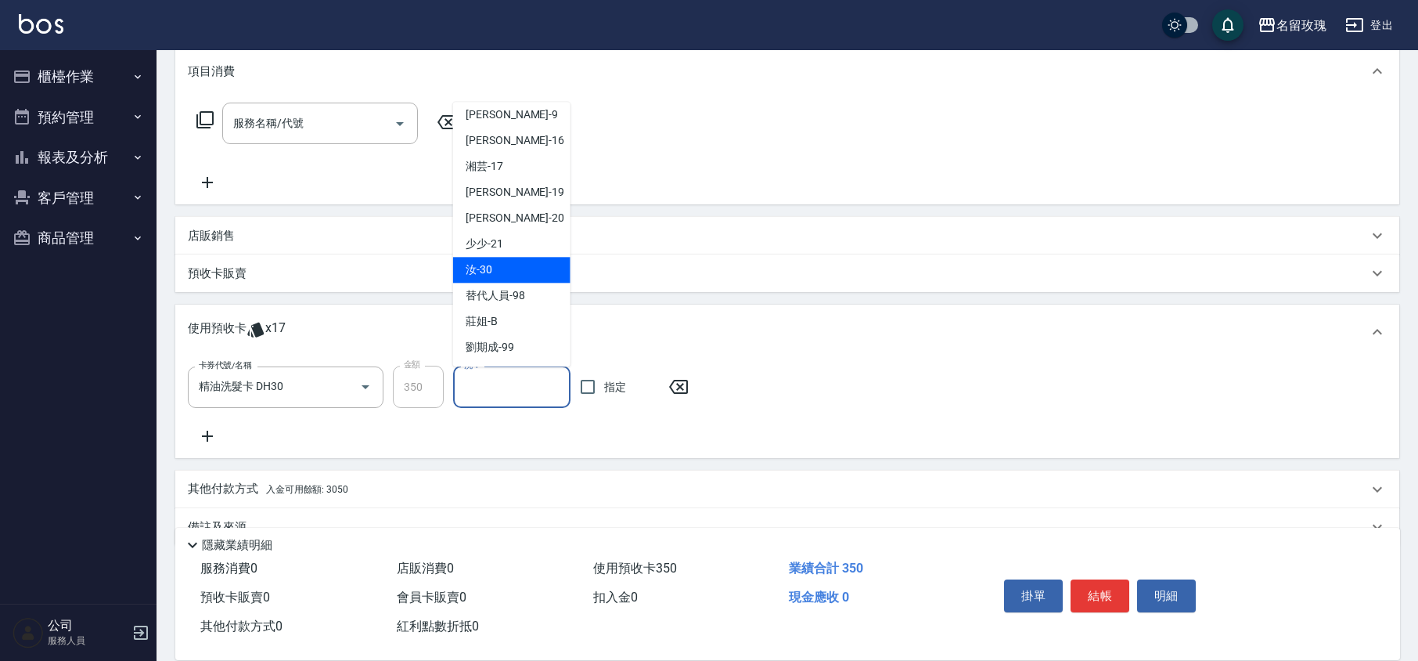
click at [481, 271] on span "汝 -30" at bounding box center [479, 270] width 27 height 16
type input "汝-30"
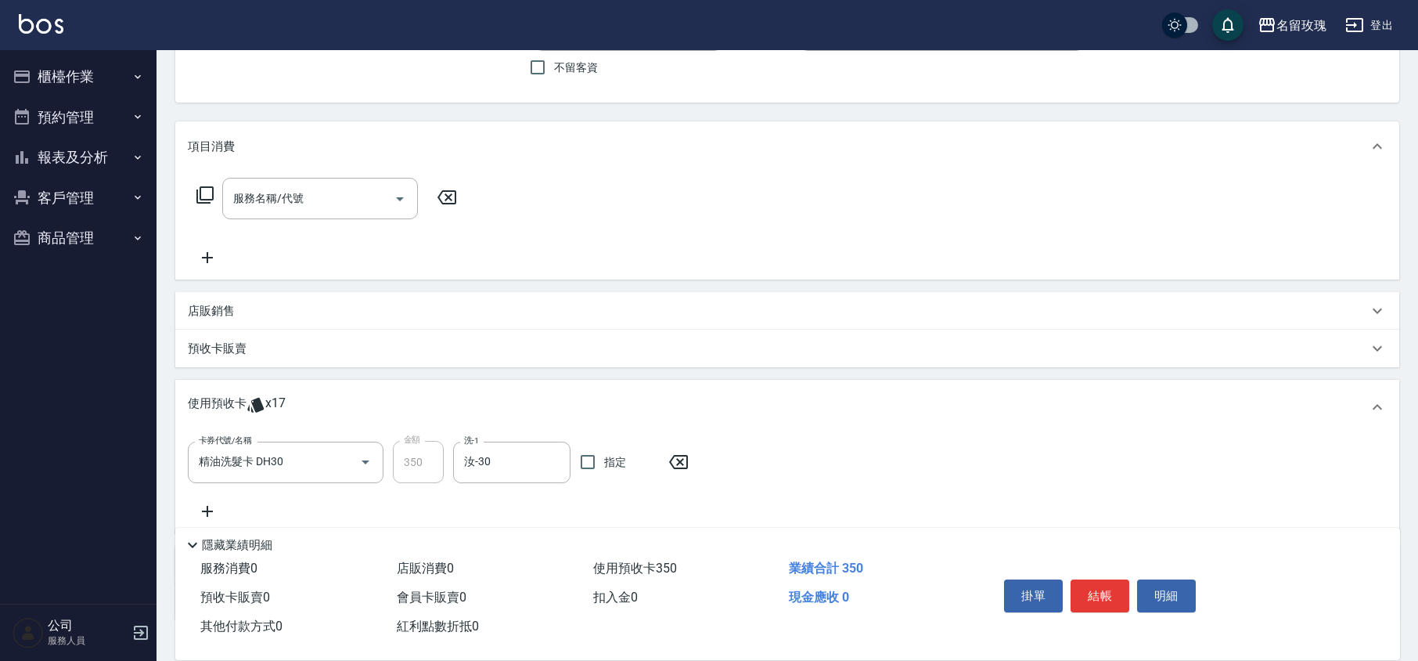
scroll to position [34, 0]
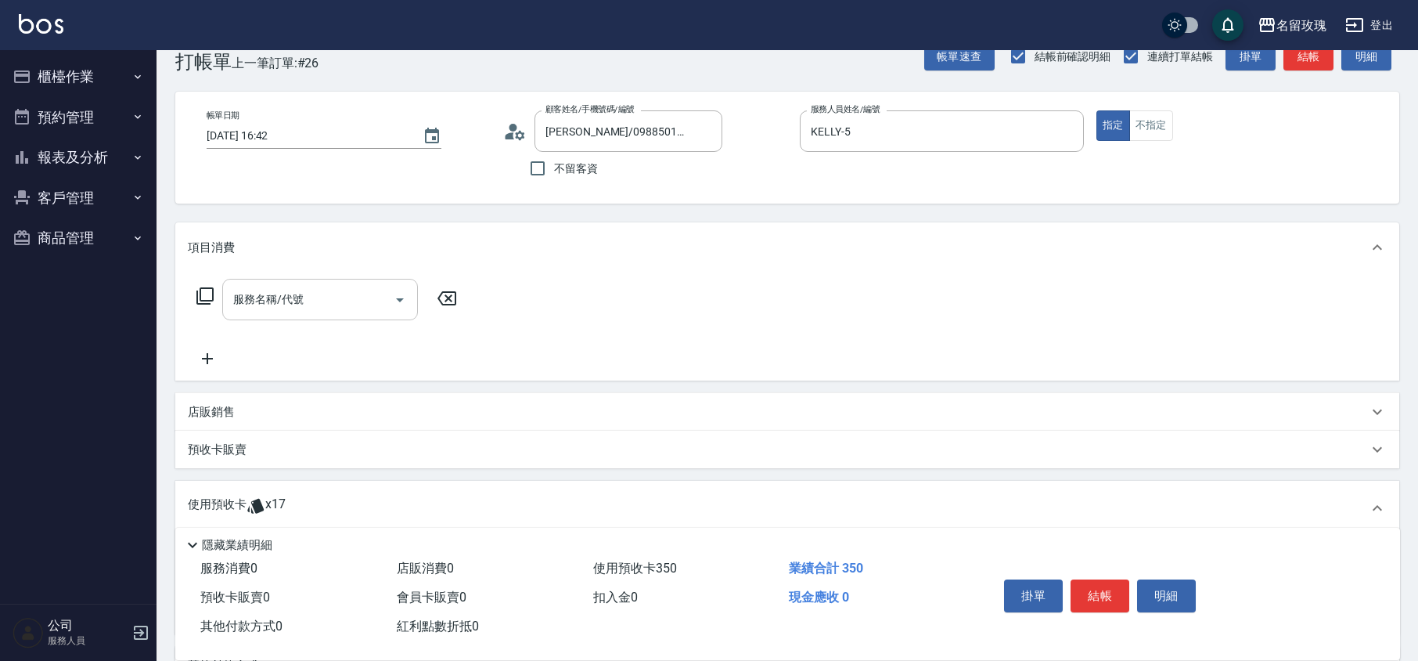
click at [258, 296] on div "服務名稱/代號 服務名稱/代號" at bounding box center [320, 299] width 196 height 41
type input "剪瀏海(302)"
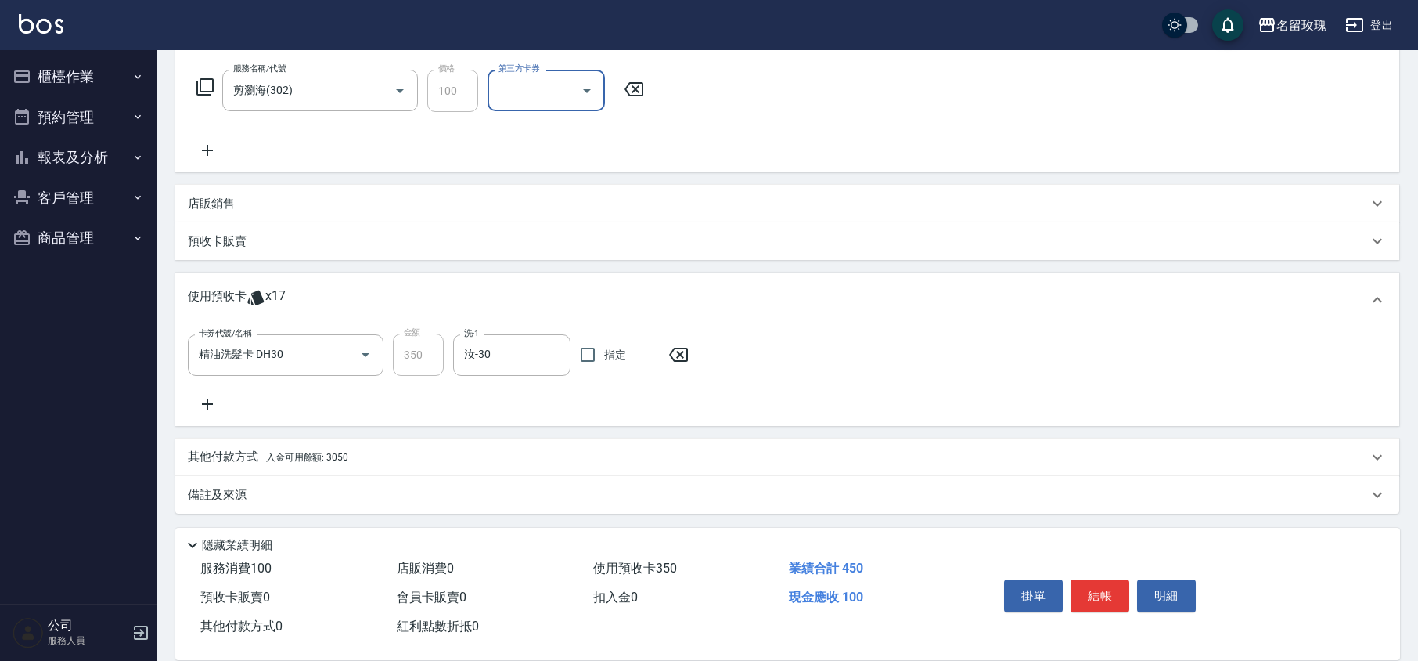
click at [235, 484] on div "備註及來源" at bounding box center [787, 495] width 1224 height 38
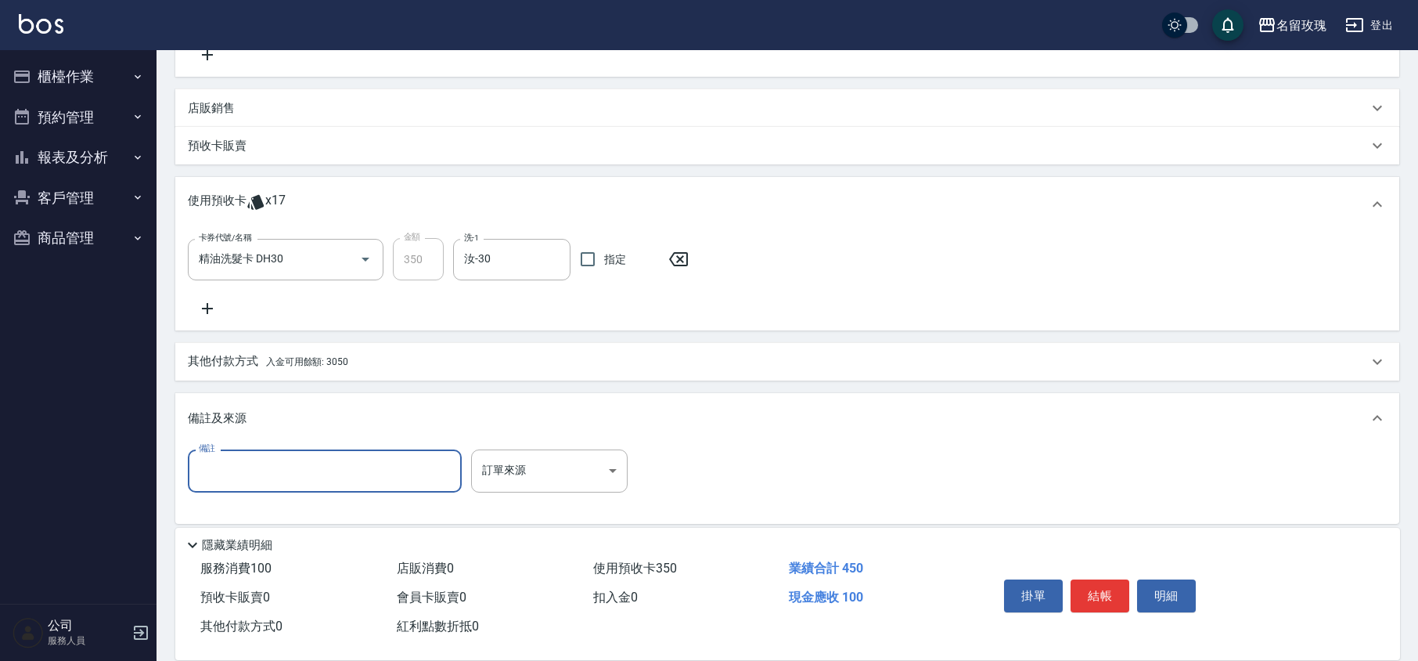
scroll to position [340, 0]
click at [236, 484] on input "備註" at bounding box center [325, 469] width 274 height 42
type input "小女兒瀏海"
click at [208, 355] on p "其他付款方式 入金可用餘額: 3050" at bounding box center [268, 360] width 160 height 17
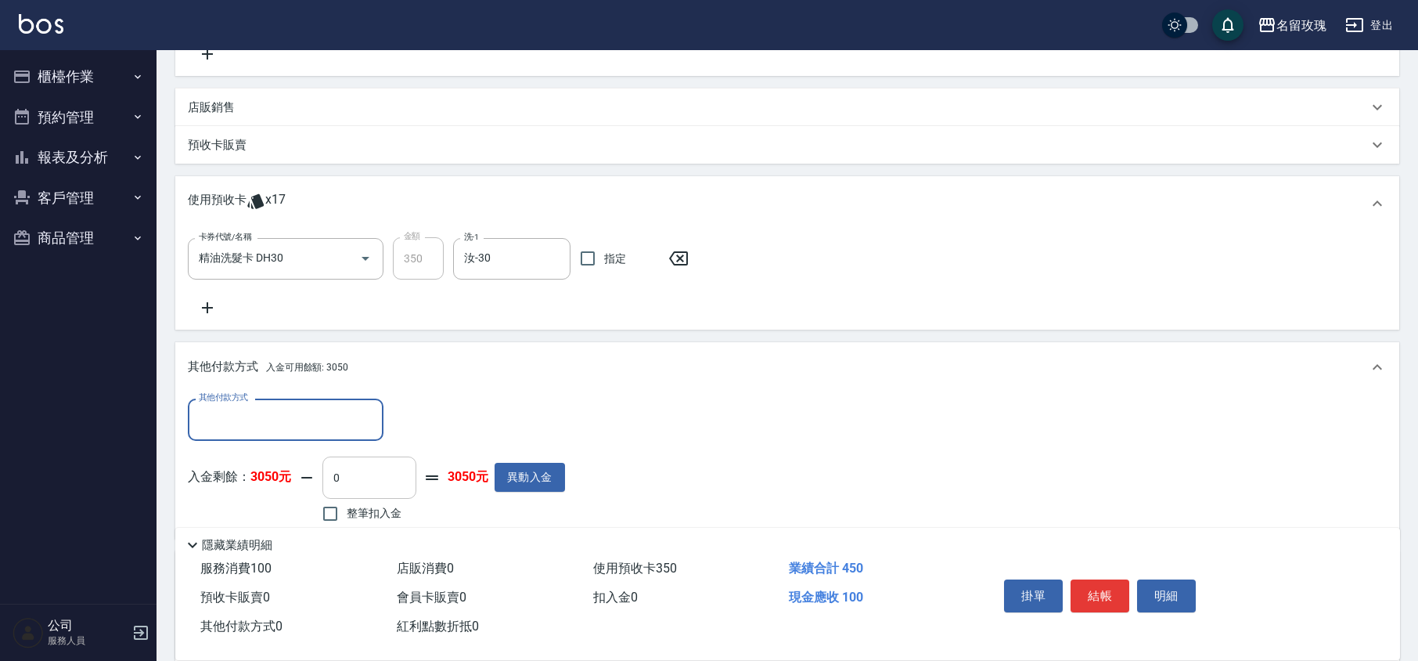
scroll to position [0, 0]
click at [366, 495] on input "0" at bounding box center [369, 477] width 94 height 42
click at [413, 305] on div "卡券代號/名稱 精油洗髮卡 DH30 卡券代號/名稱 金額 350 金額 洗-1 汝-30 洗-1 指定" at bounding box center [787, 277] width 1199 height 80
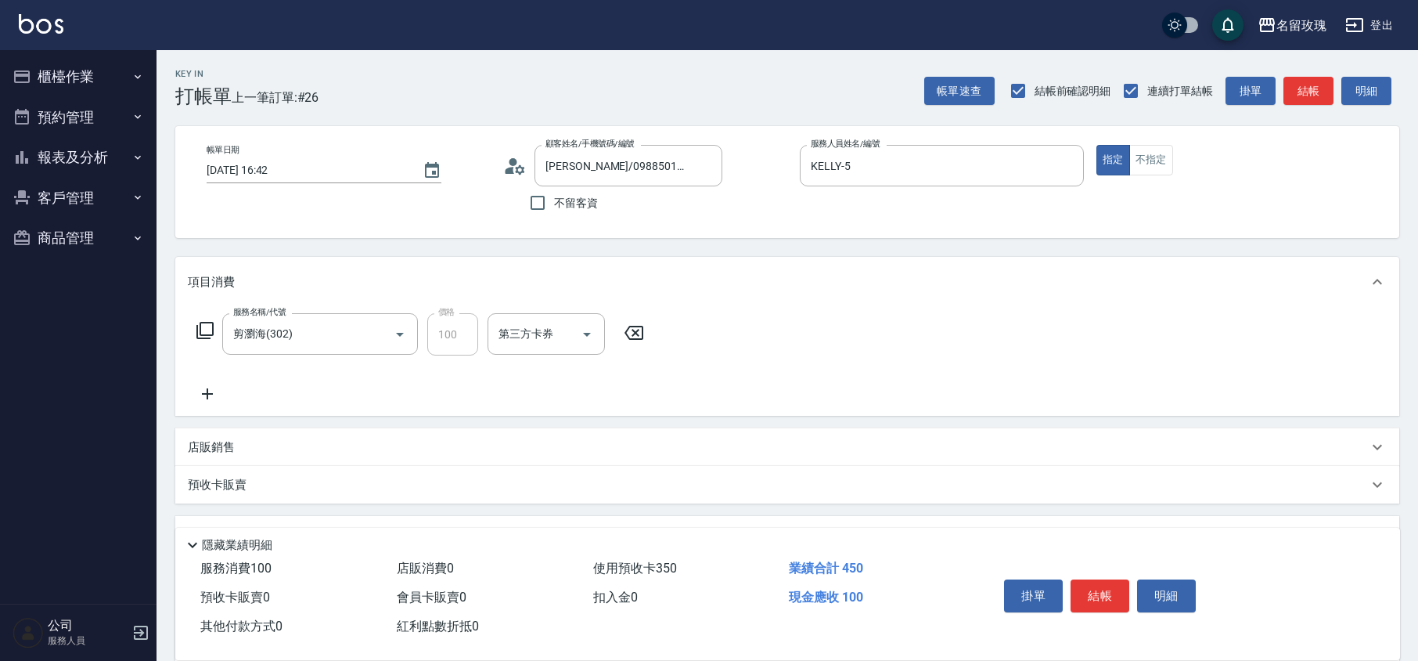
click at [420, 226] on div "帳單日期 [DATE] 16:42 顧客姓名/手機號碼/編號 [PERSON_NAME]/0988501337/K-430 顧客姓名/手機號碼/編號 不留客資…" at bounding box center [787, 182] width 1224 height 112
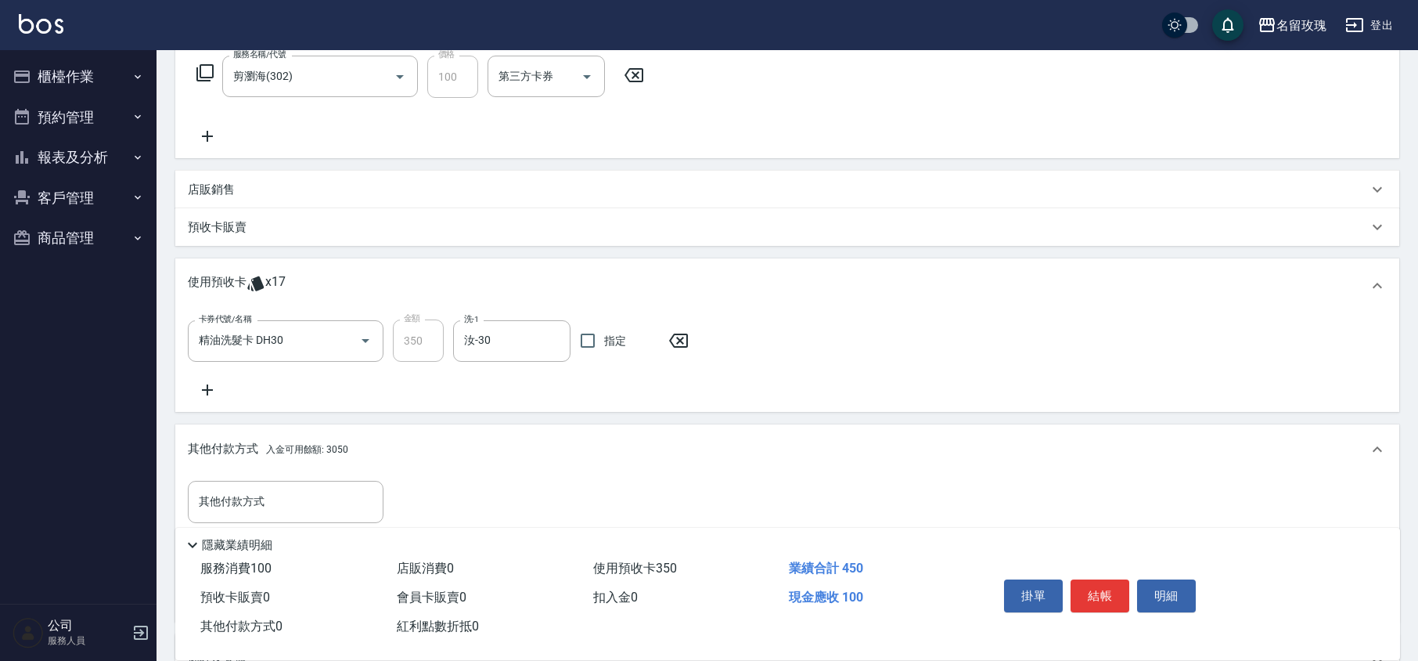
scroll to position [508, 0]
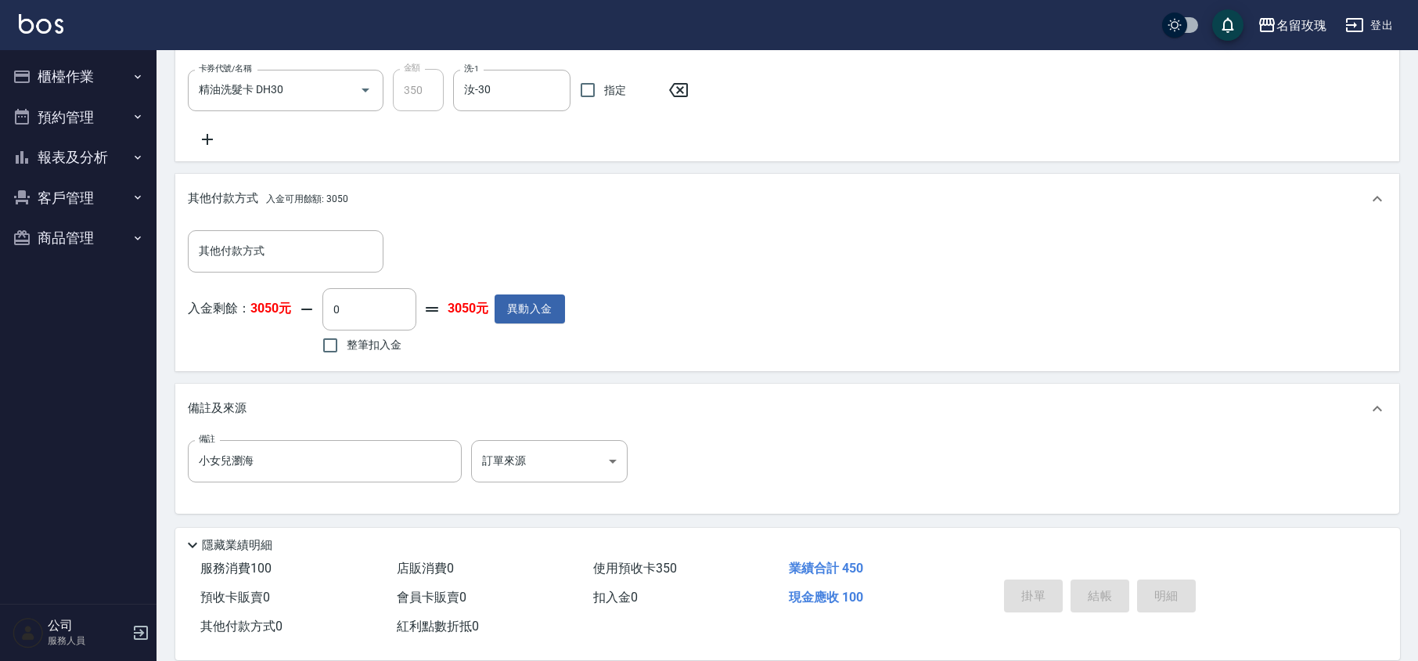
type input "[DATE] 17:27"
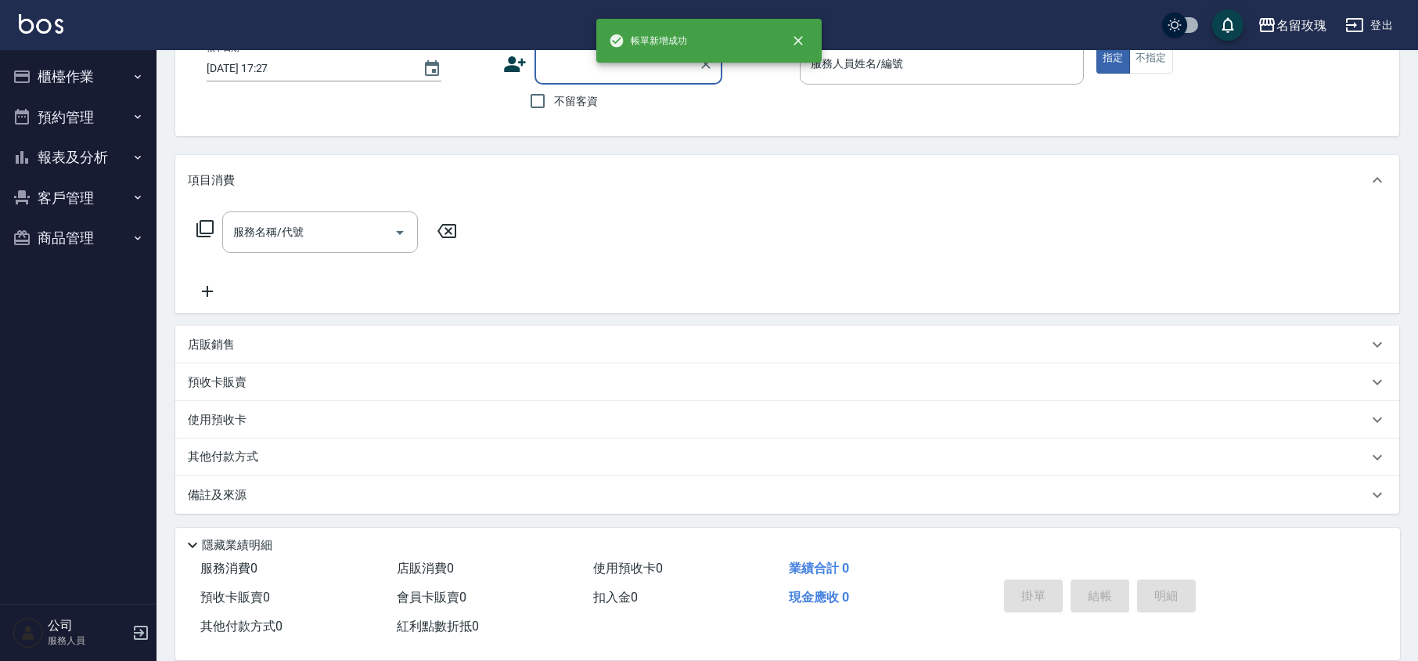
scroll to position [0, 0]
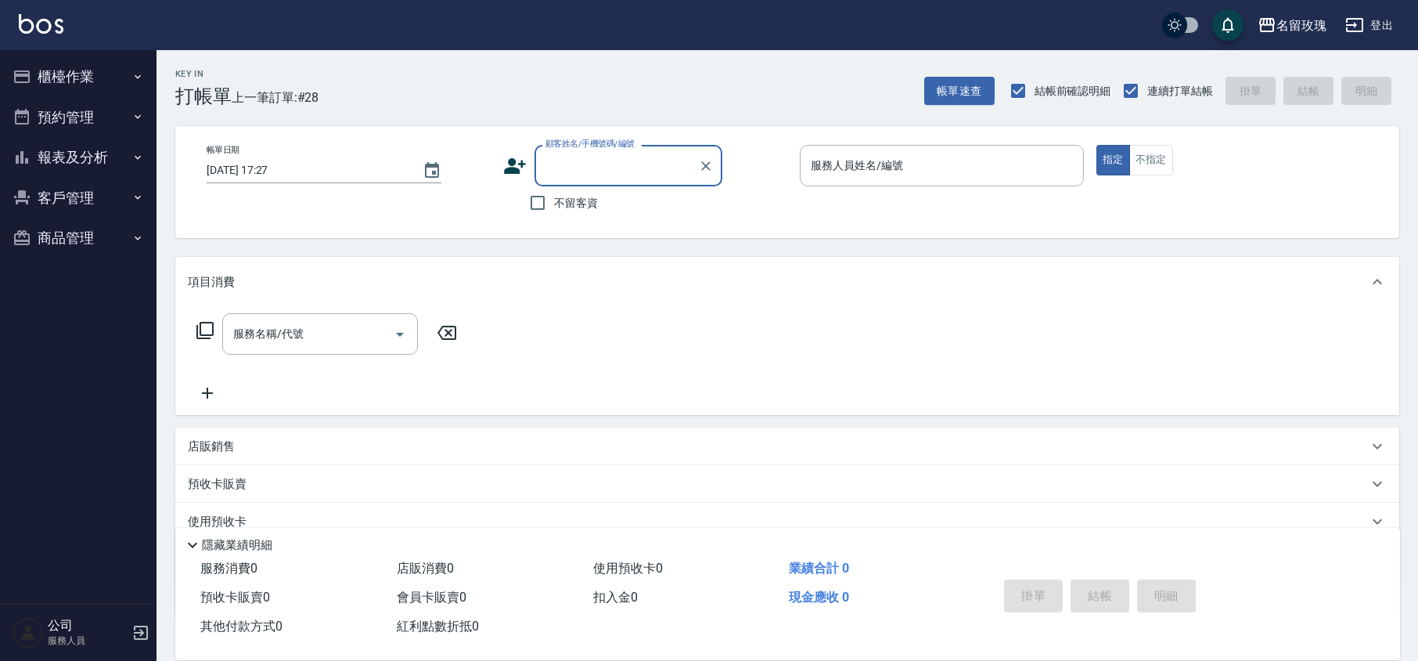
click at [88, 85] on button "櫃檯作業" at bounding box center [78, 76] width 144 height 41
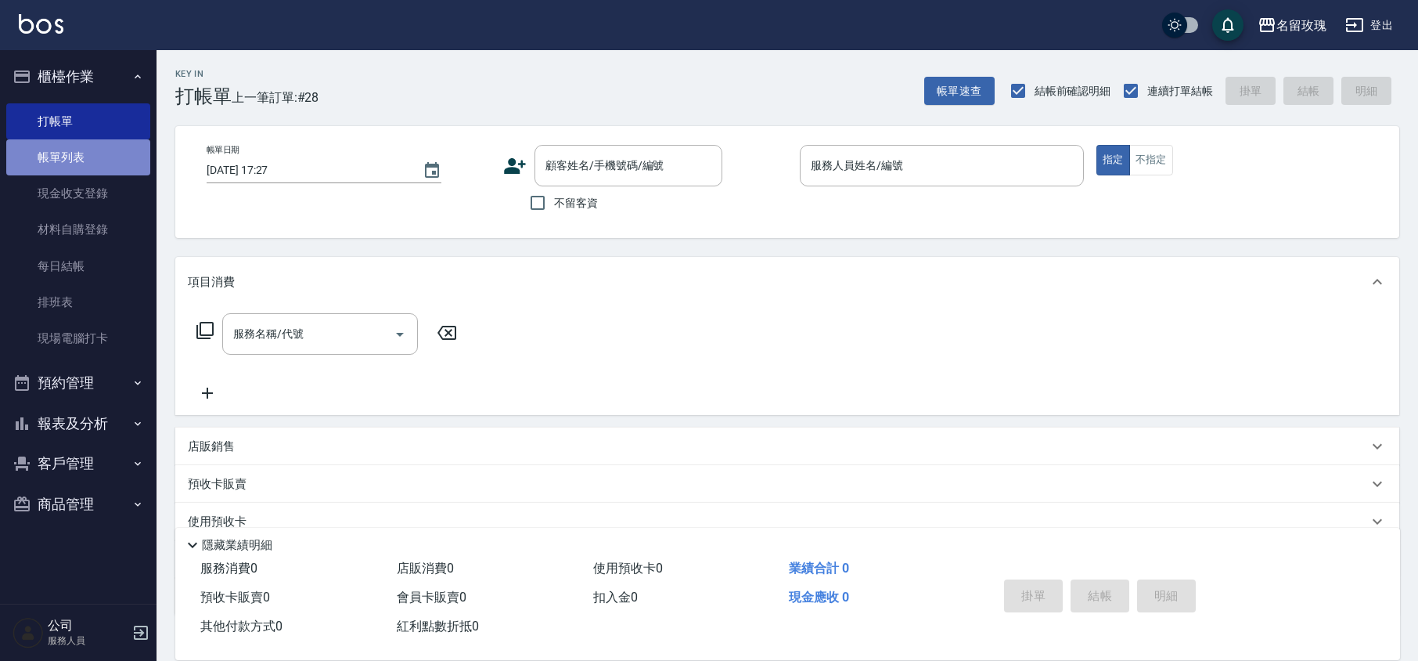
click at [72, 160] on link "帳單列表" at bounding box center [78, 157] width 144 height 36
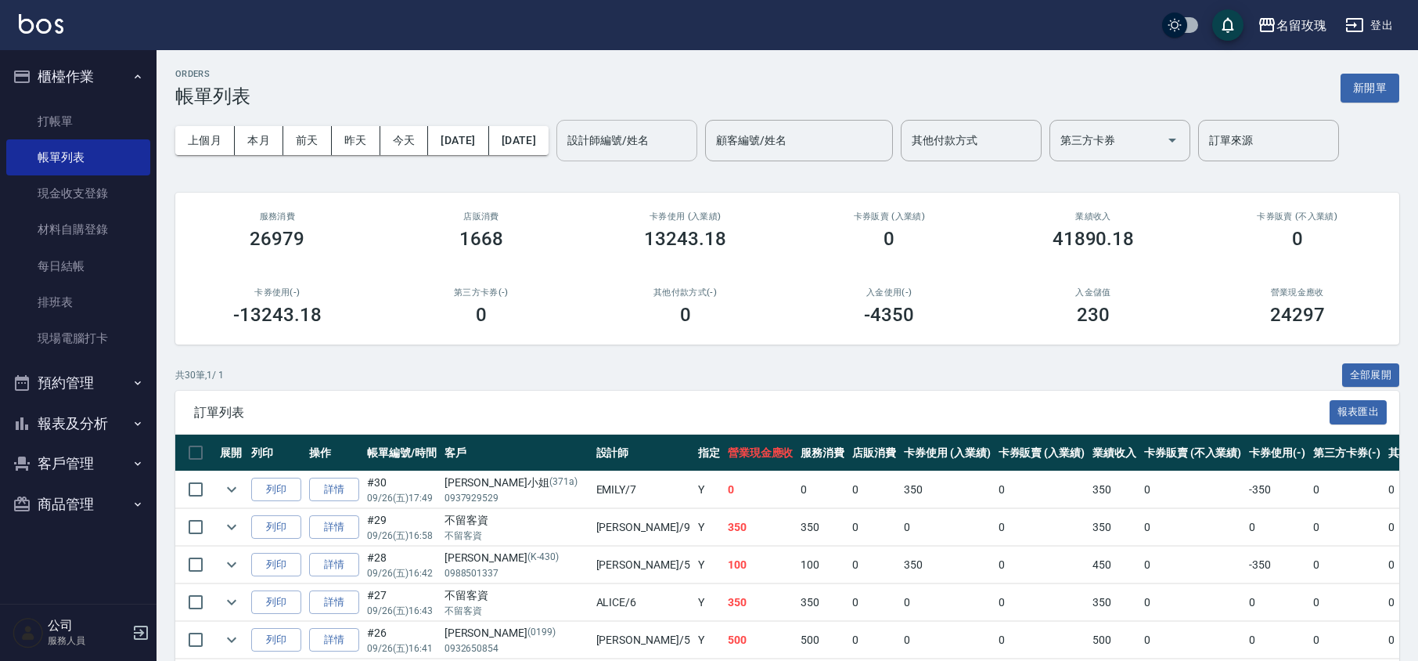
click at [649, 129] on div "設計師編號/姓名 設計師編號/姓名" at bounding box center [626, 140] width 141 height 41
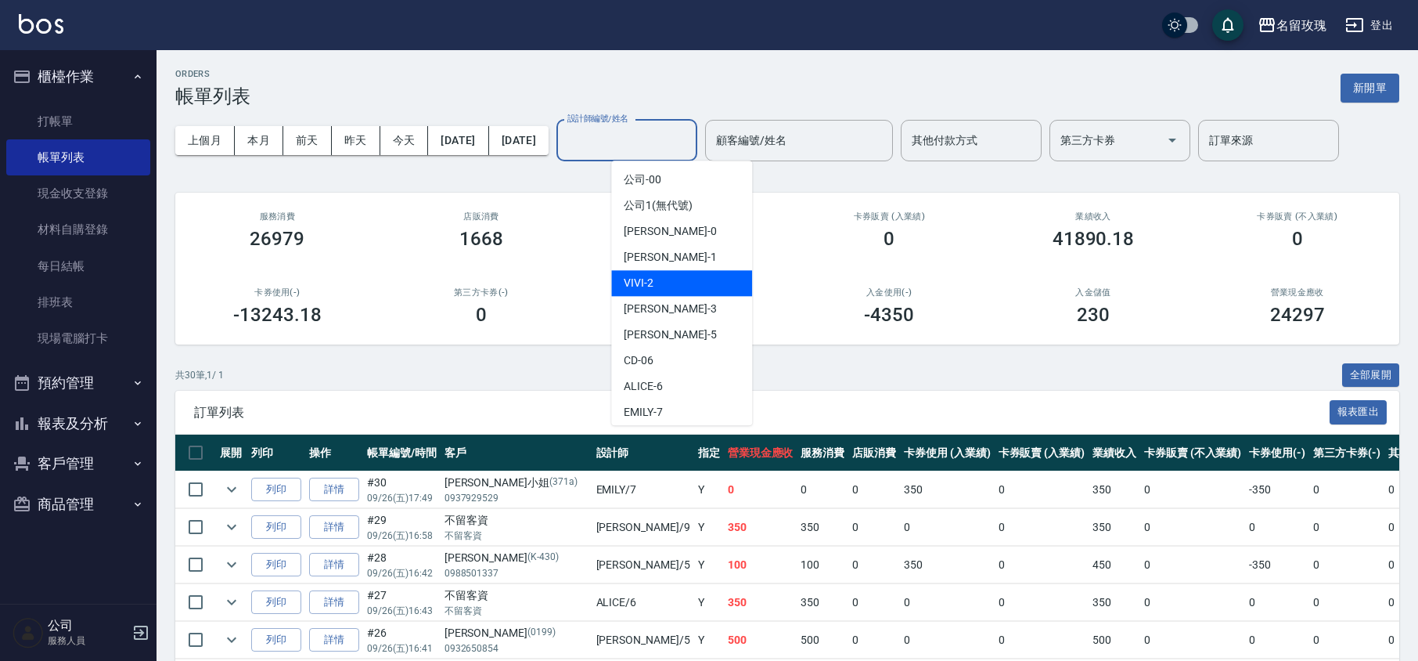
click at [677, 285] on div "VIVI -2" at bounding box center [681, 283] width 141 height 26
type input "VIVI-2"
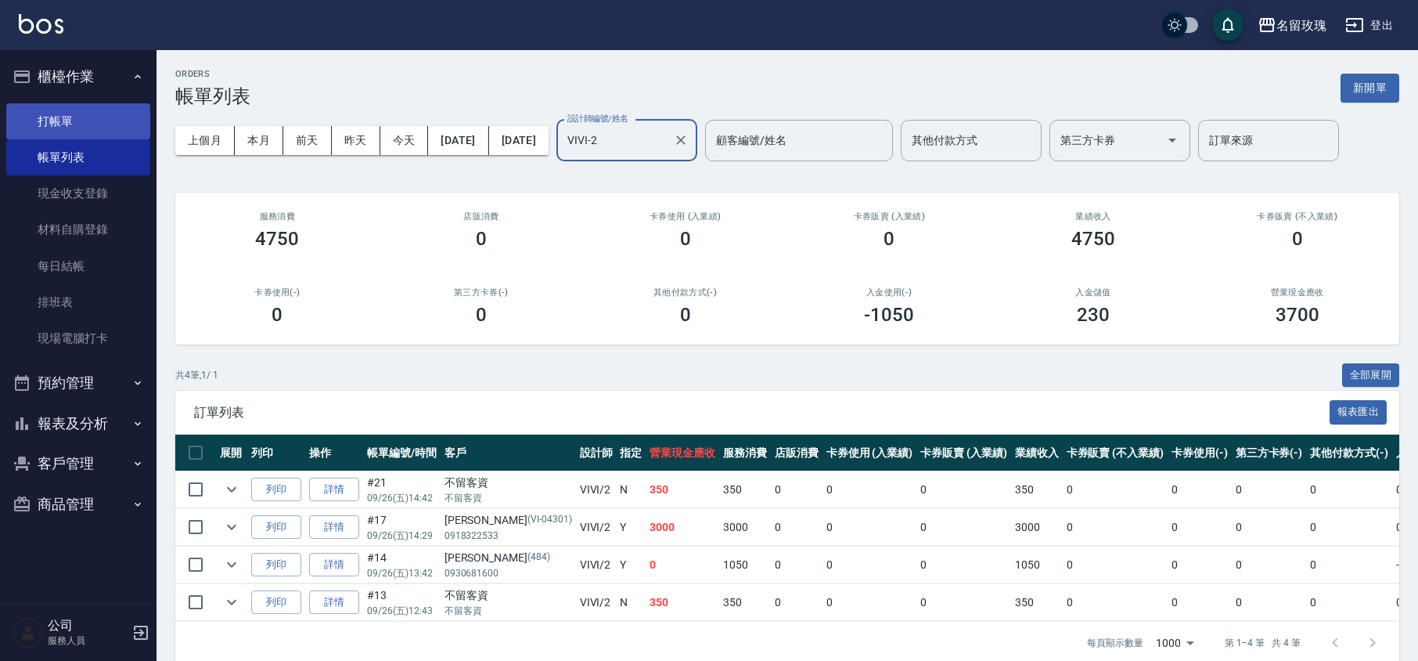
click at [60, 103] on link "打帳單" at bounding box center [78, 121] width 144 height 36
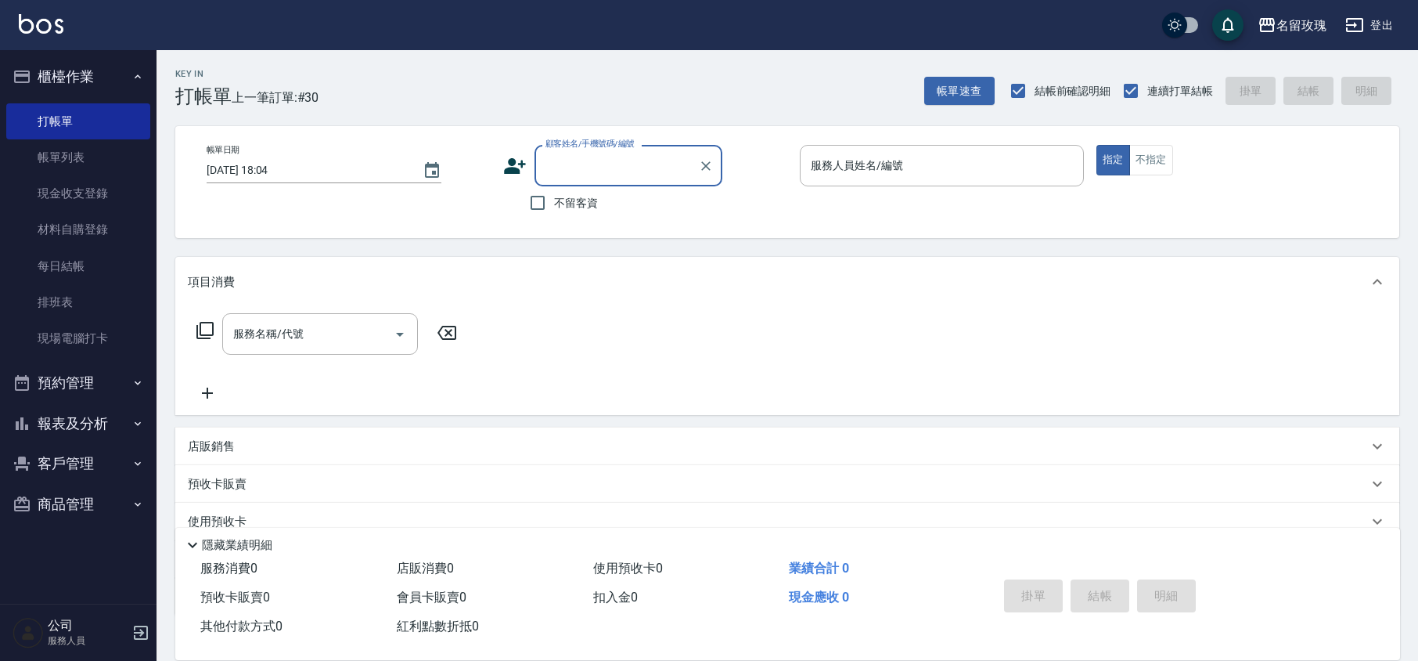
click at [571, 166] on input "顧客姓名/手機號碼/編號" at bounding box center [617, 165] width 150 height 27
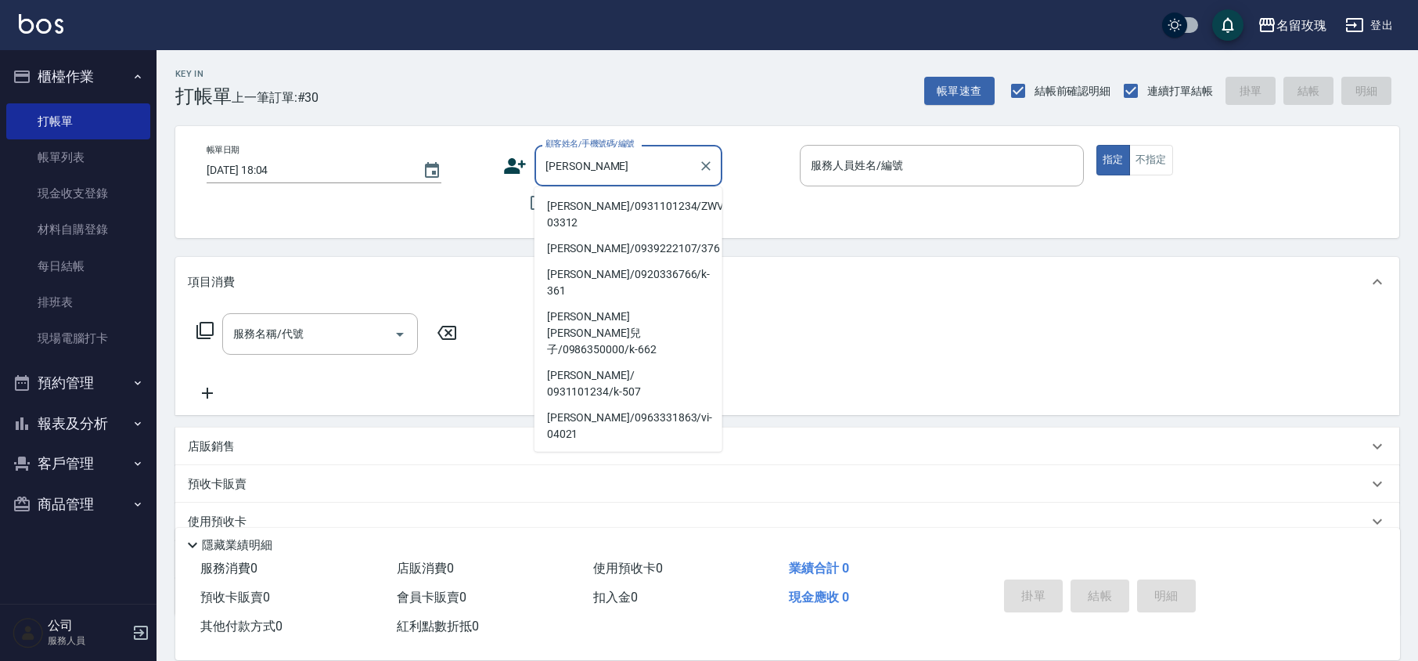
click at [590, 204] on li "[PERSON_NAME]/0931101234/ZWVI-03312" at bounding box center [629, 214] width 188 height 42
type input "[PERSON_NAME]/0931101234/ZWVI-03312"
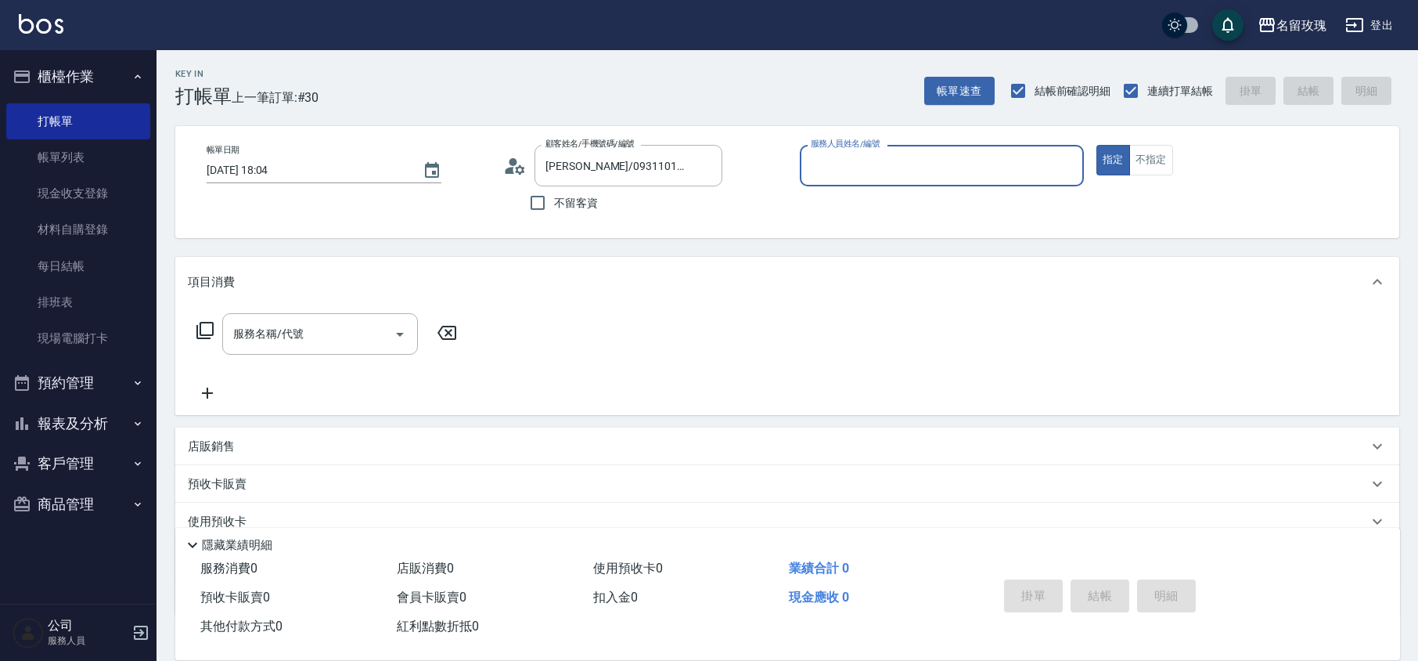
type input "VIVI-2"
click at [264, 326] on div "服務名稱/代號 服務名稱/代號" at bounding box center [320, 333] width 196 height 41
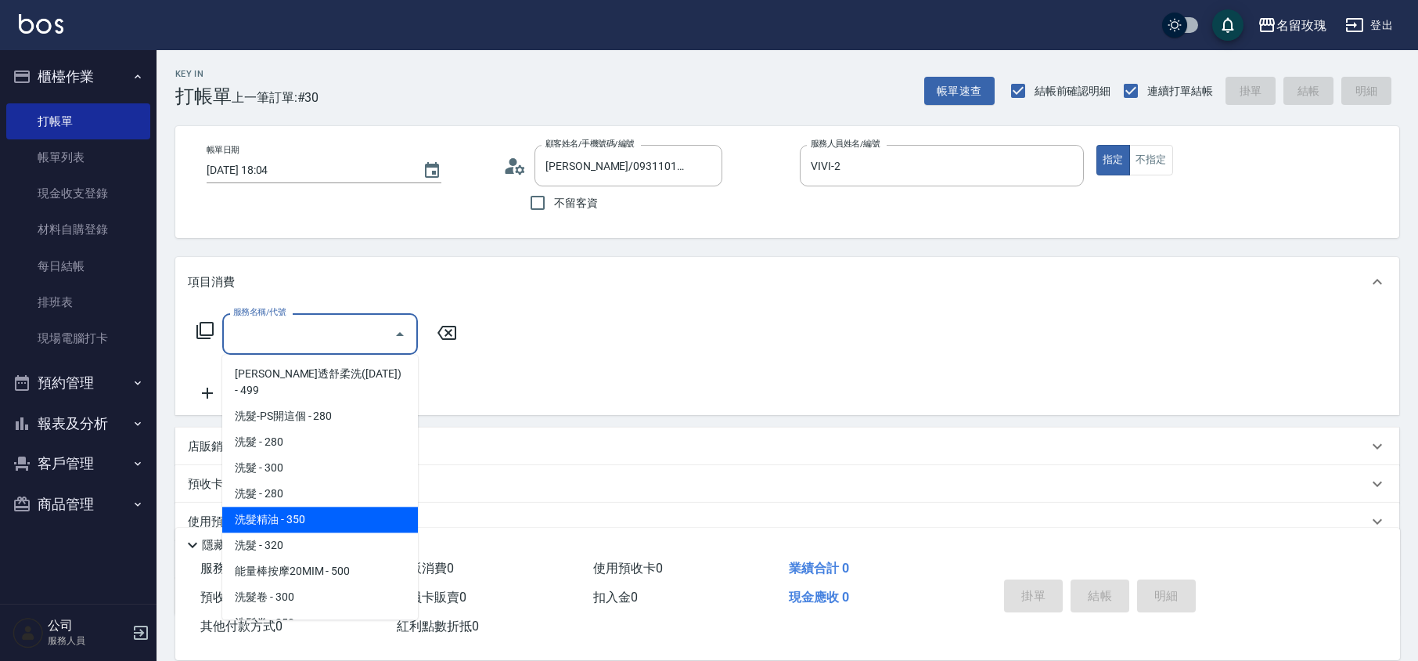
click at [308, 509] on span "洗髮精油 - 350" at bounding box center [320, 519] width 196 height 26
type input "洗髮精油(206)"
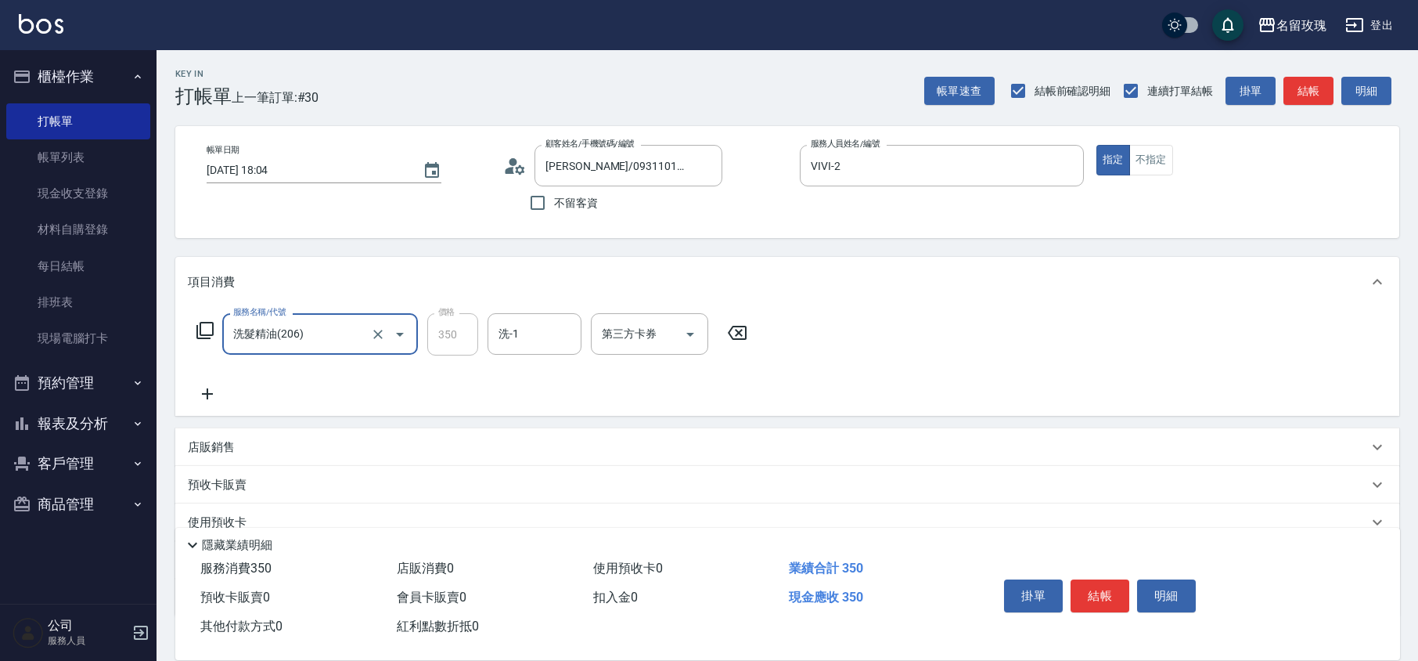
click at [509, 336] on input "洗-1" at bounding box center [535, 333] width 80 height 27
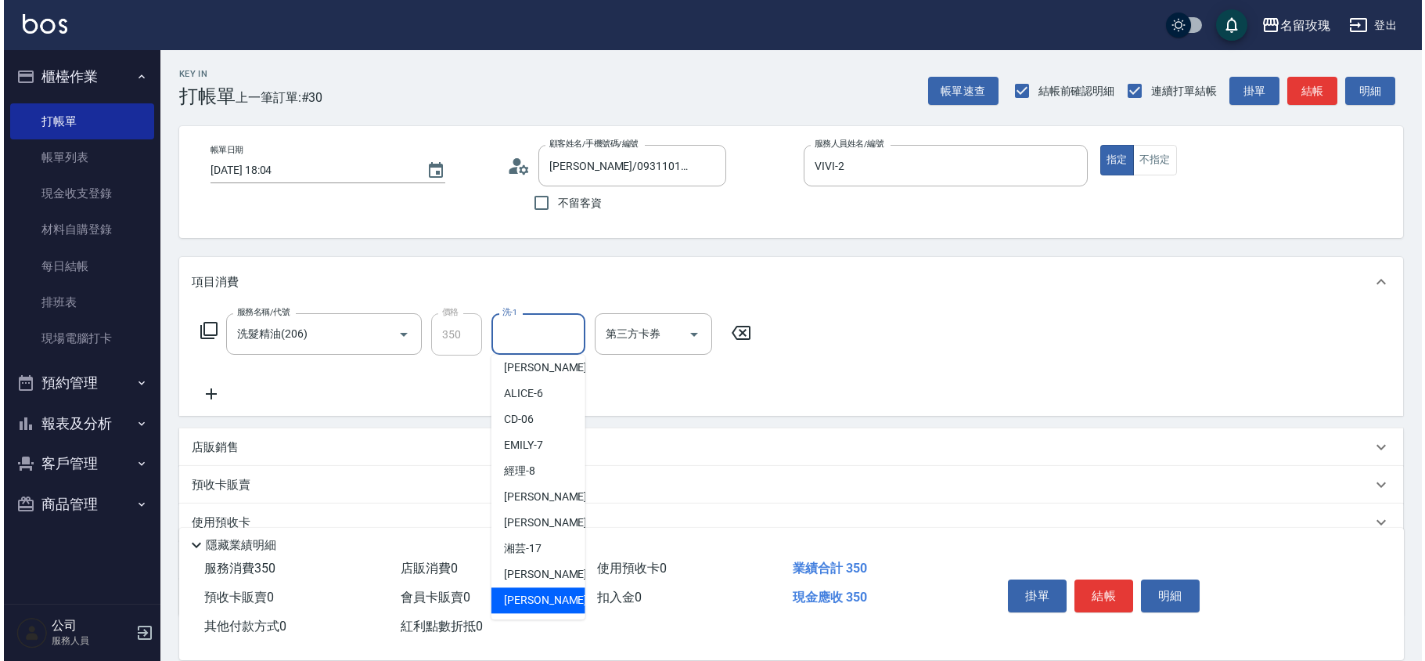
scroll to position [308, 0]
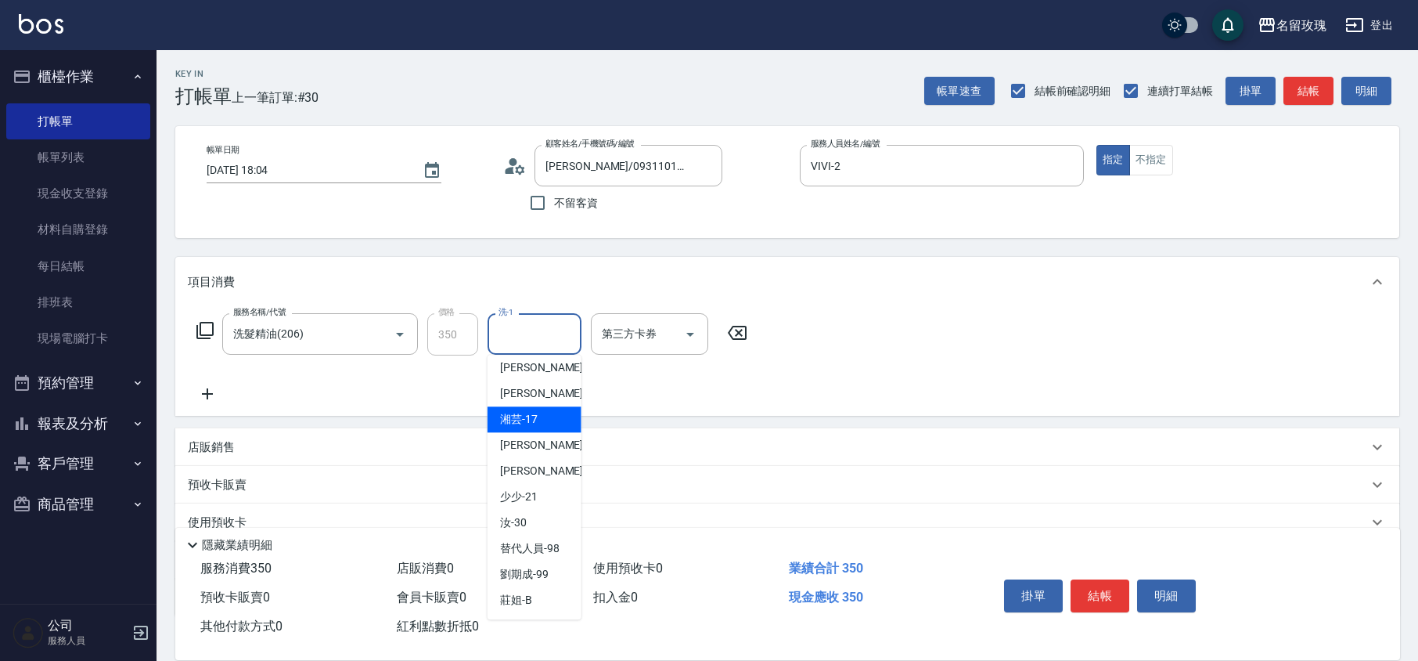
click at [529, 421] on span "湘芸 -17" at bounding box center [519, 419] width 38 height 16
type input "湘芸-17"
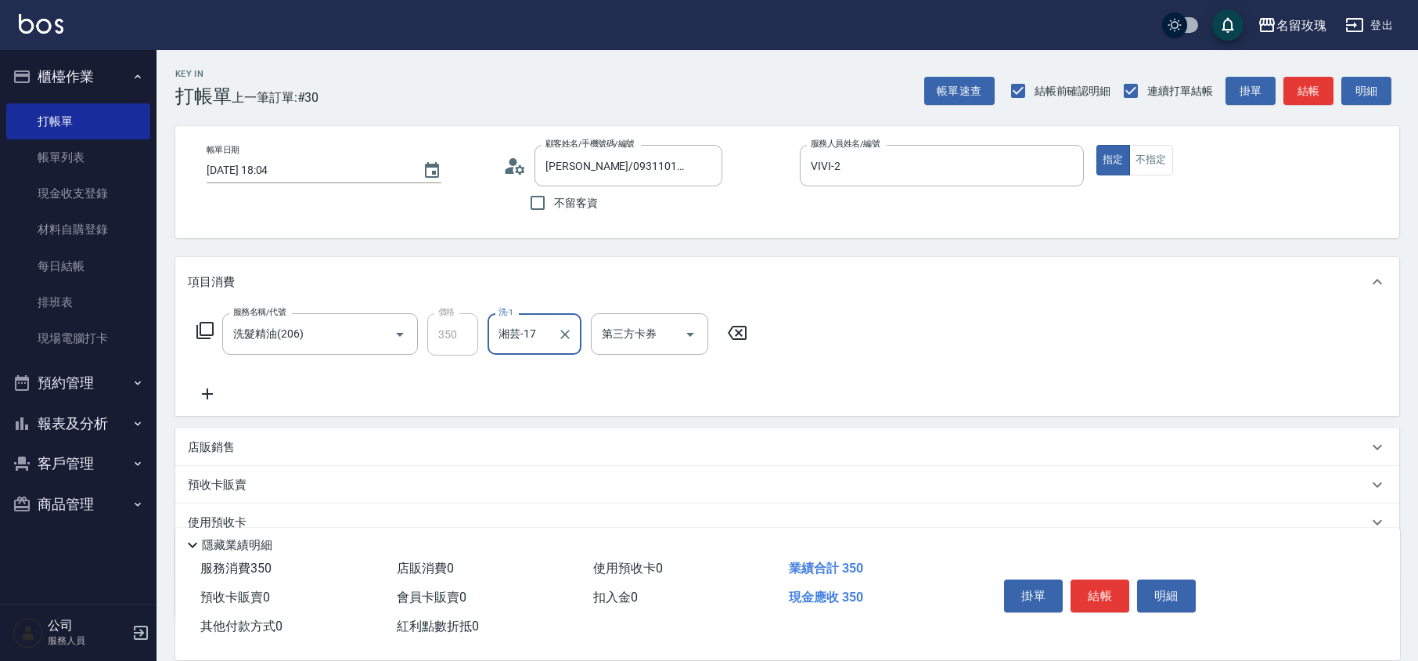
click at [198, 324] on icon at bounding box center [205, 330] width 19 height 19
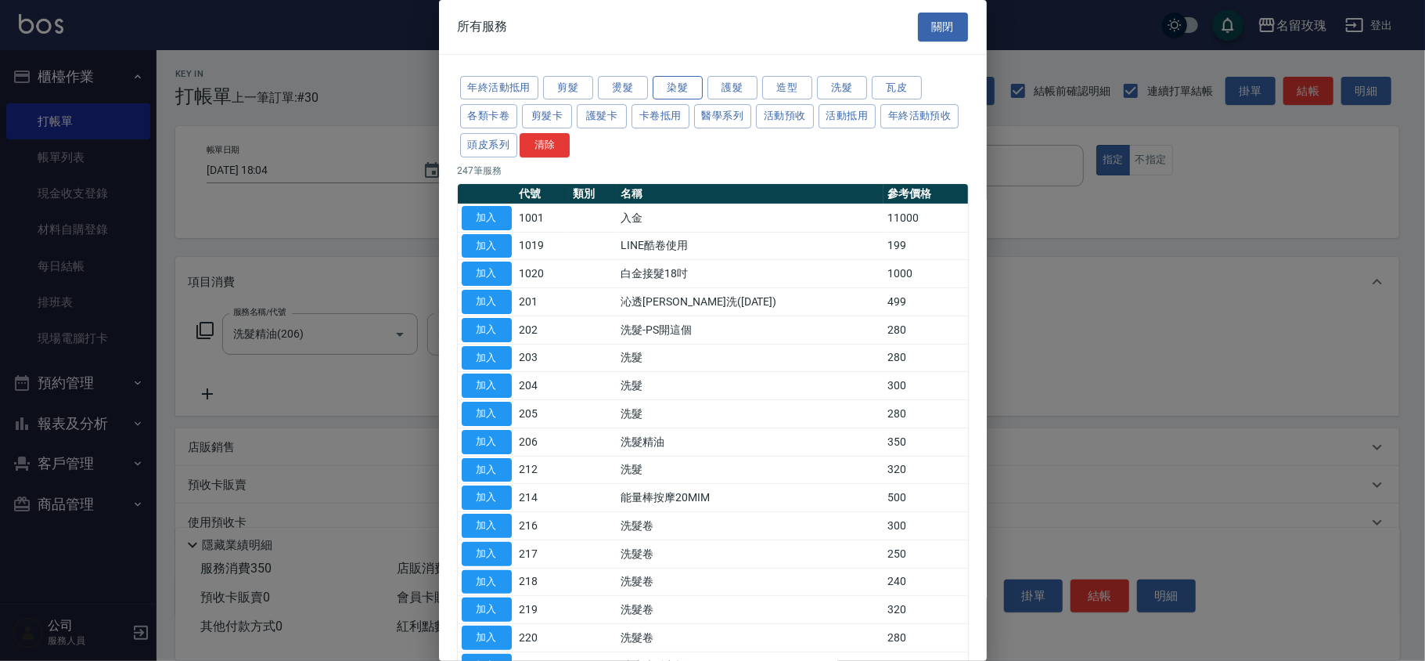
click at [693, 88] on button "染髮" at bounding box center [678, 88] width 50 height 24
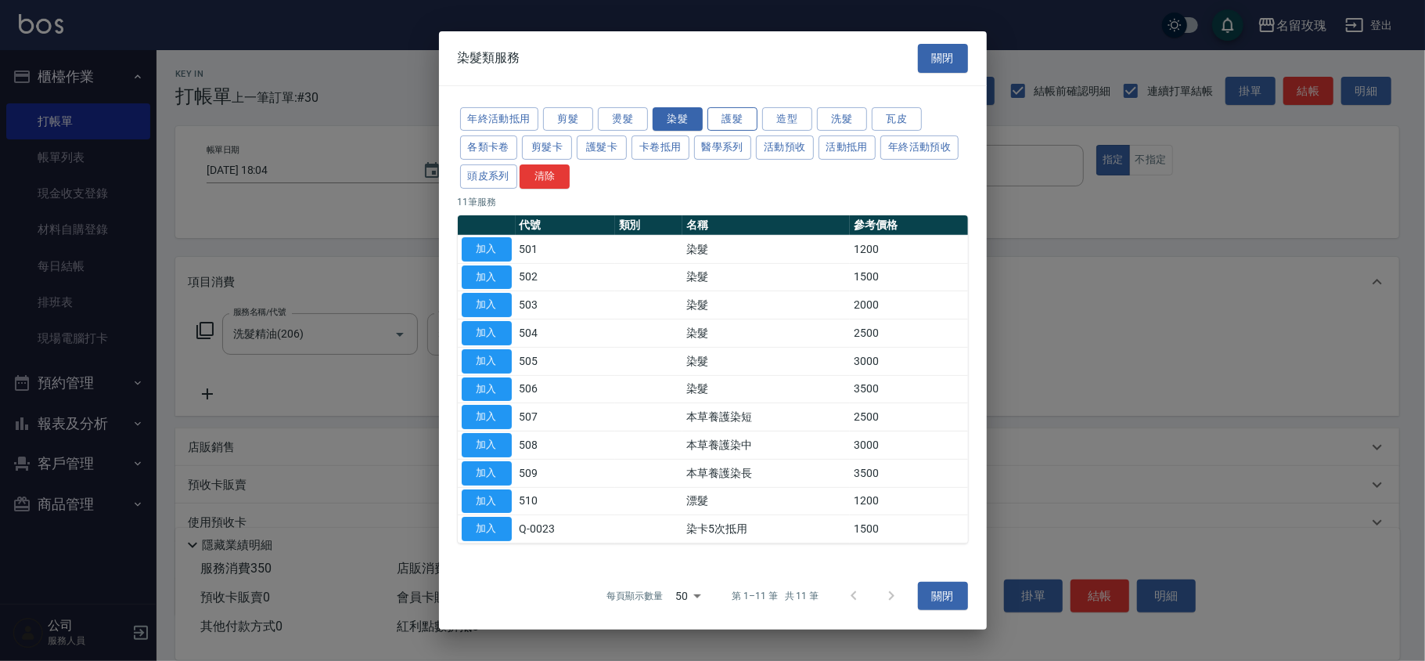
click at [747, 111] on button "護髮" at bounding box center [733, 118] width 50 height 24
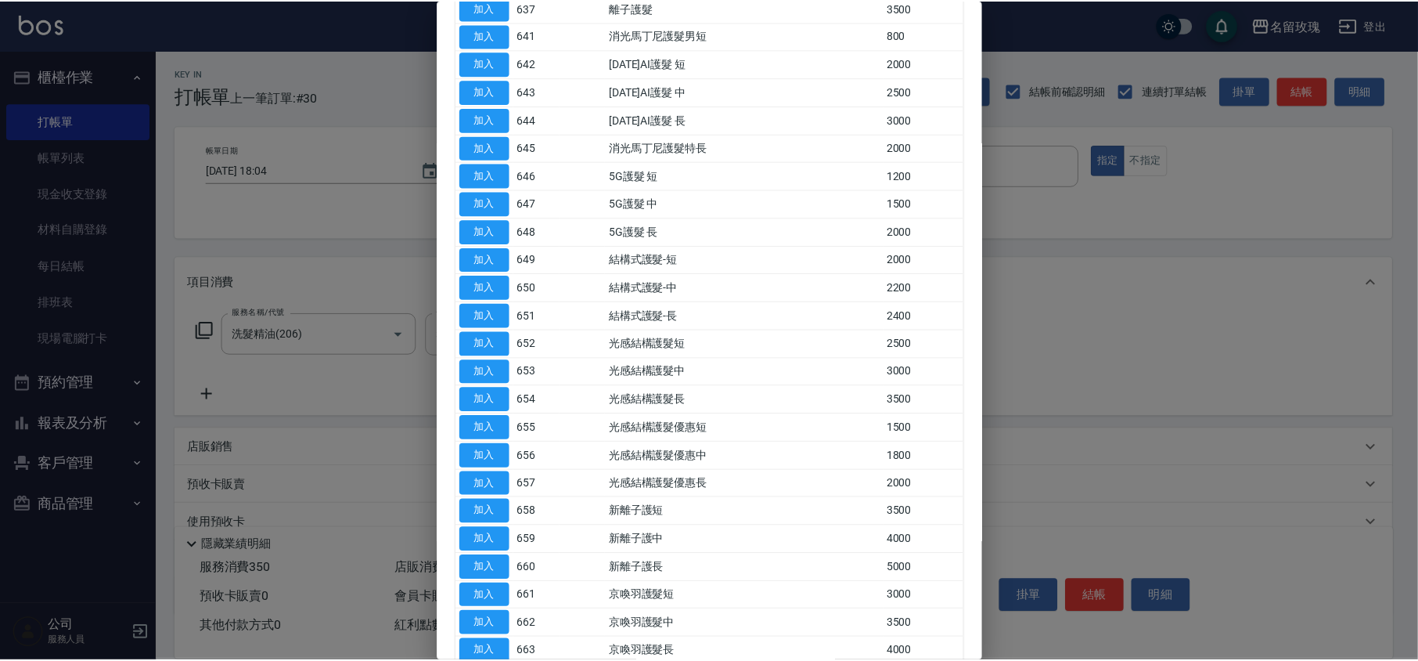
scroll to position [504, 0]
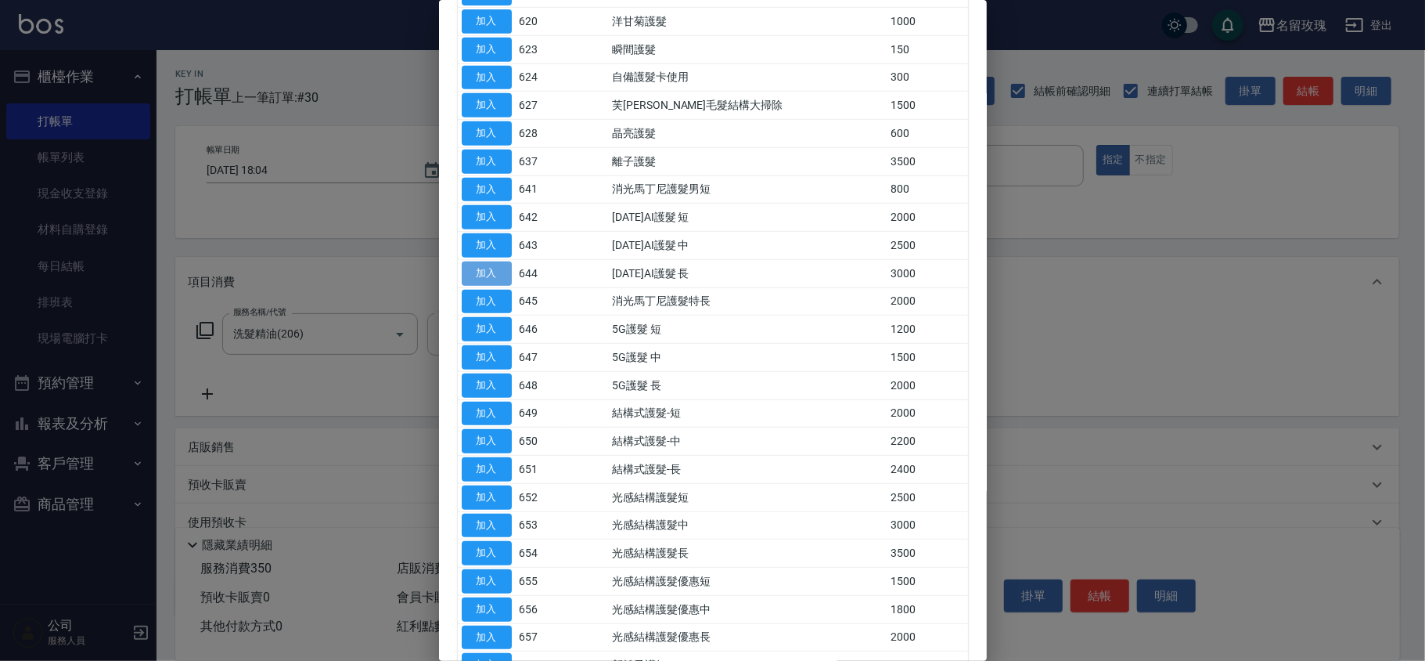
click at [484, 277] on button "加入" at bounding box center [487, 273] width 50 height 24
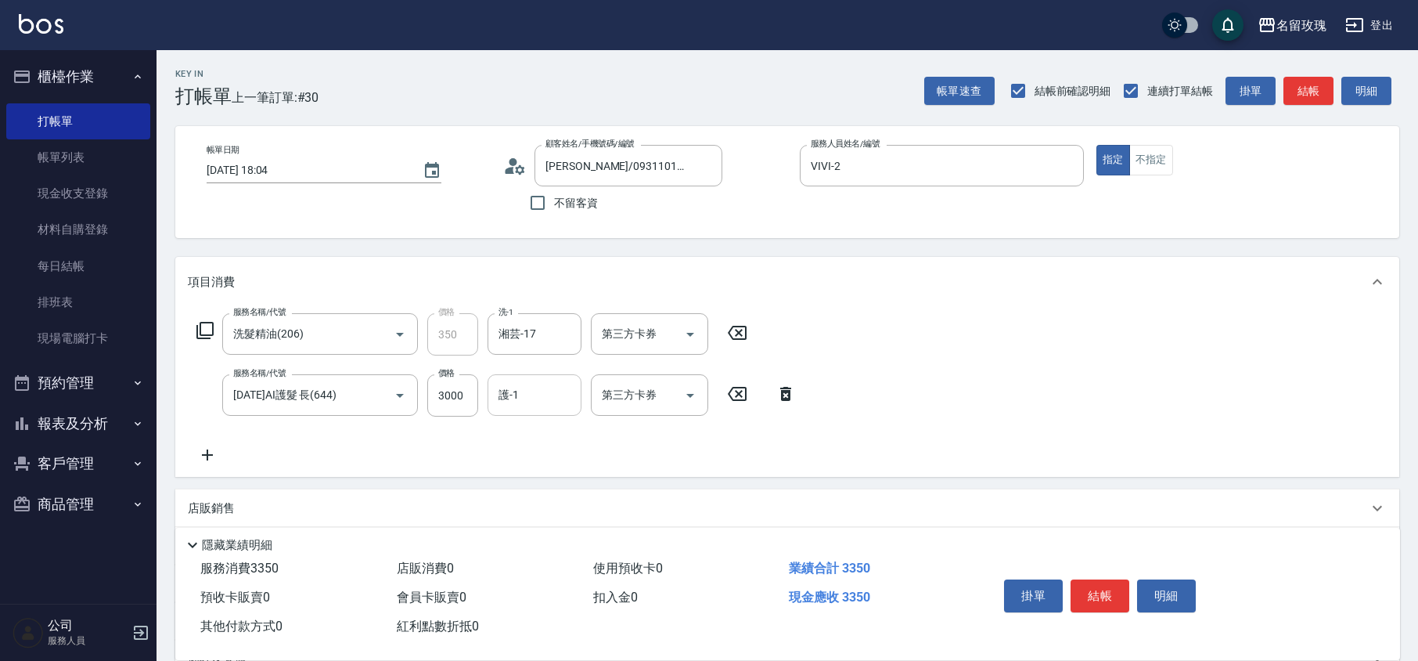
click at [514, 385] on div "護-1 護-1" at bounding box center [535, 394] width 94 height 41
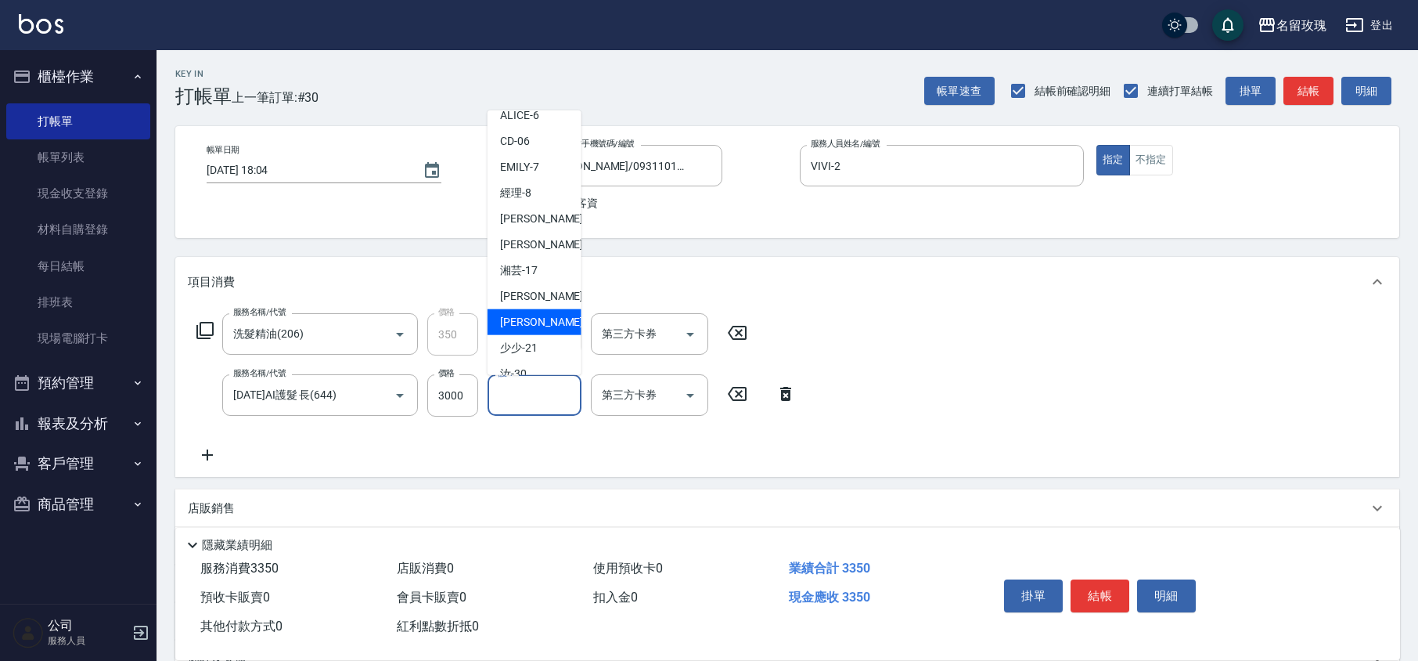
scroll to position [307, 0]
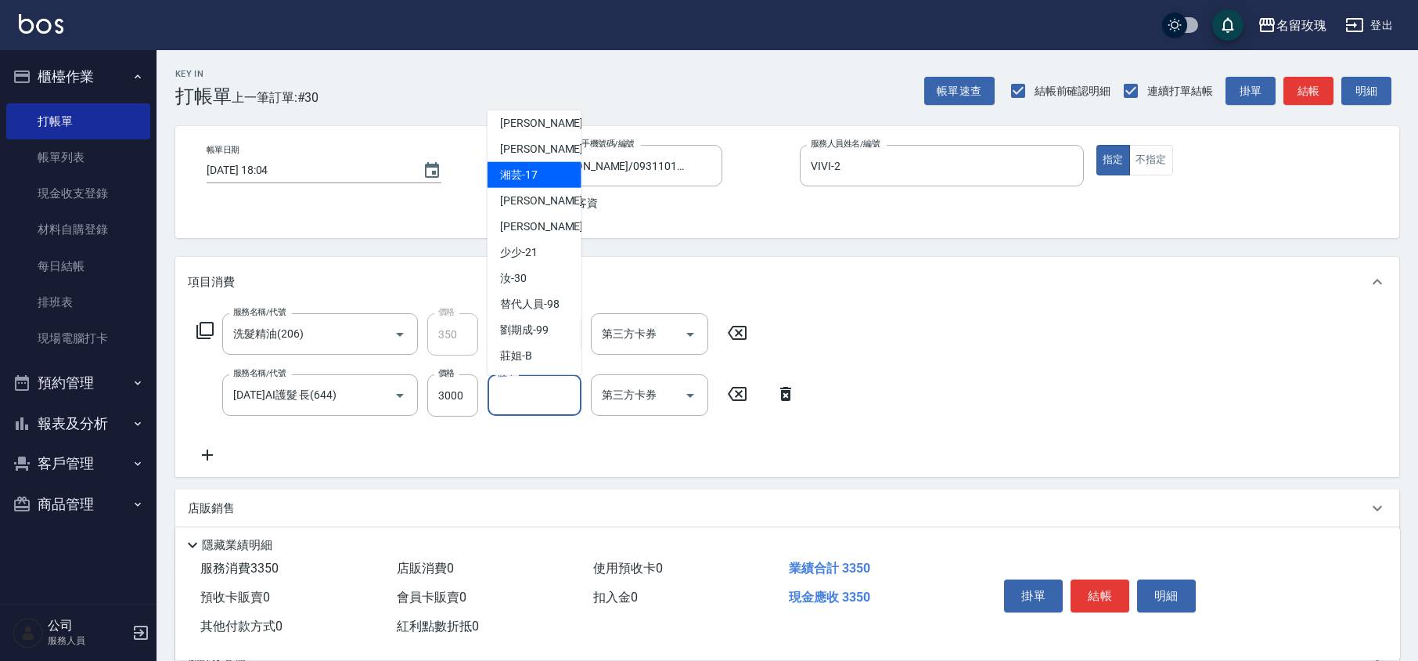
click at [533, 175] on span "湘芸 -17" at bounding box center [519, 175] width 38 height 16
type input "湘芸-17"
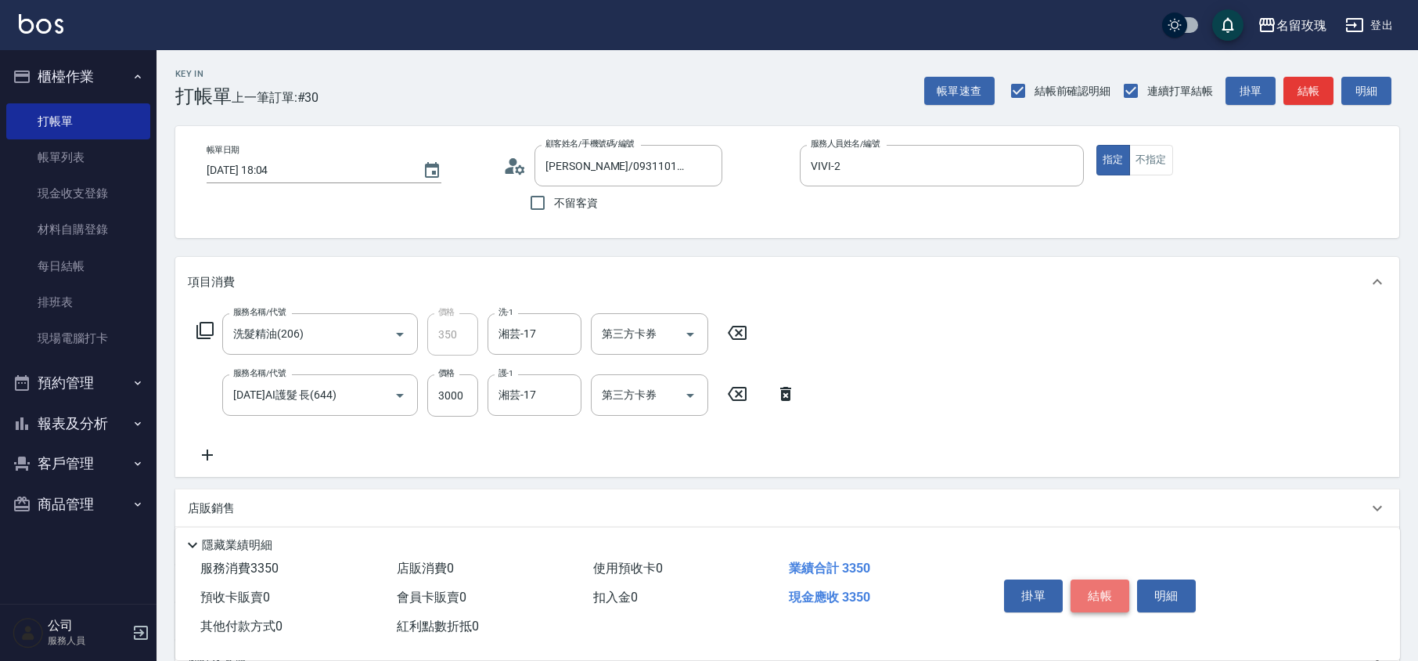
click at [1122, 592] on button "結帳" at bounding box center [1100, 595] width 59 height 33
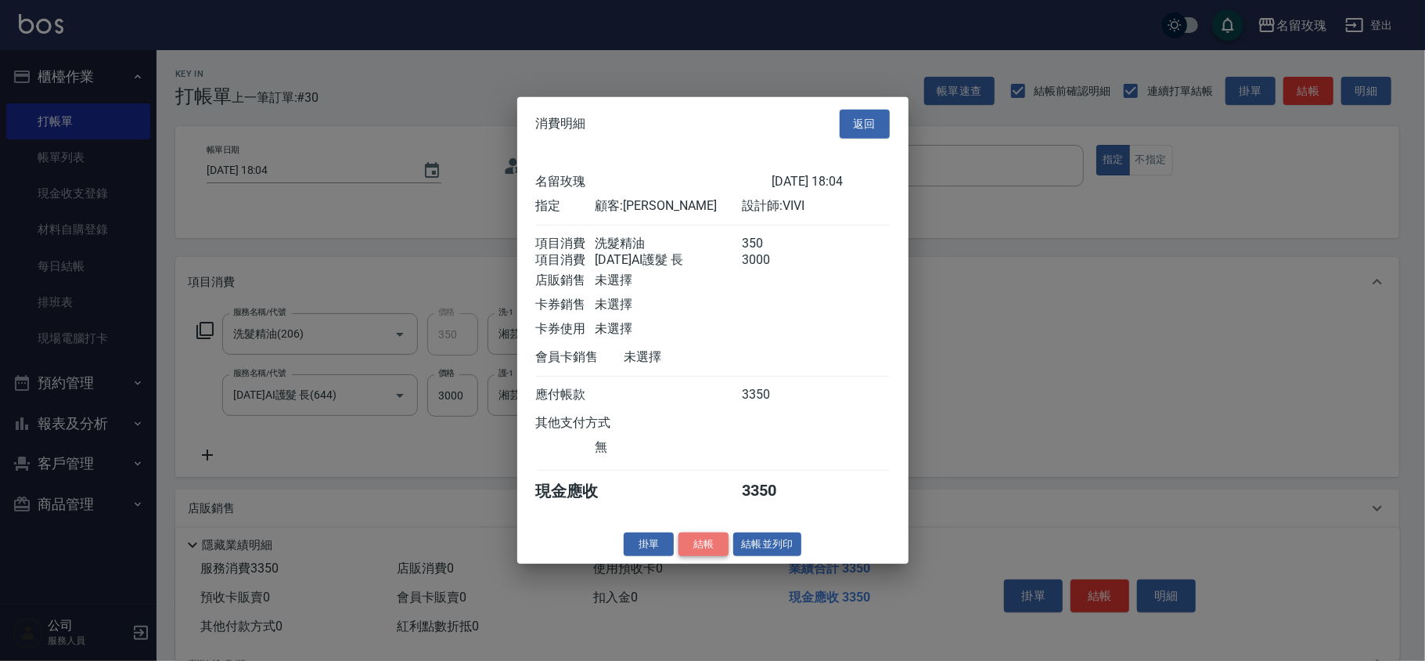
click at [708, 542] on button "結帳" at bounding box center [704, 543] width 50 height 24
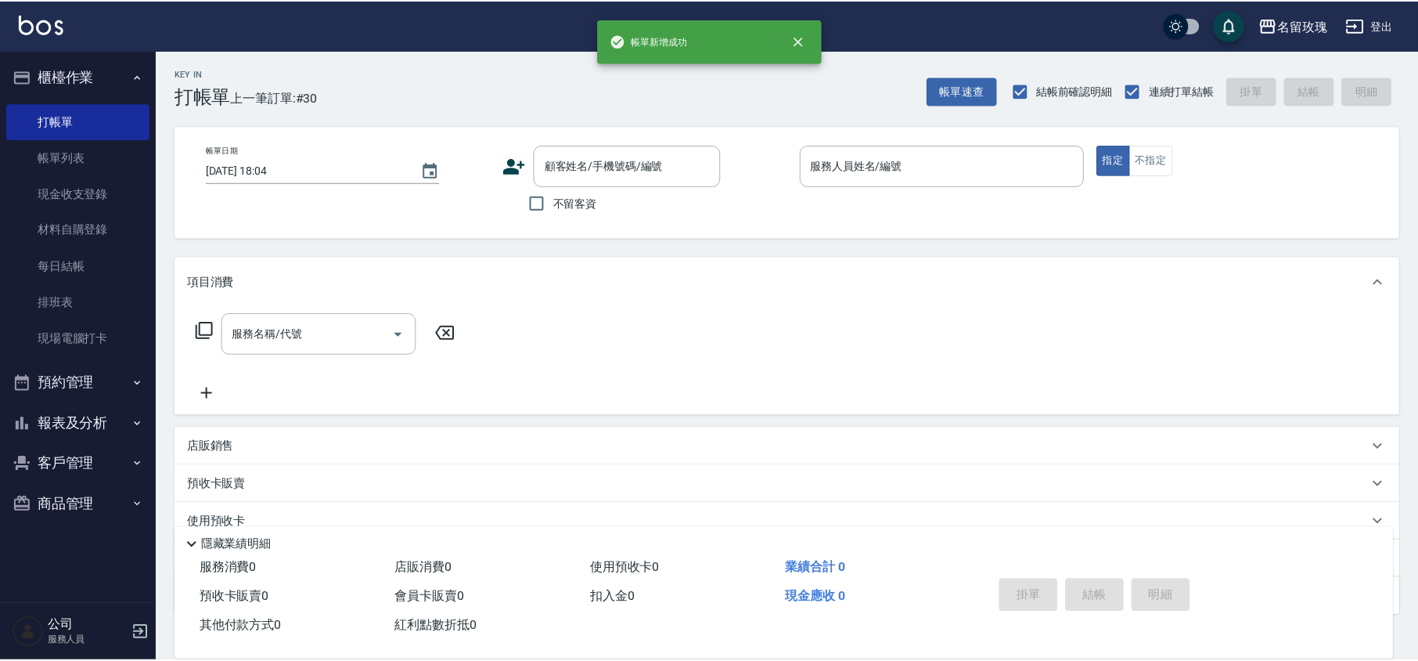
scroll to position [0, 0]
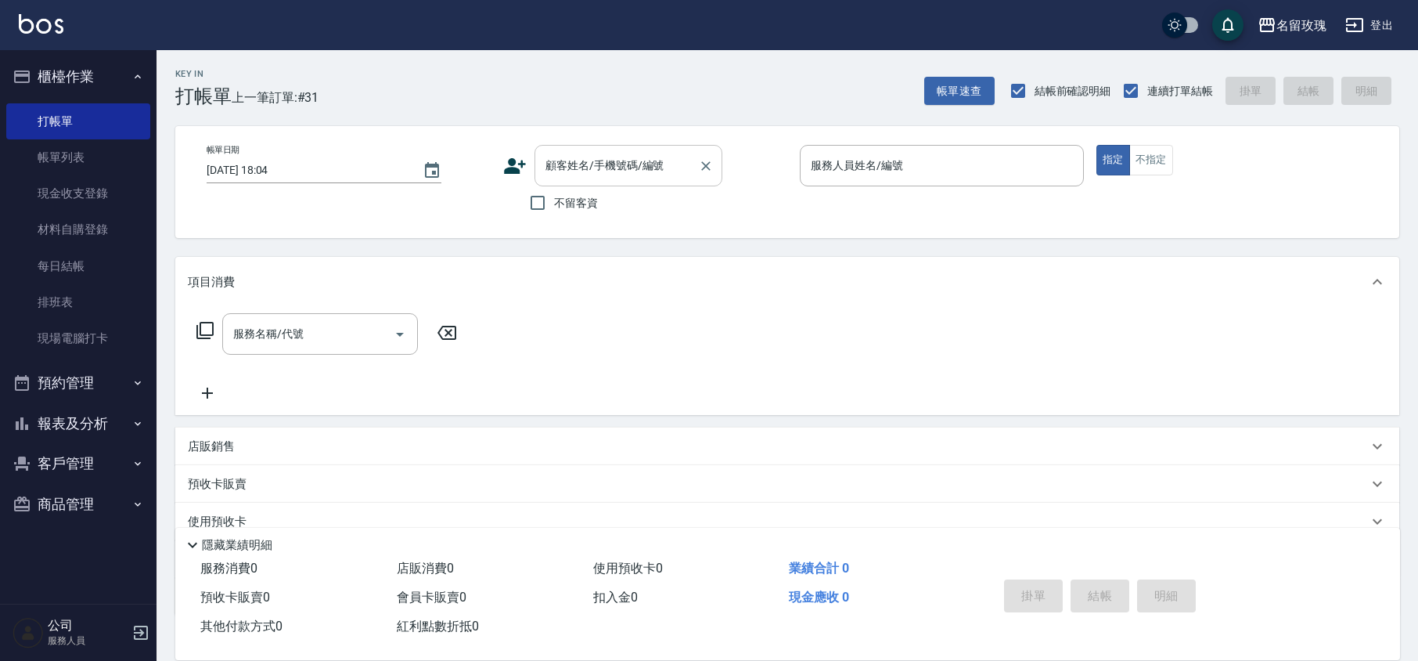
drag, startPoint x: 564, startPoint y: 154, endPoint x: 577, endPoint y: 155, distance: 13.3
click at [564, 154] on div "顧客姓名/手機號碼/編號 顧客姓名/手機號碼/編號" at bounding box center [629, 165] width 188 height 41
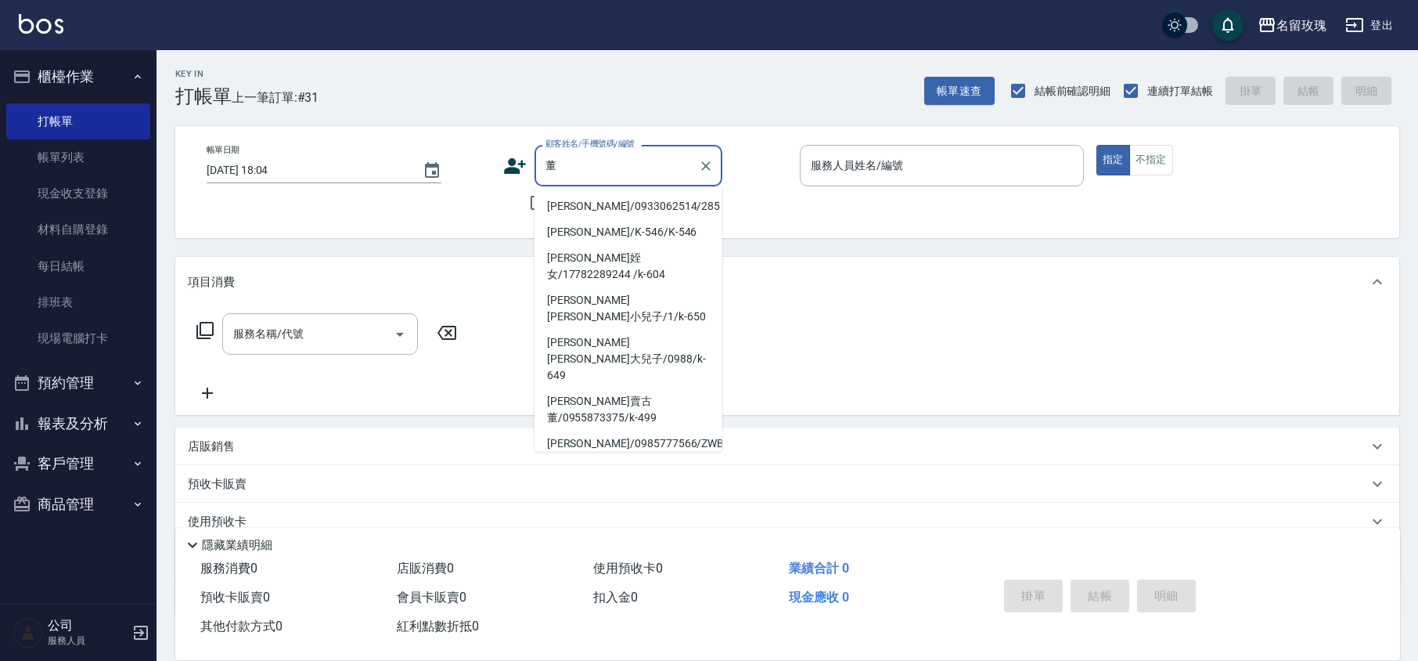
click at [615, 203] on li "[PERSON_NAME]/0933062514/285" at bounding box center [629, 206] width 188 height 26
type input "[PERSON_NAME]/0933062514/285"
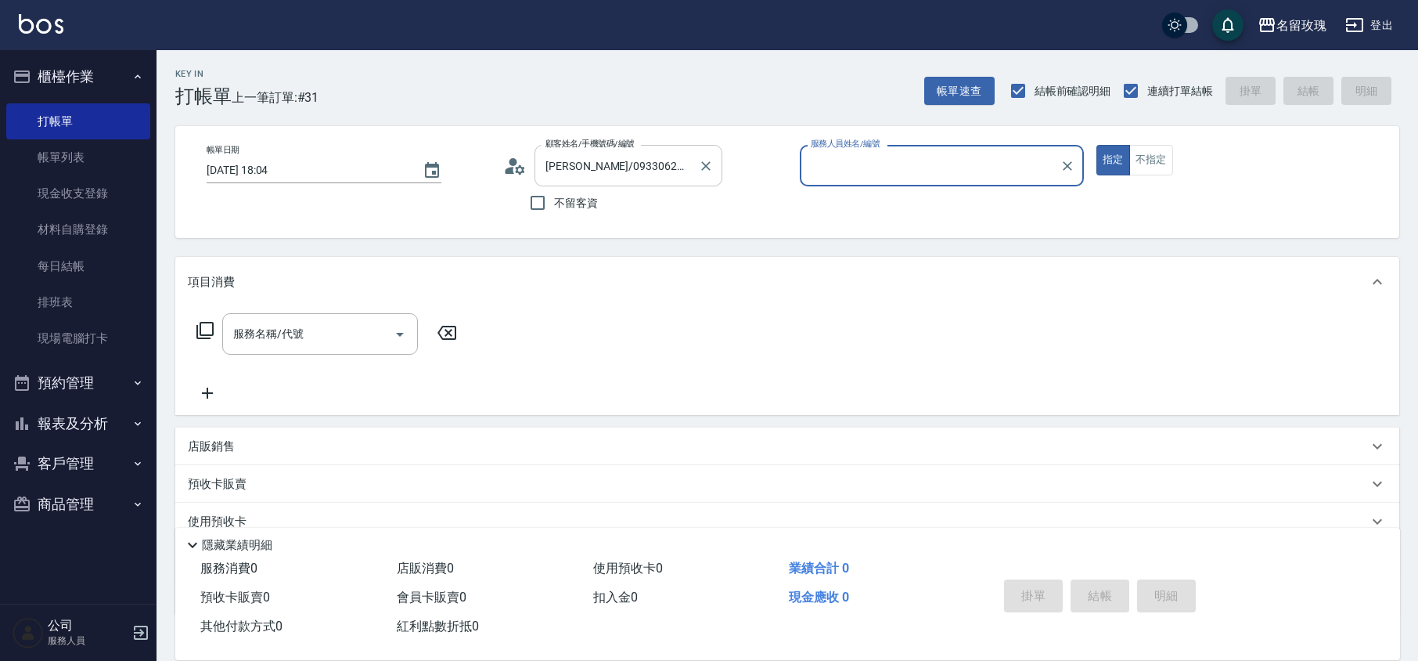
type input "KELLY-5"
click at [520, 172] on icon at bounding box center [519, 168] width 9 height 9
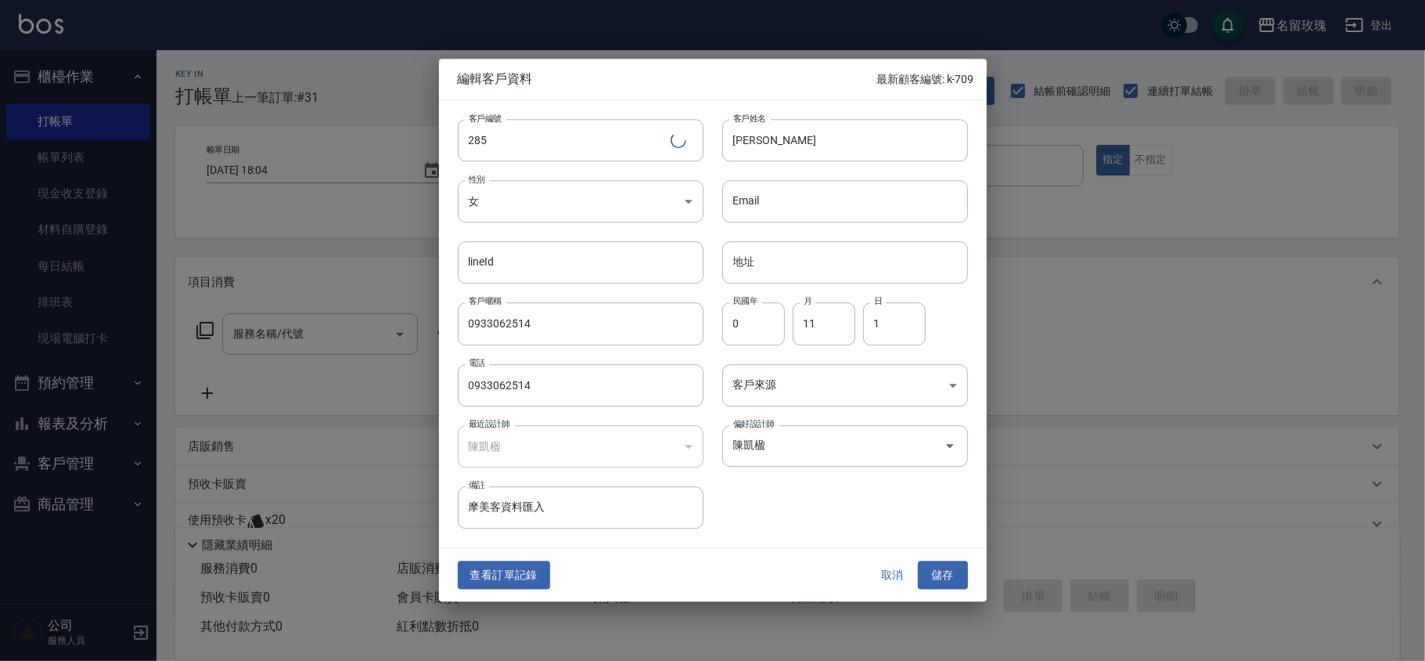
click at [895, 592] on div "查看訂單記錄 取消 儲存" at bounding box center [713, 575] width 548 height 54
click at [895, 579] on button "取消" at bounding box center [893, 574] width 50 height 29
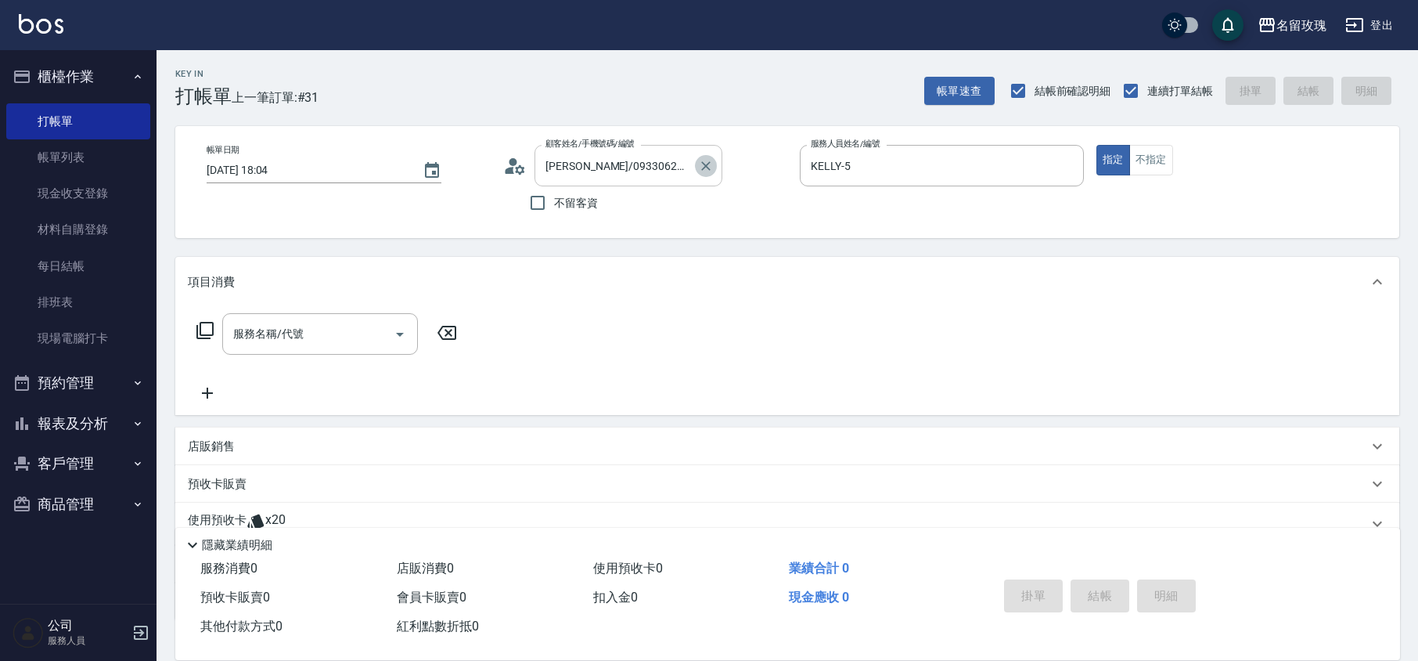
click at [706, 169] on icon "Clear" at bounding box center [706, 166] width 16 height 16
click at [693, 160] on div "顧客姓名/手機號碼/編號" at bounding box center [629, 165] width 188 height 41
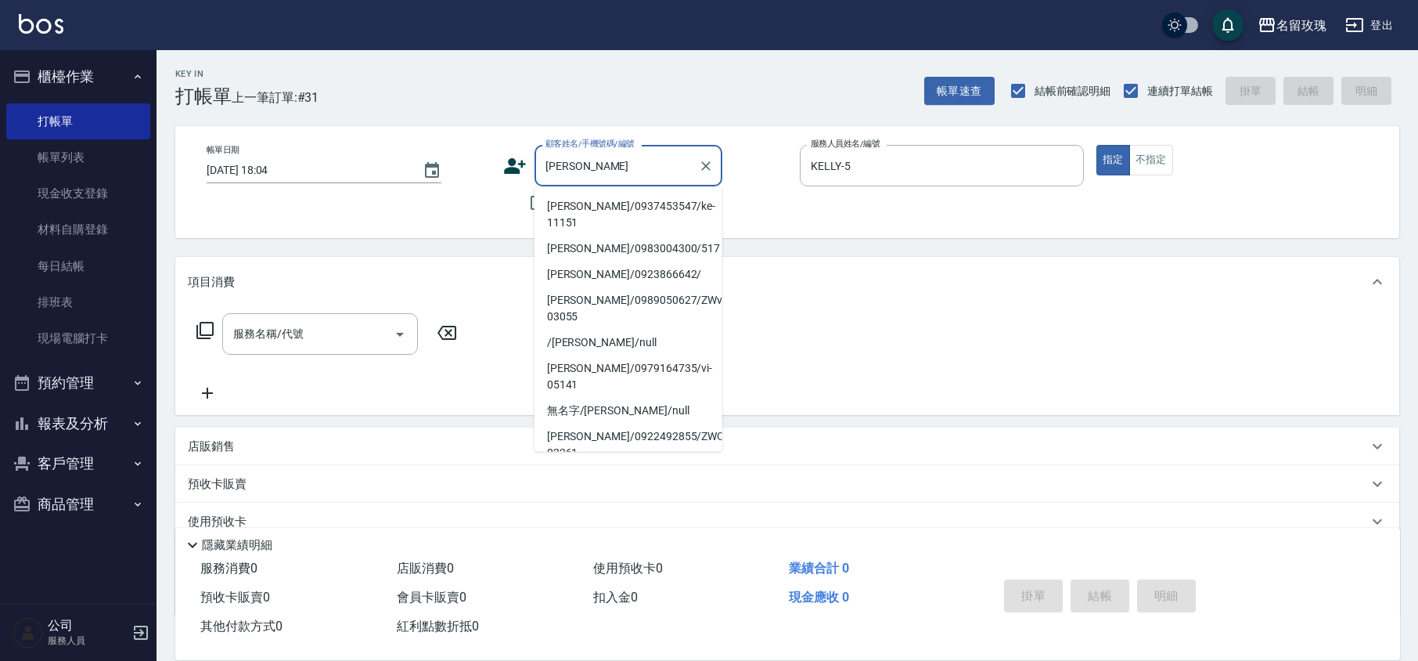
click at [636, 198] on li "[PERSON_NAME]/0937453547/ke-11151" at bounding box center [629, 214] width 188 height 42
type input "[PERSON_NAME]/0937453547/ke-11151"
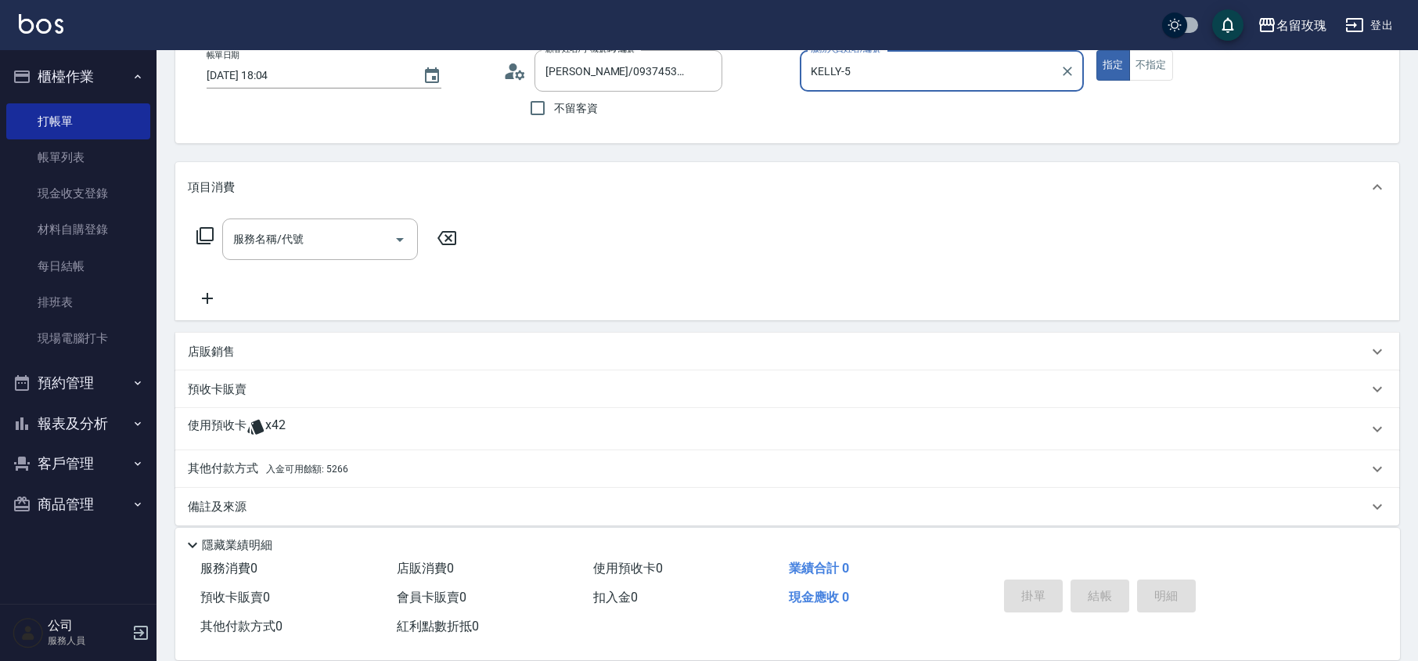
scroll to position [106, 0]
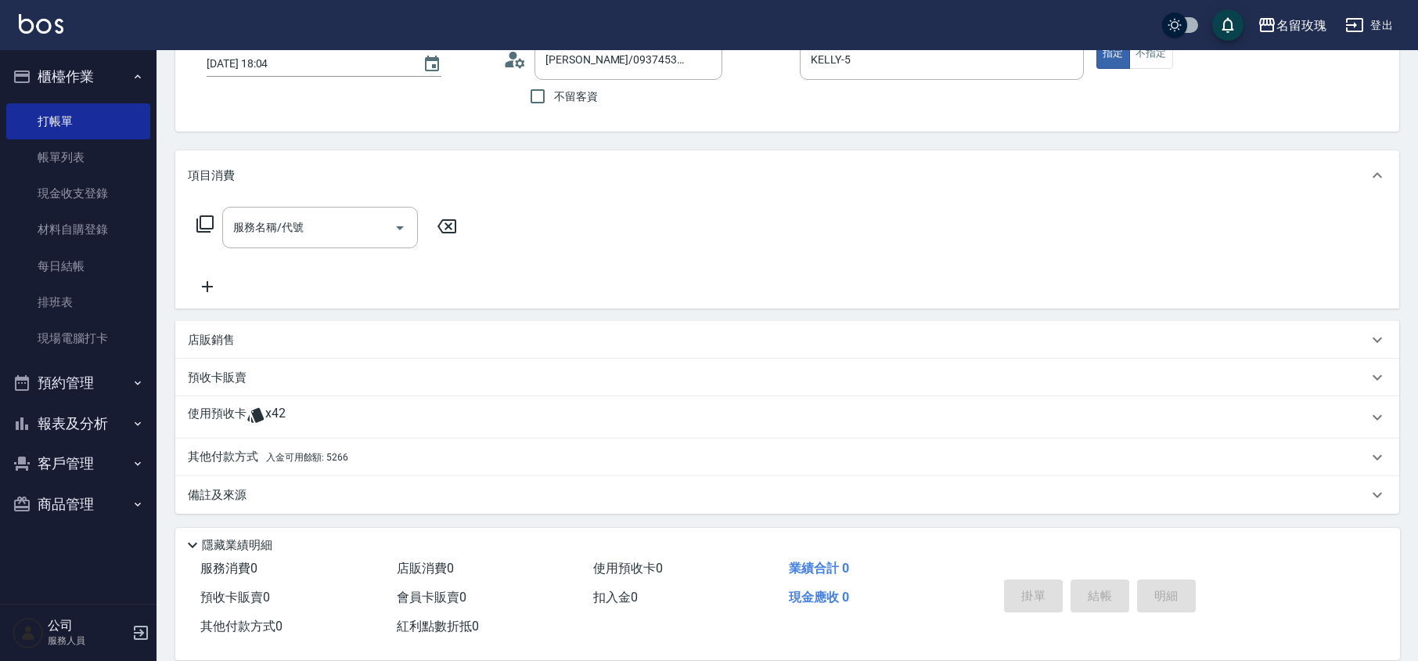
click at [267, 415] on span "x42" at bounding box center [275, 416] width 20 height 23
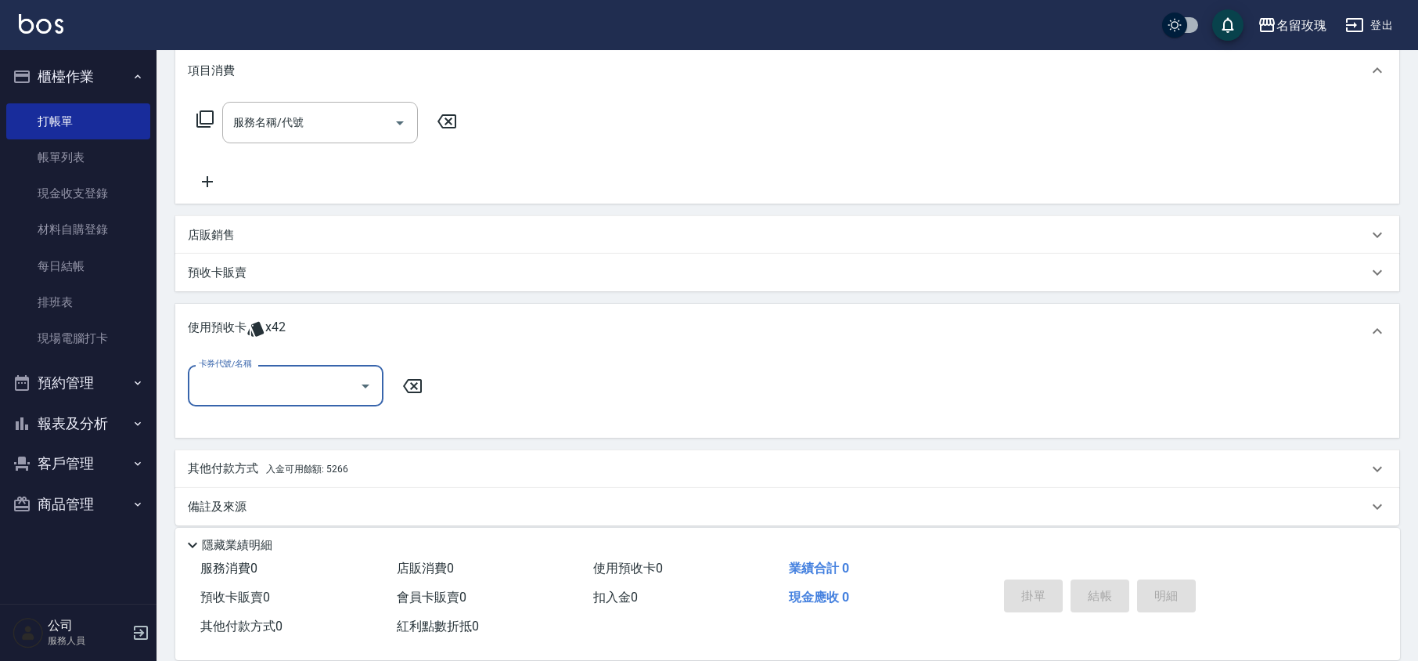
scroll to position [218, 0]
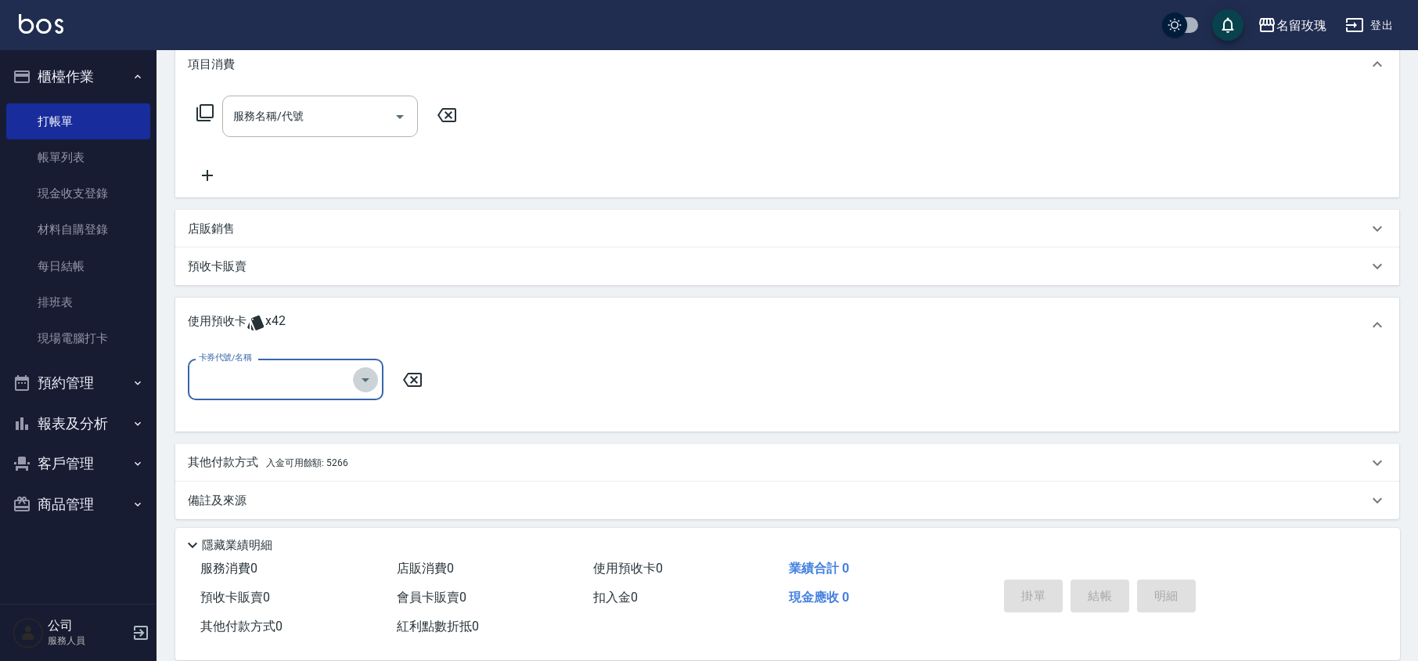
click at [353, 382] on button "Open" at bounding box center [365, 379] width 25 height 25
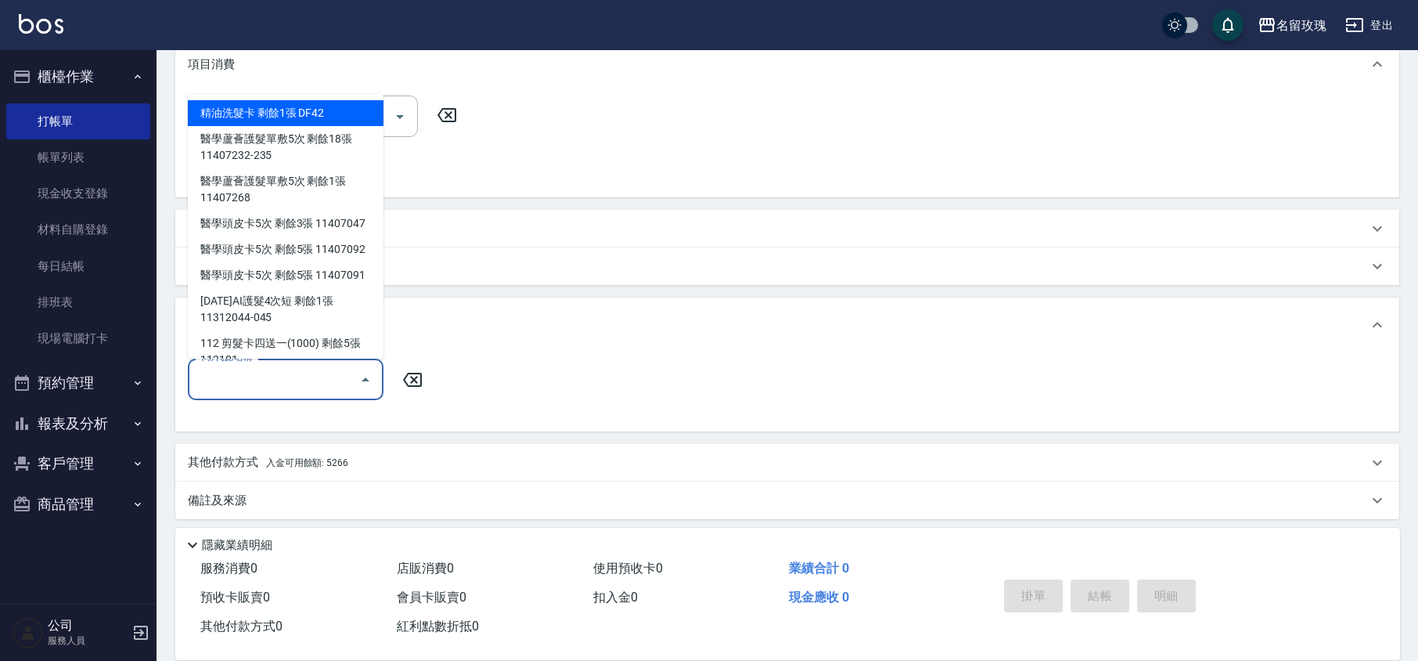
click at [254, 108] on div "精油洗髮卡 剩餘1張 DF42" at bounding box center [286, 113] width 196 height 26
type input "精油洗髮卡 DF42"
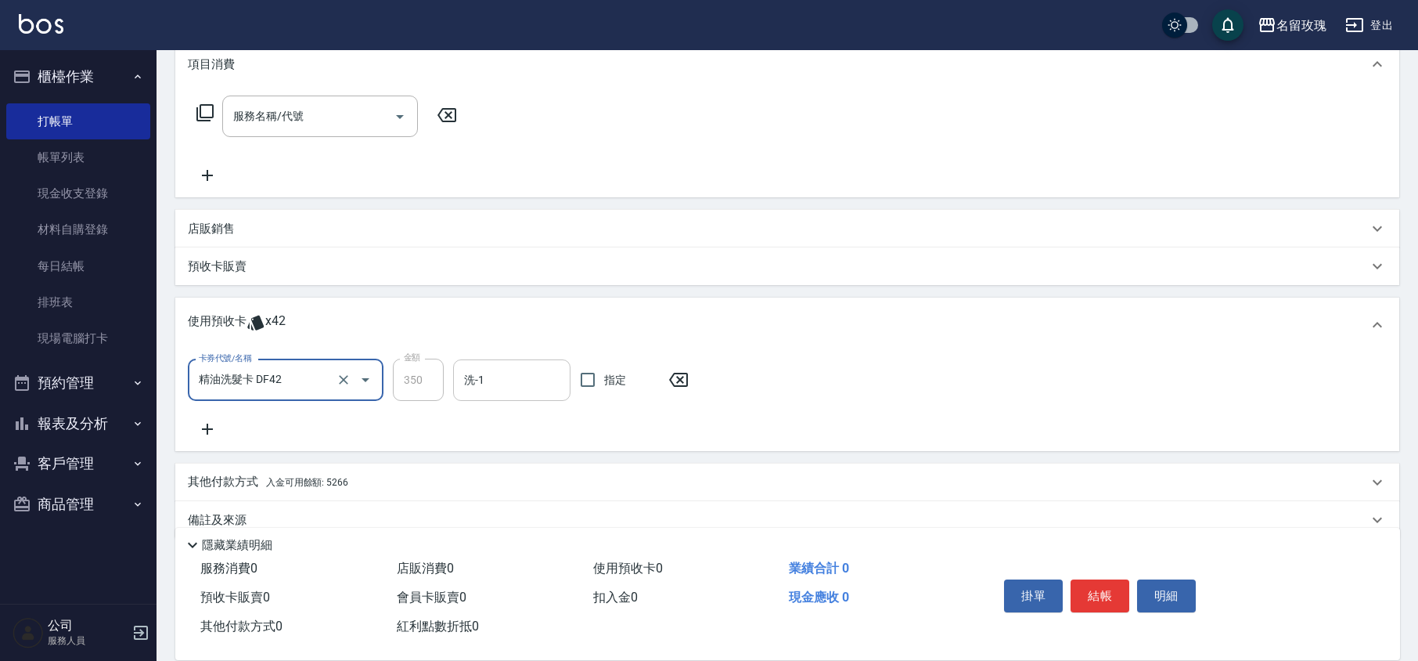
click at [485, 382] on input "洗-1" at bounding box center [511, 379] width 103 height 27
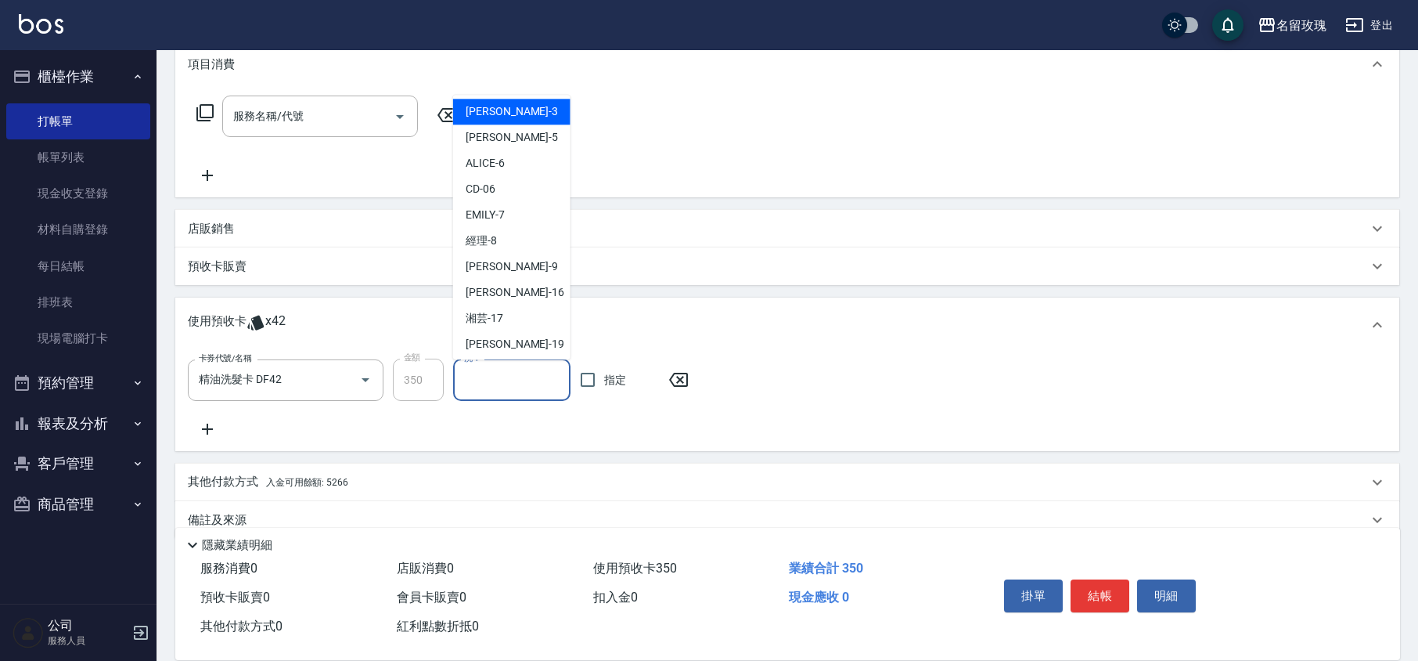
scroll to position [291, 0]
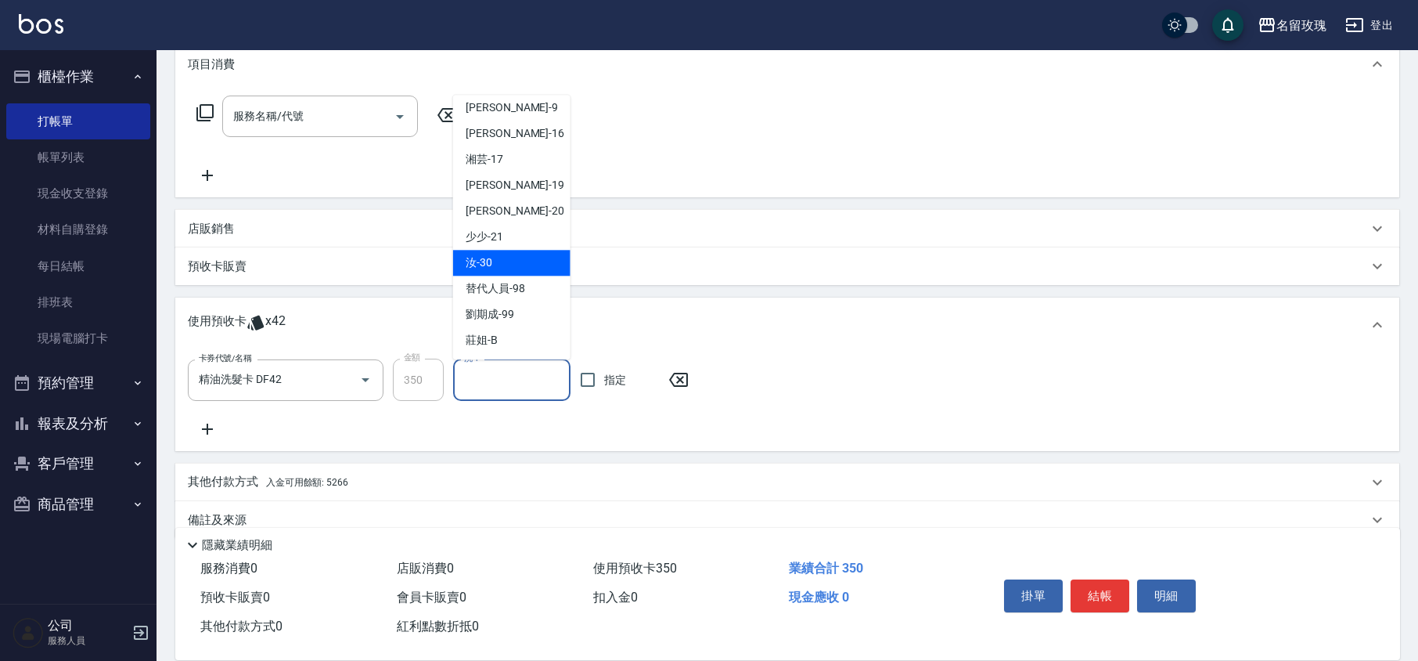
click at [510, 250] on div "汝 -30" at bounding box center [511, 263] width 117 height 26
type input "汝-30"
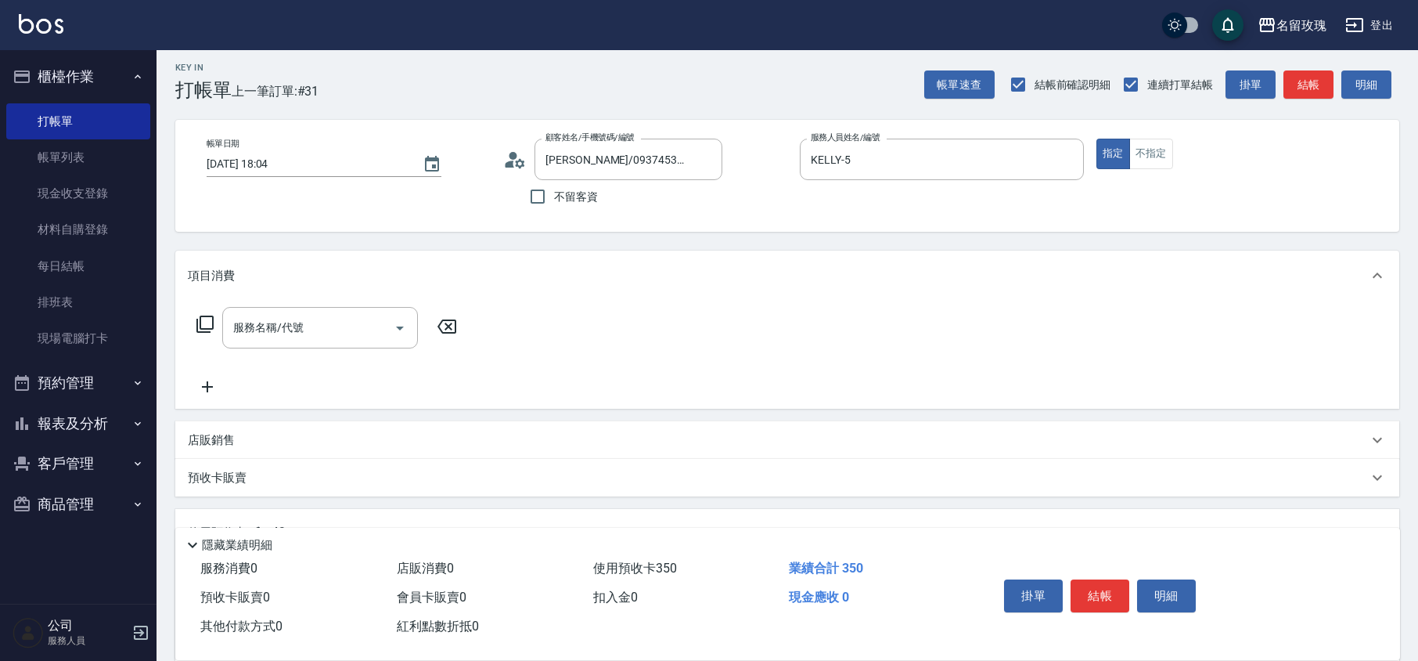
scroll to position [0, 0]
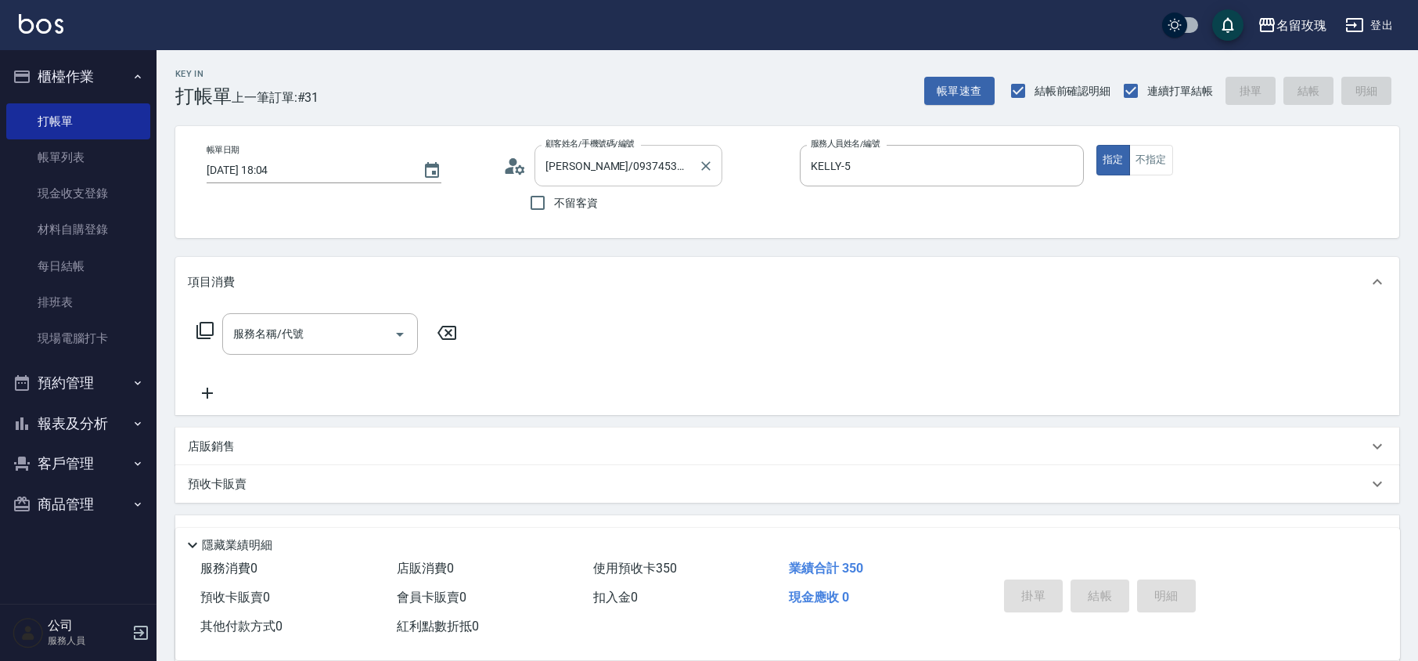
type input "[DATE] 18:17"
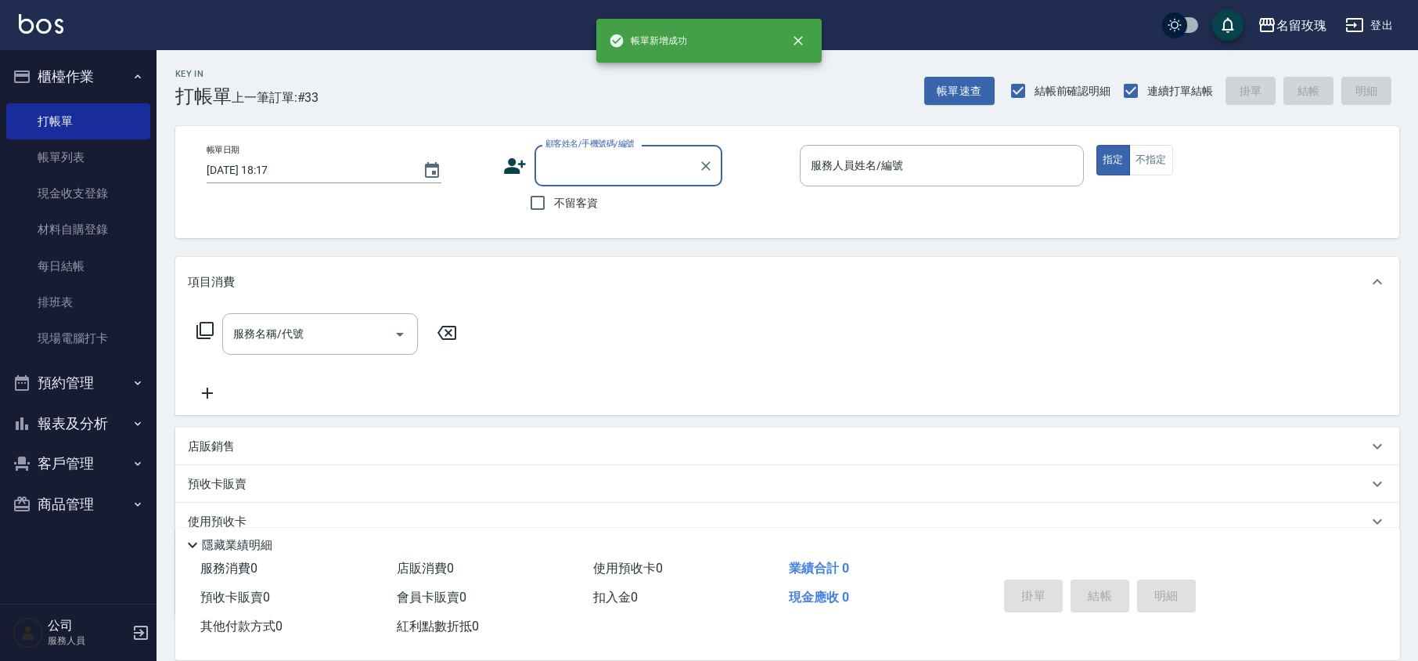
click at [580, 164] on input "顧客姓名/手機號碼/編號" at bounding box center [617, 165] width 150 height 27
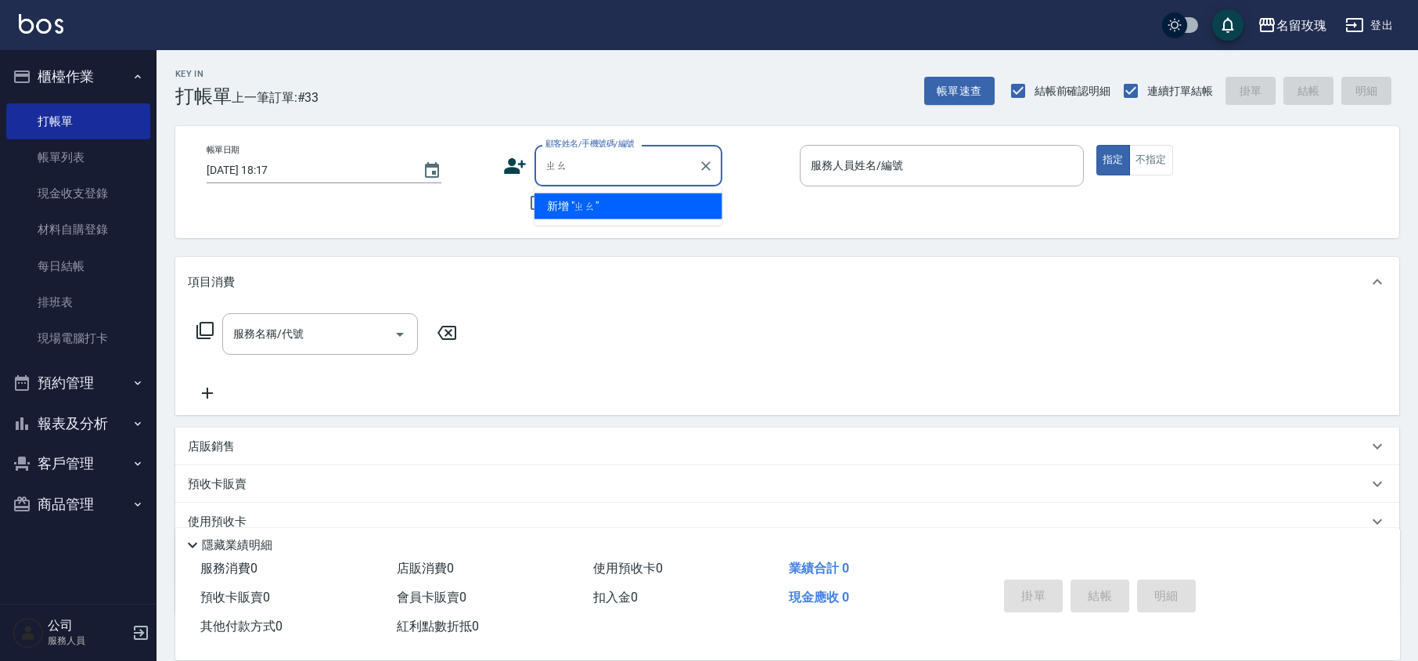
type input "照"
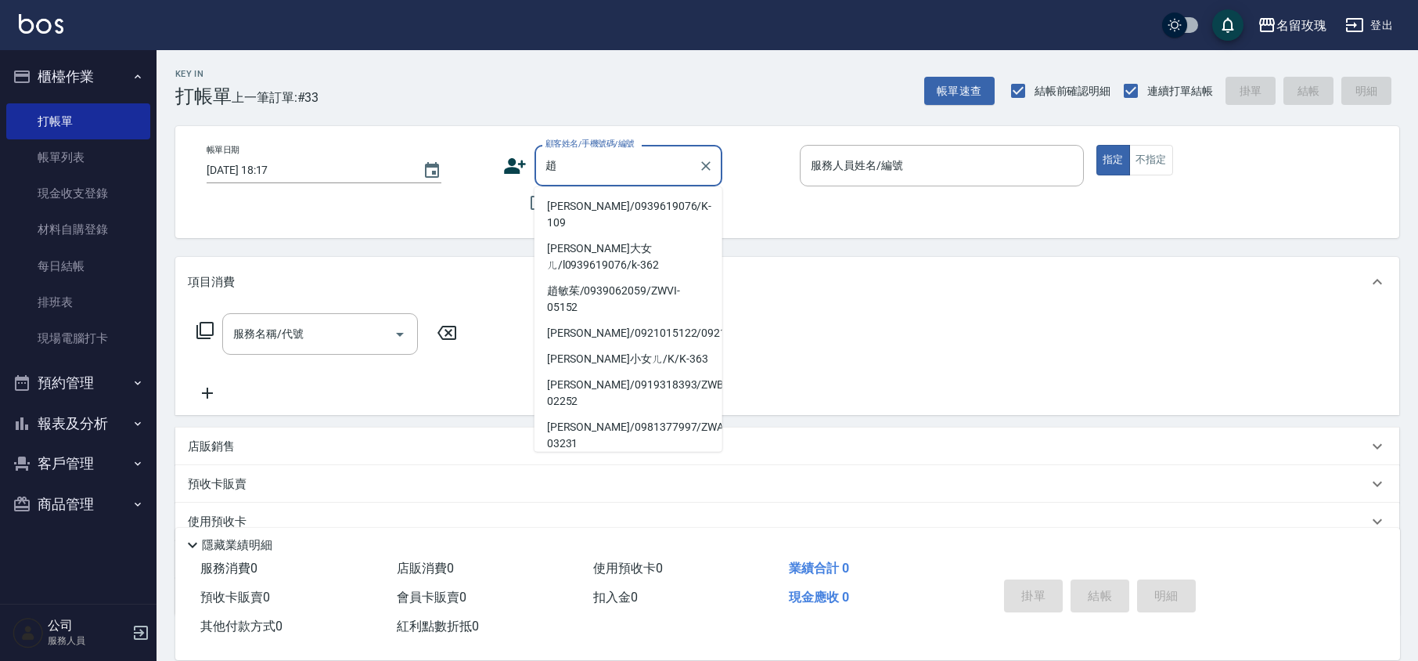
click at [633, 196] on li "[PERSON_NAME]/0939619076/K-109" at bounding box center [629, 214] width 188 height 42
type input "[PERSON_NAME]/0939619076/K-109"
type input "KELLY-5"
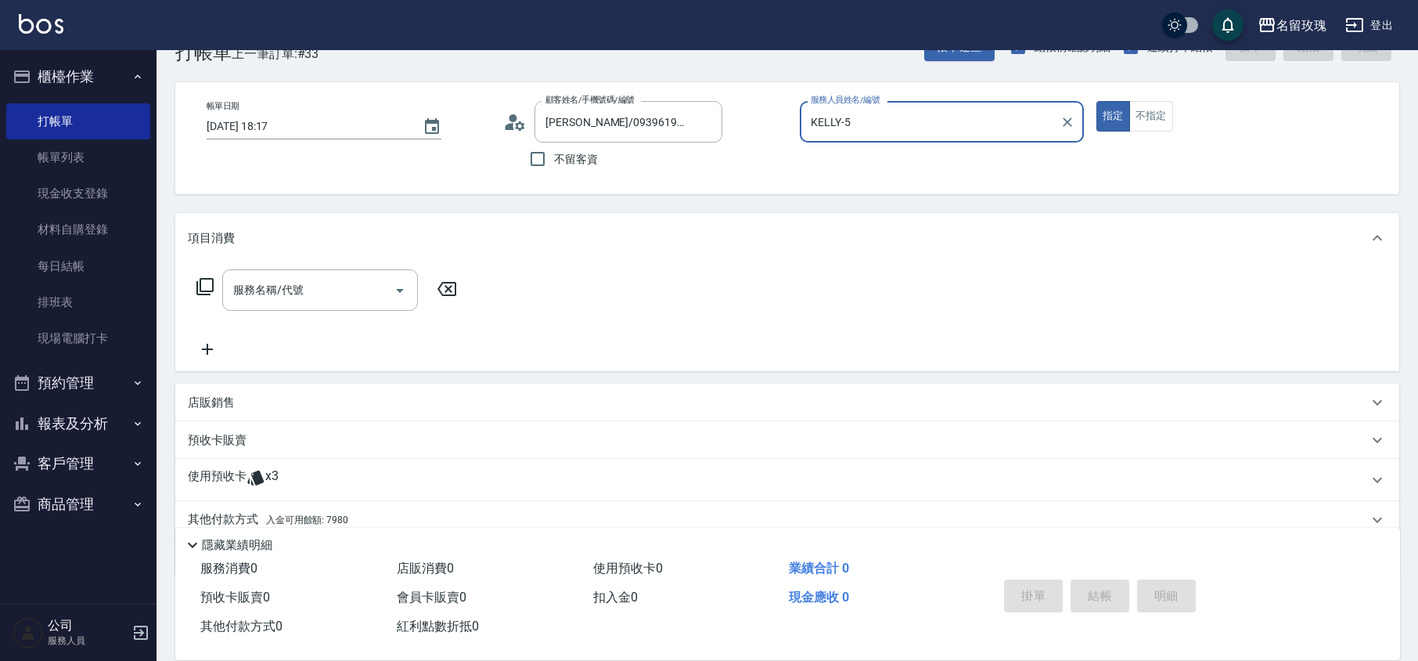
scroll to position [106, 0]
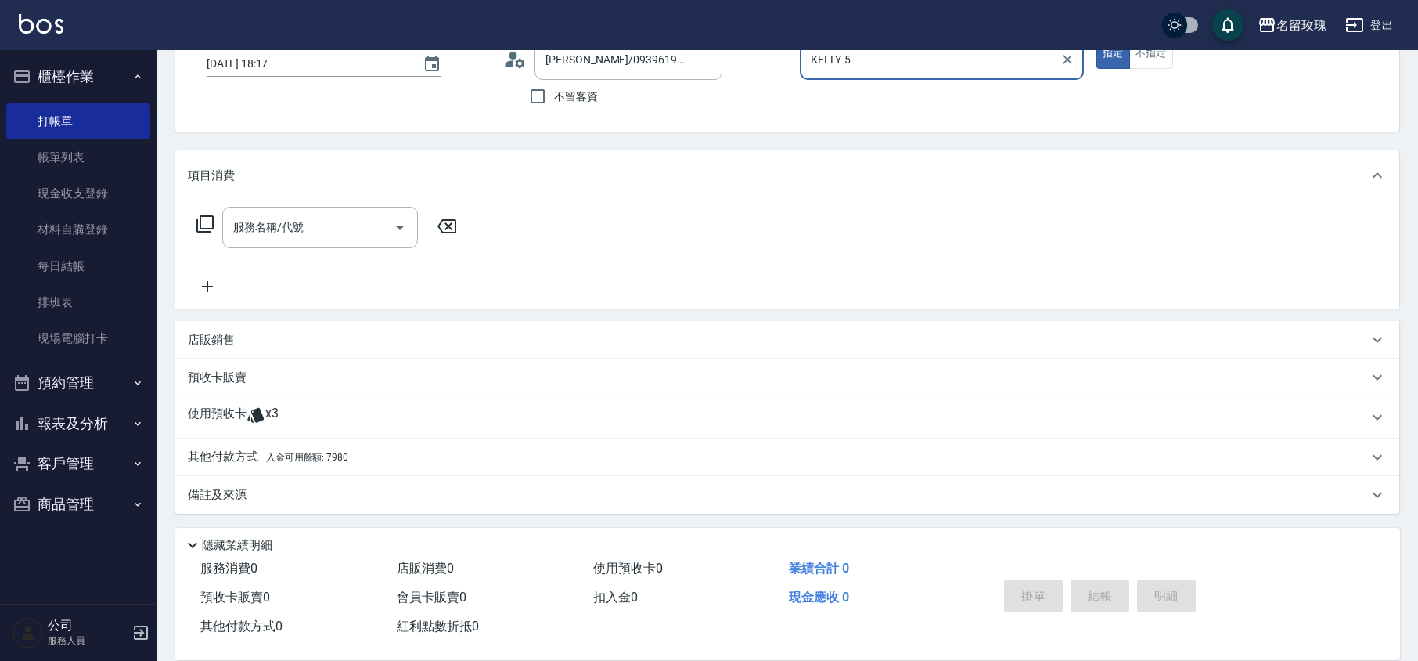
click at [292, 417] on div "使用預收卡 x3" at bounding box center [778, 416] width 1180 height 23
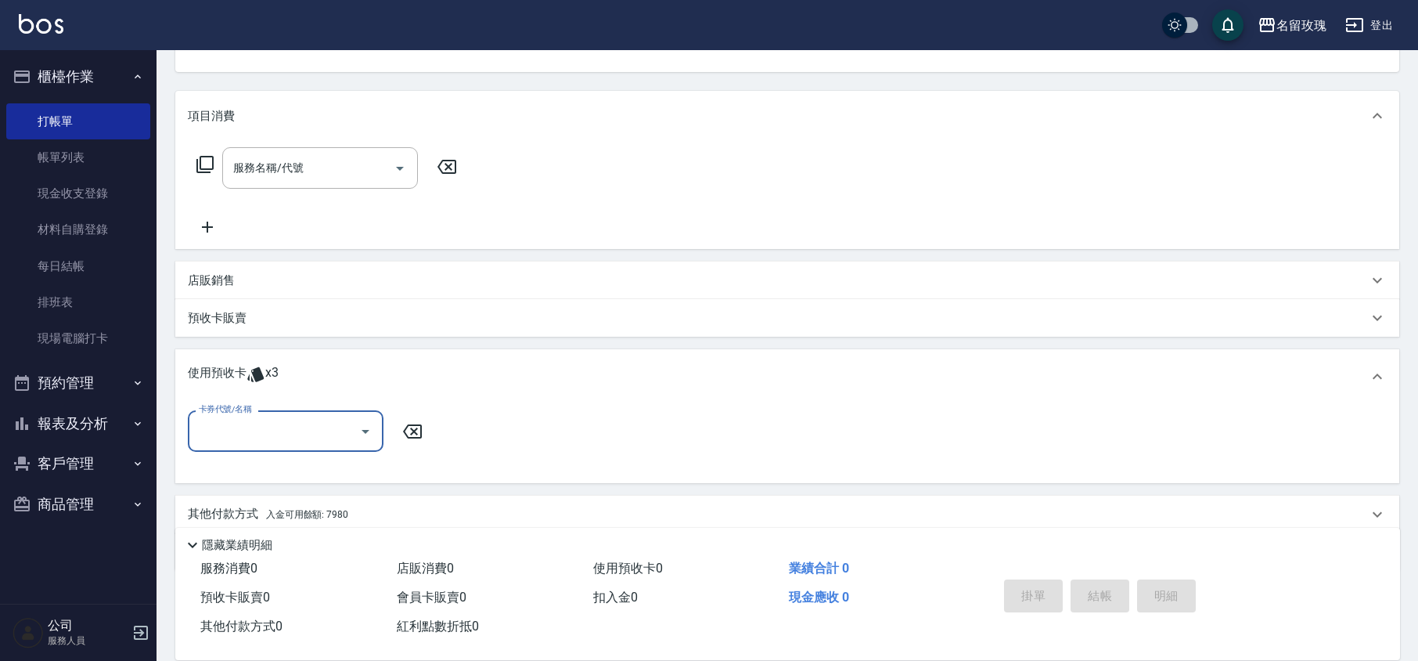
scroll to position [221, 0]
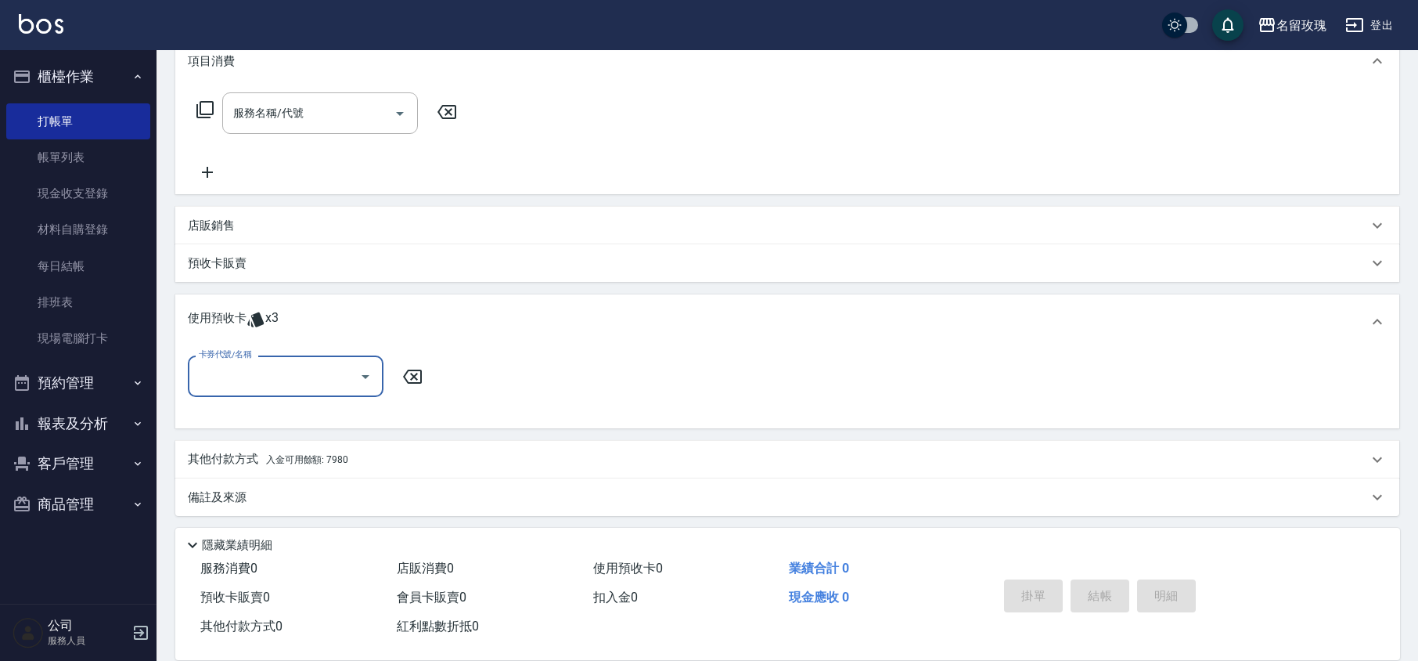
click at [374, 382] on icon "Open" at bounding box center [365, 376] width 19 height 19
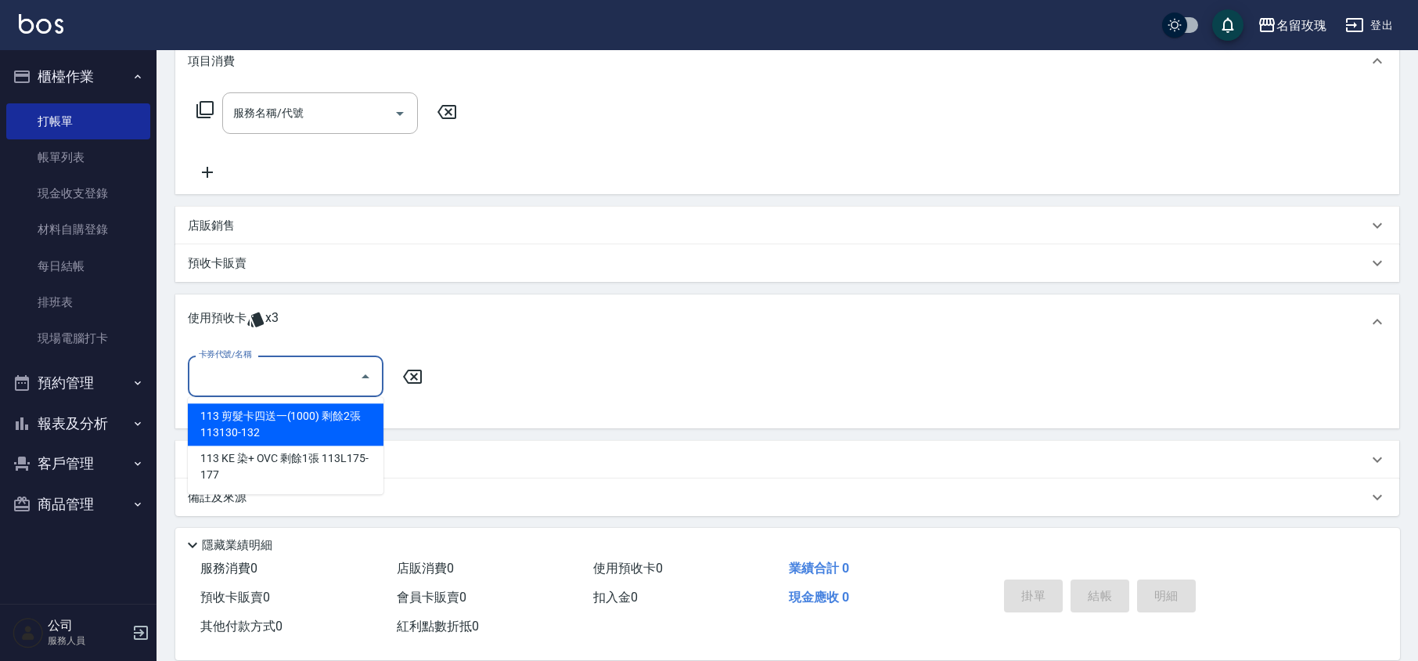
click at [322, 427] on div "113 剪髮卡四送一(1000) 剩餘2張 113130-132" at bounding box center [286, 424] width 196 height 42
type input "113 剪髮卡四送一[PHONE_NUMBER]"
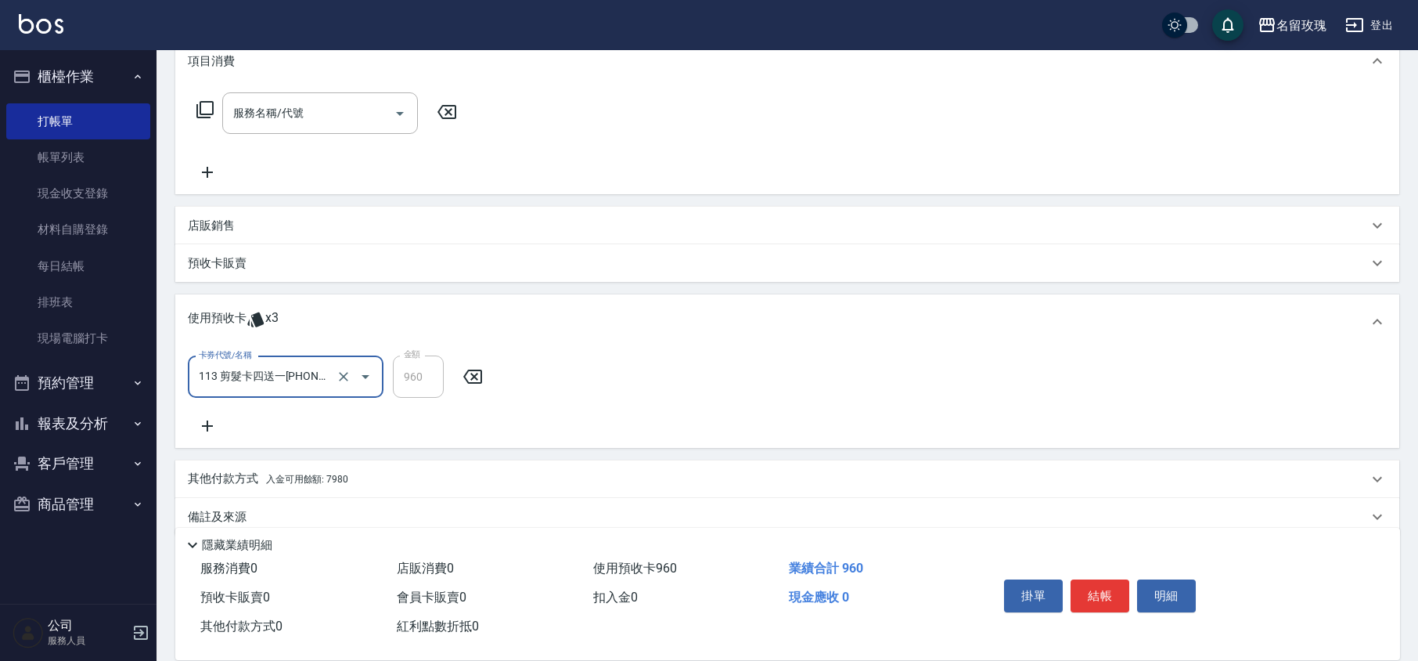
click at [416, 413] on div "卡券代號/名稱 113 剪髮卡四送一[PHONE_NUMBER] 卡券代號/名稱 金額 960 金額" at bounding box center [787, 395] width 1199 height 80
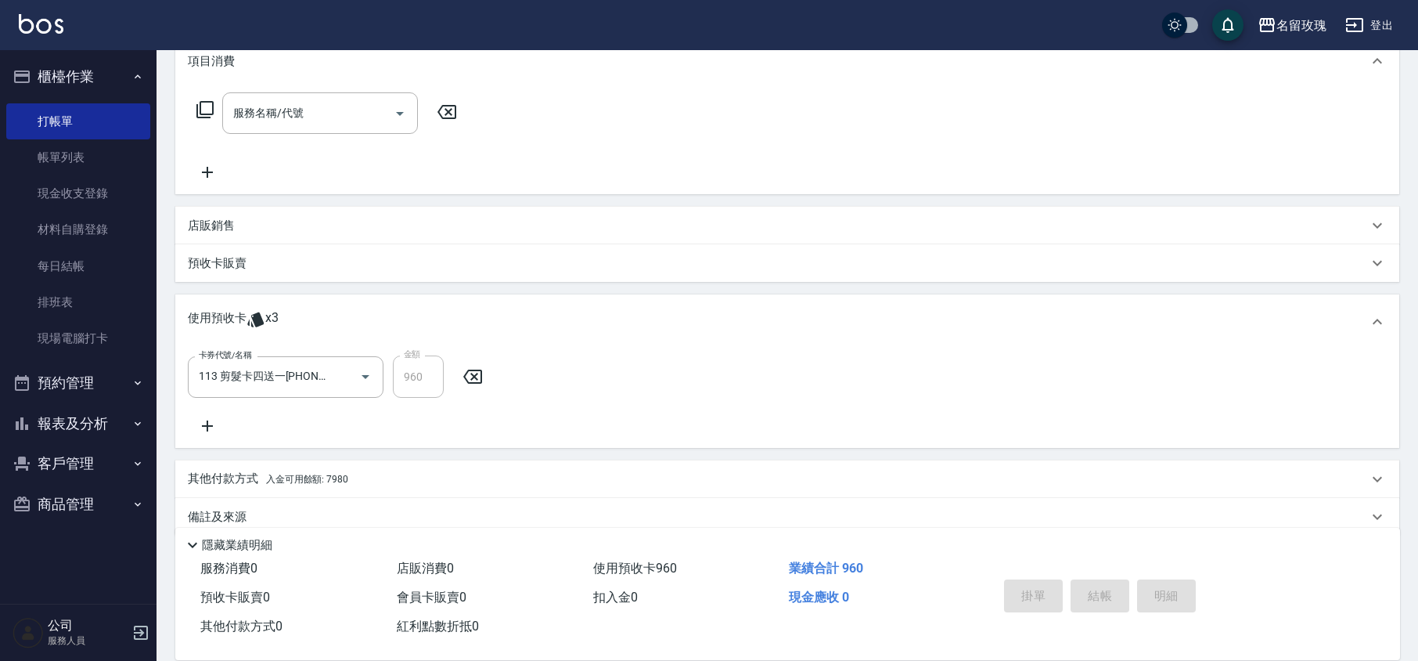
scroll to position [0, 0]
